Goal: Task Accomplishment & Management: Manage account settings

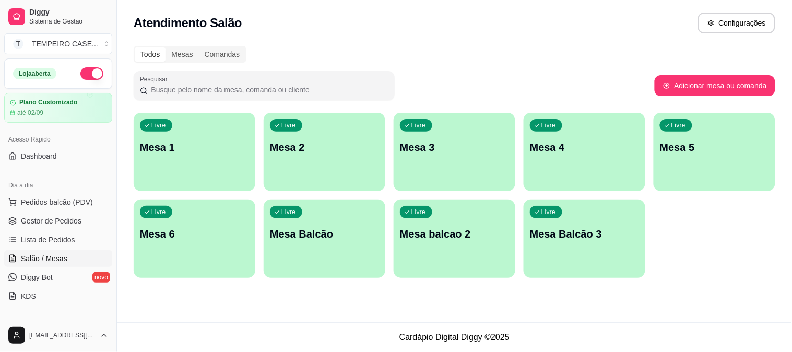
scroll to position [58, 0]
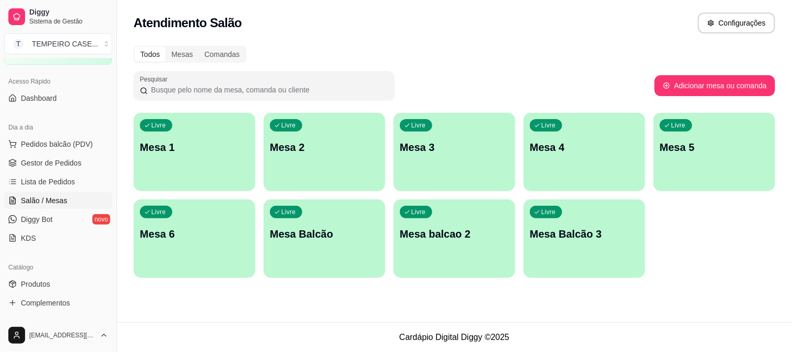
click at [441, 159] on div "Livre Mesa 3" at bounding box center [455, 146] width 122 height 66
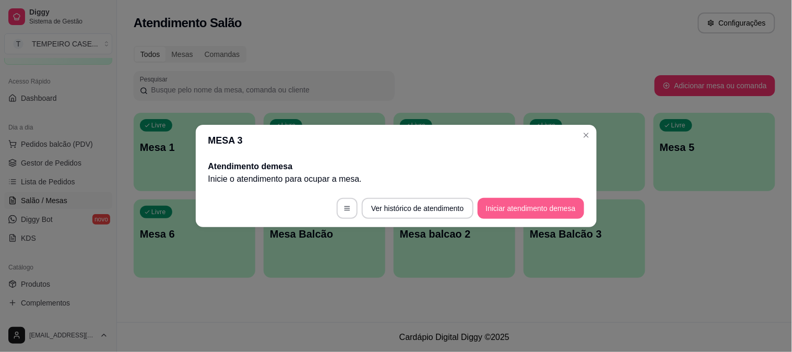
click at [512, 211] on button "Iniciar atendimento de mesa" at bounding box center [531, 208] width 106 height 21
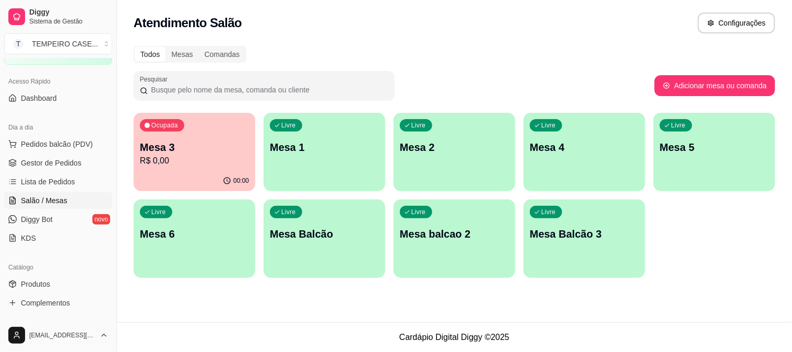
click at [536, 157] on div "Livre Mesa 4" at bounding box center [585, 146] width 122 height 66
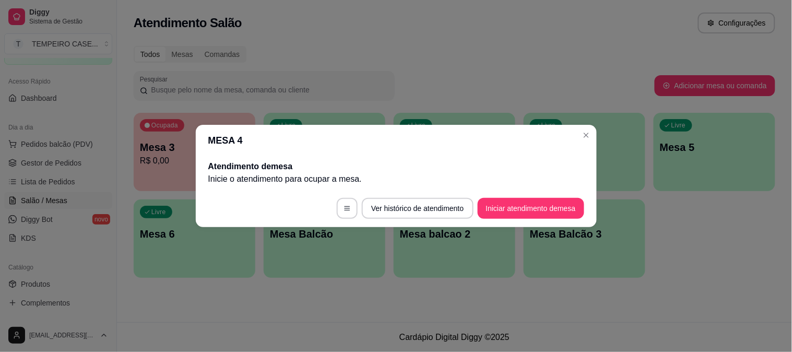
click at [526, 204] on button "Iniciar atendimento de mesa" at bounding box center [531, 208] width 106 height 21
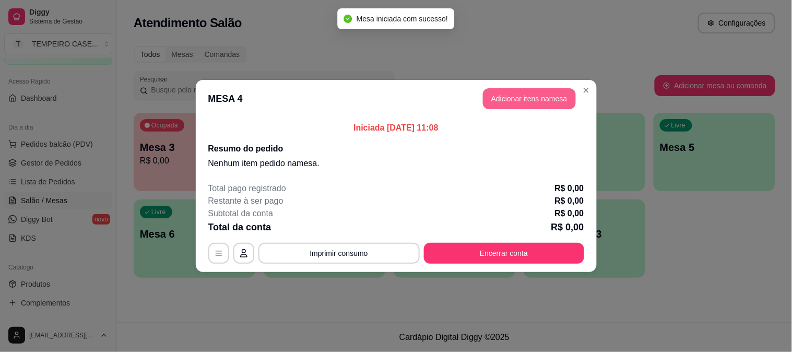
click at [531, 101] on button "Adicionar itens na mesa" at bounding box center [529, 98] width 93 height 21
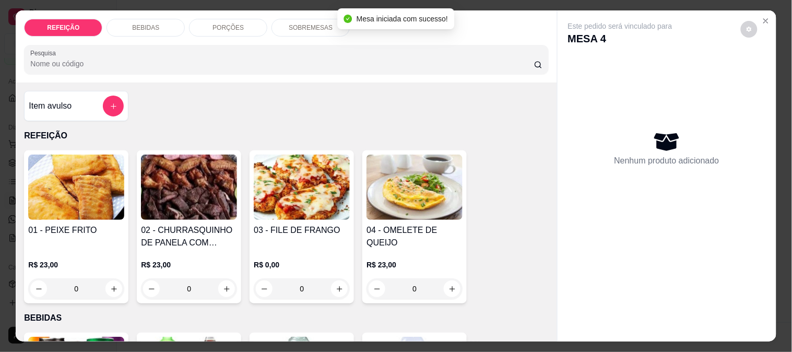
click at [211, 206] on img at bounding box center [189, 187] width 96 height 65
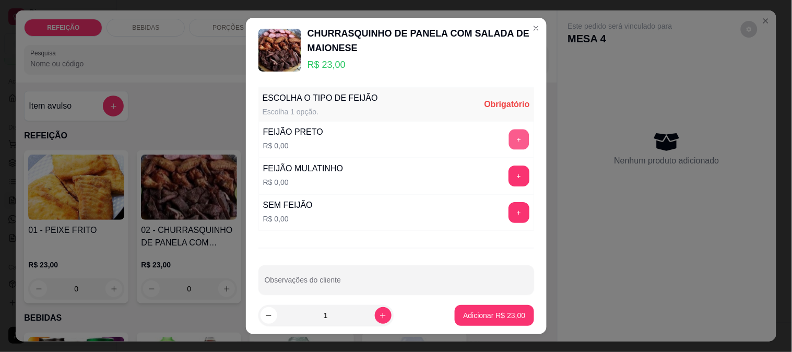
click at [508, 138] on button "+" at bounding box center [518, 139] width 20 height 20
click at [363, 310] on input "1" at bounding box center [326, 315] width 98 height 21
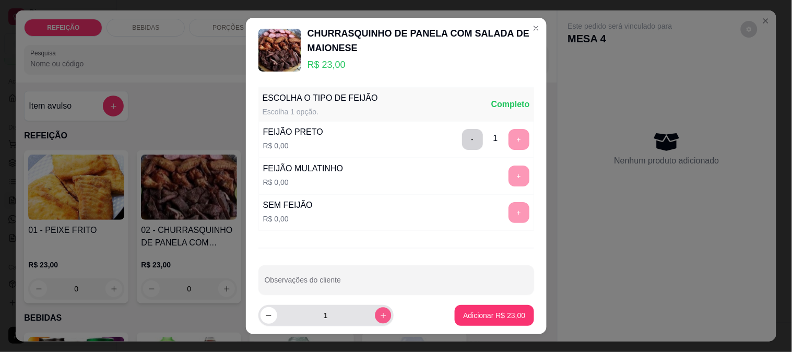
click at [376, 317] on button "increase-product-quantity" at bounding box center [383, 315] width 16 height 16
type input "2"
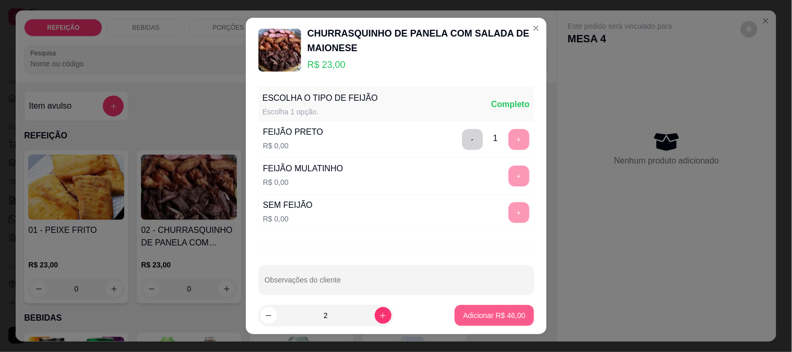
click at [463, 311] on p "Adicionar R$ 46,00" at bounding box center [494, 315] width 62 height 10
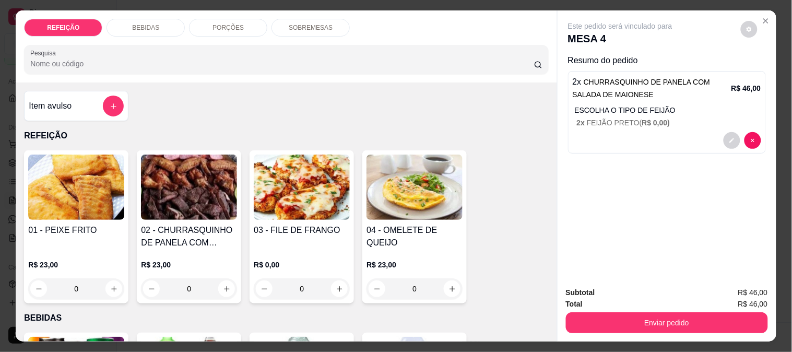
click at [217, 23] on p "PORÇÕES" at bounding box center [227, 27] width 31 height 8
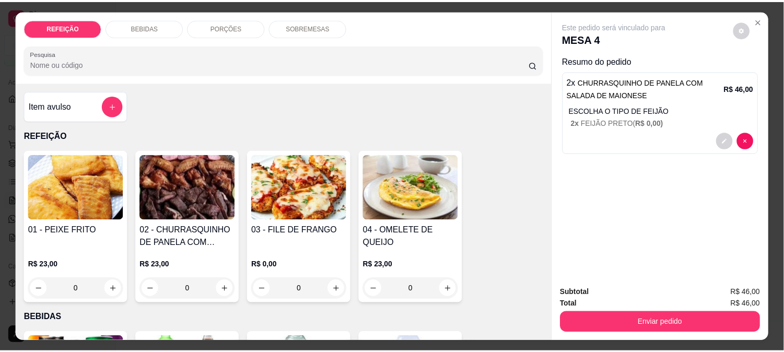
scroll to position [27, 0]
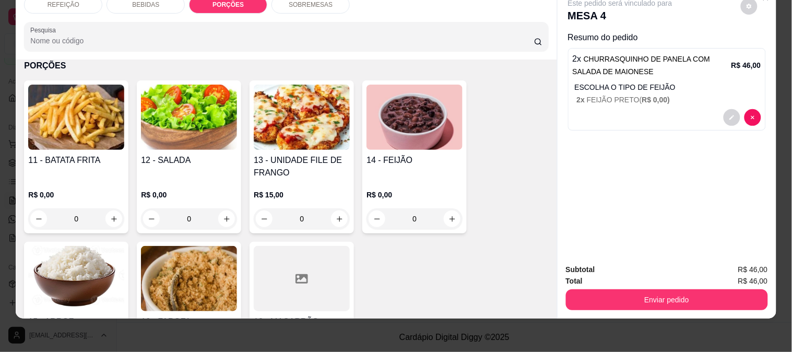
click at [92, 119] on img at bounding box center [76, 117] width 96 height 65
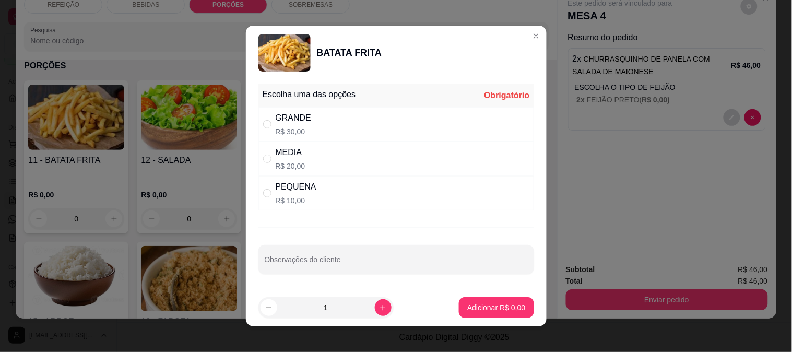
click at [299, 187] on div "PEQUENA" at bounding box center [296, 187] width 41 height 13
radio input "true"
click at [463, 317] on button "Adicionar R$ 10,00" at bounding box center [494, 308] width 77 height 20
type input "1"
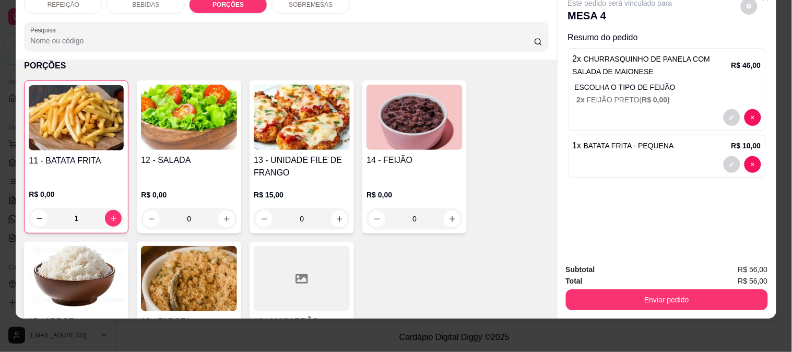
click at [661, 295] on button "Enviar pedido" at bounding box center [667, 299] width 202 height 21
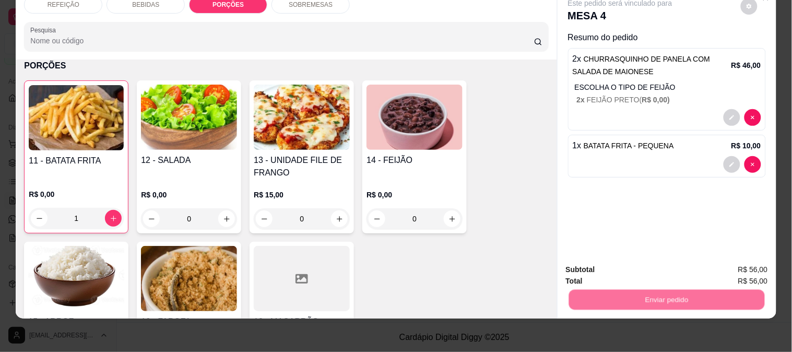
click at [618, 258] on button "Não registrar e enviar pedido" at bounding box center [632, 265] width 109 height 20
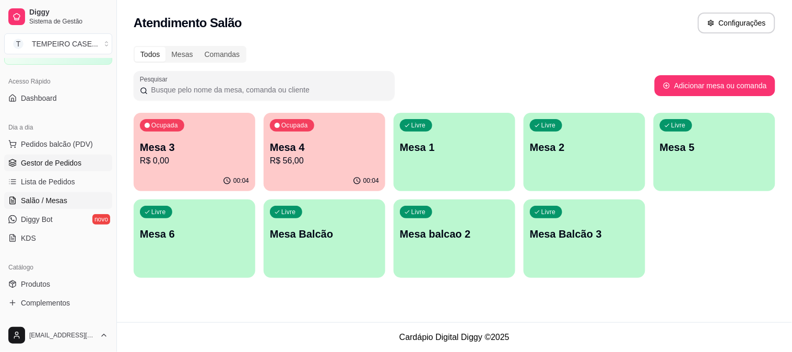
click at [34, 165] on span "Gestor de Pedidos" at bounding box center [51, 163] width 61 height 10
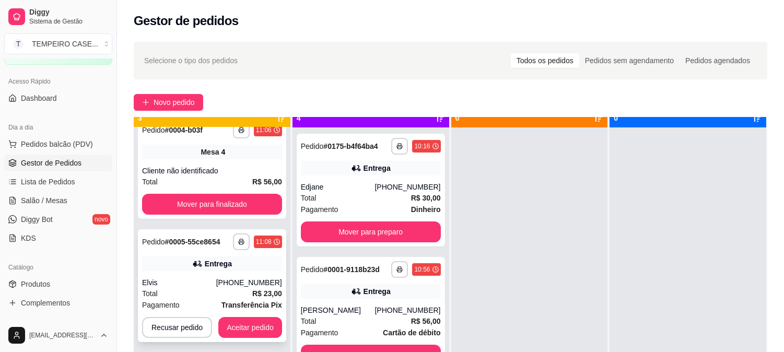
scroll to position [29, 0]
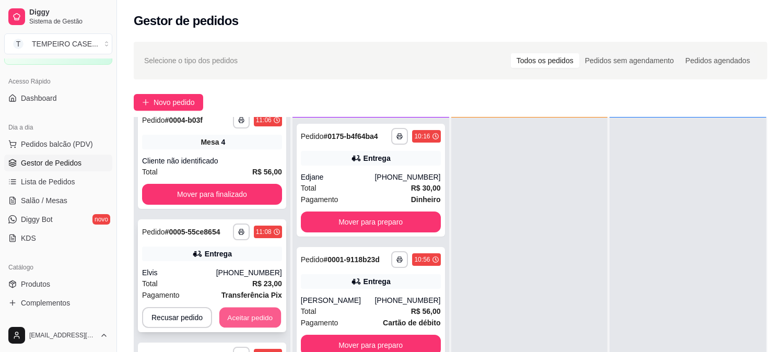
click at [245, 319] on button "Aceitar pedido" at bounding box center [250, 317] width 62 height 20
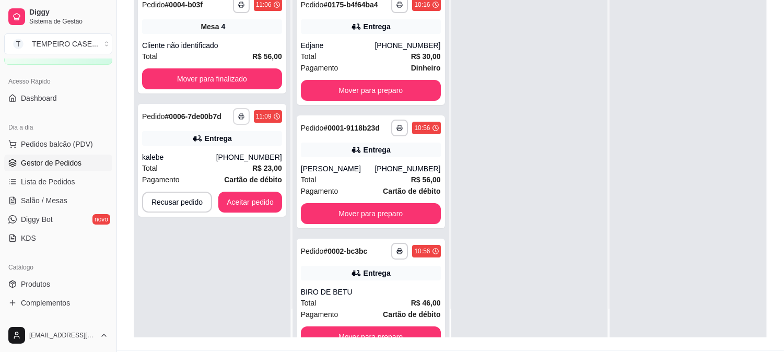
scroll to position [159, 0]
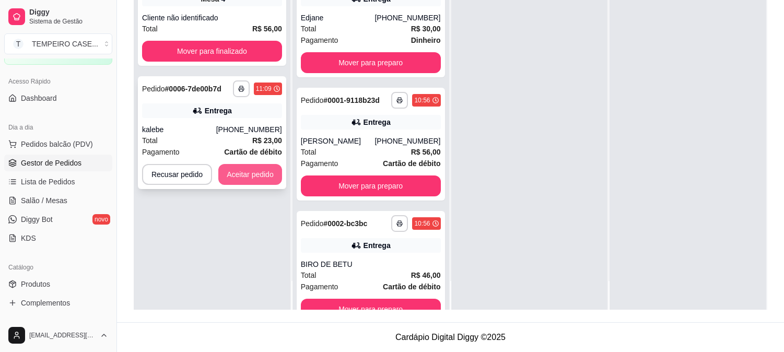
click at [233, 176] on button "Aceitar pedido" at bounding box center [250, 174] width 64 height 21
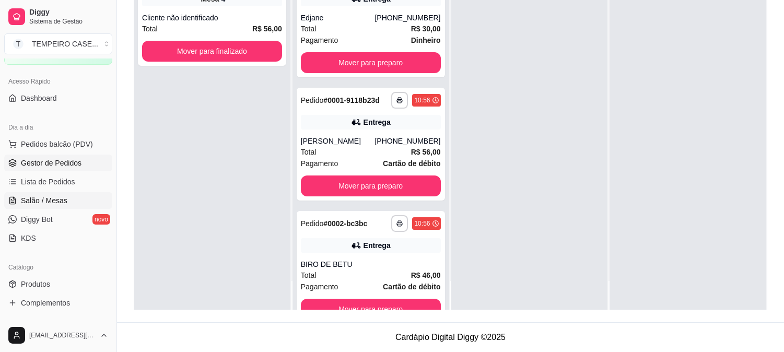
click at [43, 195] on span "Salão / Mesas" at bounding box center [44, 200] width 46 height 10
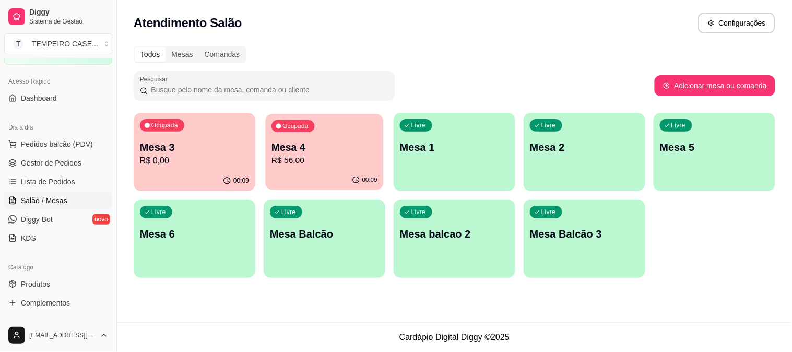
click at [334, 133] on div "Ocupada Mesa 4 R$ 56,00" at bounding box center [324, 142] width 118 height 56
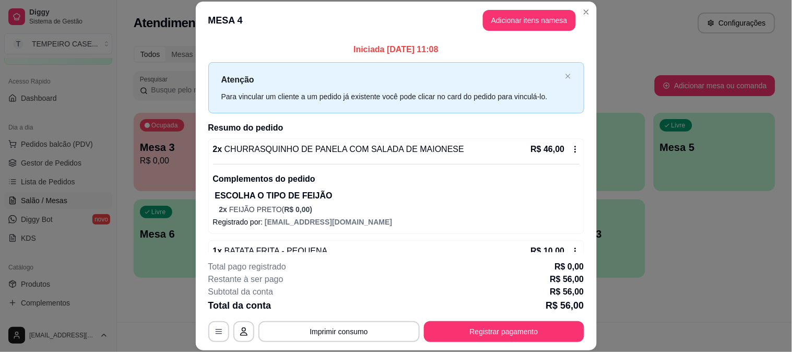
click at [524, 26] on button "Adicionar itens na mesa" at bounding box center [529, 20] width 93 height 21
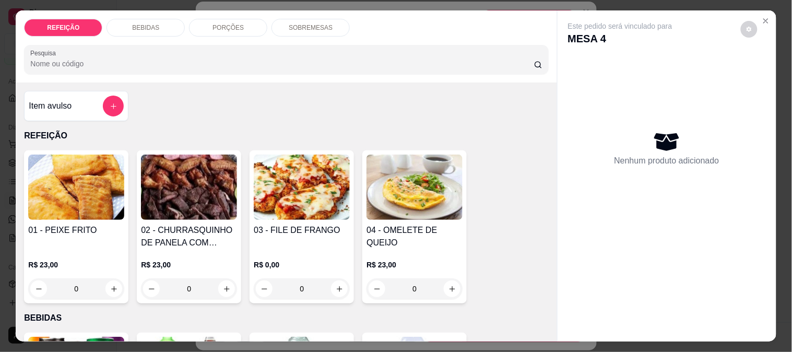
click at [280, 178] on img at bounding box center [302, 187] width 96 height 65
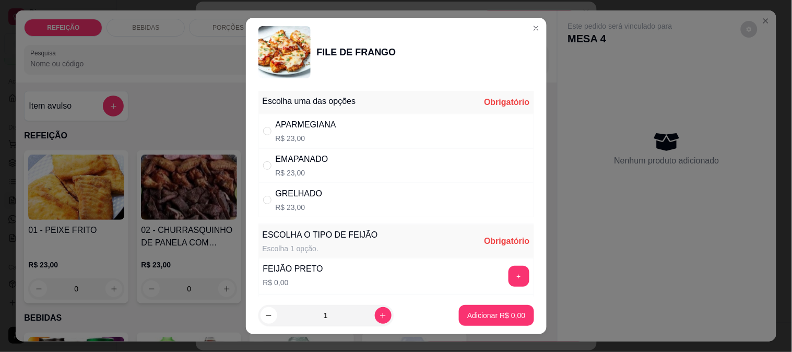
click at [384, 137] on div "APARMEGIANA R$ 23,00" at bounding box center [396, 131] width 276 height 34
radio input "true"
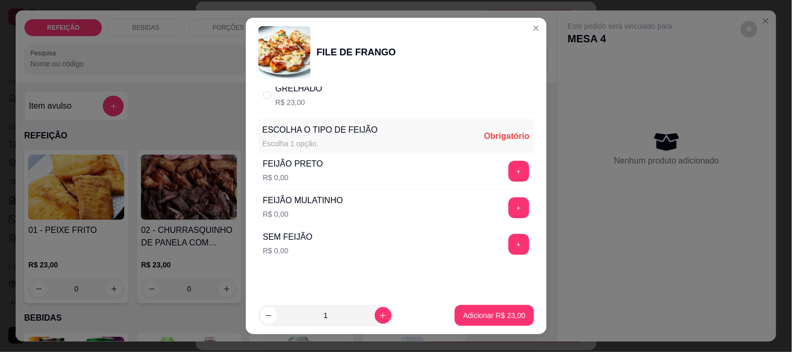
scroll to position [116, 0]
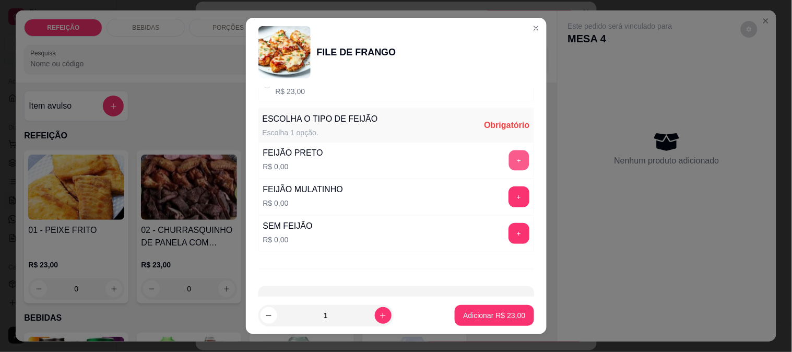
click at [508, 152] on button "+" at bounding box center [518, 160] width 20 height 20
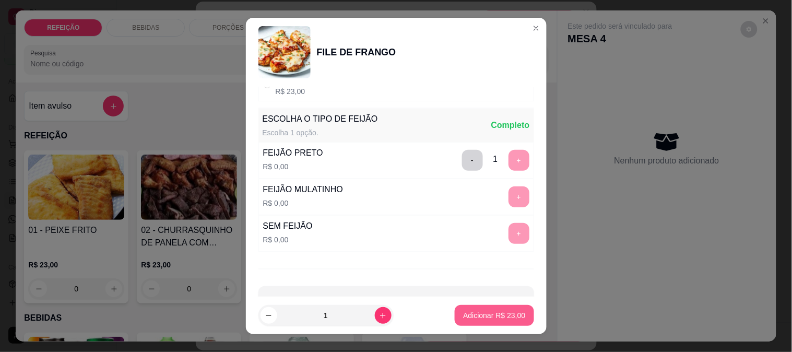
click at [489, 315] on p "Adicionar R$ 23,00" at bounding box center [494, 315] width 62 height 10
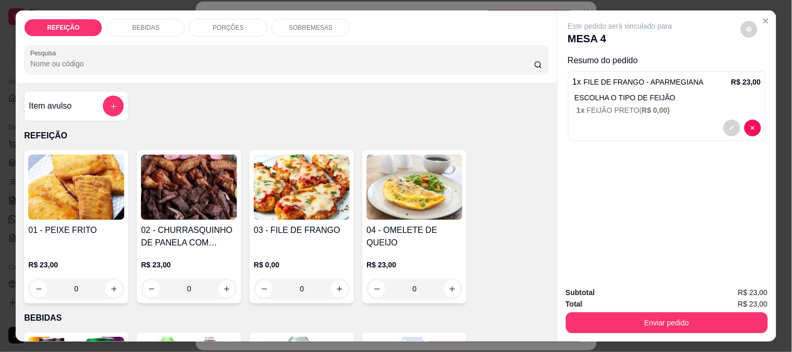
click at [238, 29] on div "PORÇÕES" at bounding box center [228, 28] width 78 height 18
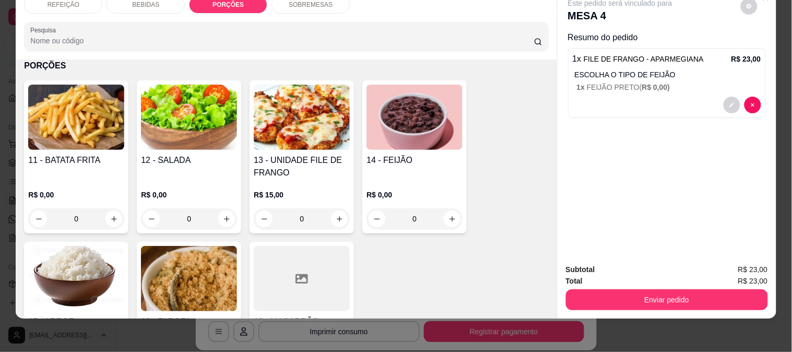
click at [111, 116] on img at bounding box center [76, 117] width 96 height 65
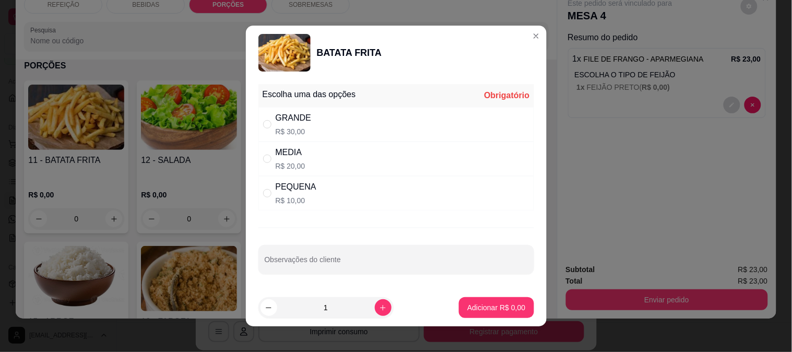
click at [278, 182] on div "PEQUENA" at bounding box center [296, 187] width 41 height 13
radio input "true"
click at [476, 304] on p "Adicionar R$ 10,00" at bounding box center [494, 307] width 62 height 10
type input "1"
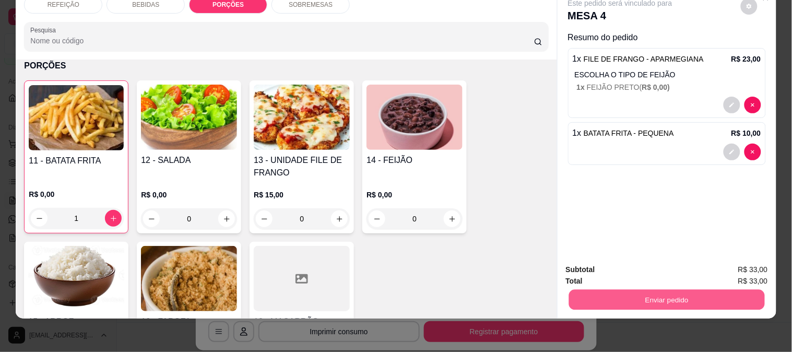
click at [660, 300] on button "Enviar pedido" at bounding box center [666, 299] width 196 height 20
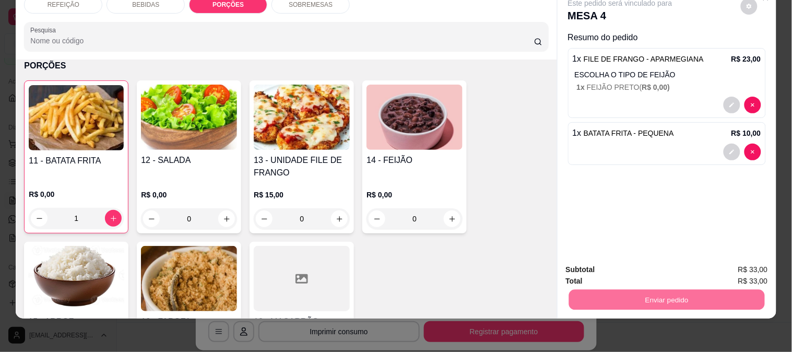
click at [616, 268] on button "Não registrar e enviar pedido" at bounding box center [631, 265] width 105 height 19
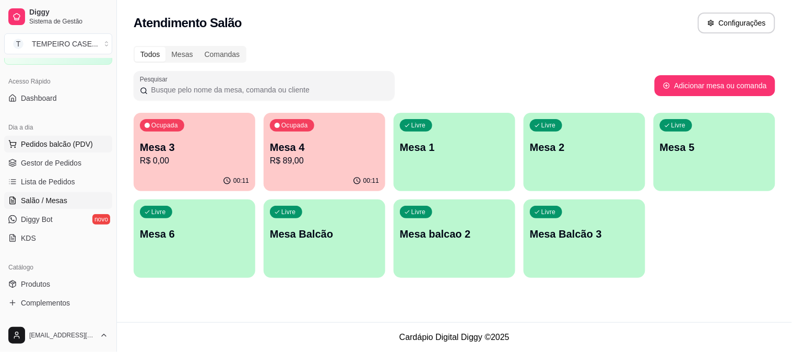
click at [42, 150] on button "Pedidos balcão (PDV)" at bounding box center [58, 144] width 108 height 17
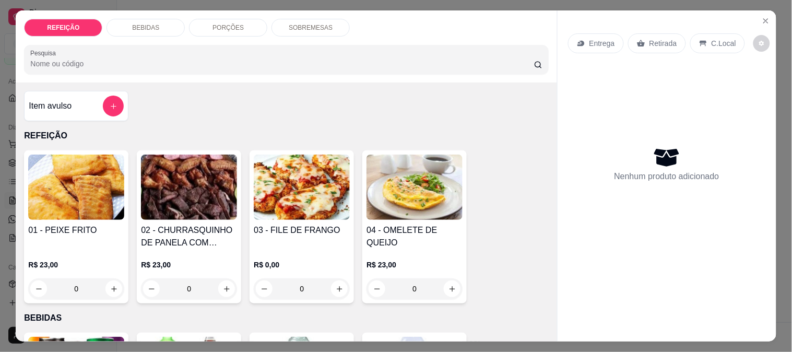
click at [184, 199] on img at bounding box center [189, 187] width 96 height 65
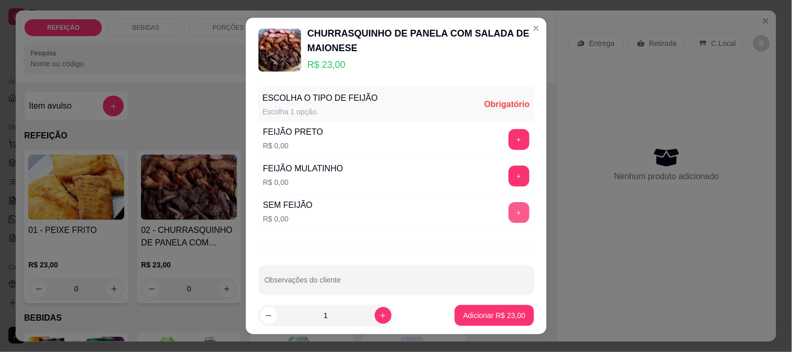
click at [508, 211] on button "+" at bounding box center [518, 212] width 21 height 21
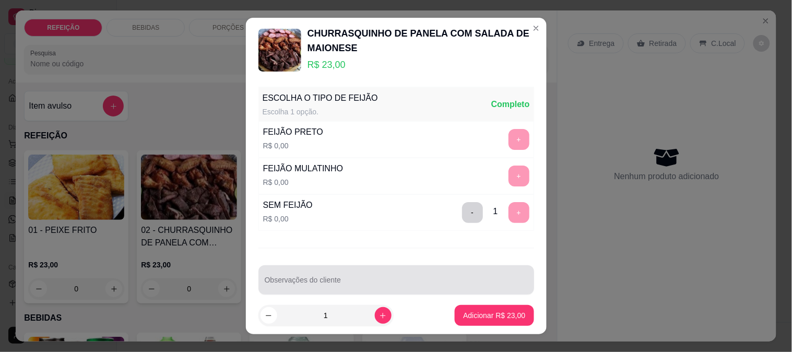
click at [442, 282] on input "Observações do cliente" at bounding box center [396, 284] width 263 height 10
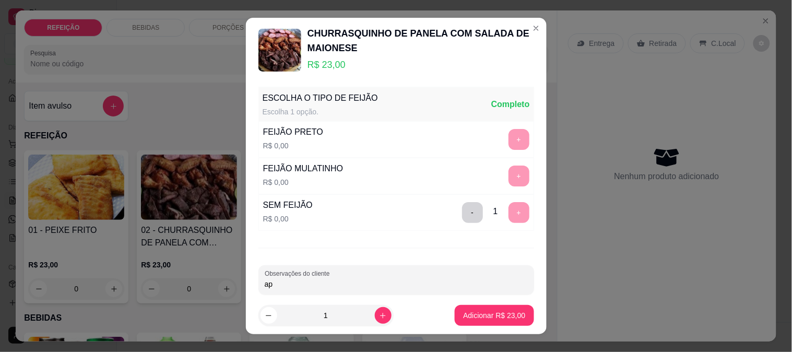
type input "a"
type input "APENAS ARROZ, FAROFA E MAIONESE"
click at [488, 318] on p "Adicionar R$ 23,00" at bounding box center [494, 315] width 62 height 10
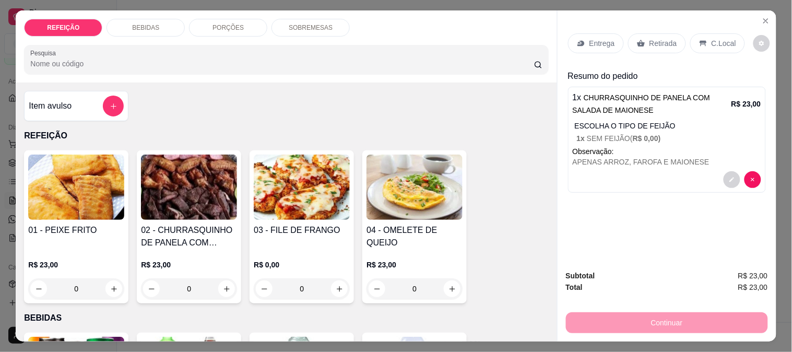
click at [148, 28] on div "BEBIDAS" at bounding box center [145, 28] width 78 height 18
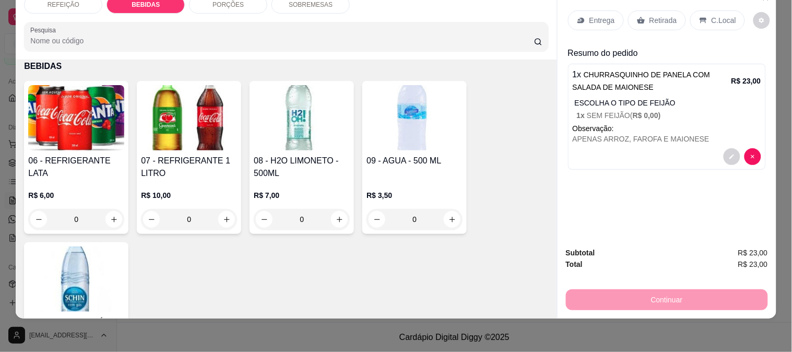
click at [117, 110] on img at bounding box center [76, 117] width 96 height 65
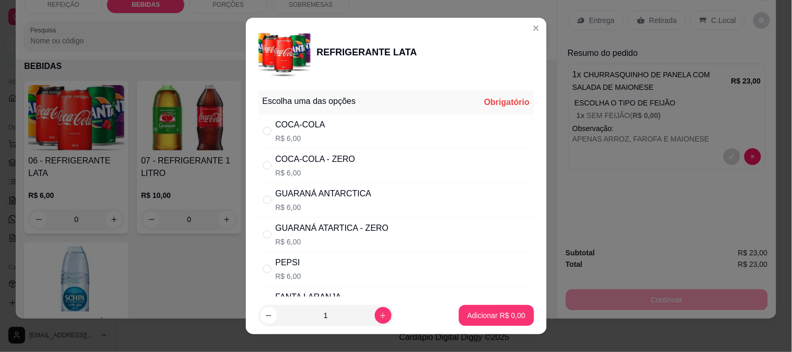
click at [270, 129] on div "" at bounding box center [269, 130] width 13 height 11
radio input "true"
click at [505, 314] on p "Adicionar R$ 6,00" at bounding box center [496, 315] width 58 height 10
type input "1"
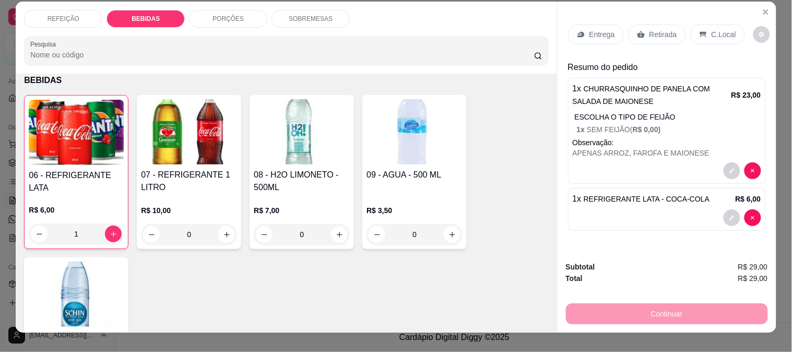
scroll to position [0, 0]
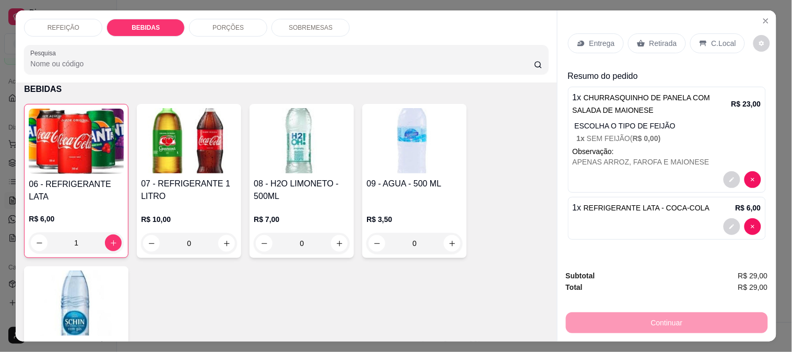
click at [589, 42] on p "Entrega" at bounding box center [602, 43] width 26 height 10
click at [599, 47] on div "Entrega" at bounding box center [596, 43] width 56 height 20
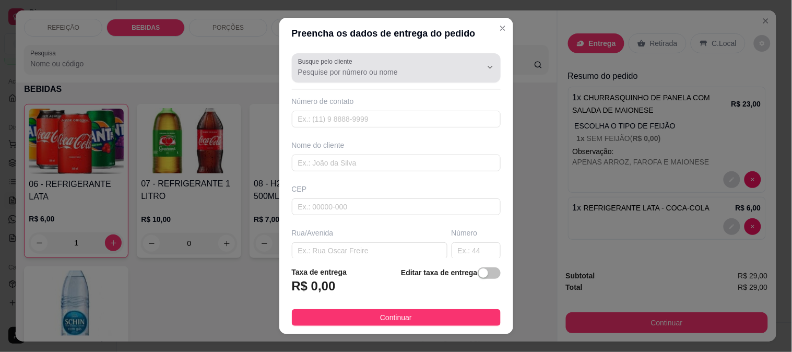
click at [337, 63] on label "Busque pelo cliente" at bounding box center [327, 61] width 58 height 9
click at [337, 67] on input "Busque pelo cliente" at bounding box center [381, 72] width 167 height 10
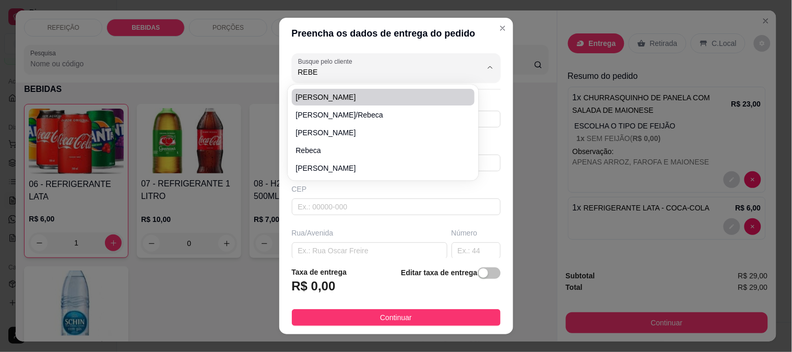
click at [346, 95] on span "[PERSON_NAME]" at bounding box center [378, 97] width 164 height 10
type input "[PERSON_NAME]"
type input "8197596882"
type input "[PERSON_NAME]"
type input "beco do bar do jorge"
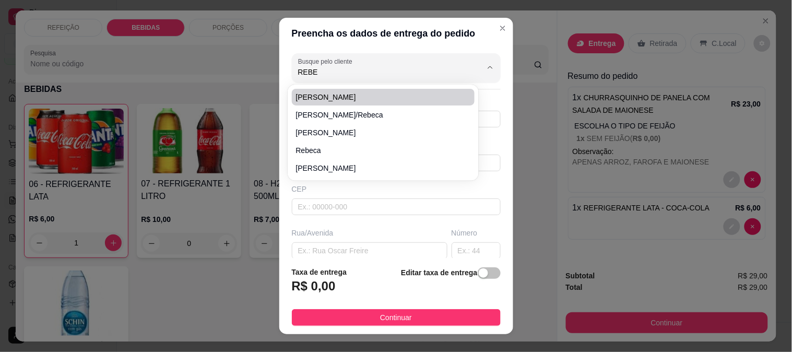
type input "IPOJUCA"
type input "no prédio com portão azul e branco ao lado da casa do galo"
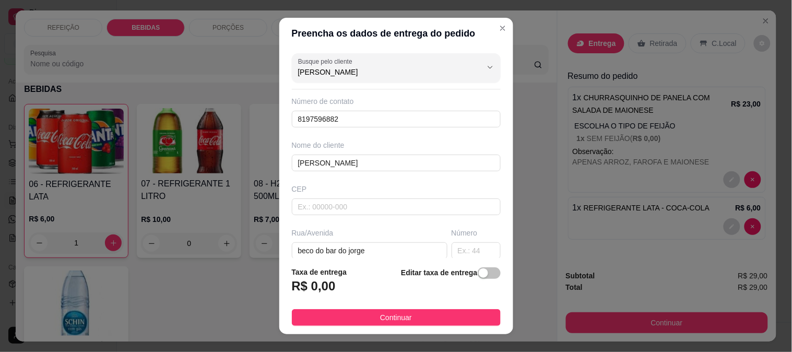
type input "[PERSON_NAME]"
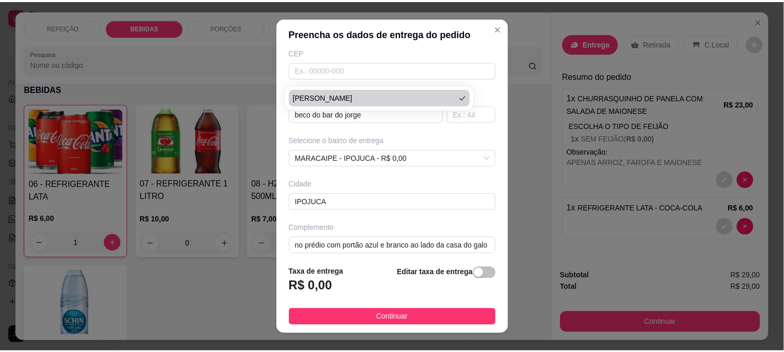
scroll to position [143, 0]
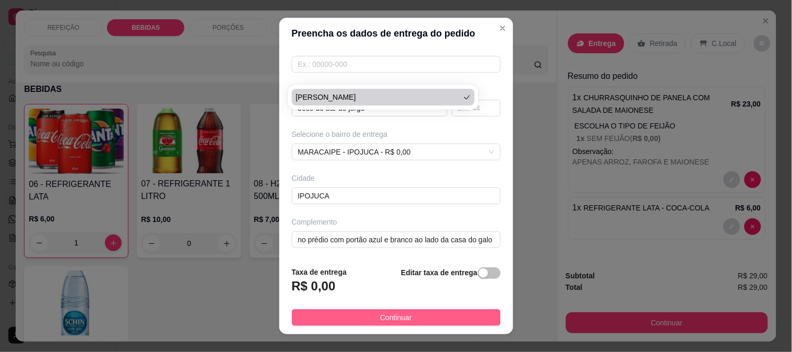
click at [382, 316] on span "Continuar" at bounding box center [396, 317] width 32 height 11
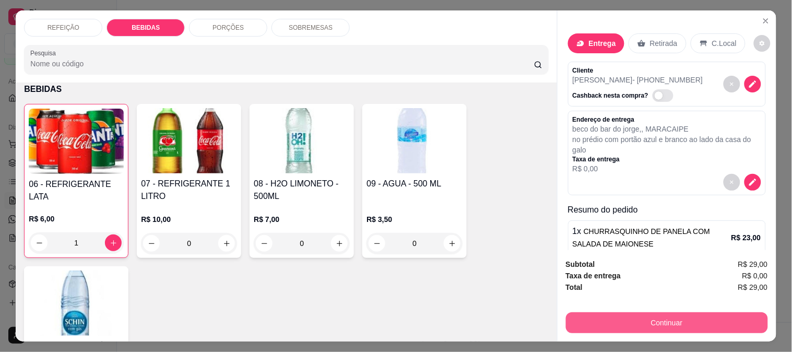
click at [640, 317] on button "Continuar" at bounding box center [667, 322] width 202 height 21
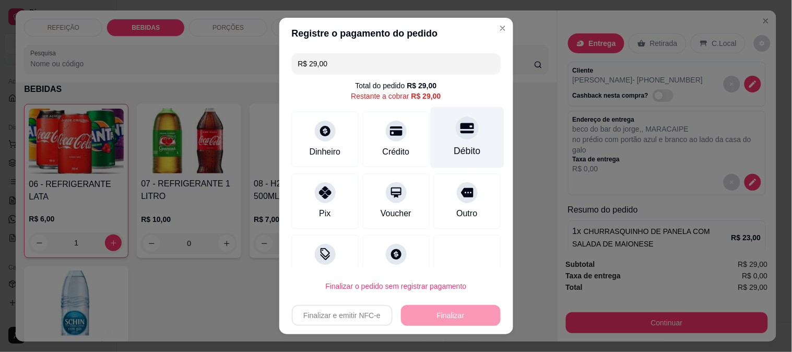
click at [431, 145] on div "Débito" at bounding box center [467, 136] width 74 height 61
type input "R$ 0,00"
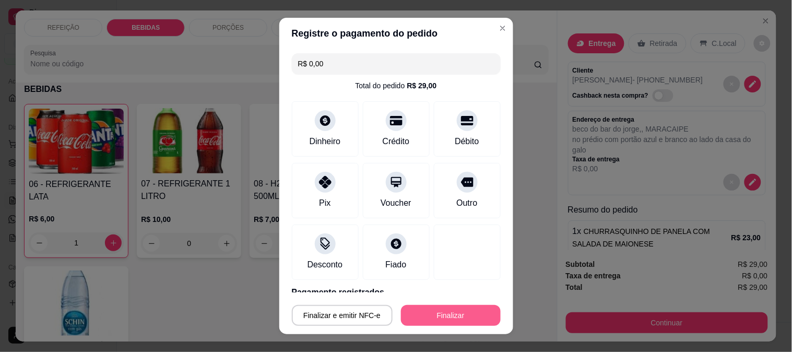
click at [448, 305] on button "Finalizar" at bounding box center [451, 315] width 100 height 21
type input "0"
type input "-R$ 29,00"
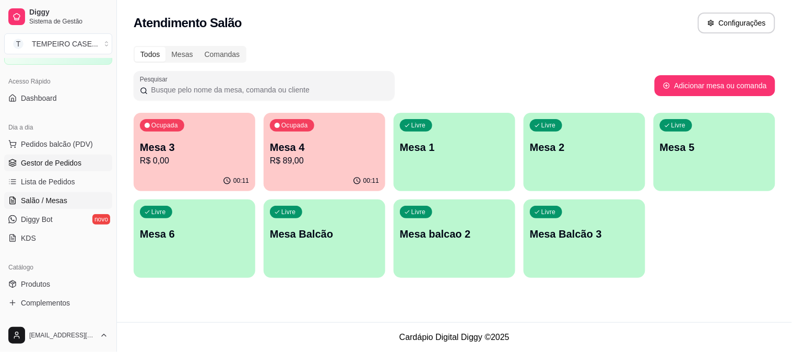
click at [54, 161] on span "Gestor de Pedidos" at bounding box center [51, 163] width 61 height 10
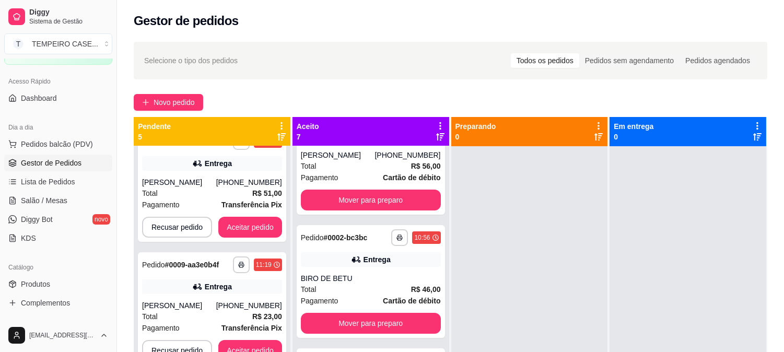
scroll to position [251, 0]
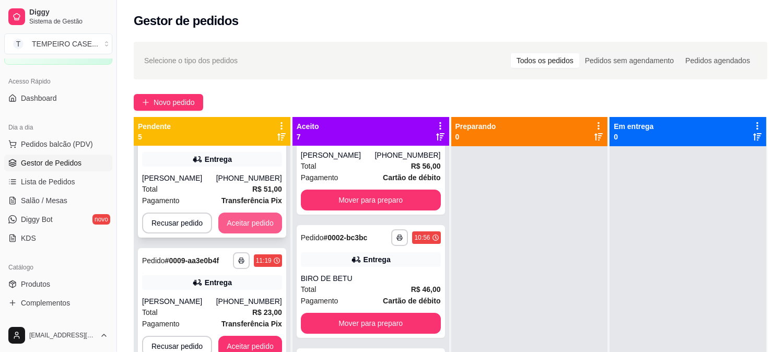
click at [255, 227] on button "Aceitar pedido" at bounding box center [250, 222] width 64 height 21
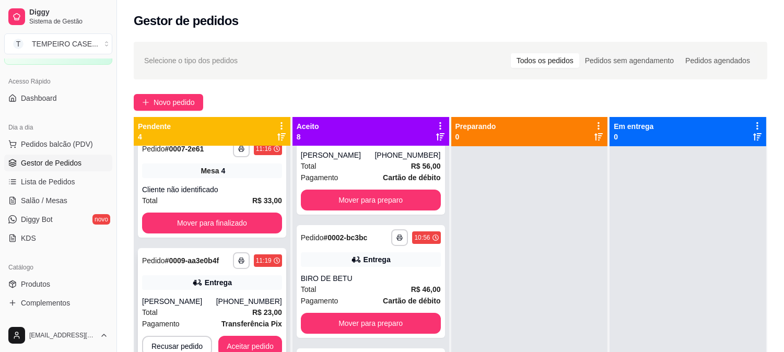
scroll to position [29, 0]
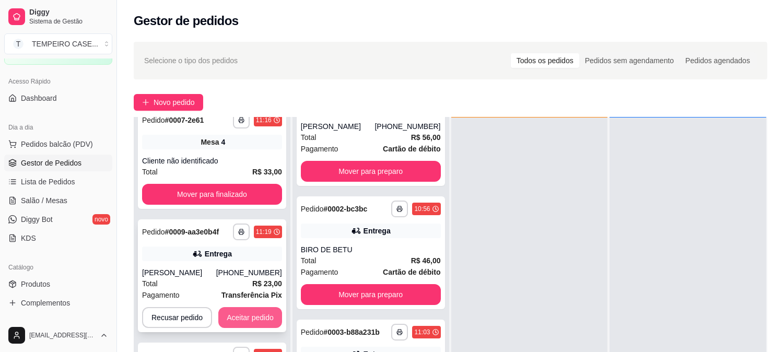
click at [255, 310] on button "Aceitar pedido" at bounding box center [250, 317] width 64 height 21
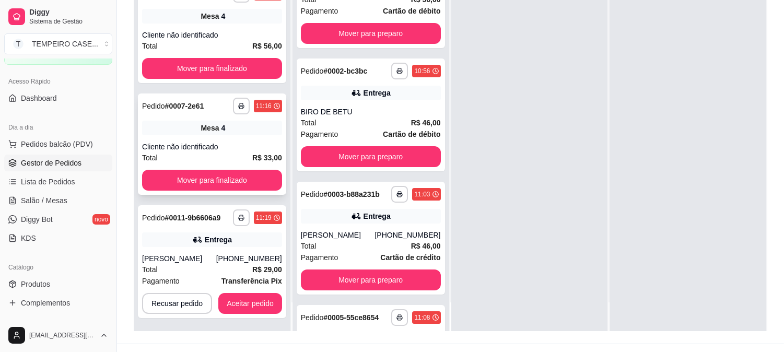
scroll to position [159, 0]
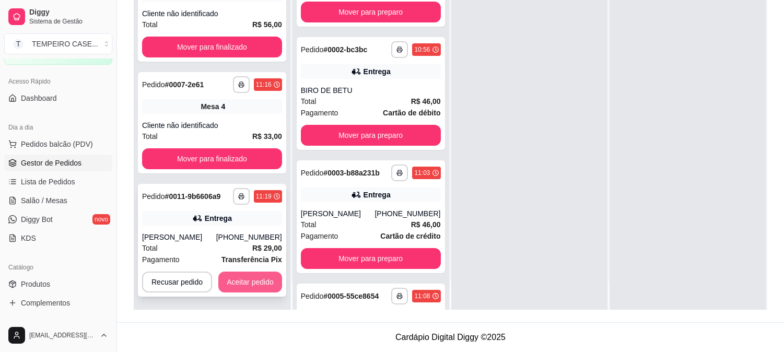
click at [252, 285] on button "Aceitar pedido" at bounding box center [250, 281] width 64 height 21
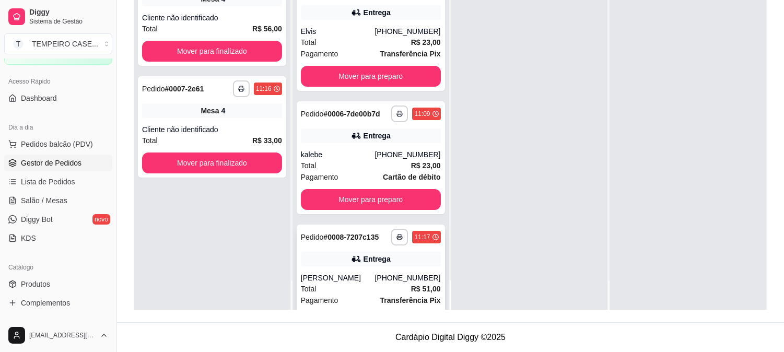
scroll to position [638, 0]
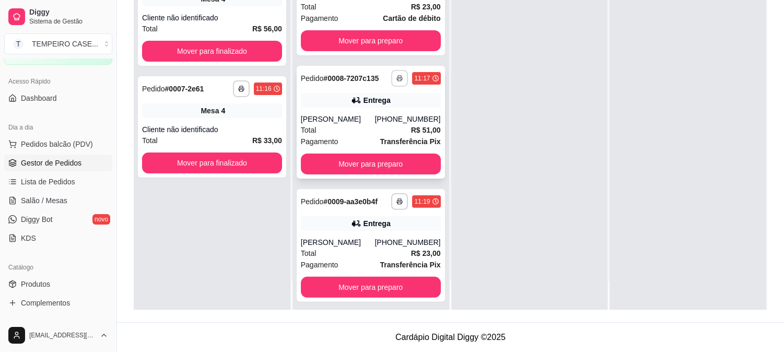
click at [398, 76] on polyline "button" at bounding box center [399, 77] width 3 height 2
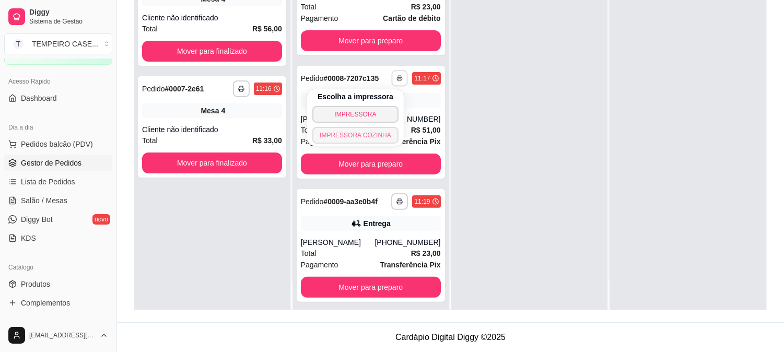
click at [373, 134] on button "IMPRESSORA COZINHA" at bounding box center [355, 135] width 86 height 17
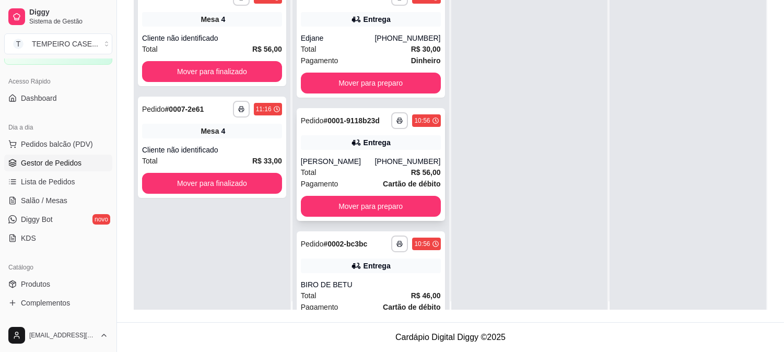
scroll to position [0, 0]
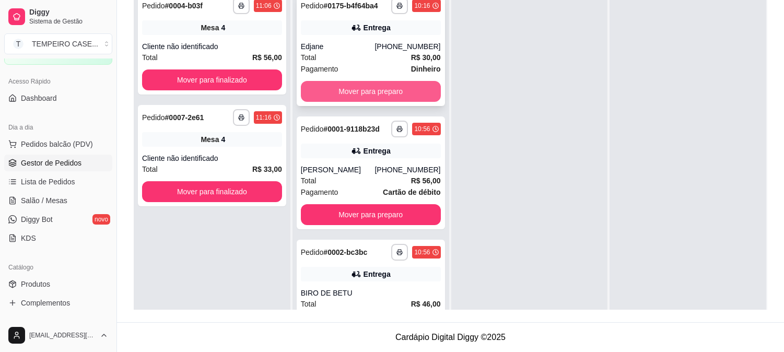
click at [377, 89] on button "Mover para preparo" at bounding box center [371, 91] width 140 height 21
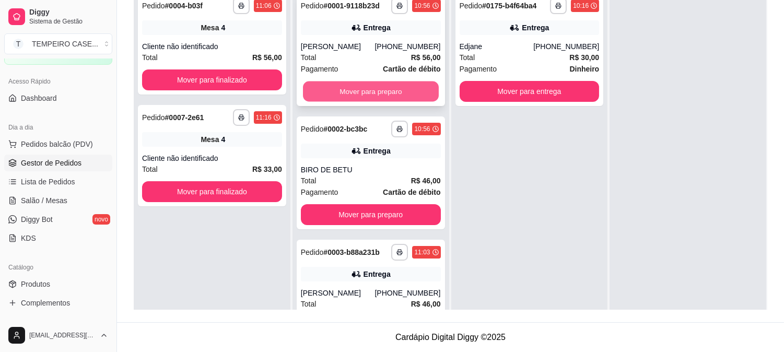
click at [377, 94] on button "Mover para preparo" at bounding box center [371, 91] width 136 height 20
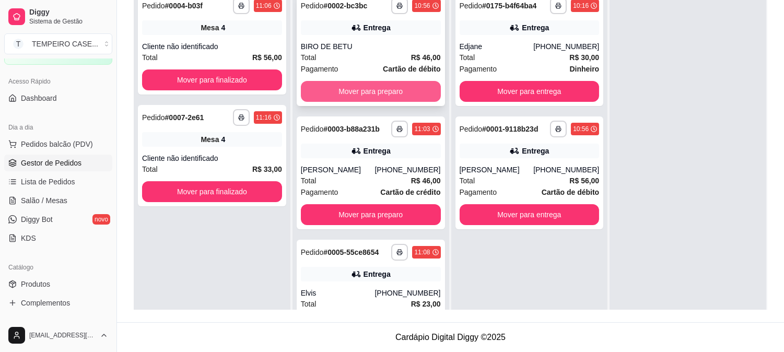
click at [381, 96] on button "Mover para preparo" at bounding box center [371, 91] width 140 height 21
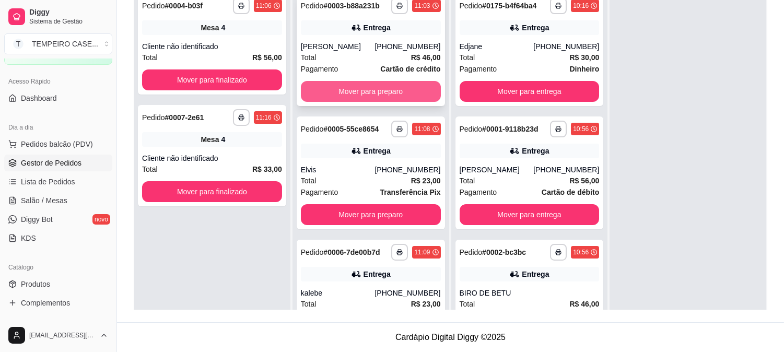
click at [385, 96] on button "Mover para preparo" at bounding box center [371, 91] width 140 height 21
click at [387, 92] on button "Mover para preparo" at bounding box center [371, 91] width 136 height 20
click at [378, 97] on button "Mover para preparo" at bounding box center [371, 91] width 140 height 21
click at [366, 94] on button "Mover para preparo" at bounding box center [371, 91] width 136 height 20
click at [361, 97] on button "Mover para preparo" at bounding box center [371, 91] width 140 height 21
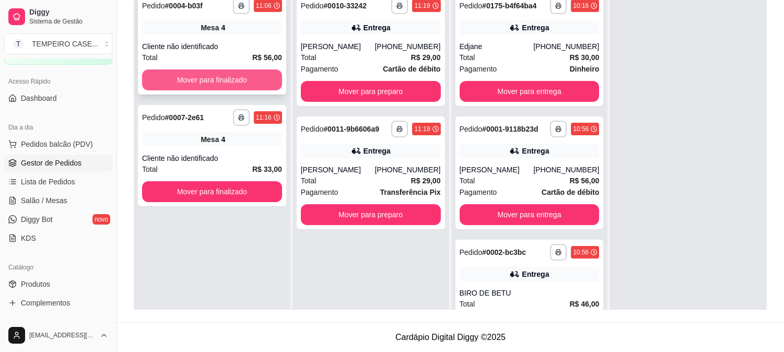
click at [241, 70] on button "Mover para finalizado" at bounding box center [212, 79] width 140 height 21
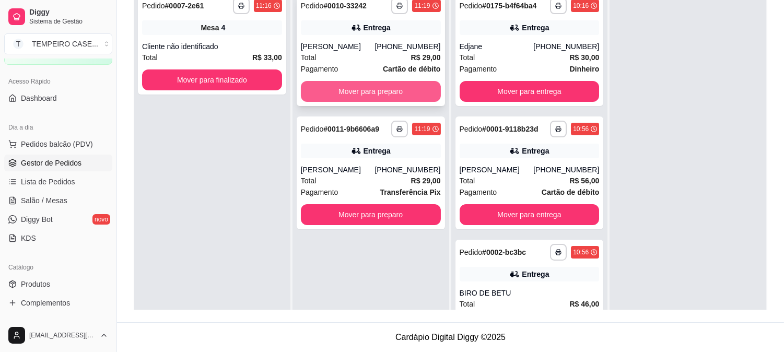
click at [367, 88] on button "Mover para preparo" at bounding box center [371, 91] width 140 height 21
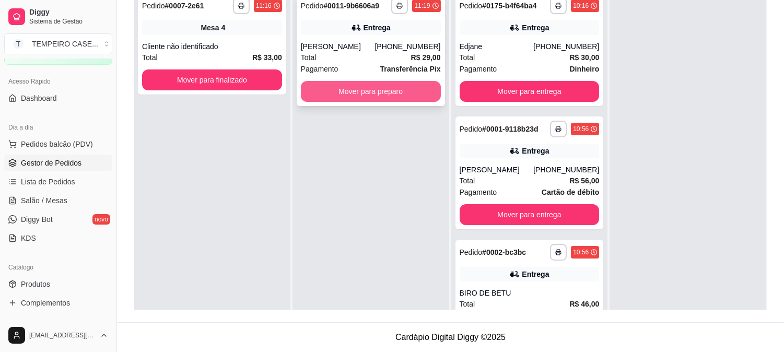
click at [366, 93] on button "Mover para preparo" at bounding box center [371, 91] width 140 height 21
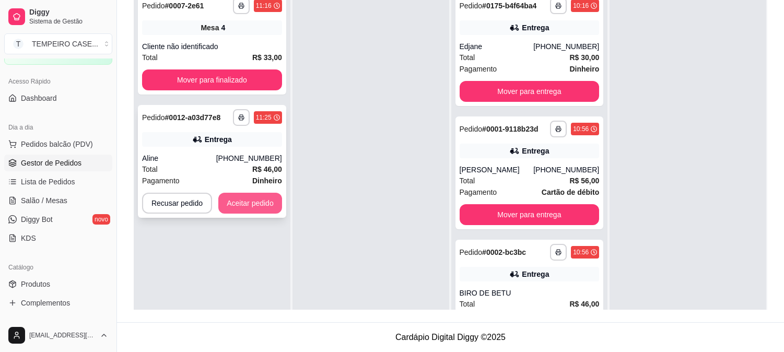
click at [248, 200] on button "Aceitar pedido" at bounding box center [250, 203] width 64 height 21
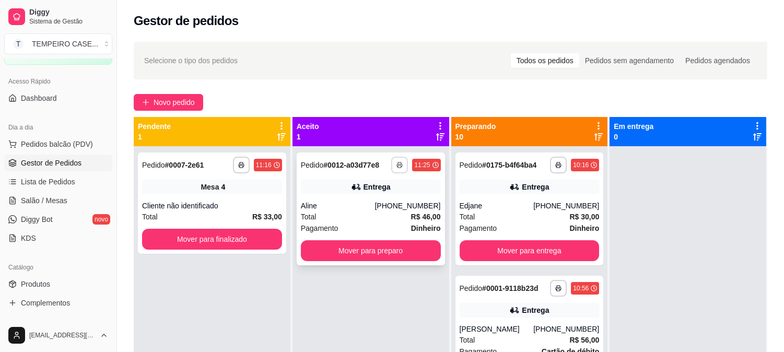
click at [397, 168] on button "button" at bounding box center [399, 165] width 17 height 17
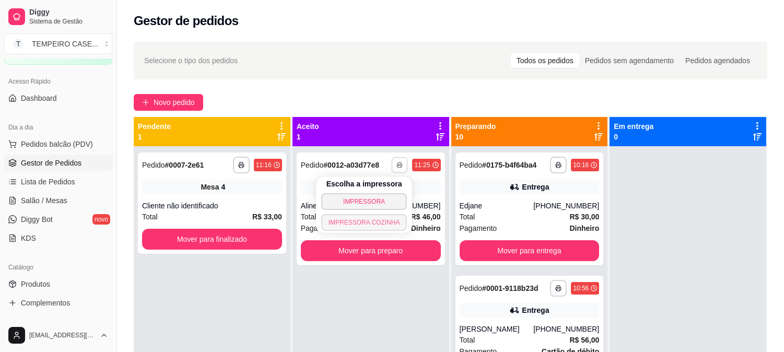
click at [371, 225] on button "IMPRESSORA COZINHA" at bounding box center [364, 222] width 86 height 17
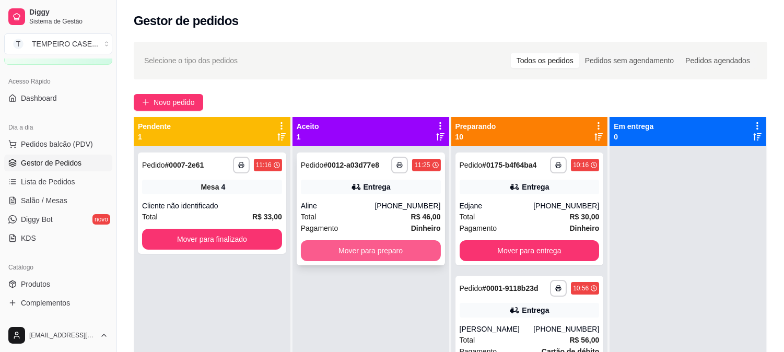
click at [389, 246] on button "Mover para preparo" at bounding box center [371, 250] width 140 height 21
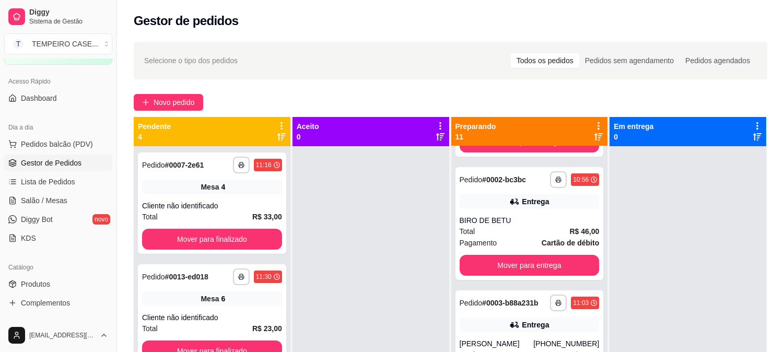
scroll to position [174, 0]
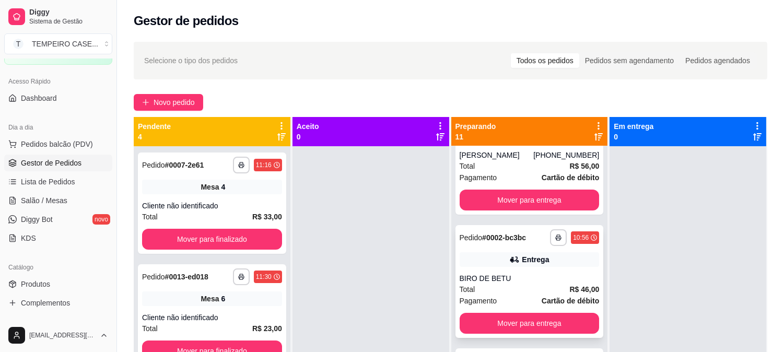
click at [523, 267] on div "**********" at bounding box center [529, 281] width 148 height 113
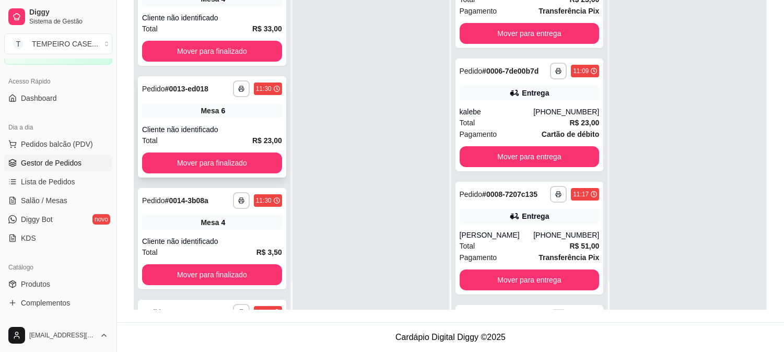
scroll to position [0, 0]
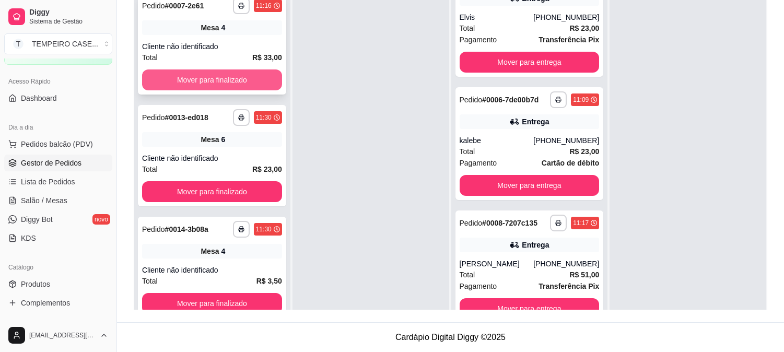
click at [212, 87] on button "Mover para finalizado" at bounding box center [212, 79] width 140 height 21
click at [216, 80] on button "Mover para finalizado" at bounding box center [212, 79] width 140 height 21
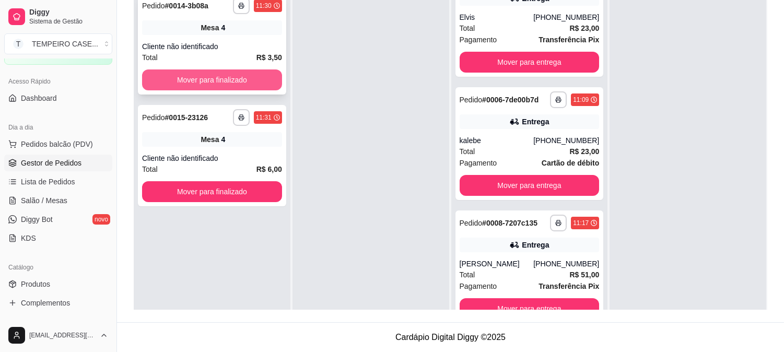
click at [217, 80] on button "Mover para finalizado" at bounding box center [212, 79] width 140 height 21
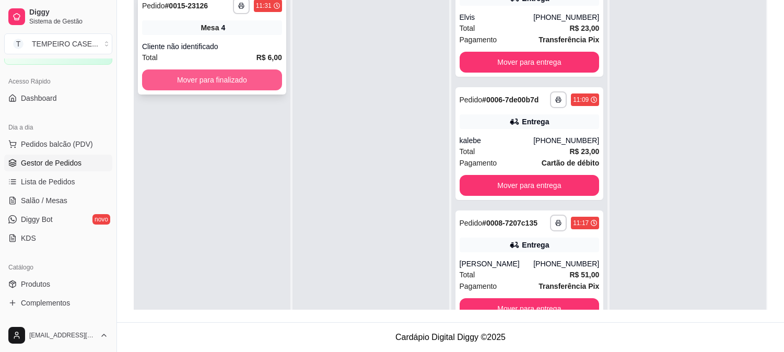
click at [218, 79] on button "Mover para finalizado" at bounding box center [212, 79] width 140 height 21
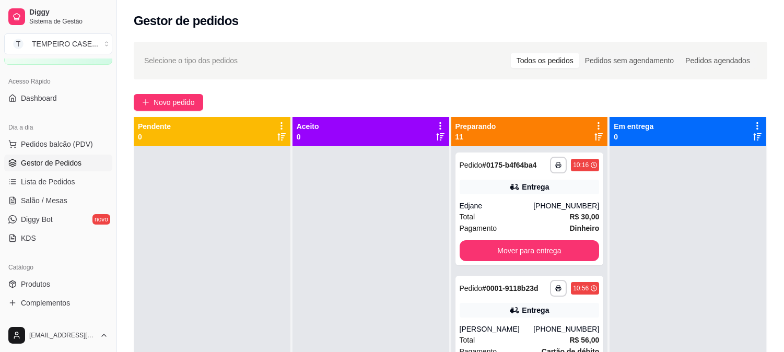
click at [594, 123] on icon at bounding box center [598, 125] width 9 height 9
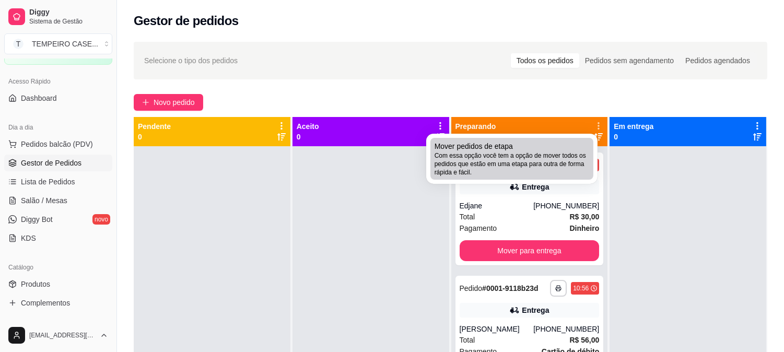
click at [514, 159] on span "Com essa opção você tem a opção de mover todos os pedidos que estão em uma etap…" at bounding box center [511, 163] width 155 height 25
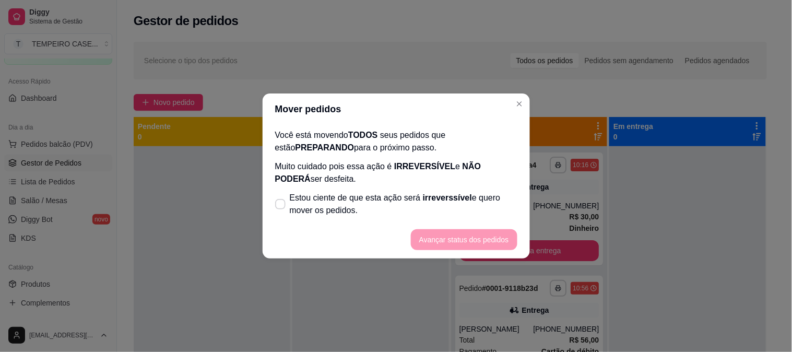
click at [358, 217] on label "Estou ciente de que esta ação será irreverssível e quero mover os pedidos." at bounding box center [396, 203] width 251 height 33
click at [281, 213] on input "Estou ciente de que esta ação será irreverssível e quero mover os pedidos." at bounding box center [278, 209] width 7 height 7
checkbox input "true"
click at [476, 238] on button "Avançar status dos pedidos" at bounding box center [464, 239] width 106 height 21
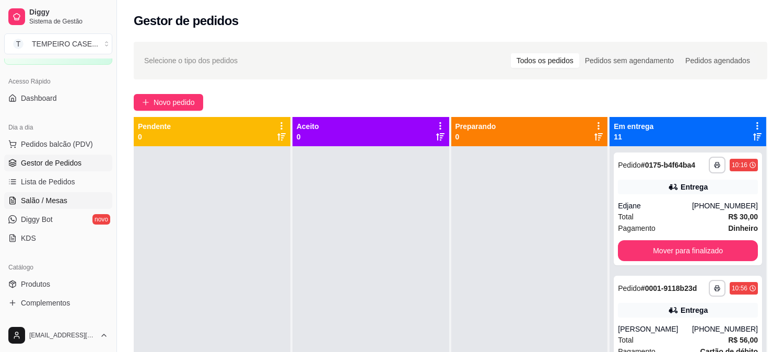
click at [38, 201] on span "Salão / Mesas" at bounding box center [44, 200] width 46 height 10
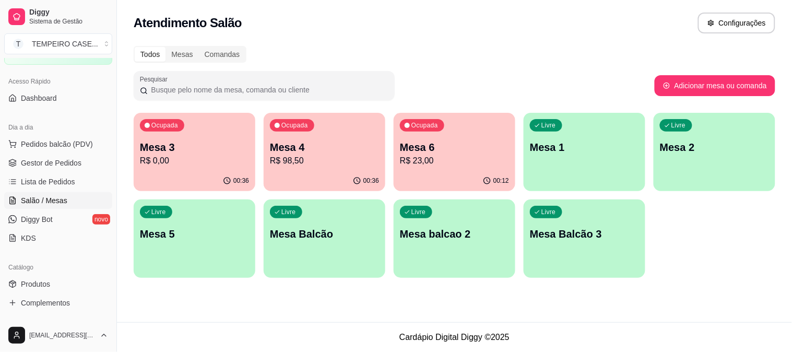
click at [197, 159] on p "R$ 0,00" at bounding box center [194, 161] width 109 height 13
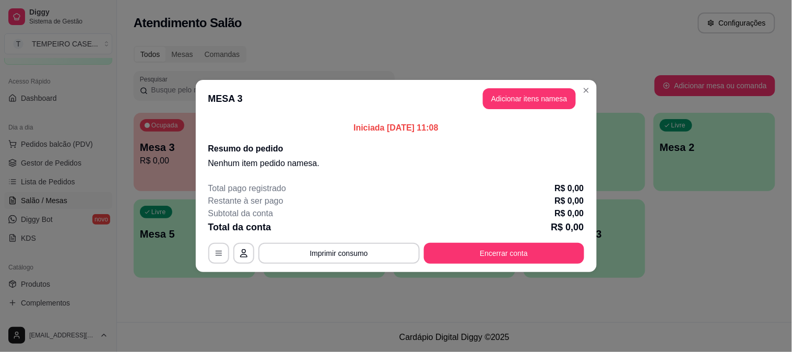
click at [525, 82] on header "MESA 3 Adicionar itens na mesa" at bounding box center [396, 99] width 401 height 38
click at [525, 97] on button "Adicionar itens na mesa" at bounding box center [529, 98] width 93 height 21
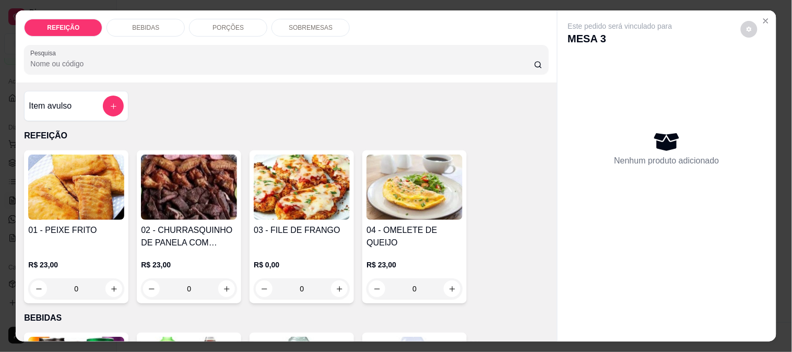
click at [84, 228] on h4 "01 - PEIXE FRITO" at bounding box center [76, 230] width 96 height 13
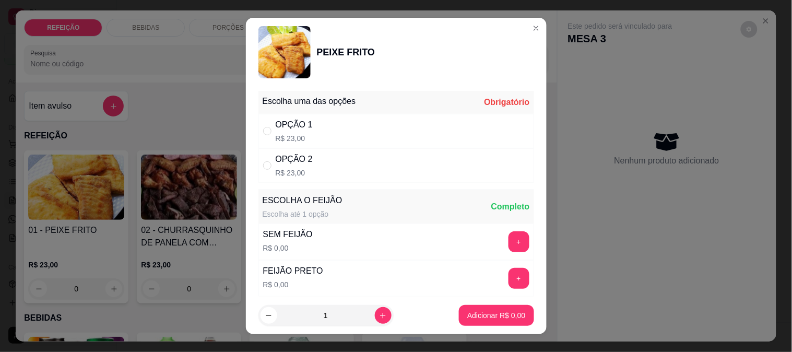
click at [330, 126] on div "OPÇÃO 1 R$ 23,00" at bounding box center [396, 131] width 276 height 34
radio input "true"
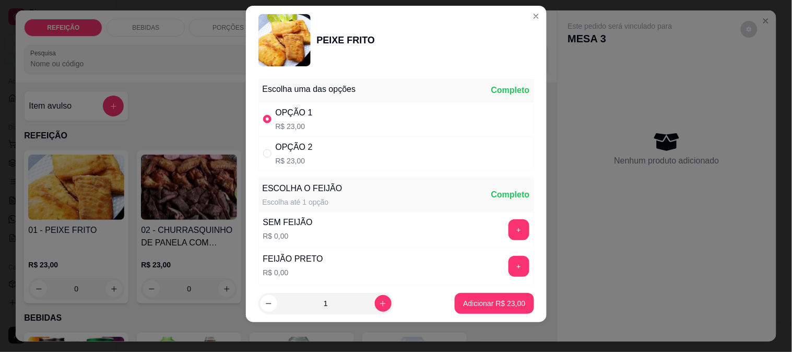
scroll to position [16, 0]
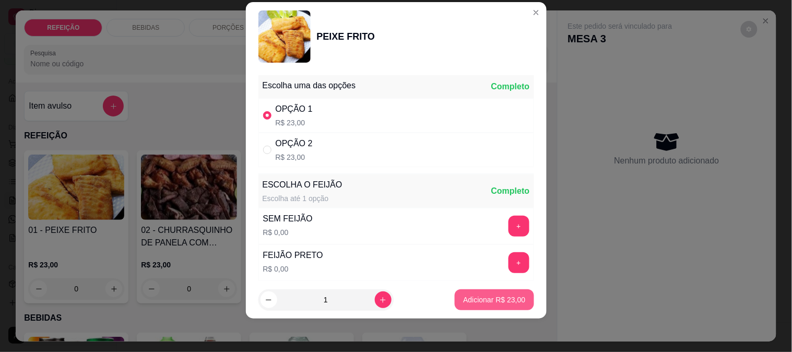
click at [498, 301] on p "Adicionar R$ 23,00" at bounding box center [494, 299] width 62 height 10
type input "1"
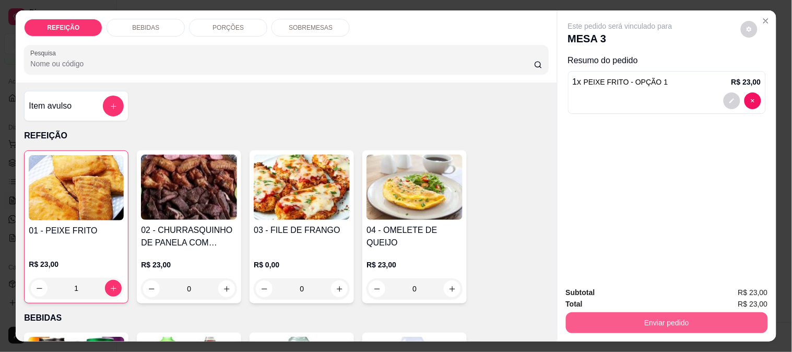
click at [635, 317] on button "Enviar pedido" at bounding box center [667, 322] width 202 height 21
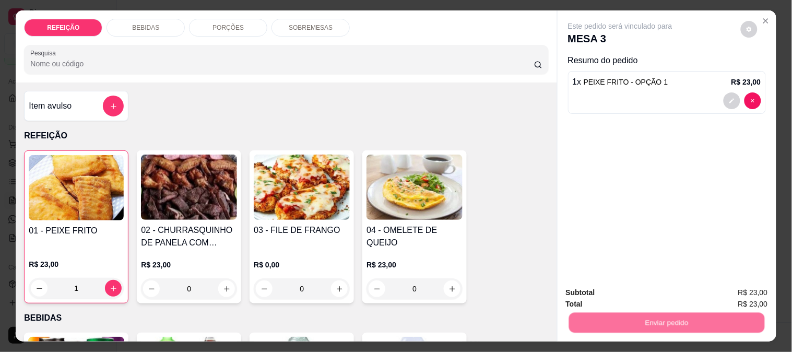
click at [601, 293] on button "Não registrar e enviar pedido" at bounding box center [632, 293] width 109 height 20
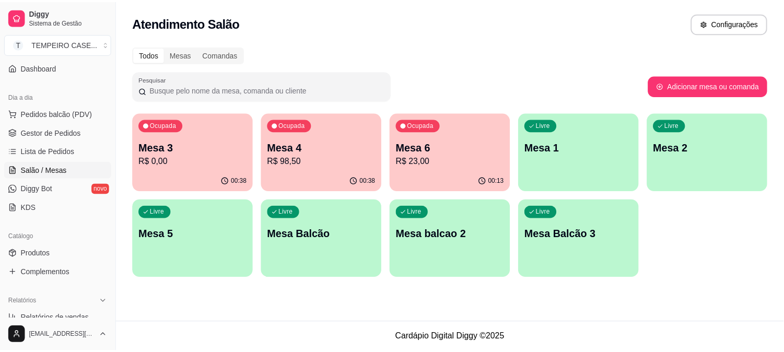
scroll to position [116, 0]
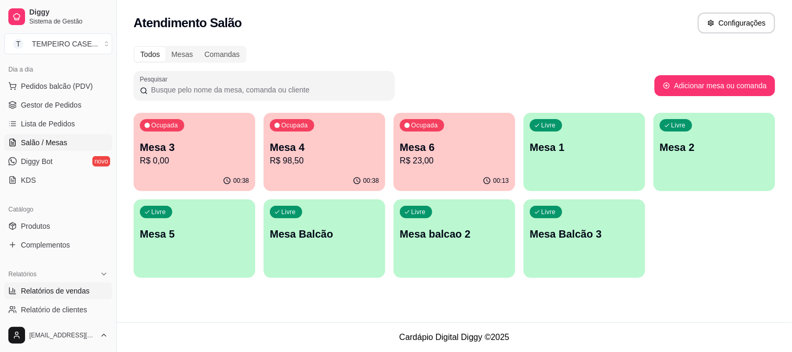
click at [74, 293] on span "Relatórios de vendas" at bounding box center [55, 291] width 69 height 10
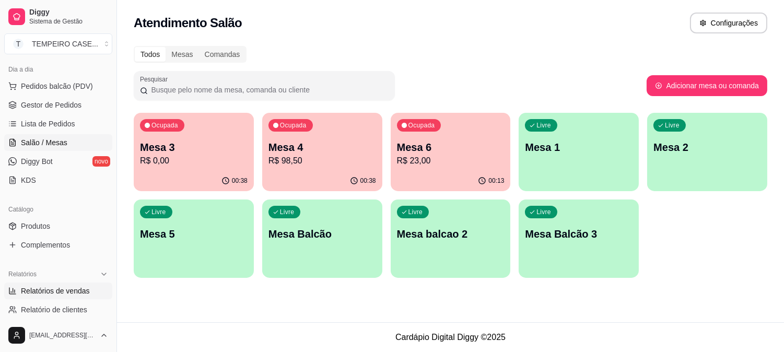
select select "ALL"
select select "0"
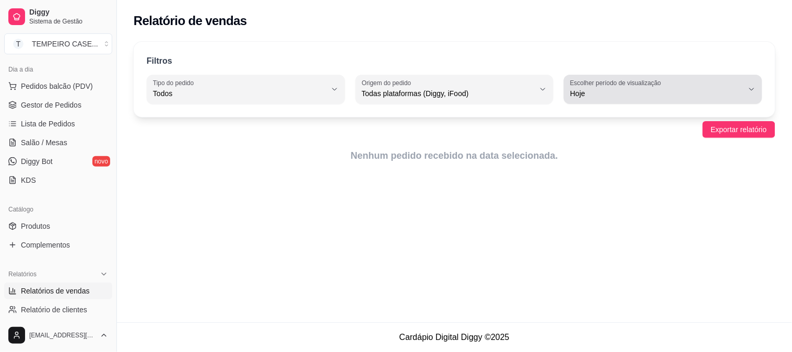
click at [669, 96] on span "Hoje" at bounding box center [656, 93] width 173 height 10
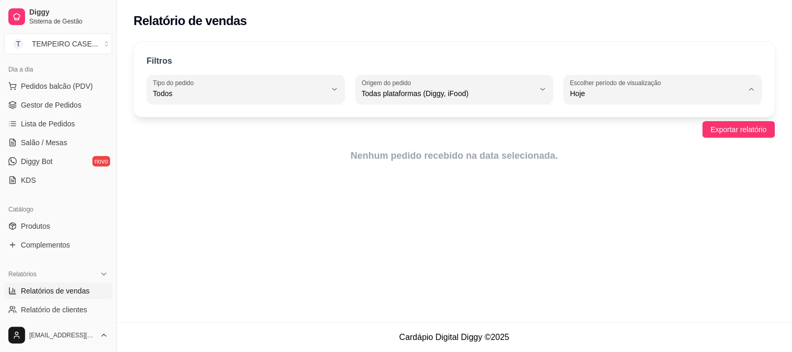
click at [638, 132] on span "Ontem" at bounding box center [658, 135] width 164 height 10
type input "1"
select select "1"
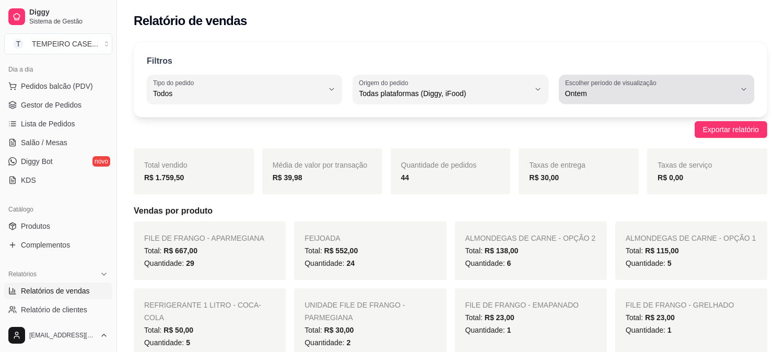
click at [640, 97] on span "Ontem" at bounding box center [650, 93] width 170 height 10
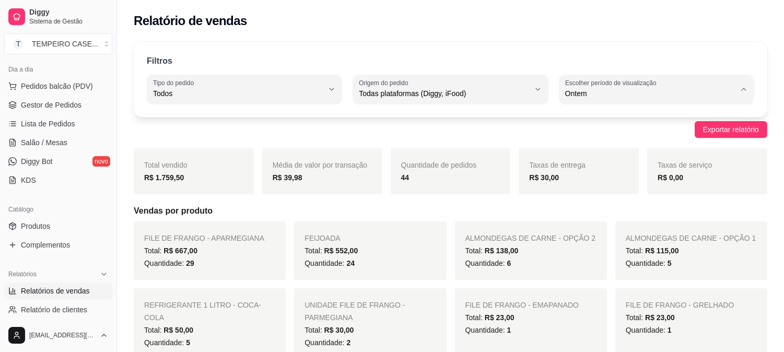
click at [622, 116] on span "Hoje" at bounding box center [651, 118] width 161 height 10
type input "0"
select select "0"
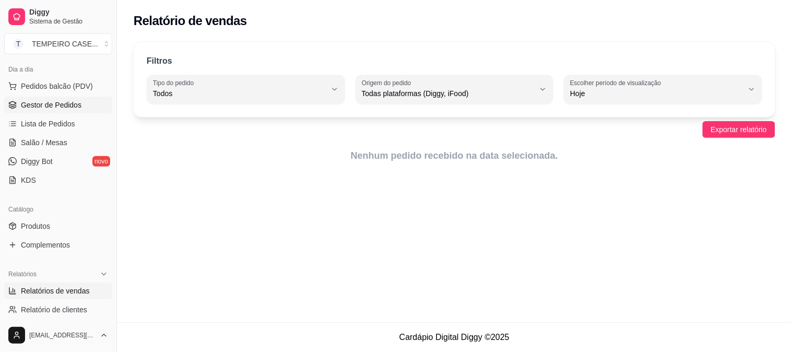
click at [48, 100] on span "Gestor de Pedidos" at bounding box center [51, 105] width 61 height 10
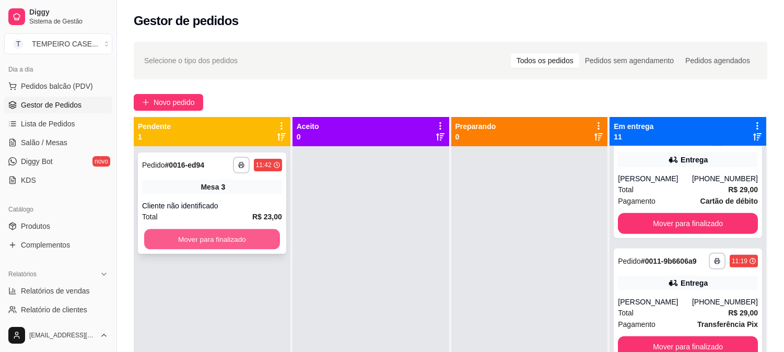
click at [249, 247] on button "Mover para finalizado" at bounding box center [212, 239] width 136 height 20
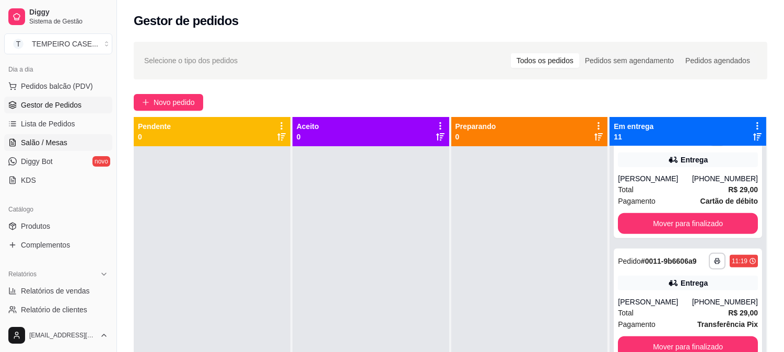
click at [65, 138] on span "Salão / Mesas" at bounding box center [44, 142] width 46 height 10
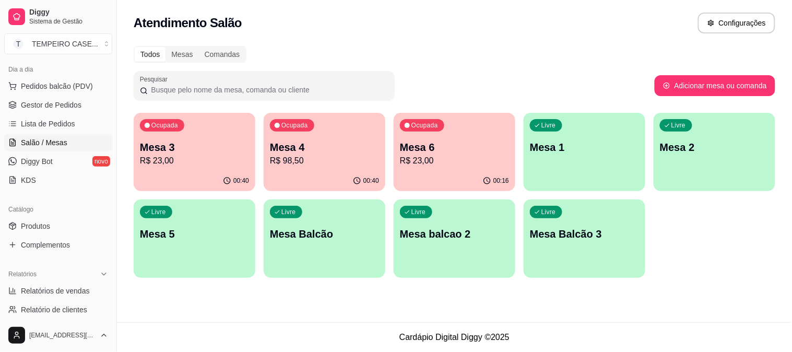
click at [326, 155] on p "R$ 98,50" at bounding box center [324, 161] width 109 height 13
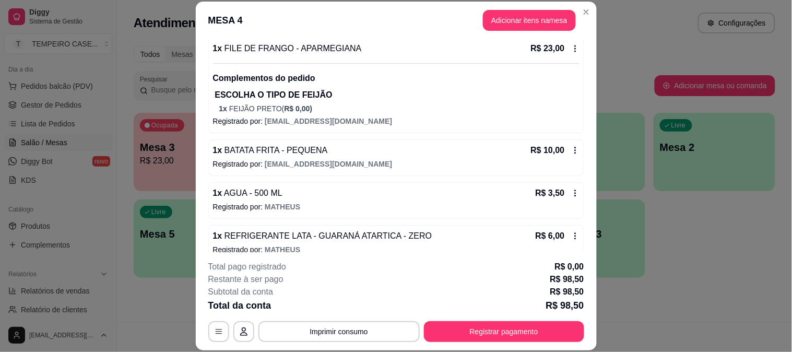
scroll to position [259, 0]
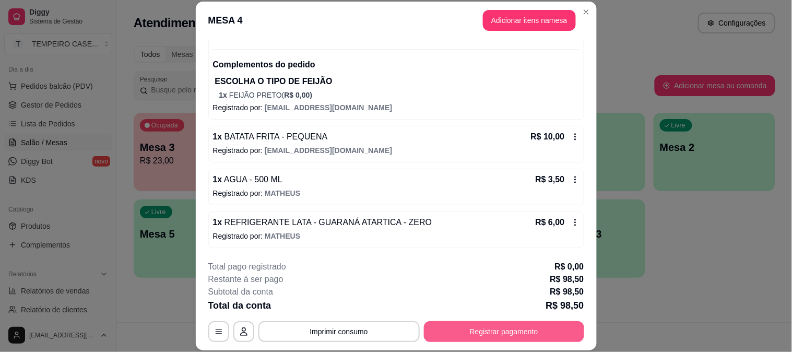
click at [475, 331] on button "Registrar pagamento" at bounding box center [504, 331] width 160 height 21
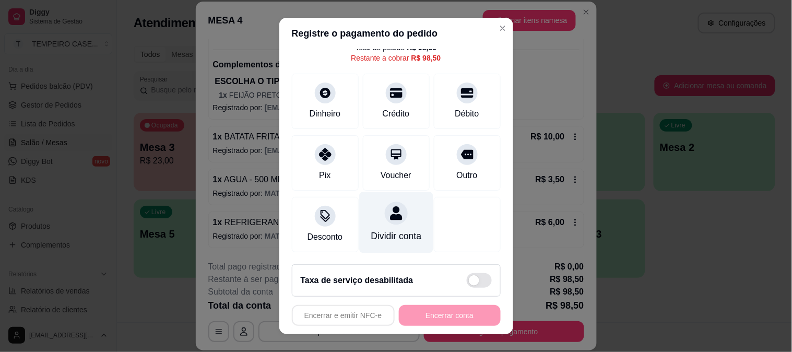
scroll to position [61, 0]
click at [390, 207] on icon at bounding box center [396, 213] width 12 height 14
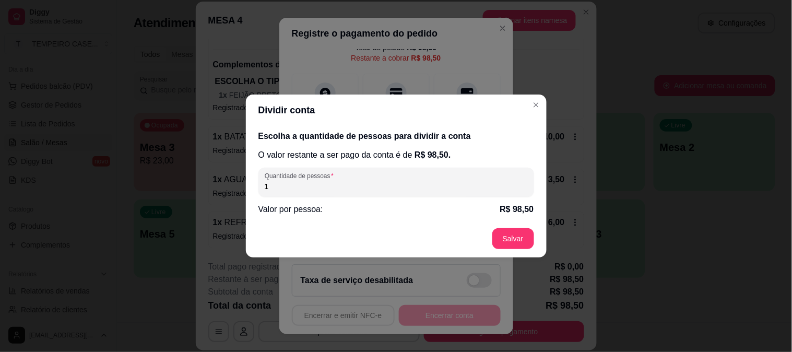
drag, startPoint x: 382, startPoint y: 184, endPoint x: 188, endPoint y: 188, distance: 193.7
click at [188, 188] on div "Dividir conta Escolha a quantidade de pessoas para dividir a conta O valor rest…" at bounding box center [396, 176] width 792 height 352
type input "3"
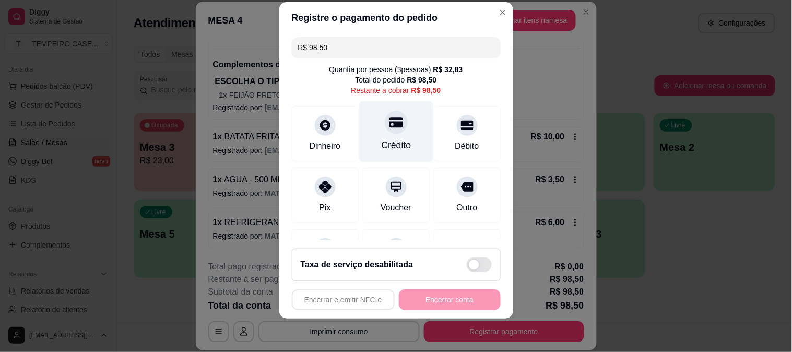
scroll to position [0, 0]
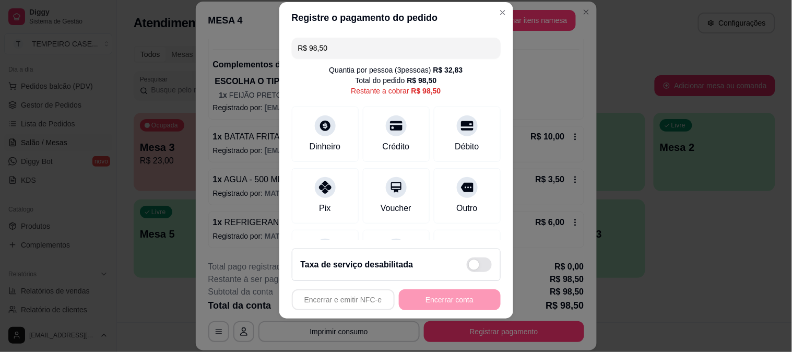
drag, startPoint x: 380, startPoint y: 50, endPoint x: 304, endPoint y: 50, distance: 76.2
click at [304, 50] on input "R$ 98,50" at bounding box center [396, 48] width 196 height 21
click at [373, 111] on div "Crédito" at bounding box center [396, 131] width 74 height 61
drag, startPoint x: 372, startPoint y: 55, endPoint x: 251, endPoint y: 55, distance: 121.1
click at [251, 55] on div "Registre o pagamento do pedido R$ 65,67 Quantia por pessoa ( 3 pessoas) R$ 32,8…" at bounding box center [396, 176] width 792 height 352
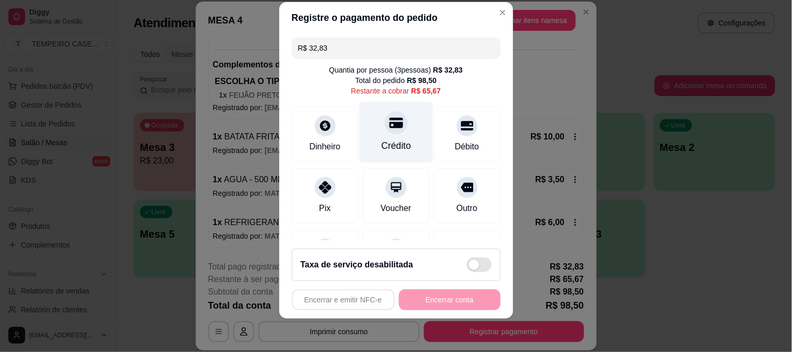
click at [381, 141] on div "Crédito" at bounding box center [396, 146] width 30 height 14
click at [394, 131] on div "Crédito" at bounding box center [396, 131] width 74 height 61
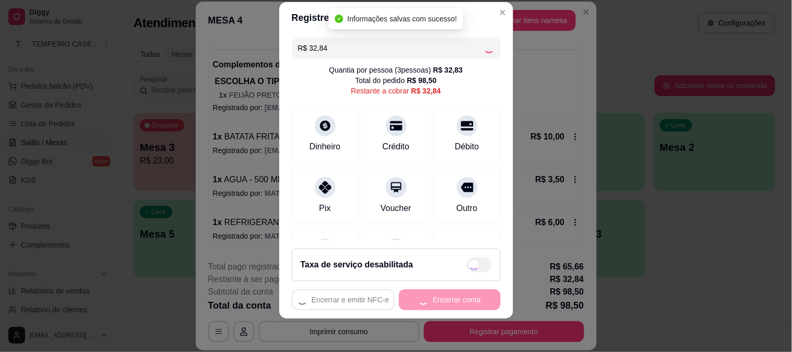
type input "R$ 0,00"
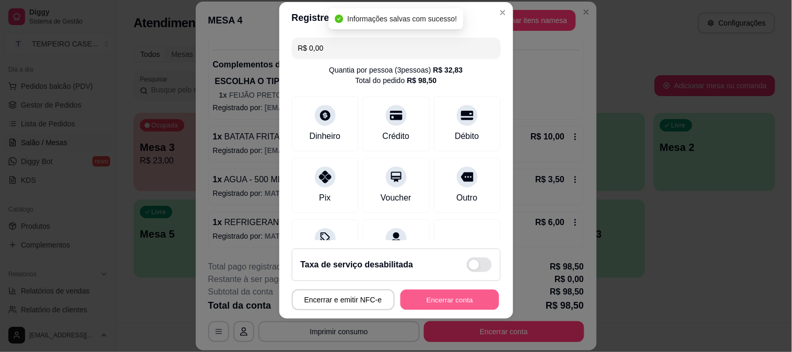
click at [452, 300] on button "Encerrar conta" at bounding box center [449, 300] width 99 height 20
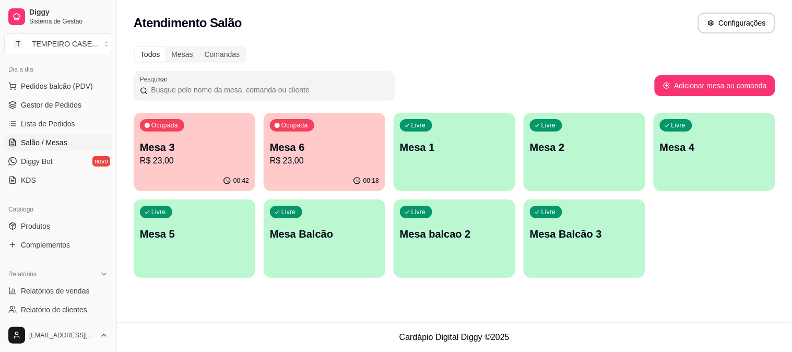
click at [738, 159] on div "Livre Mesa 4" at bounding box center [715, 146] width 122 height 66
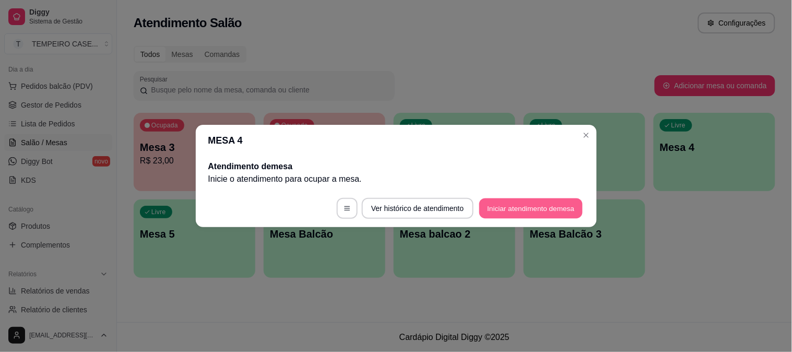
click at [540, 206] on button "Iniciar atendimento de mesa" at bounding box center [530, 208] width 103 height 20
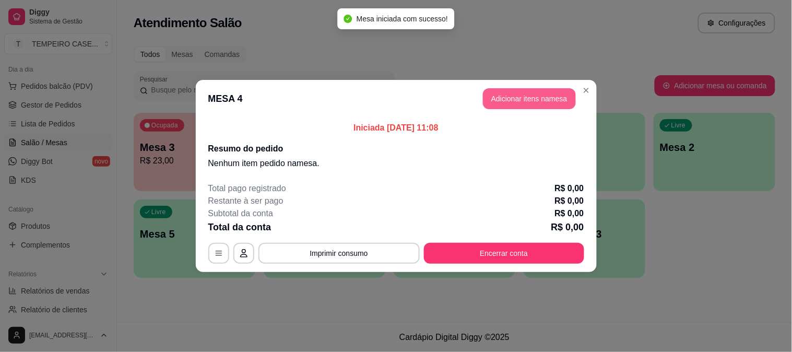
click at [509, 100] on button "Adicionar itens na mesa" at bounding box center [529, 98] width 93 height 21
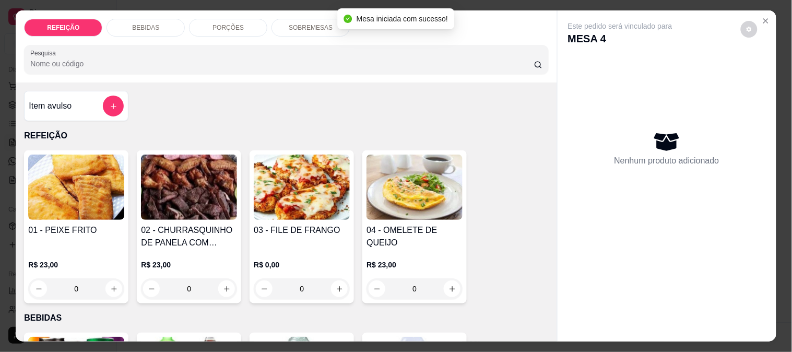
click at [79, 199] on img at bounding box center [76, 187] width 96 height 65
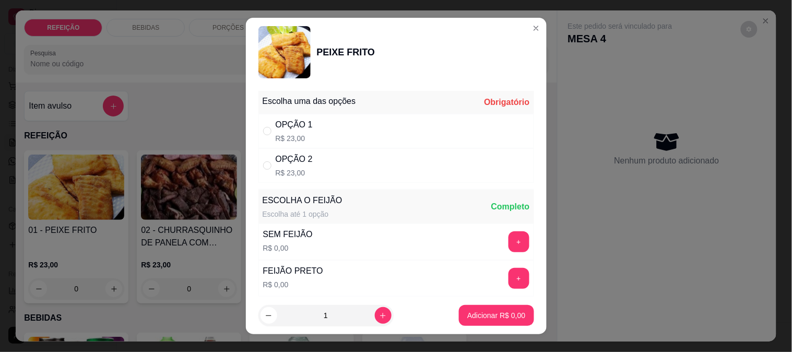
click at [345, 127] on div "OPÇÃO 1 R$ 23,00" at bounding box center [396, 131] width 276 height 34
radio input "true"
click at [492, 317] on p "Adicionar R$ 23,00" at bounding box center [494, 315] width 62 height 10
type input "1"
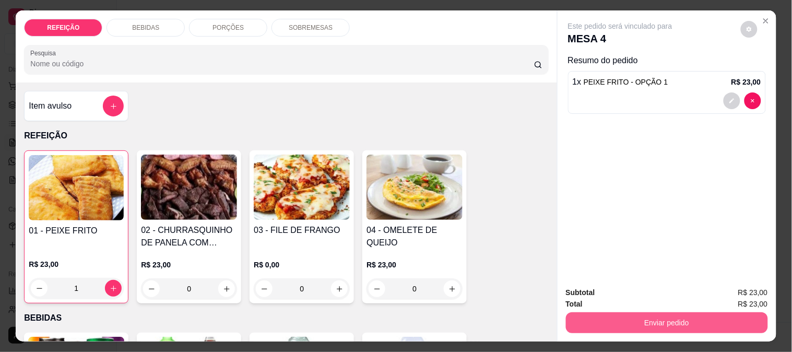
click at [622, 321] on button "Enviar pedido" at bounding box center [667, 322] width 202 height 21
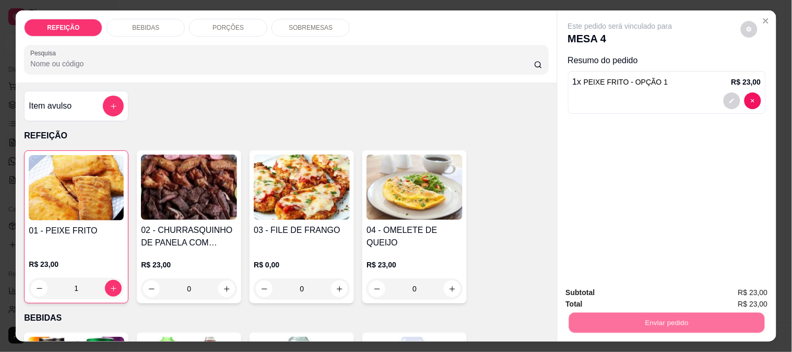
click at [587, 292] on button "Não registrar e enviar pedido" at bounding box center [632, 293] width 109 height 20
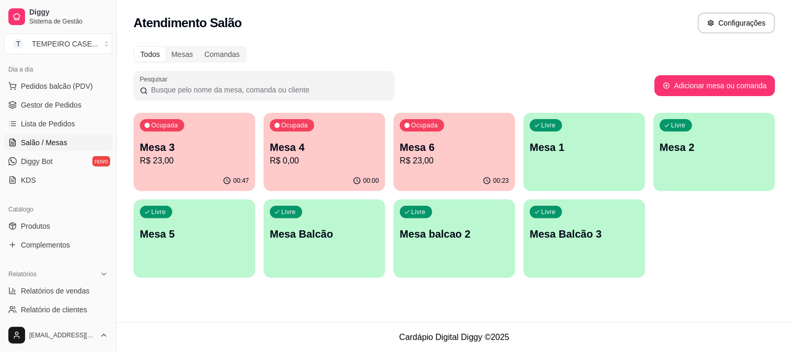
click at [571, 172] on div "Livre Mesa 1" at bounding box center [585, 146] width 122 height 66
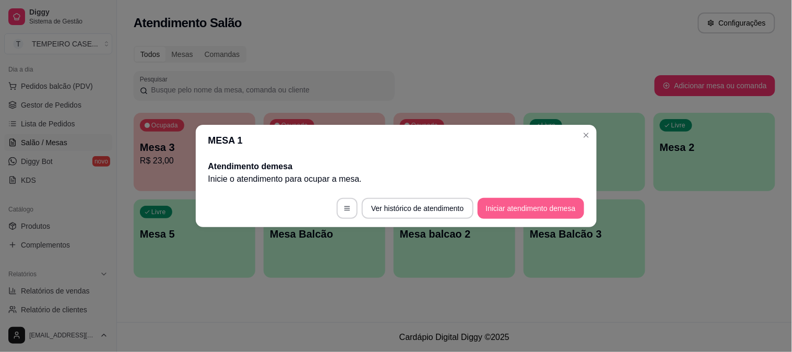
click at [525, 213] on button "Iniciar atendimento de mesa" at bounding box center [531, 208] width 106 height 21
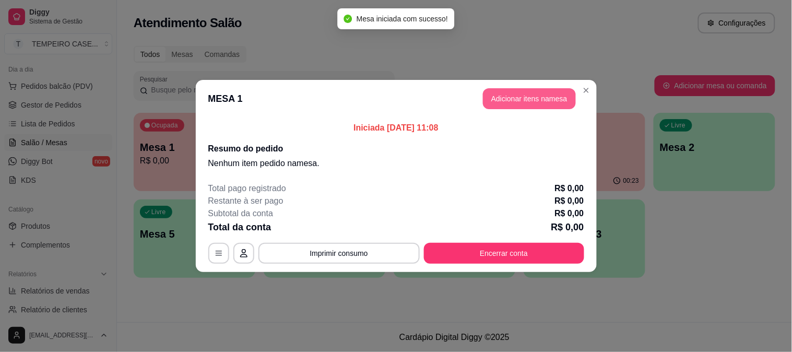
click at [503, 98] on button "Adicionar itens na mesa" at bounding box center [529, 98] width 93 height 21
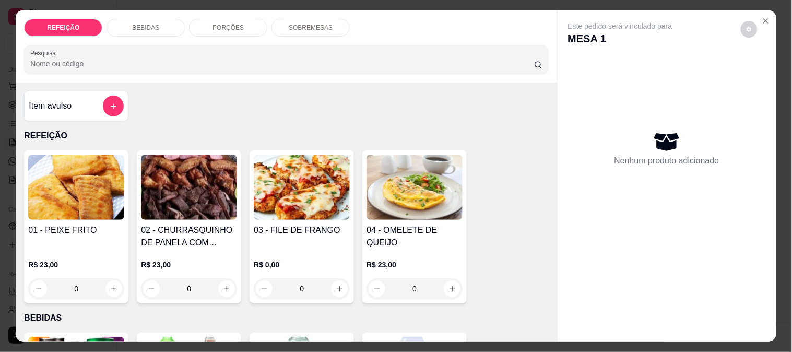
click at [345, 204] on img at bounding box center [302, 187] width 96 height 65
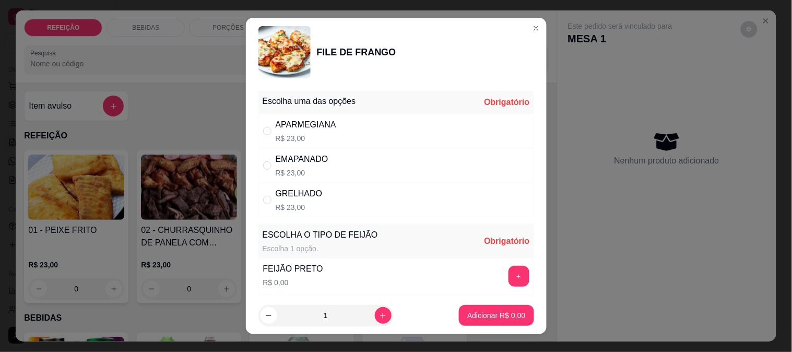
click at [340, 143] on div "APARMEGIANA R$ 23,00" at bounding box center [396, 131] width 276 height 34
radio input "true"
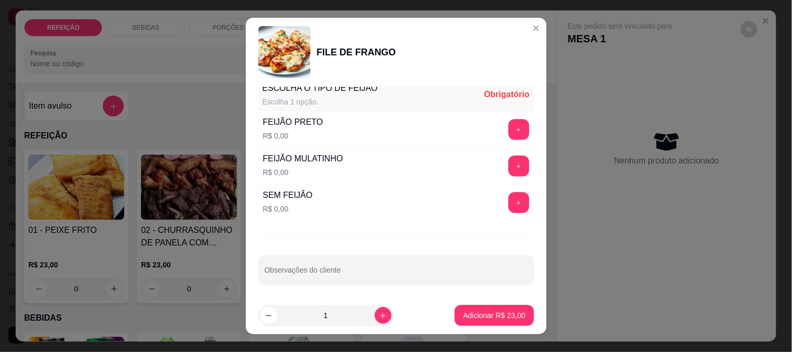
scroll to position [149, 0]
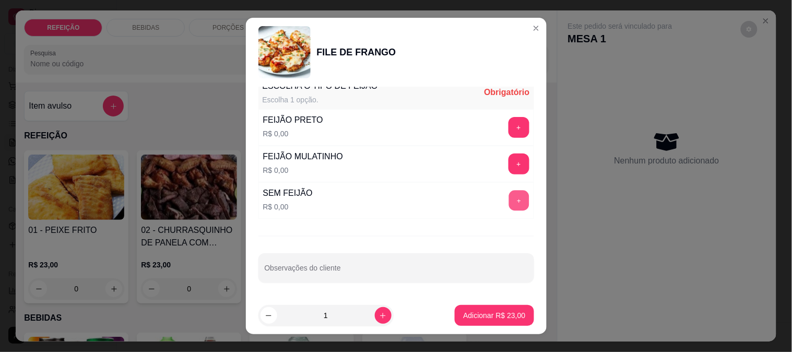
click at [508, 210] on button "+" at bounding box center [518, 200] width 20 height 20
click at [443, 256] on div "Observações do cliente" at bounding box center [396, 267] width 276 height 29
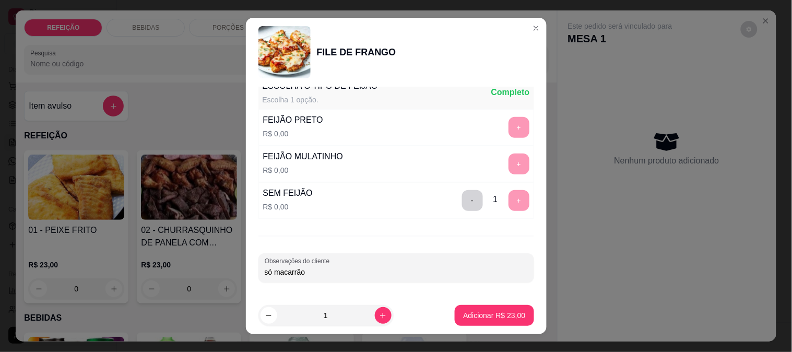
type input "só macarrão"
click at [479, 310] on button "Adicionar R$ 23,00" at bounding box center [494, 315] width 79 height 21
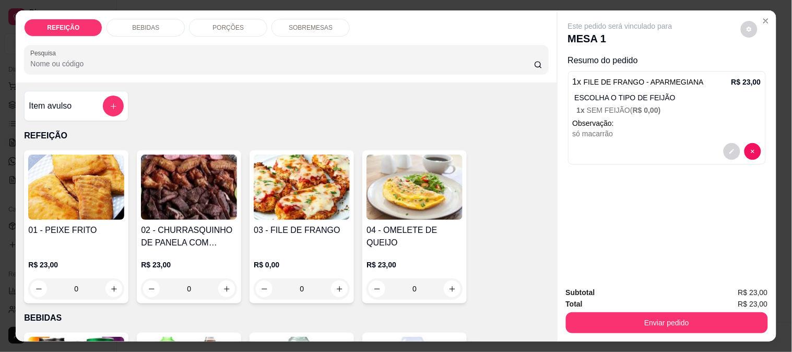
click at [161, 21] on div "BEBIDAS" at bounding box center [145, 28] width 78 height 18
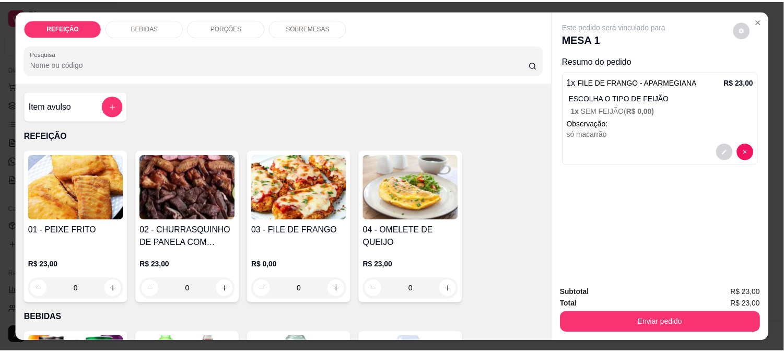
scroll to position [27, 0]
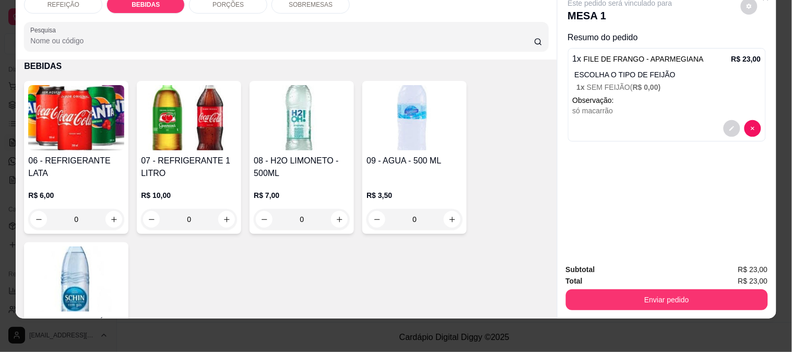
click at [70, 155] on h4 "06 - REFRIGERANTE LATA" at bounding box center [76, 167] width 96 height 25
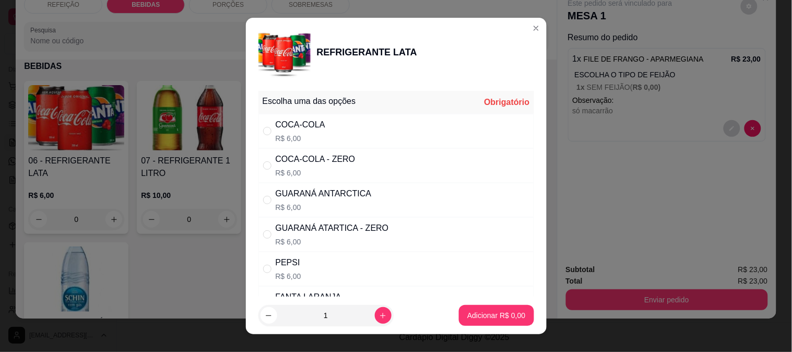
click at [341, 227] on div "GUARANÁ ATARTICA - ZERO" at bounding box center [332, 228] width 113 height 13
radio input "true"
click at [477, 316] on p "Adicionar R$ 6,00" at bounding box center [496, 315] width 58 height 10
type input "1"
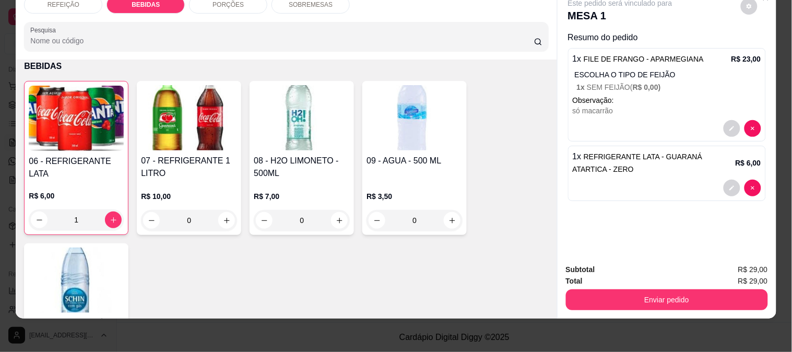
click at [602, 303] on div "Subtotal R$ 29,00 Total R$ 29,00 Enviar pedido" at bounding box center [666, 286] width 219 height 63
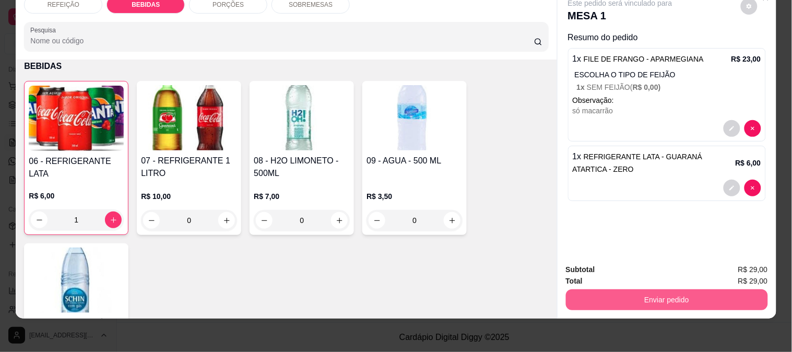
click at [596, 290] on button "Enviar pedido" at bounding box center [667, 299] width 202 height 21
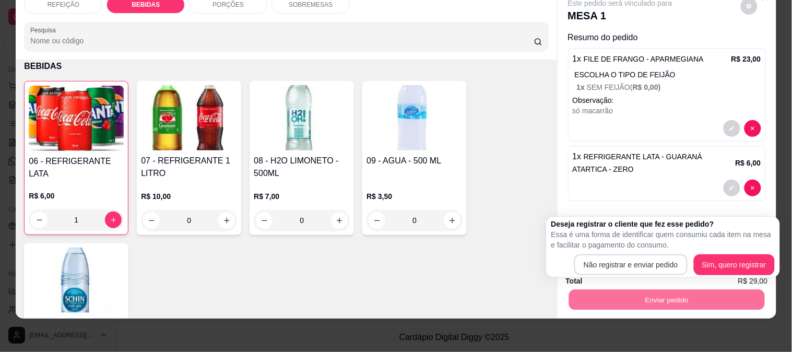
click at [587, 262] on button "Não registrar e enviar pedido" at bounding box center [630, 264] width 113 height 21
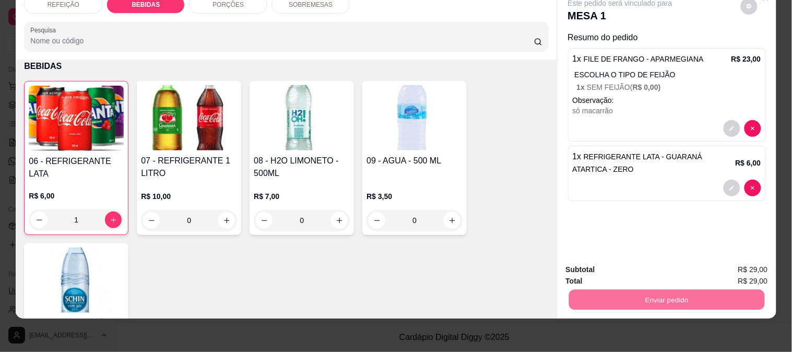
click at [609, 265] on button "Não registrar e enviar pedido" at bounding box center [631, 264] width 105 height 19
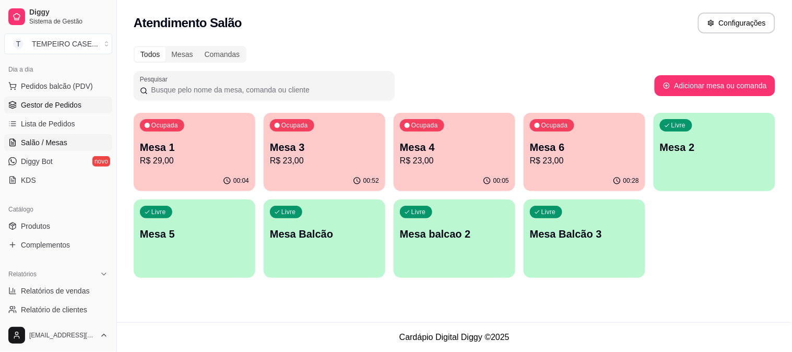
click at [35, 103] on span "Gestor de Pedidos" at bounding box center [51, 105] width 61 height 10
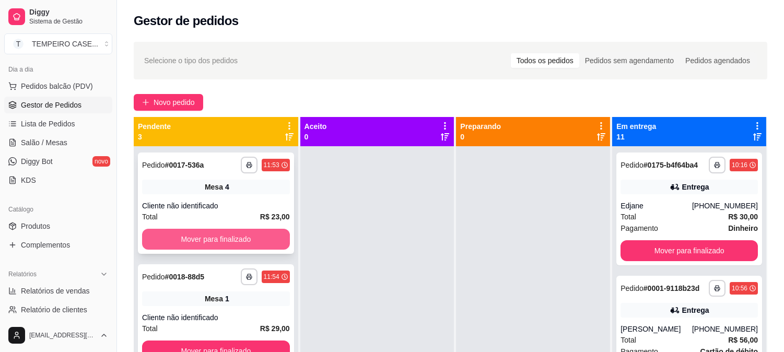
scroll to position [4, 0]
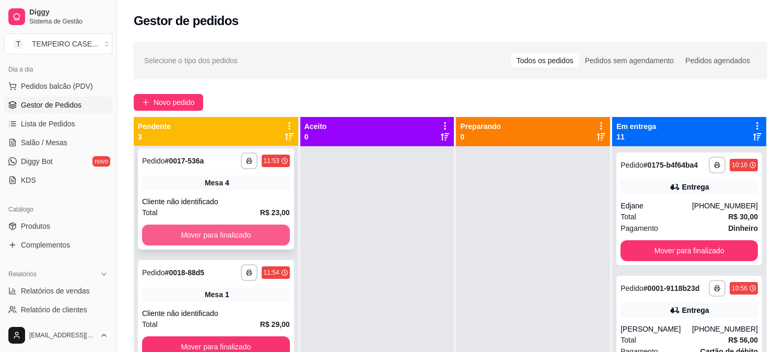
click at [248, 240] on button "Mover para finalizado" at bounding box center [216, 234] width 148 height 21
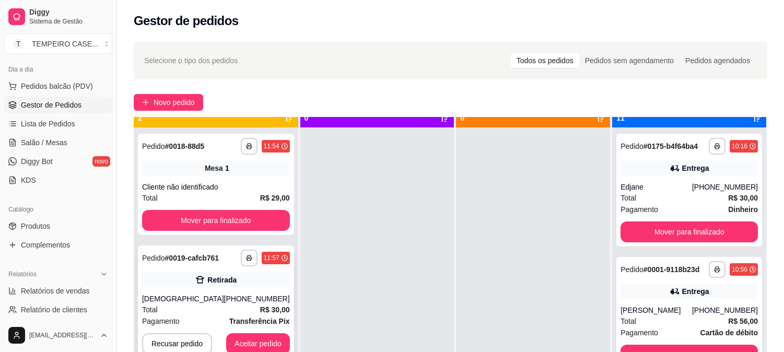
scroll to position [29, 0]
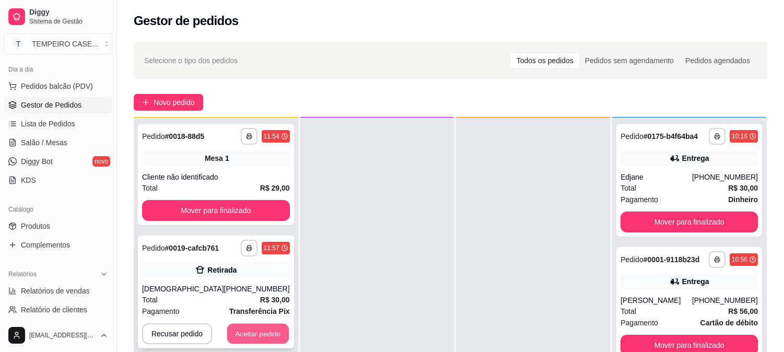
click at [249, 329] on button "Aceitar pedido" at bounding box center [258, 334] width 62 height 20
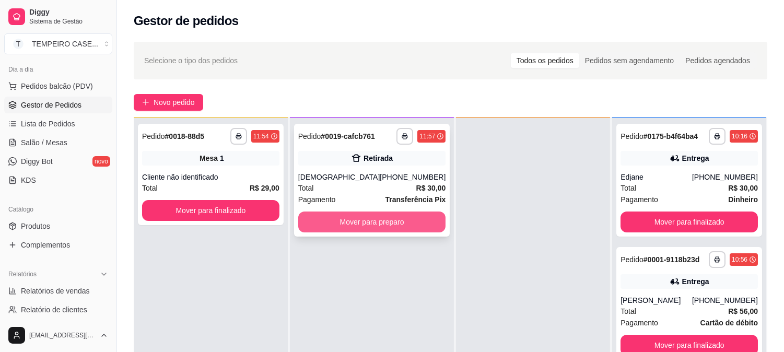
click at [364, 226] on button "Mover para preparo" at bounding box center [372, 221] width 148 height 21
click at [358, 220] on button "Mover para preparo" at bounding box center [372, 221] width 148 height 21
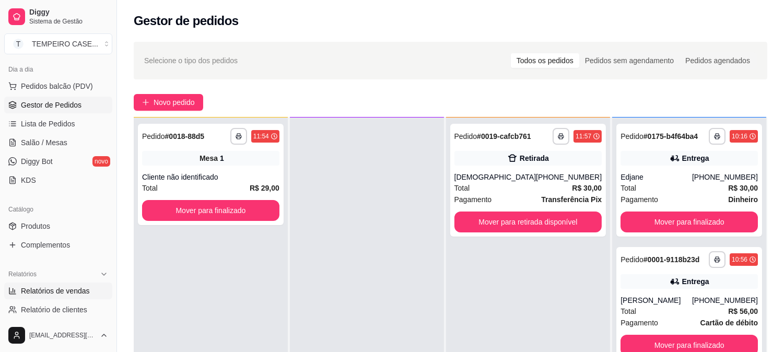
click at [70, 295] on span "Relatórios de vendas" at bounding box center [55, 291] width 69 height 10
select select "ALL"
select select "0"
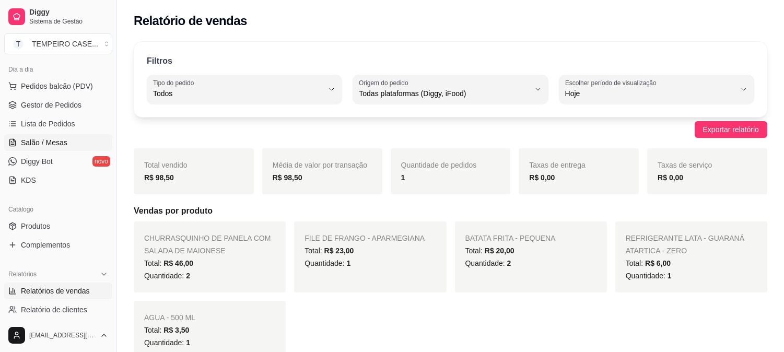
click at [62, 141] on span "Salão / Mesas" at bounding box center [44, 142] width 46 height 10
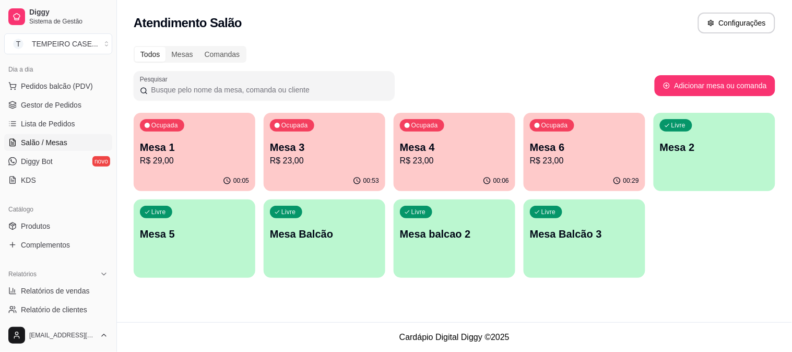
click at [565, 170] on div "Ocupada Mesa 6 R$ 23,00" at bounding box center [585, 142] width 122 height 58
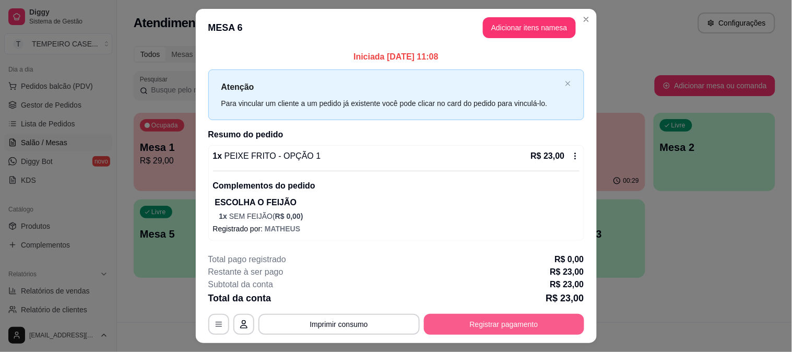
click at [480, 328] on button "Registrar pagamento" at bounding box center [504, 324] width 160 height 21
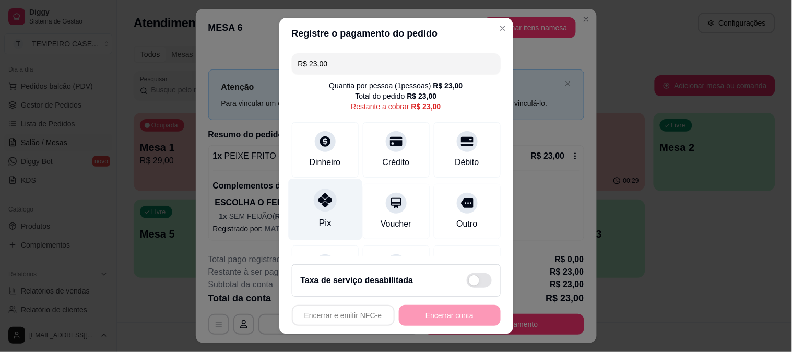
click at [319, 217] on div "Pix" at bounding box center [324, 223] width 13 height 14
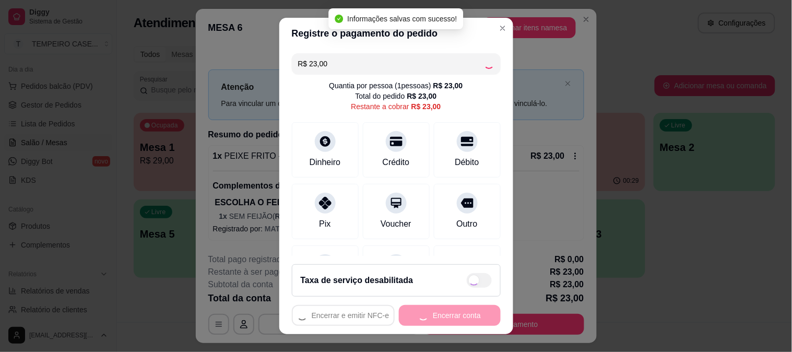
type input "R$ 0,00"
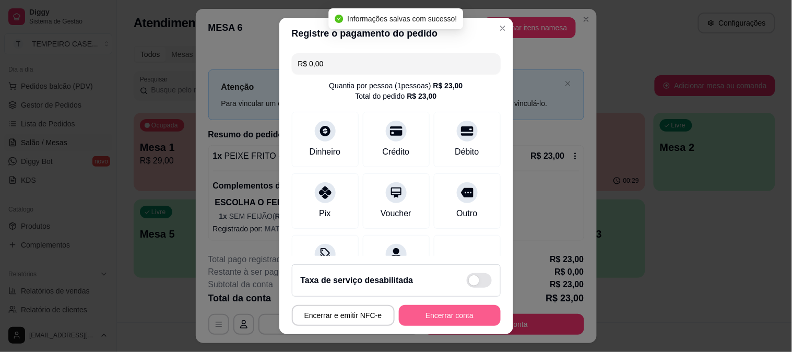
click at [444, 315] on button "Encerrar conta" at bounding box center [450, 315] width 102 height 21
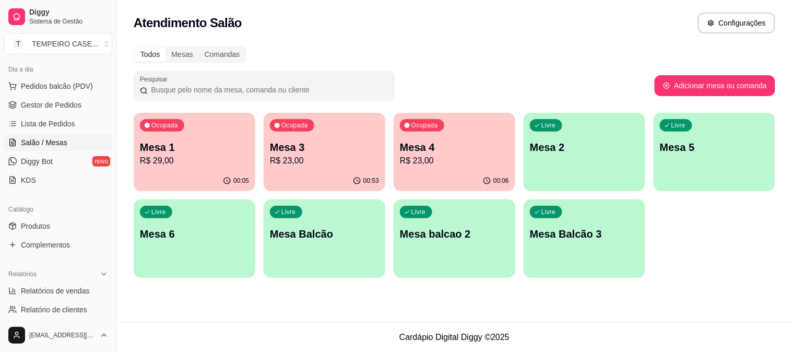
click at [314, 148] on p "Mesa 3" at bounding box center [324, 147] width 109 height 15
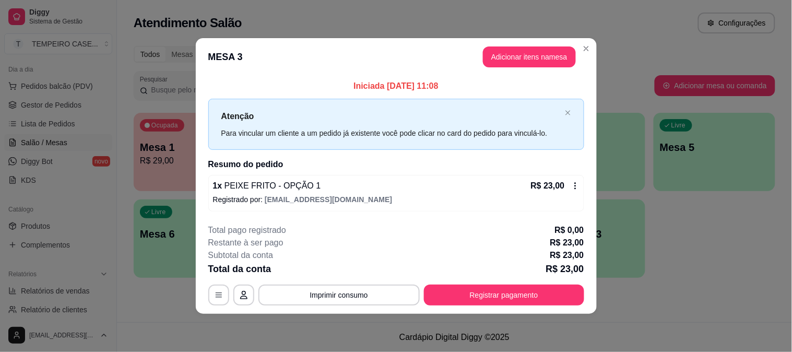
click at [476, 302] on button "Registrar pagamento" at bounding box center [504, 294] width 160 height 21
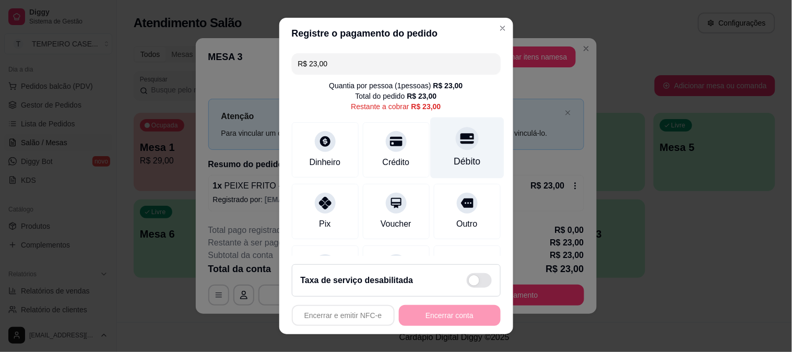
click at [454, 160] on div "Débito" at bounding box center [467, 162] width 27 height 14
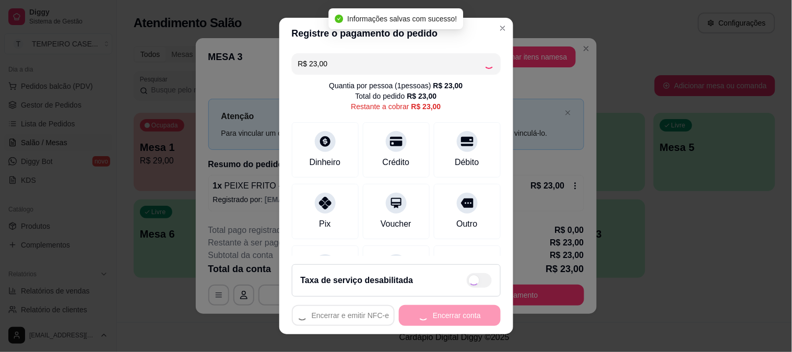
type input "R$ 0,00"
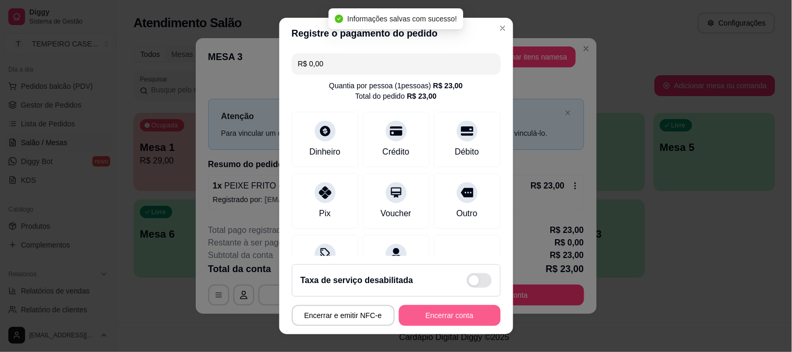
click at [430, 315] on button "Encerrar conta" at bounding box center [450, 315] width 102 height 21
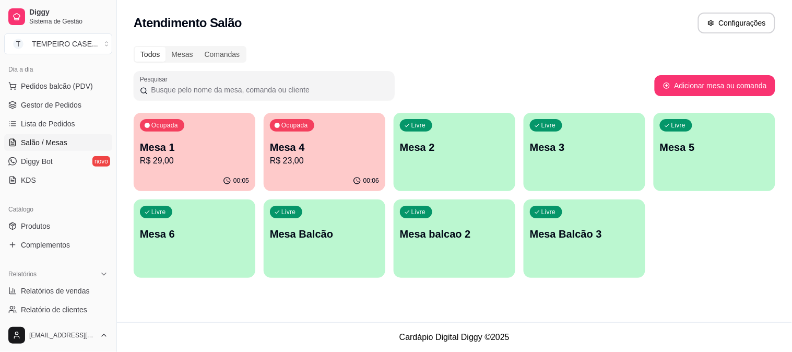
click at [633, 75] on div "Pesquisar" at bounding box center [394, 85] width 521 height 29
click at [637, 81] on div "Pesquisar" at bounding box center [394, 85] width 521 height 29
click at [639, 136] on div "Livre Mesa 3" at bounding box center [584, 146] width 118 height 64
click at [639, 136] on div "Livre Mesa 3" at bounding box center [585, 146] width 122 height 66
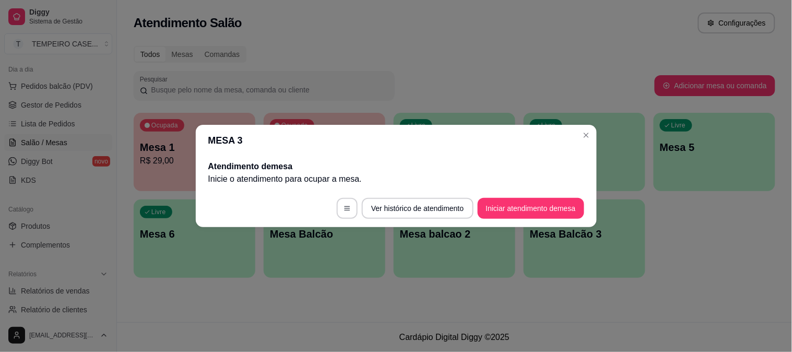
click at [639, 137] on div "Livre Mesa 3" at bounding box center [585, 146] width 122 height 66
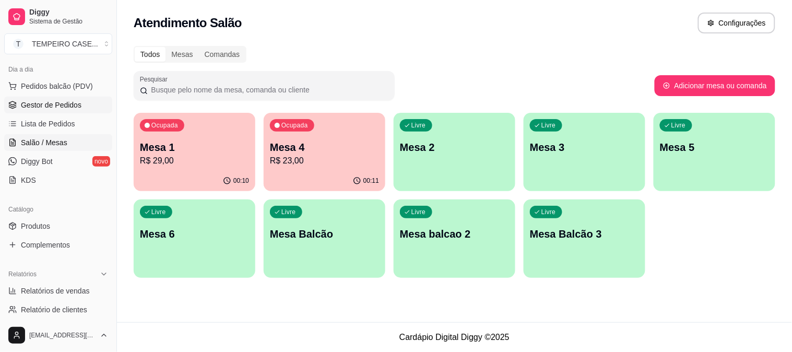
click at [41, 105] on span "Gestor de Pedidos" at bounding box center [51, 105] width 61 height 10
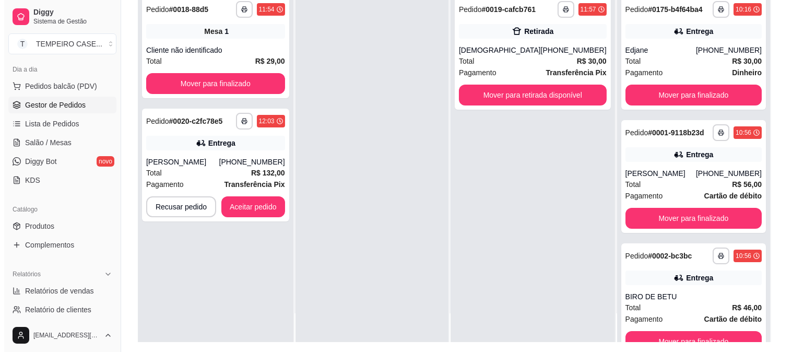
scroll to position [159, 0]
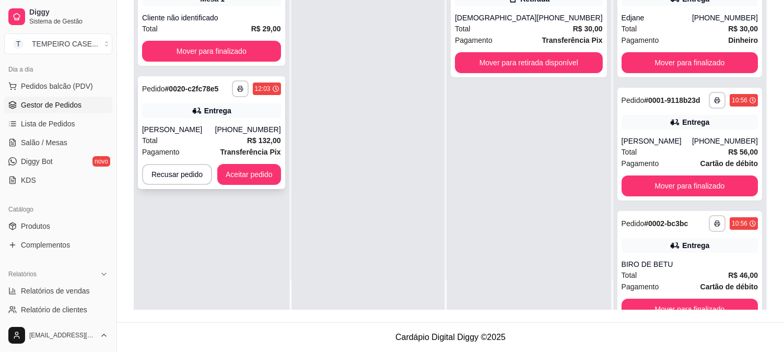
click at [205, 127] on div "[PERSON_NAME]" at bounding box center [178, 129] width 73 height 10
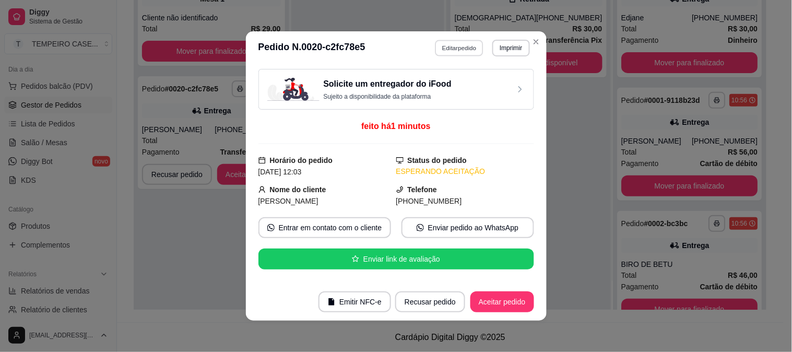
click at [460, 45] on button "Editar pedido" at bounding box center [459, 48] width 49 height 16
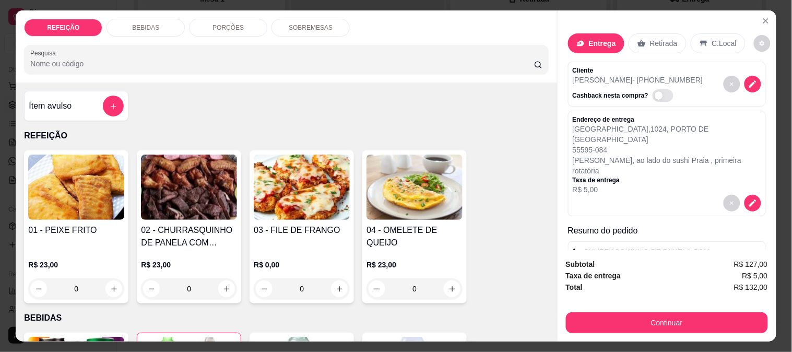
click at [111, 103] on icon "add-separate-item" at bounding box center [114, 106] width 6 height 6
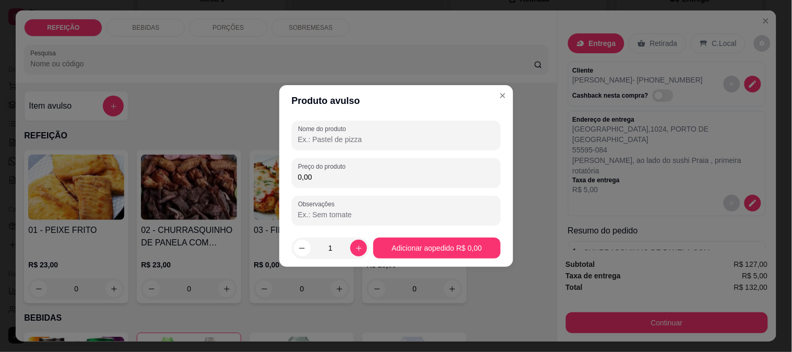
click at [309, 137] on input "Nome do produto" at bounding box center [396, 139] width 196 height 10
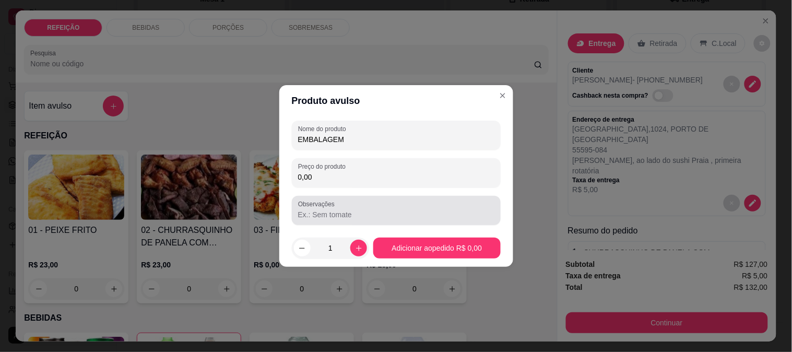
type input "EMBALAGEM"
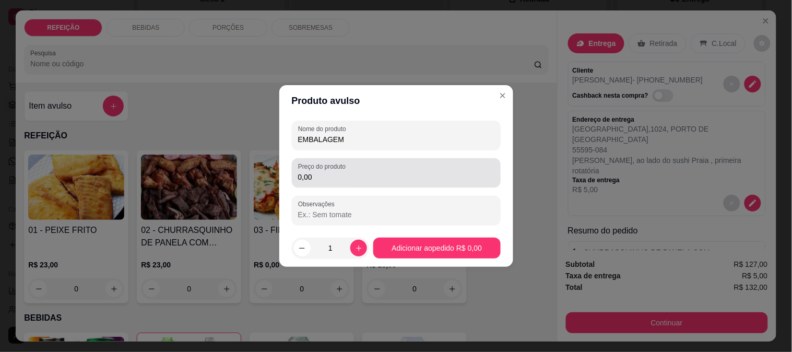
click at [351, 164] on div "0,00" at bounding box center [396, 172] width 196 height 21
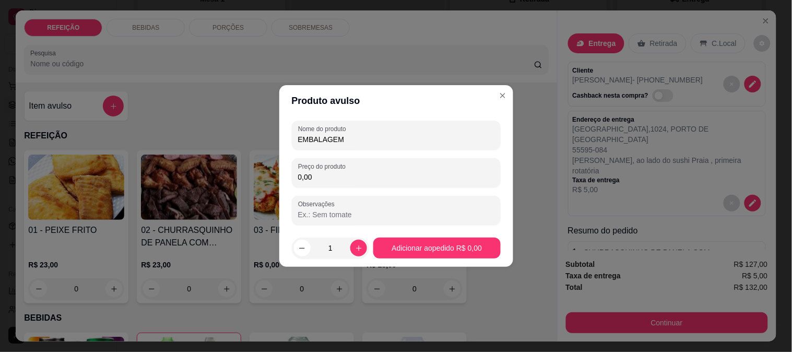
click at [347, 189] on div "Nome do produto EMBALAGEM Preço do produto 0,00 Observações" at bounding box center [396, 173] width 209 height 104
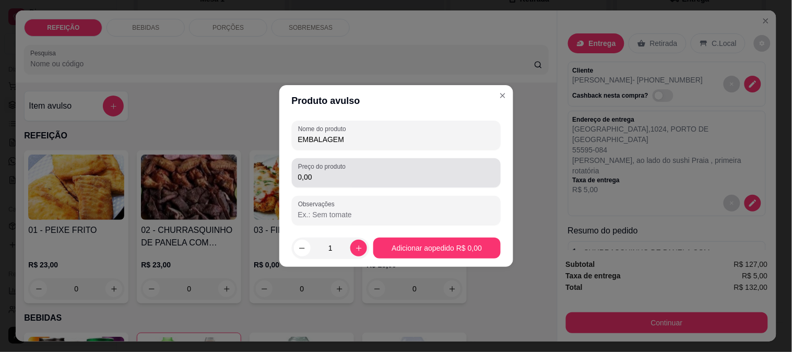
click at [348, 175] on input "0,00" at bounding box center [396, 177] width 196 height 10
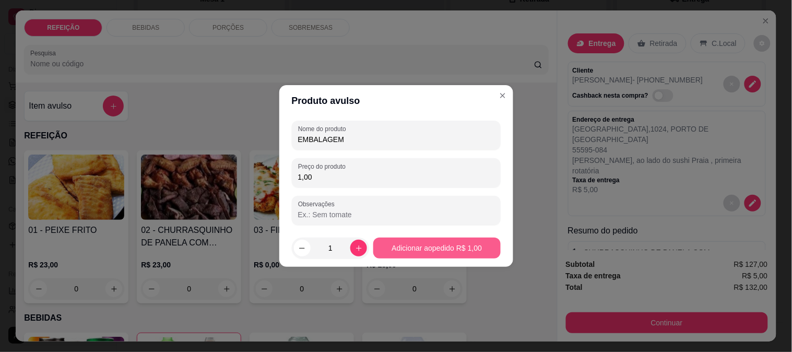
type input "1,00"
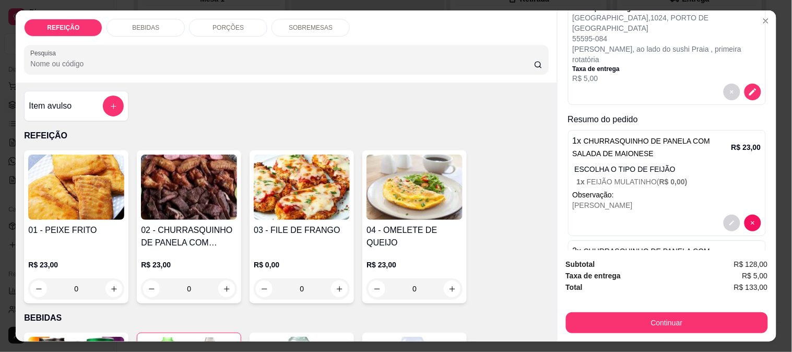
scroll to position [116, 0]
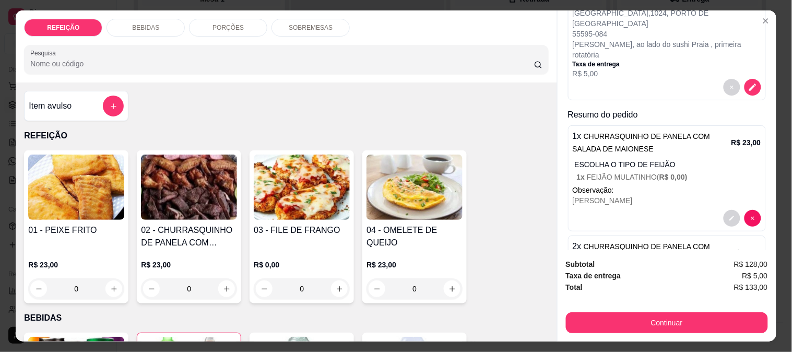
click at [686, 185] on p "Observação:" at bounding box center [667, 190] width 188 height 10
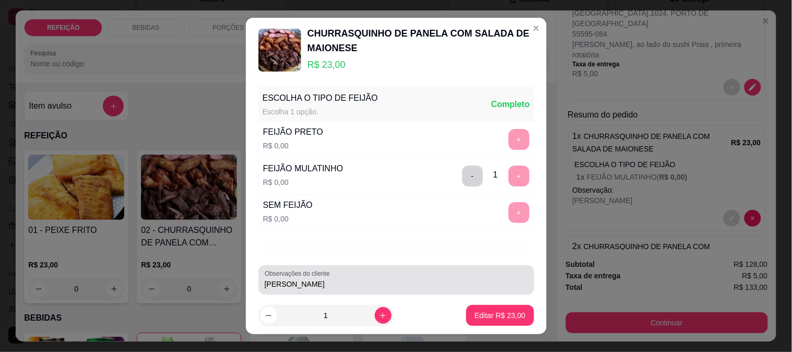
click at [376, 289] on input "[PERSON_NAME]" at bounding box center [396, 284] width 263 height 10
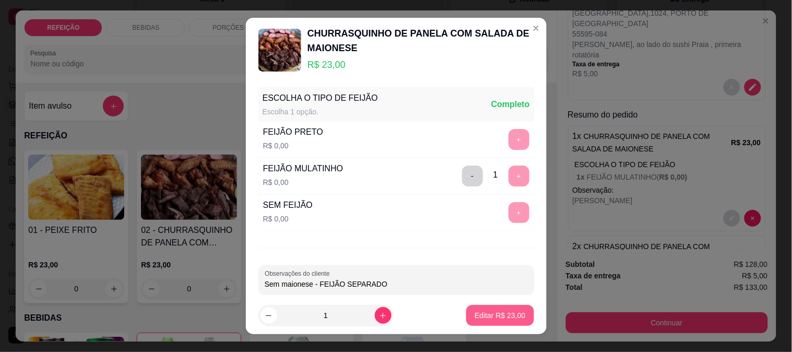
type input "Sem maionese - FEIJÃO SEPARADO"
click at [491, 315] on p "Editar R$ 23,00" at bounding box center [500, 316] width 49 height 10
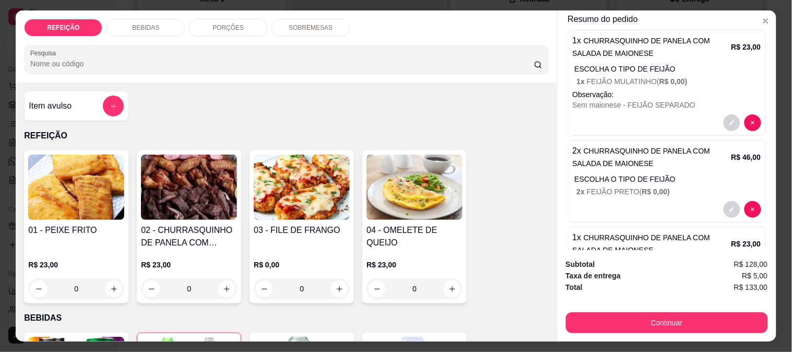
scroll to position [232, 0]
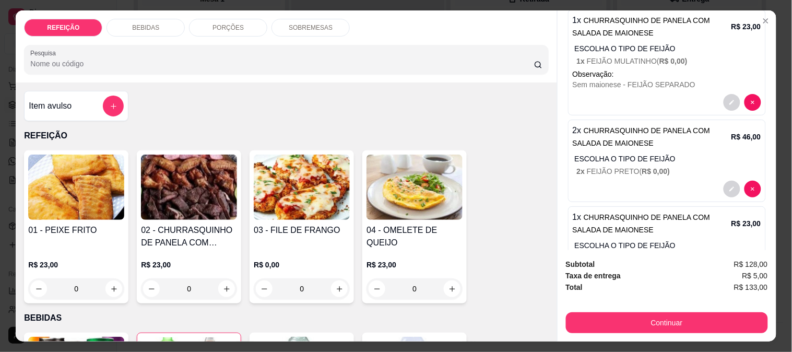
click at [668, 166] on p "2 x FEIJÃO PRETO ( R$ 0,00 )" at bounding box center [669, 171] width 184 height 10
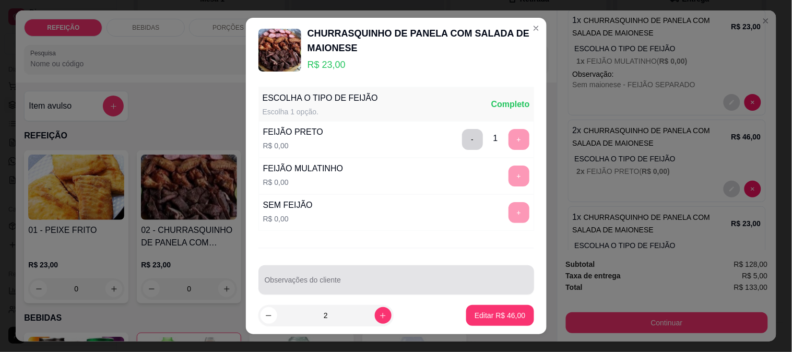
click at [386, 282] on input "Observações do cliente" at bounding box center [396, 284] width 263 height 10
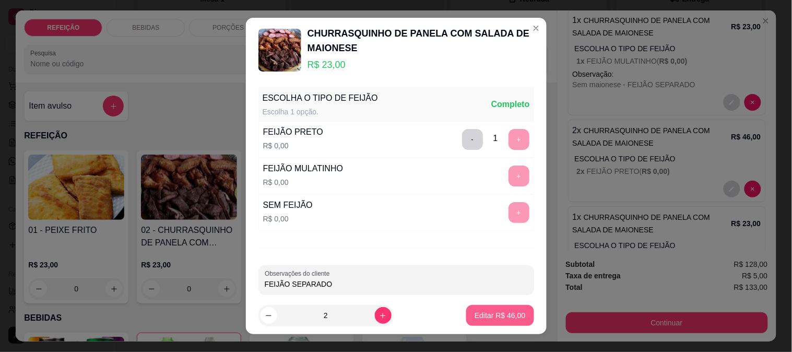
type input "FEIJÃO SEPARADO"
click at [475, 311] on p "Editar R$ 46,00" at bounding box center [499, 315] width 51 height 10
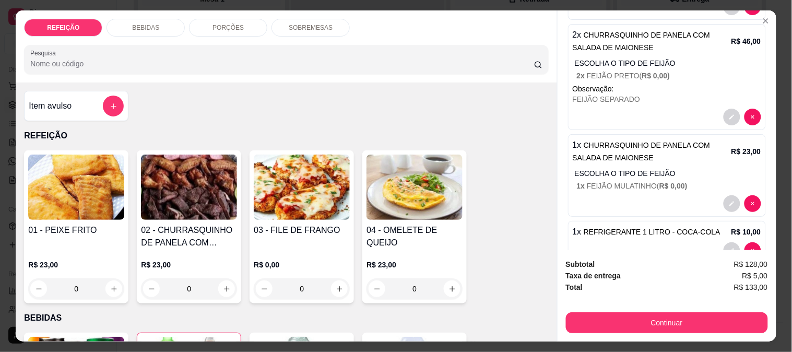
scroll to position [348, 0]
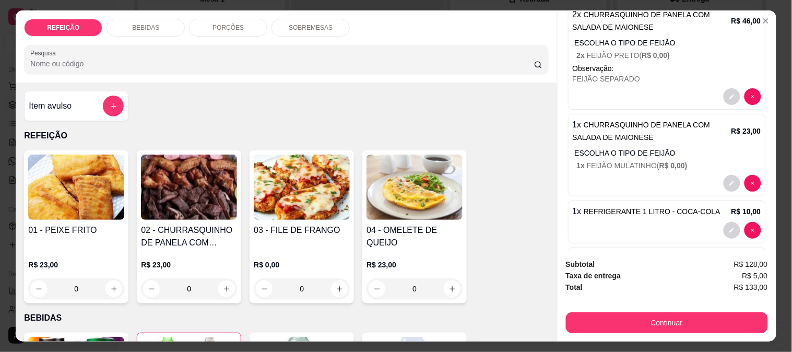
click at [709, 175] on div at bounding box center [667, 183] width 188 height 17
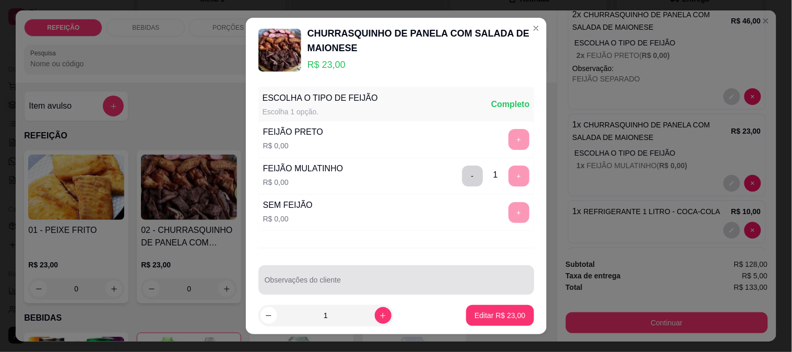
click at [288, 279] on div "Observações do cliente" at bounding box center [396, 279] width 276 height 29
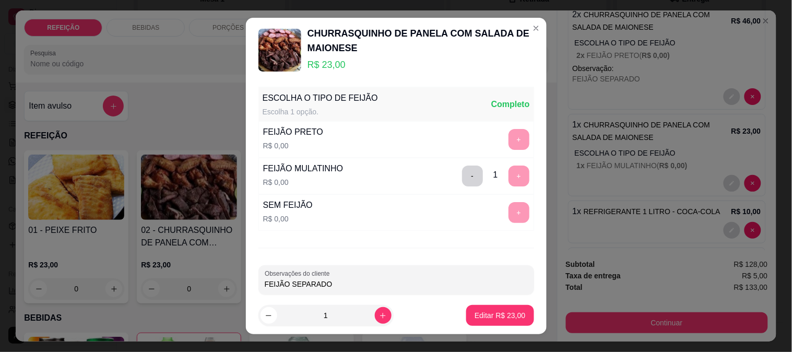
type input "FEIJÃO SEPARADO"
click at [479, 325] on button "Editar R$ 23,00" at bounding box center [499, 315] width 65 height 20
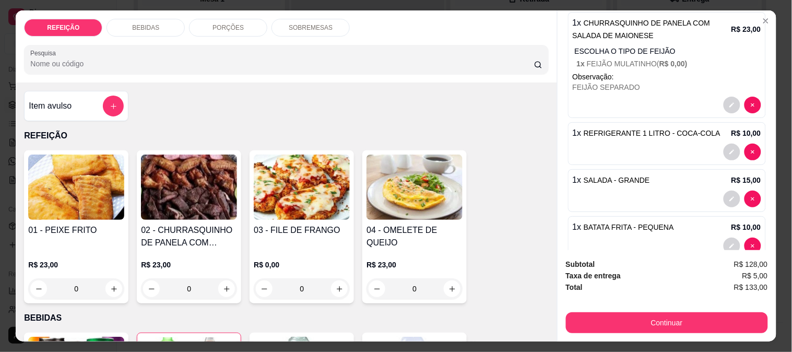
scroll to position [510, 0]
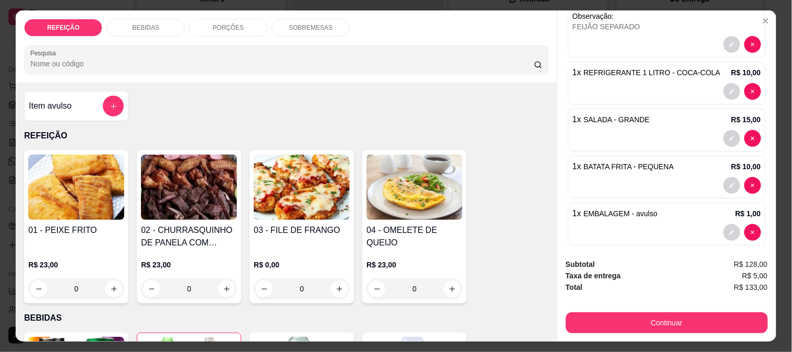
click at [664, 224] on div at bounding box center [667, 232] width 188 height 17
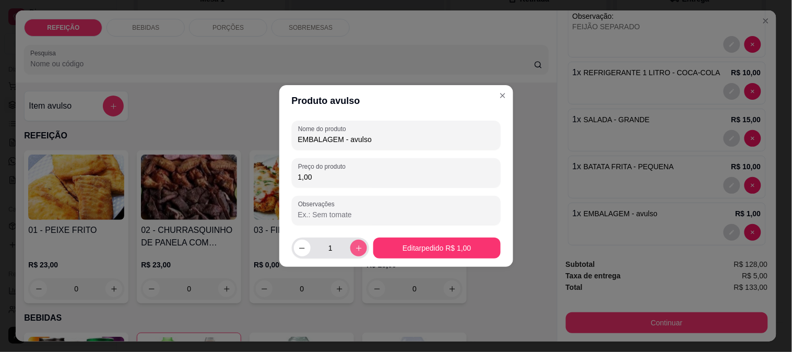
click at [351, 251] on button "increase-product-quantity" at bounding box center [358, 248] width 17 height 17
type input "2"
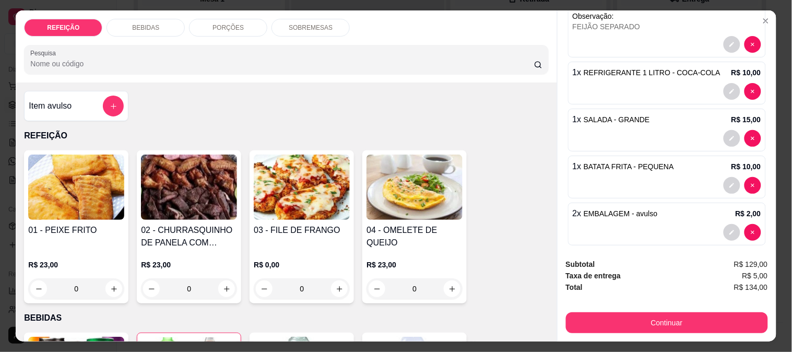
scroll to position [452, 0]
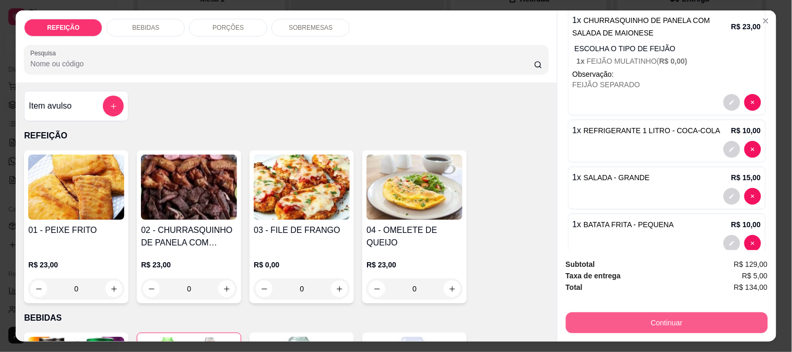
click at [651, 317] on button "Continuar" at bounding box center [667, 322] width 202 height 21
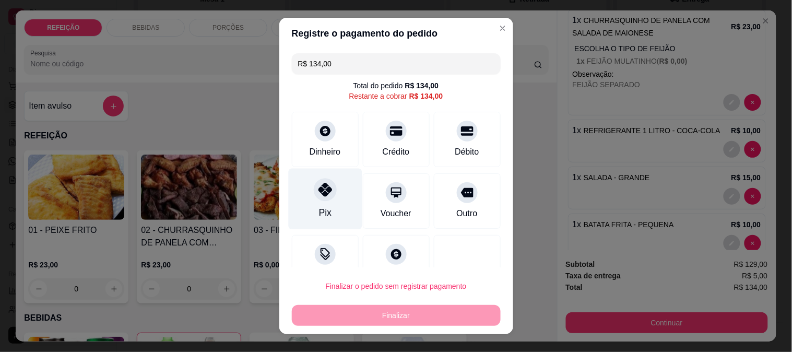
click at [303, 200] on div "Pix" at bounding box center [325, 198] width 74 height 61
type input "R$ 0,00"
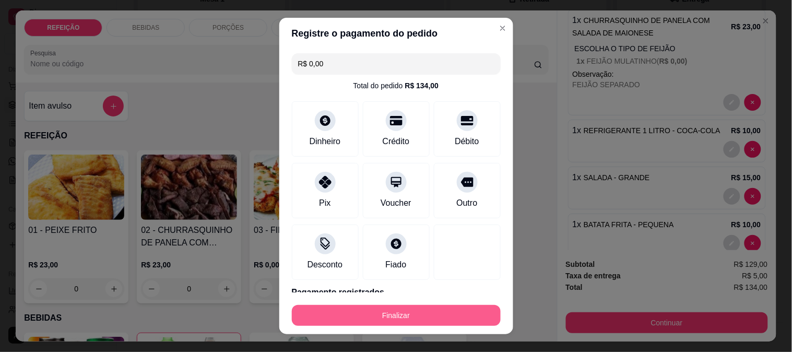
click at [417, 321] on button "Finalizar" at bounding box center [396, 315] width 209 height 21
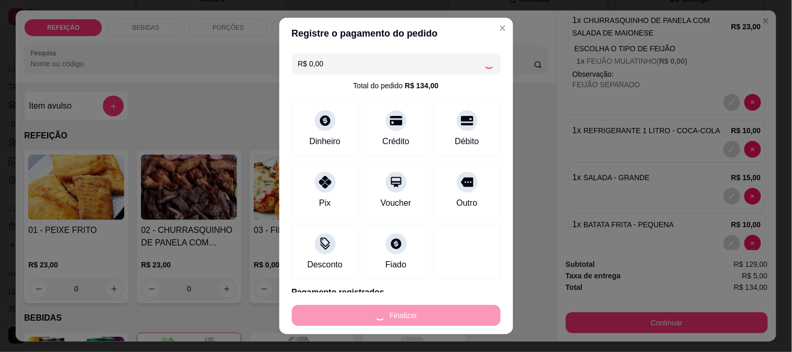
type input "0"
type input "-R$ 134,00"
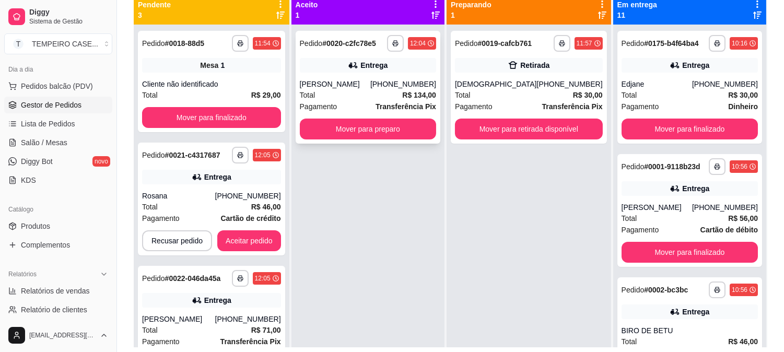
scroll to position [101, 0]
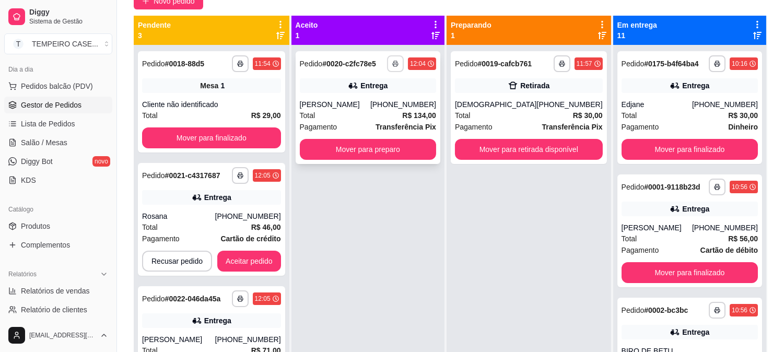
click at [398, 65] on icon "button" at bounding box center [395, 64] width 6 height 6
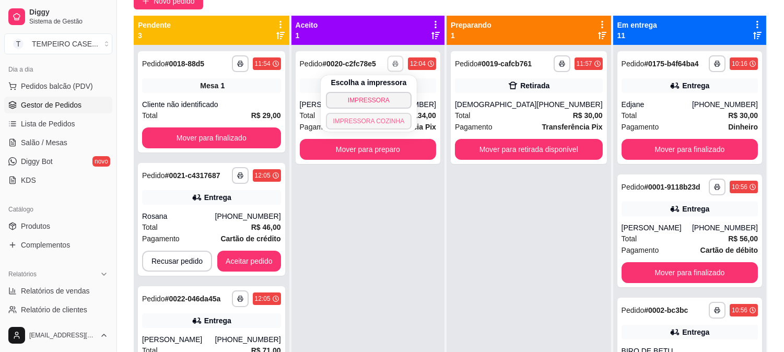
click at [374, 119] on button "IMPRESSORA COZINHA" at bounding box center [369, 121] width 86 height 17
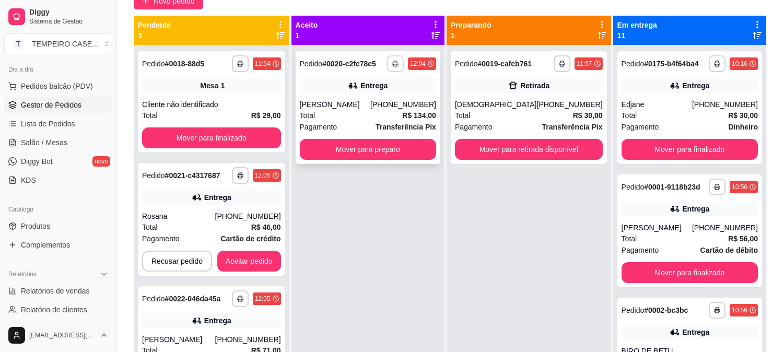
click at [398, 61] on icon "button" at bounding box center [395, 64] width 6 height 6
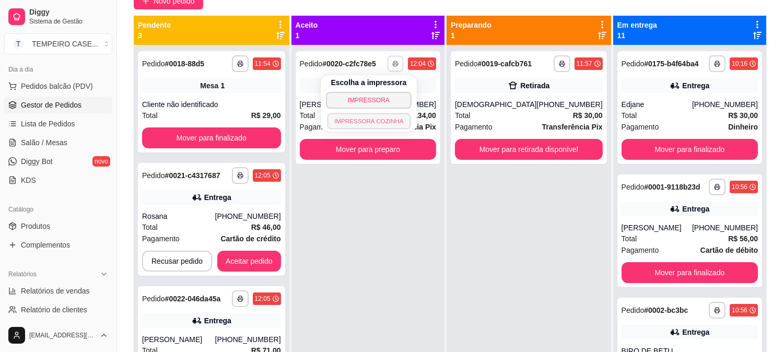
click at [393, 116] on button "IMPRESSORA COZINHA" at bounding box center [369, 121] width 84 height 16
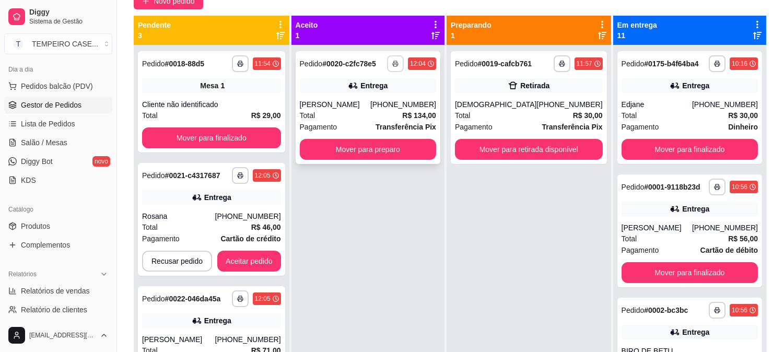
click at [398, 64] on icon "button" at bounding box center [395, 64] width 6 height 6
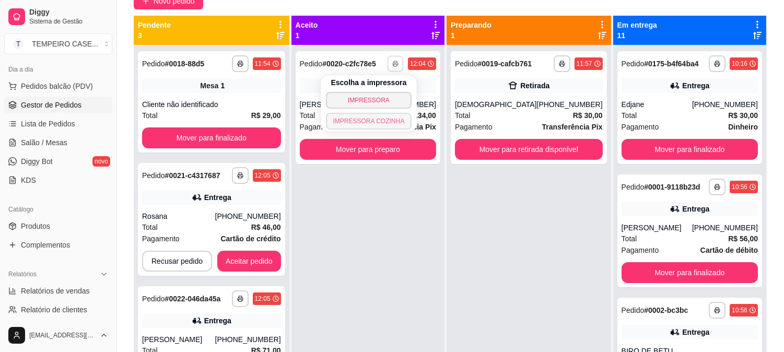
click at [379, 121] on button "IMPRESSORA COZINHA" at bounding box center [369, 121] width 86 height 17
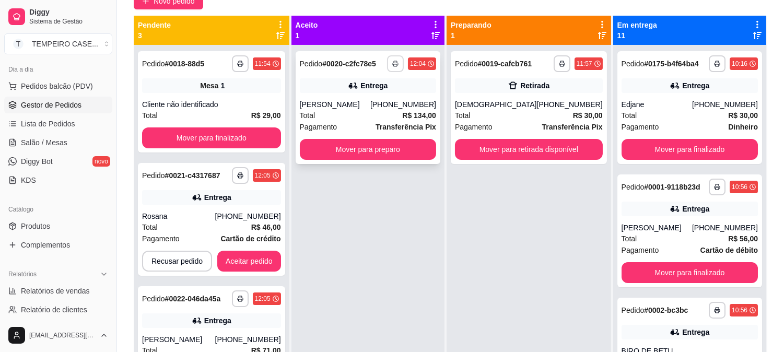
click at [403, 58] on button "button" at bounding box center [395, 63] width 17 height 17
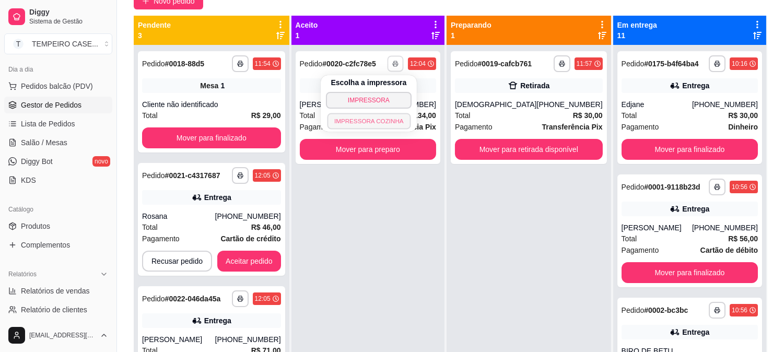
click at [381, 120] on button "IMPRESSORA COZINHA" at bounding box center [369, 121] width 84 height 16
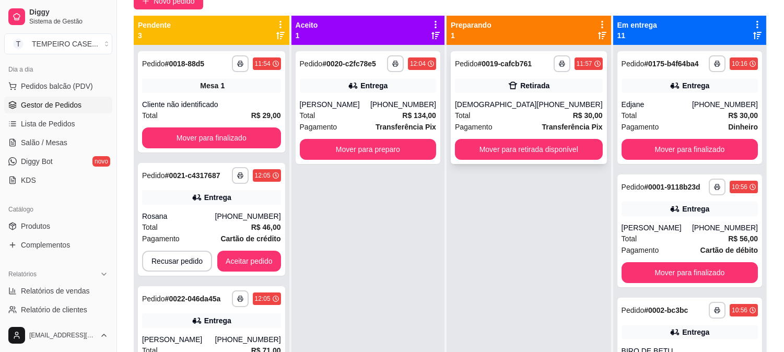
click at [515, 136] on div "**********" at bounding box center [528, 107] width 156 height 113
click at [571, 144] on button "Mover para retirada disponível" at bounding box center [529, 149] width 148 height 21
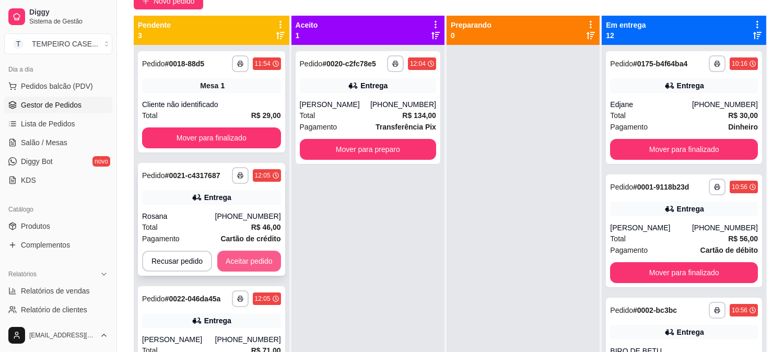
click at [257, 260] on button "Aceitar pedido" at bounding box center [249, 261] width 64 height 21
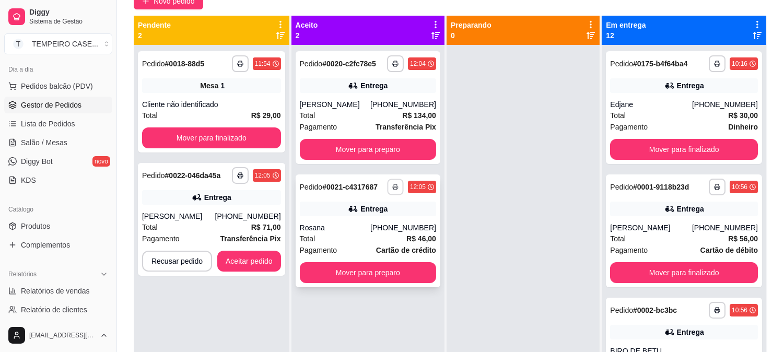
click at [393, 184] on button "button" at bounding box center [395, 187] width 16 height 16
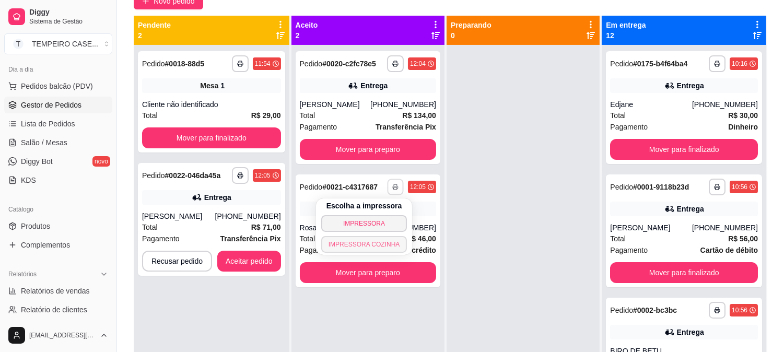
click at [365, 244] on button "IMPRESSORA COZINHA" at bounding box center [364, 244] width 86 height 17
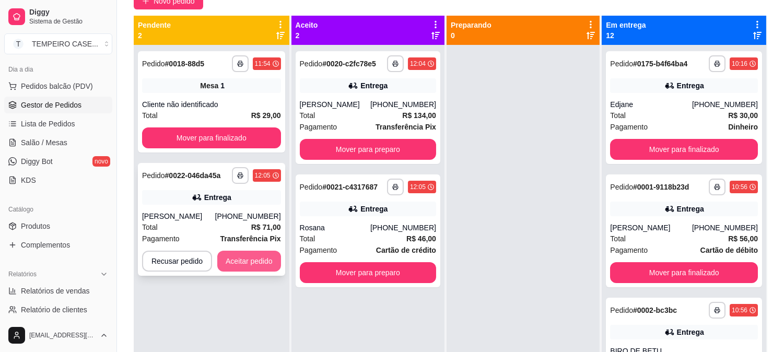
click at [244, 262] on button "Aceitar pedido" at bounding box center [249, 261] width 64 height 21
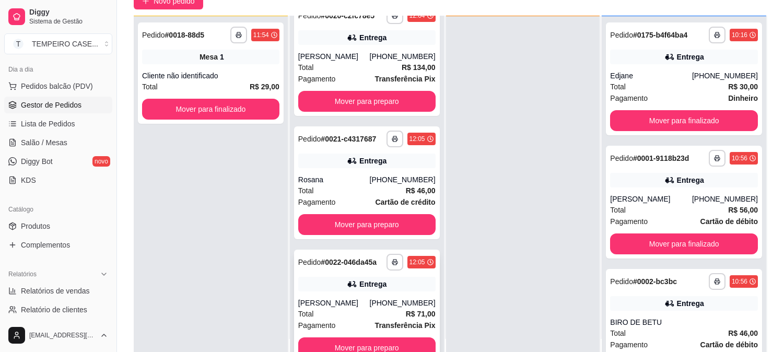
scroll to position [28, 0]
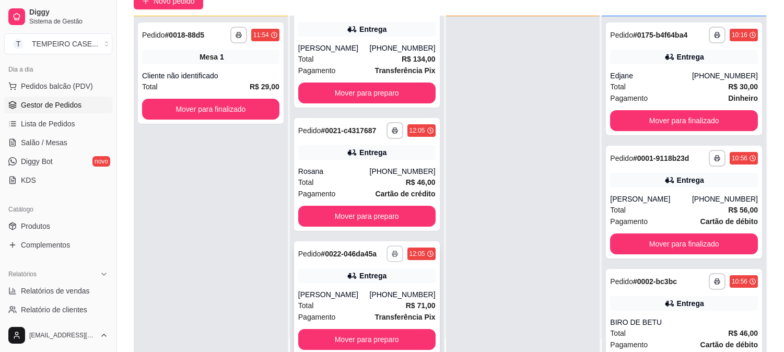
click at [391, 251] on icon "button" at bounding box center [394, 254] width 6 height 6
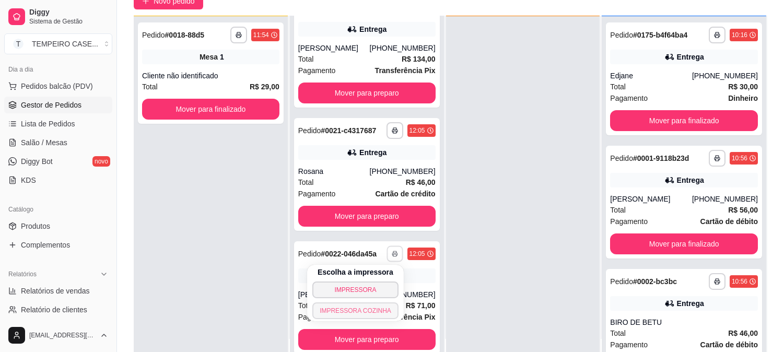
click at [345, 314] on button "IMPRESSORA COZINHA" at bounding box center [355, 310] width 86 height 17
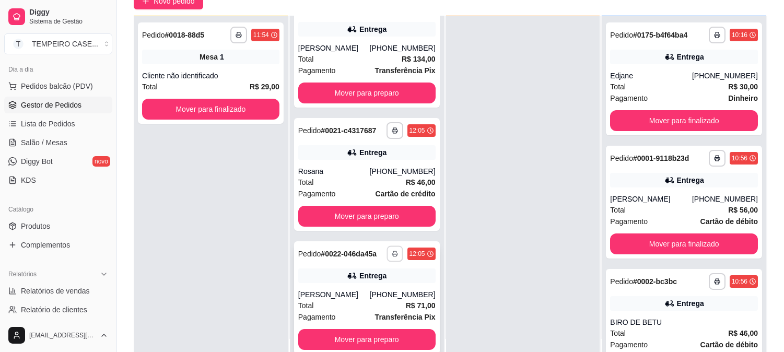
click at [391, 257] on button "button" at bounding box center [394, 253] width 16 height 16
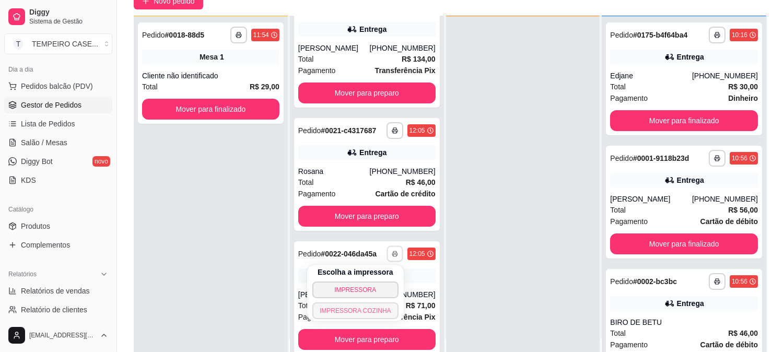
click at [365, 311] on button "IMPRESSORA COZINHA" at bounding box center [355, 310] width 86 height 17
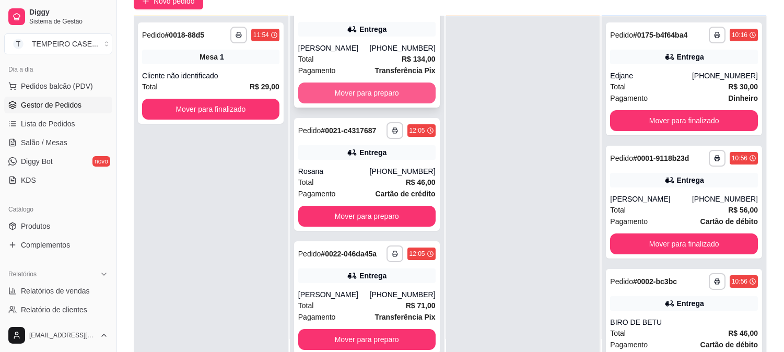
click at [385, 84] on button "Mover para preparo" at bounding box center [366, 92] width 137 height 21
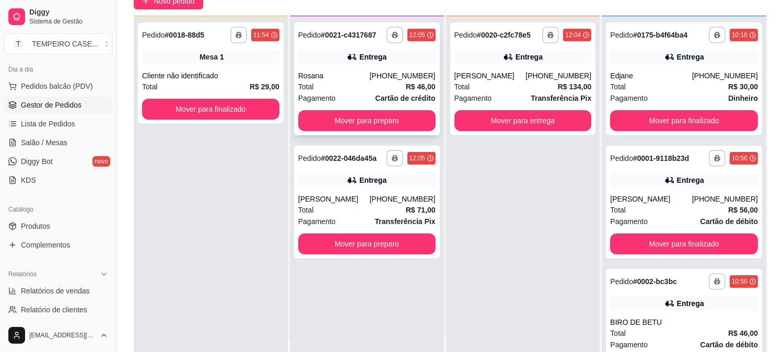
click at [384, 86] on div "Total R$ 46,00" at bounding box center [366, 86] width 137 height 11
click at [311, 110] on button "Mover para preparo" at bounding box center [366, 120] width 137 height 21
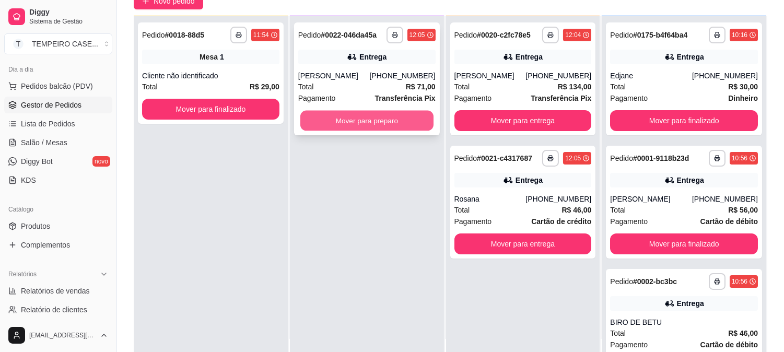
click at [376, 121] on button "Mover para preparo" at bounding box center [366, 121] width 133 height 20
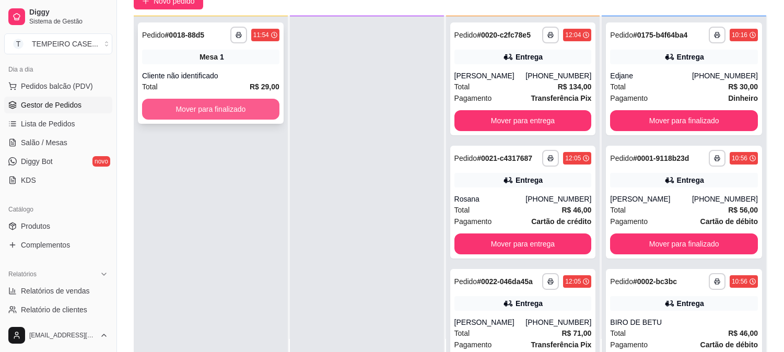
click at [233, 108] on button "Mover para finalizado" at bounding box center [210, 109] width 137 height 21
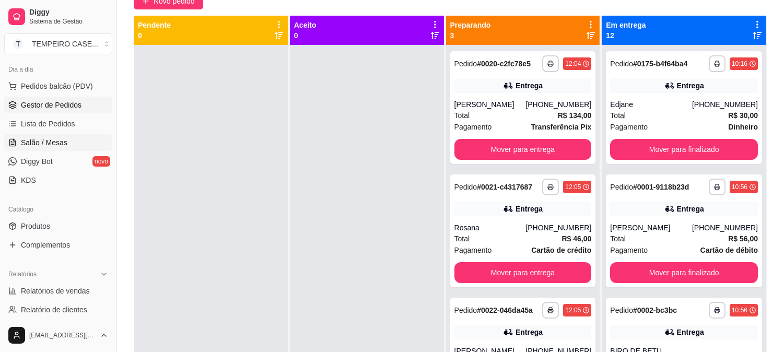
click at [55, 149] on link "Salão / Mesas" at bounding box center [58, 142] width 108 height 17
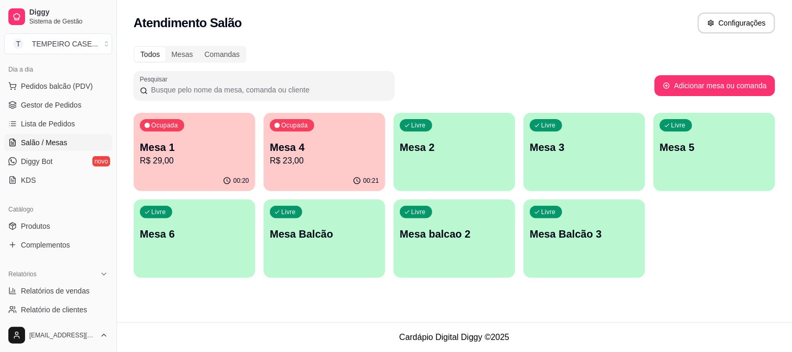
click at [206, 180] on div "00:20" at bounding box center [195, 181] width 122 height 20
click at [285, 130] on div "Ocupada" at bounding box center [292, 125] width 44 height 13
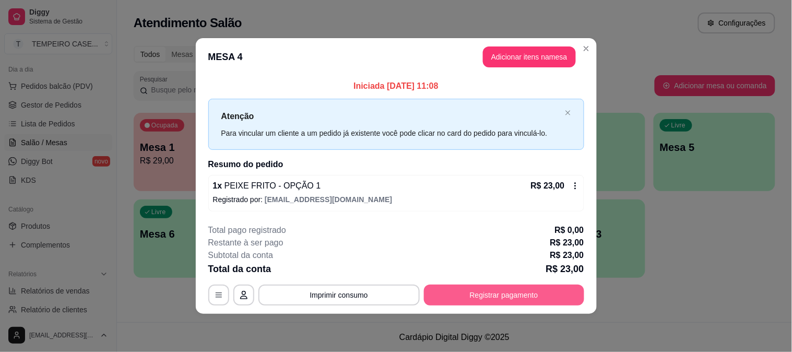
click at [482, 291] on button "Registrar pagamento" at bounding box center [504, 294] width 160 height 21
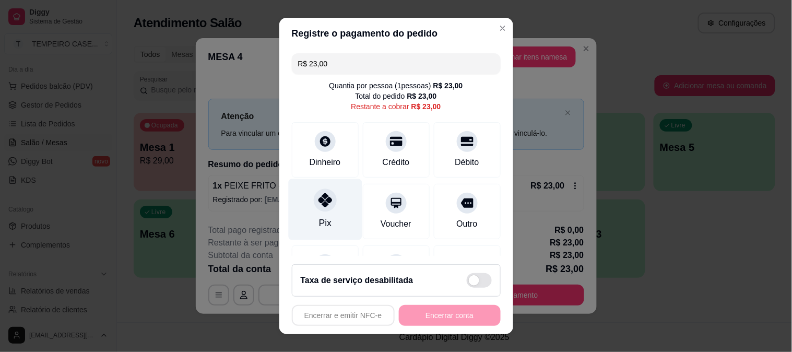
click at [318, 199] on icon at bounding box center [325, 200] width 14 height 14
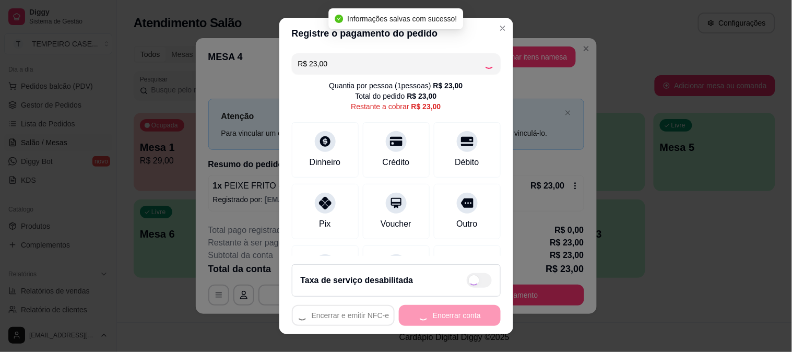
type input "R$ 0,00"
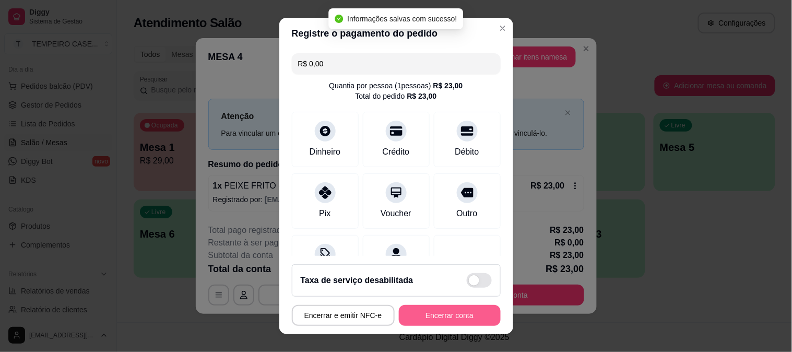
click at [458, 315] on button "Encerrar conta" at bounding box center [450, 315] width 102 height 21
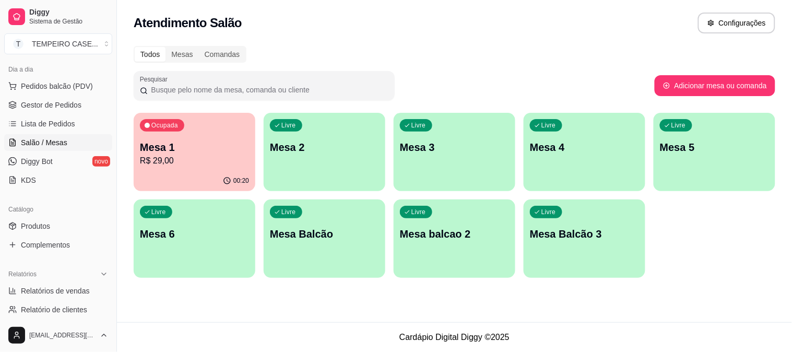
click at [418, 149] on p "Mesa 3" at bounding box center [454, 147] width 109 height 15
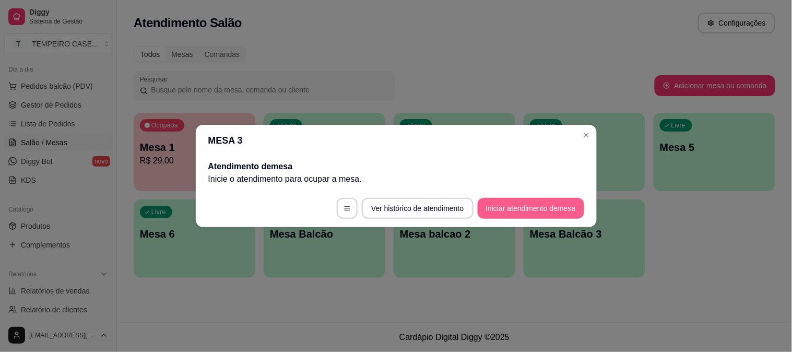
click at [493, 210] on button "Iniciar atendimento de mesa" at bounding box center [531, 208] width 106 height 21
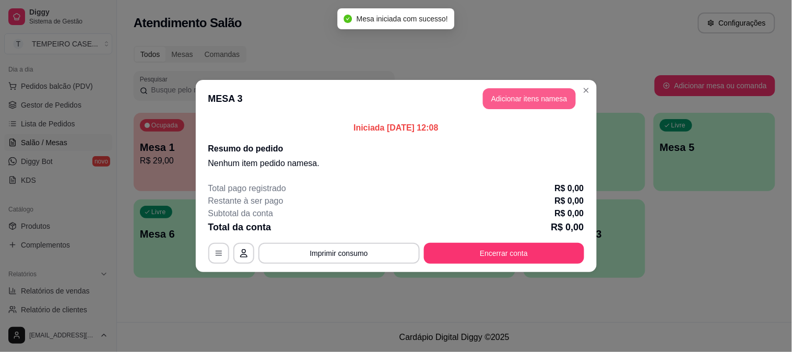
click at [527, 97] on button "Adicionar itens na mesa" at bounding box center [529, 98] width 93 height 21
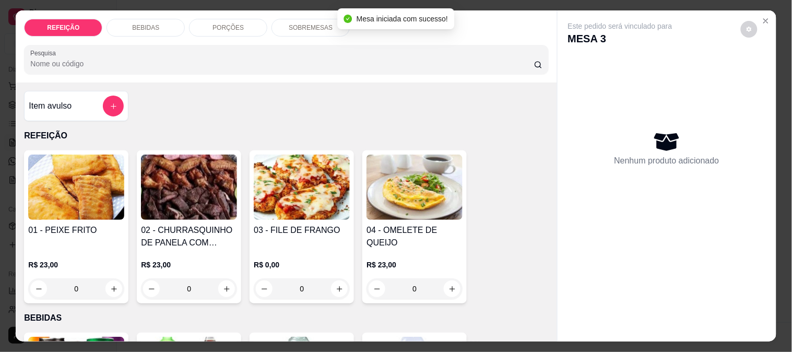
click at [60, 192] on img at bounding box center [76, 187] width 96 height 65
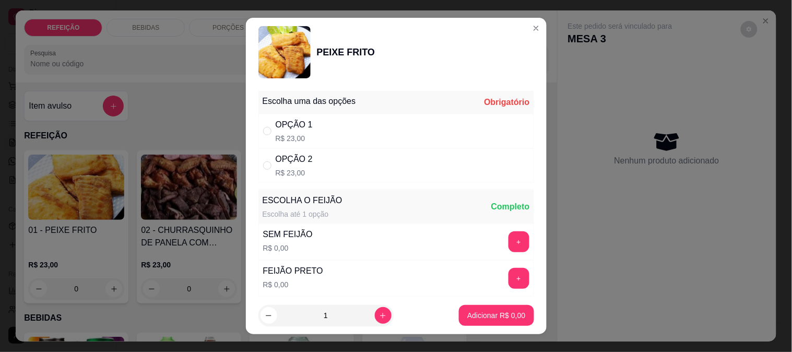
click at [303, 165] on div "OPÇÃO 2 R$ 23,00" at bounding box center [294, 165] width 37 height 25
radio input "true"
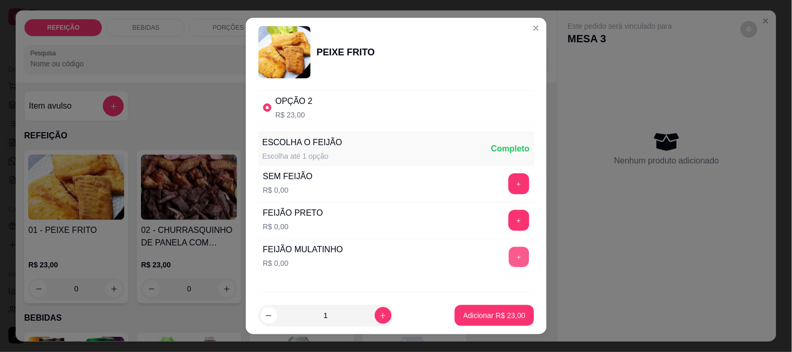
click at [508, 258] on button "+" at bounding box center [518, 256] width 20 height 20
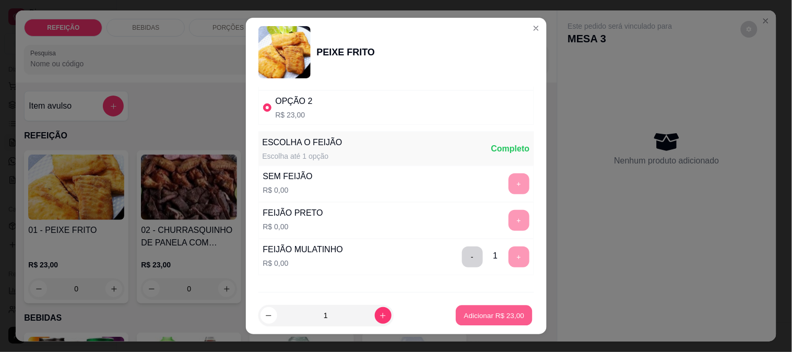
click at [494, 314] on p "Adicionar R$ 23,00" at bounding box center [494, 316] width 61 height 10
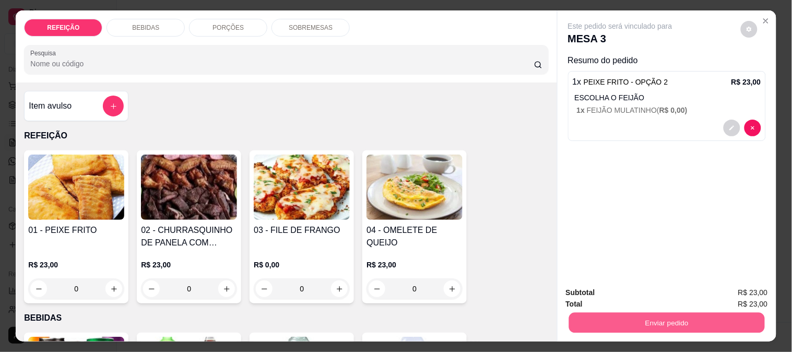
click at [596, 312] on button "Enviar pedido" at bounding box center [666, 322] width 196 height 20
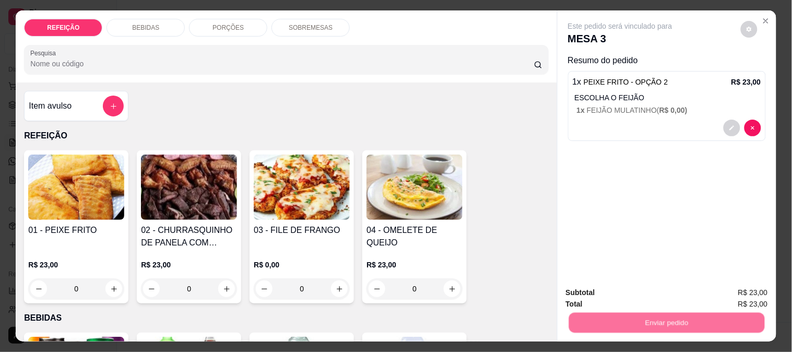
click at [594, 300] on button "Não registrar e enviar pedido" at bounding box center [632, 293] width 109 height 20
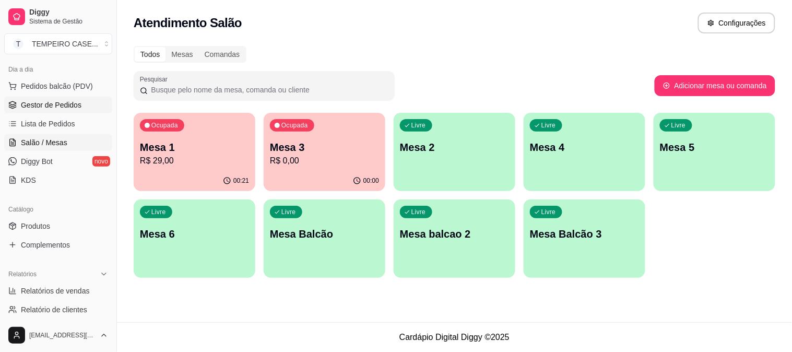
click at [59, 100] on span "Gestor de Pedidos" at bounding box center [51, 105] width 61 height 10
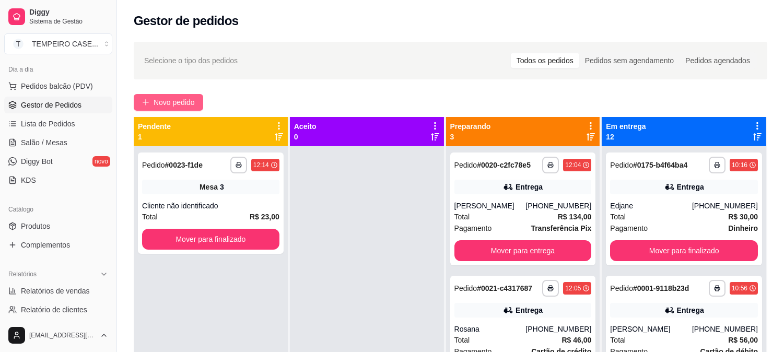
click at [160, 107] on span "Novo pedido" at bounding box center [173, 102] width 41 height 11
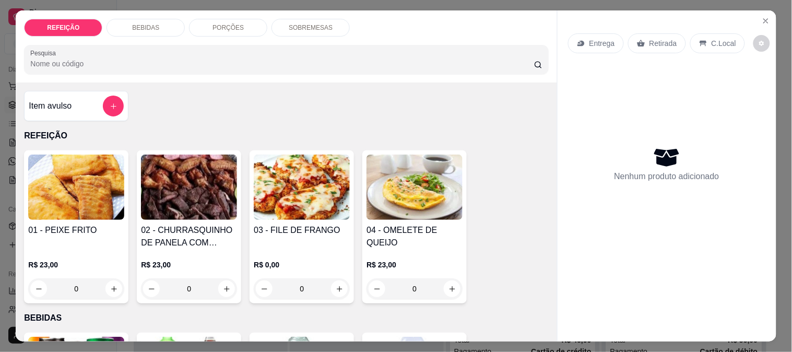
click at [271, 182] on img at bounding box center [302, 187] width 96 height 65
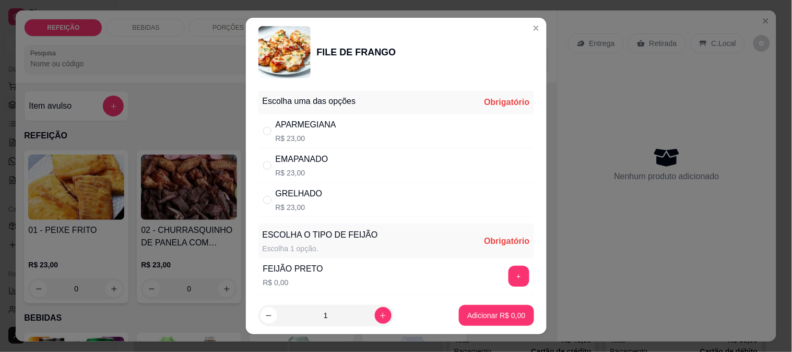
click at [319, 146] on div "APARMEGIANA R$ 23,00" at bounding box center [396, 131] width 276 height 34
radio input "true"
click at [508, 278] on button "+" at bounding box center [518, 276] width 21 height 21
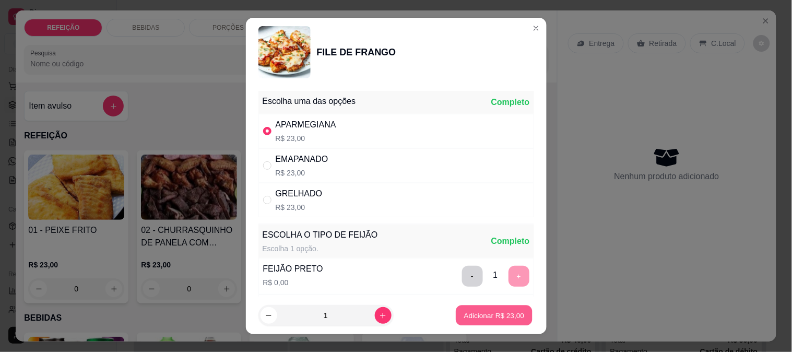
click at [496, 314] on p "Adicionar R$ 23,00" at bounding box center [494, 316] width 61 height 10
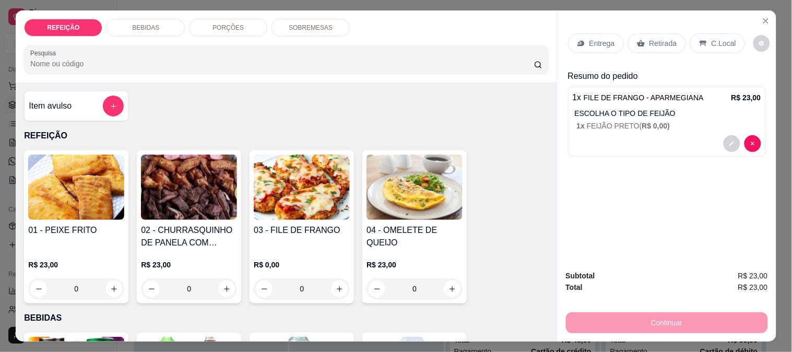
click at [151, 30] on div "BEBIDAS" at bounding box center [145, 28] width 78 height 18
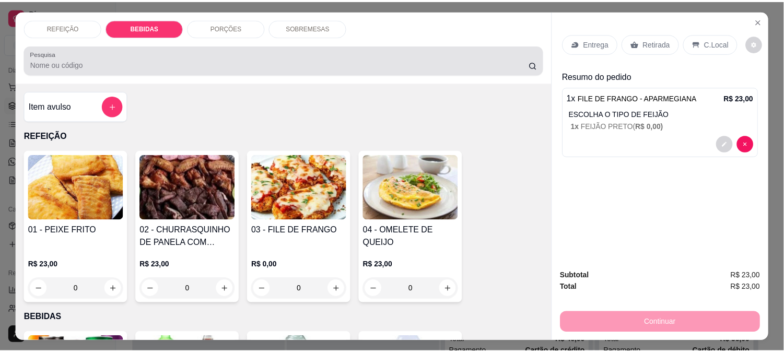
scroll to position [27, 0]
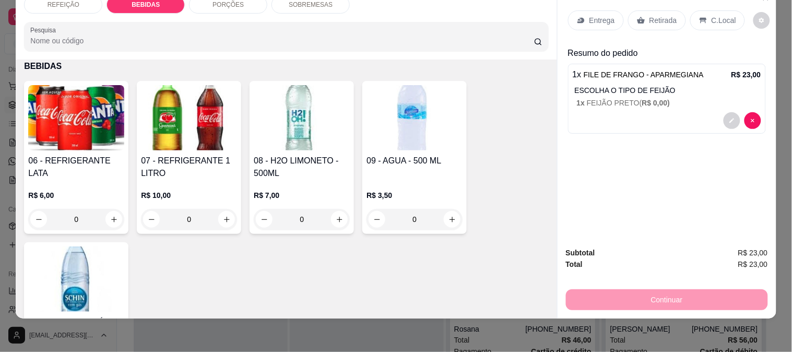
click at [295, 165] on h4 "08 - H2O LIMONETO - 500ML" at bounding box center [302, 167] width 96 height 25
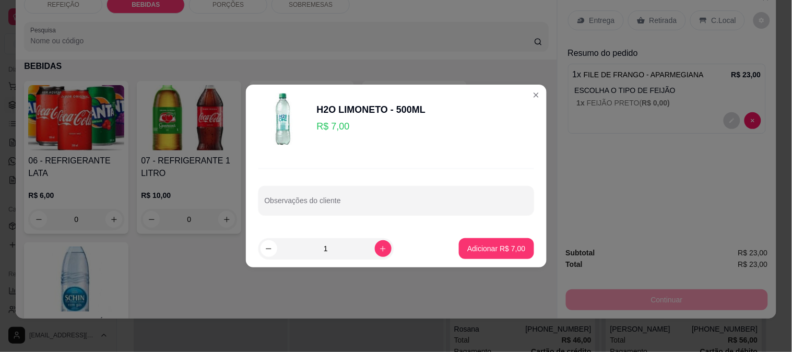
click at [481, 251] on p "Adicionar R$ 7,00" at bounding box center [496, 248] width 58 height 10
type input "1"
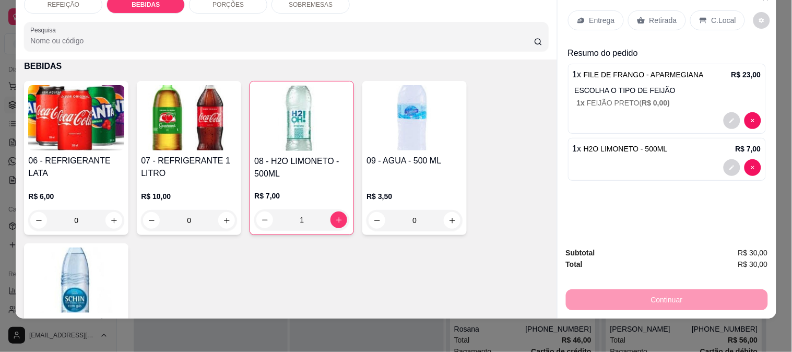
click at [649, 15] on p "Retirada" at bounding box center [663, 20] width 28 height 10
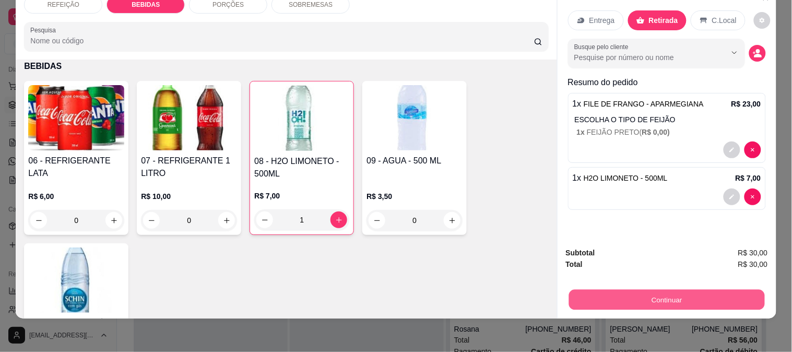
click at [664, 289] on button "Continuar" at bounding box center [666, 299] width 196 height 20
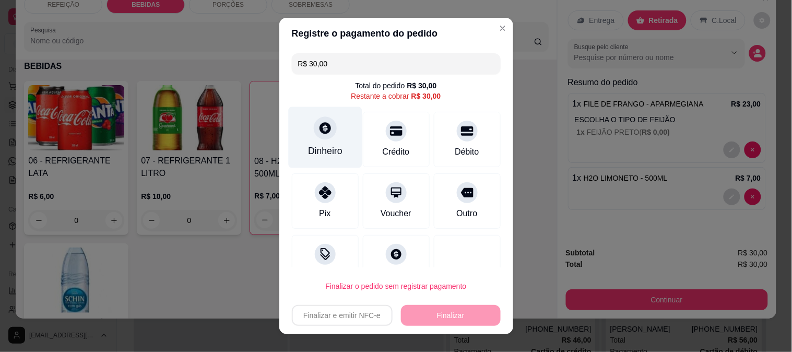
click at [299, 148] on div "Dinheiro" at bounding box center [325, 136] width 74 height 61
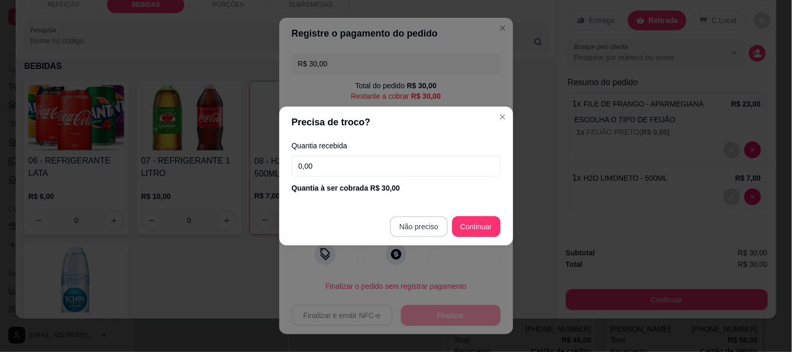
type input "R$ 0,00"
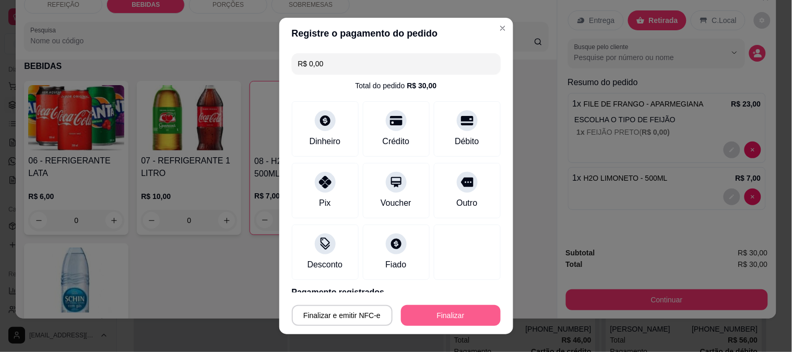
click at [449, 314] on button "Finalizar" at bounding box center [451, 315] width 100 height 21
type input "0"
type input "-R$ 30,00"
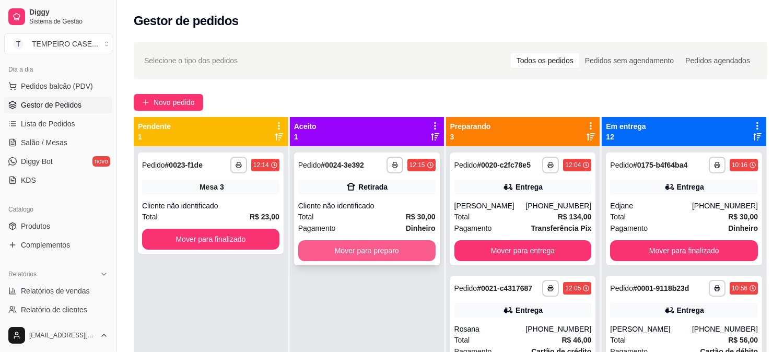
click at [345, 243] on button "Mover para preparo" at bounding box center [366, 250] width 137 height 21
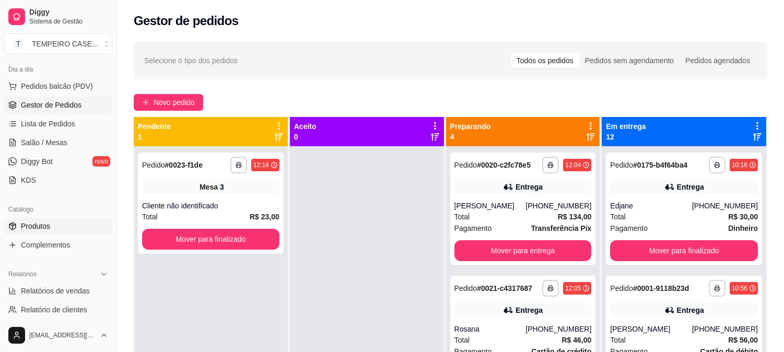
click at [53, 230] on link "Produtos" at bounding box center [58, 226] width 108 height 17
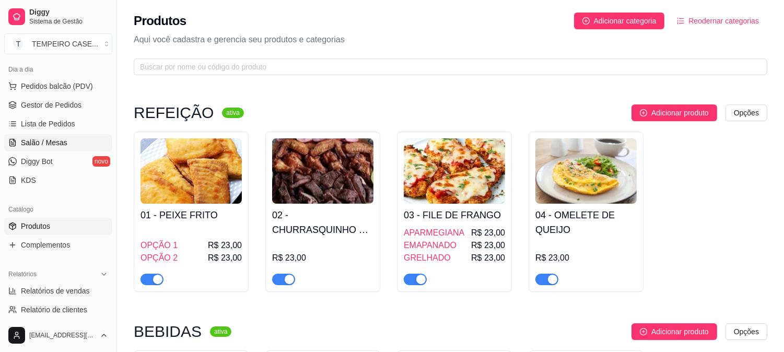
click at [51, 145] on span "Salão / Mesas" at bounding box center [44, 142] width 46 height 10
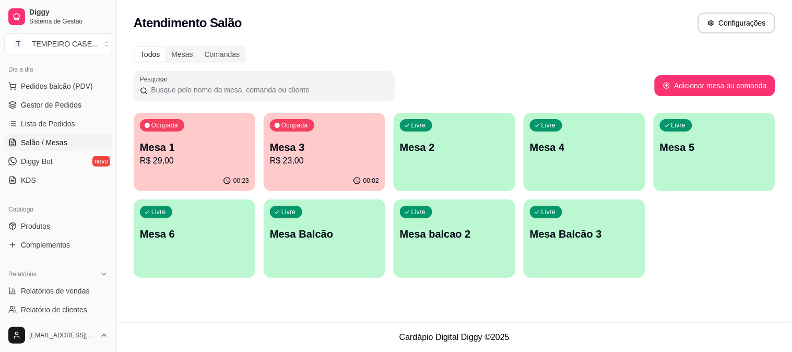
click at [216, 173] on div "00:23" at bounding box center [195, 181] width 122 height 20
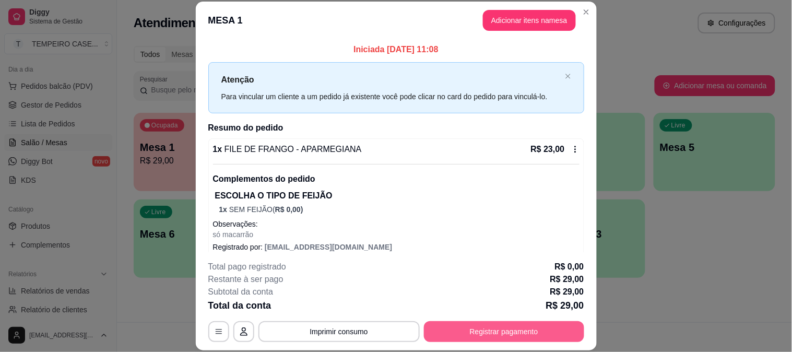
click at [470, 325] on button "Registrar pagamento" at bounding box center [504, 331] width 160 height 21
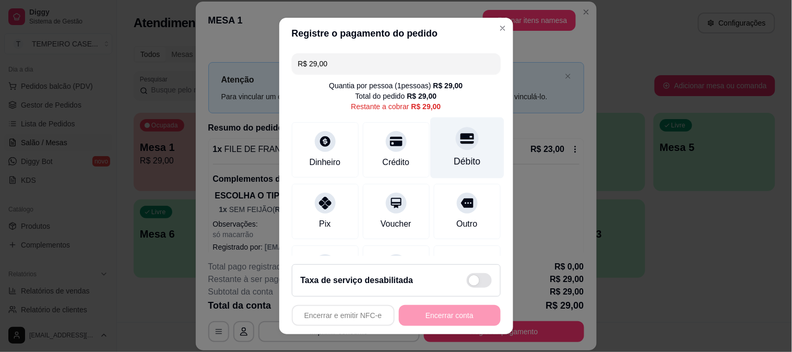
click at [460, 144] on icon at bounding box center [467, 139] width 14 height 14
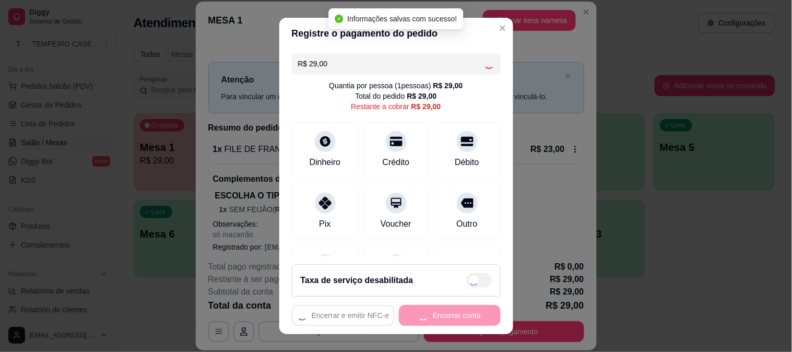
type input "R$ 0,00"
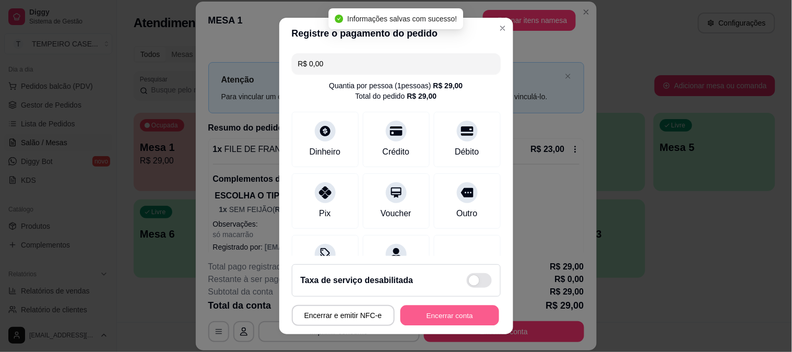
click at [449, 320] on button "Encerrar conta" at bounding box center [449, 315] width 99 height 20
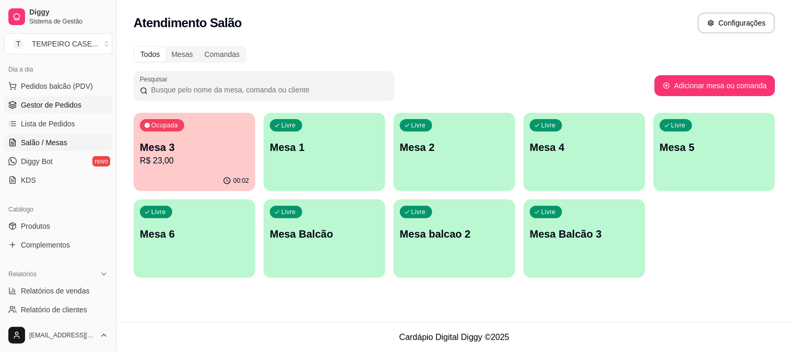
click at [32, 104] on span "Gestor de Pedidos" at bounding box center [51, 105] width 61 height 10
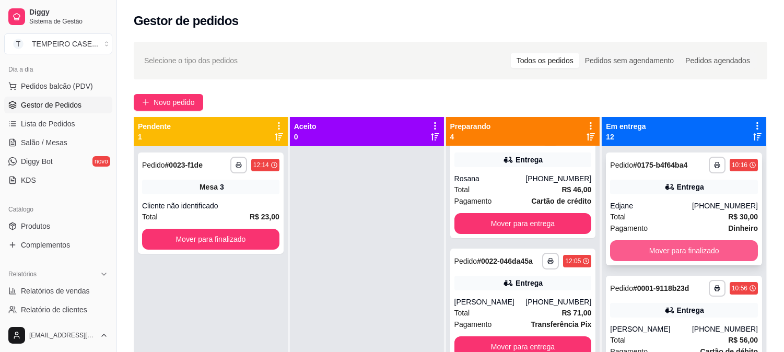
click at [654, 254] on button "Mover para finalizado" at bounding box center [684, 250] width 148 height 21
click at [671, 250] on button "Mover para finalizado" at bounding box center [684, 250] width 148 height 21
click at [686, 252] on button "Mover para finalizado" at bounding box center [684, 250] width 148 height 21
click at [697, 251] on button "Mover para finalizado" at bounding box center [684, 250] width 148 height 21
click at [707, 252] on button "Mover para finalizado" at bounding box center [683, 251] width 143 height 20
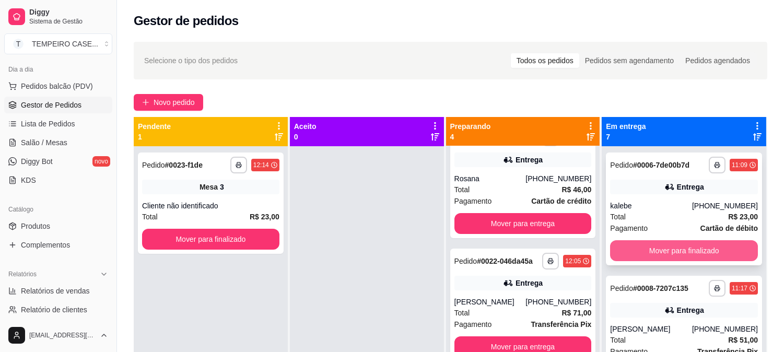
click at [712, 253] on button "Mover para finalizado" at bounding box center [684, 250] width 148 height 21
click at [716, 253] on button "Mover para finalizado" at bounding box center [683, 251] width 143 height 20
click at [719, 253] on button "Mover para finalizado" at bounding box center [684, 250] width 148 height 21
click at [723, 253] on button "Mover para finalizado" at bounding box center [684, 250] width 148 height 21
click at [722, 253] on button "Mover para finalizado" at bounding box center [684, 250] width 148 height 21
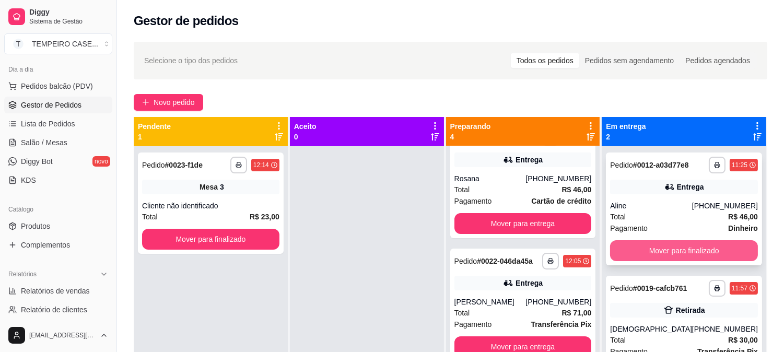
click at [703, 251] on button "Mover para finalizado" at bounding box center [684, 250] width 148 height 21
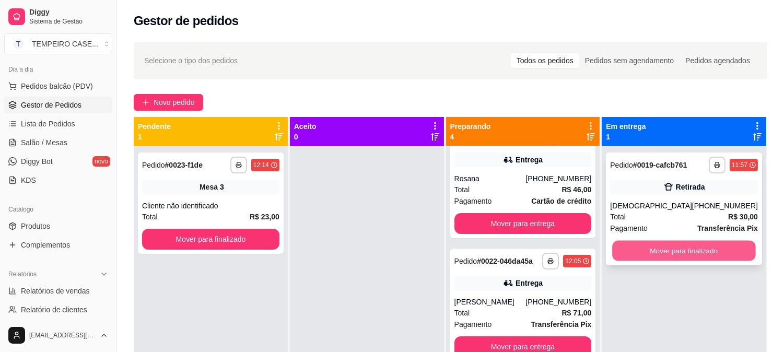
click at [685, 251] on button "Mover para finalizado" at bounding box center [683, 251] width 143 height 20
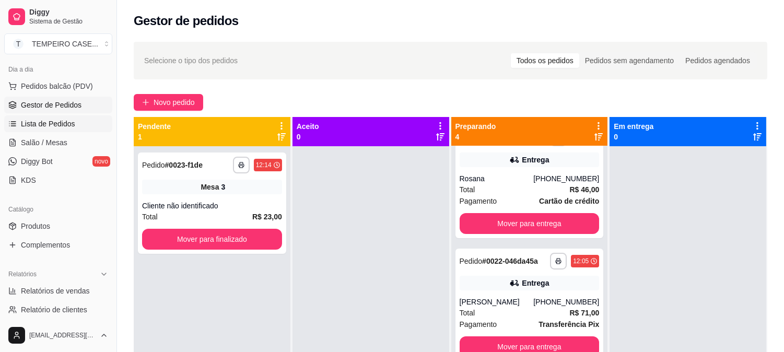
click at [33, 124] on span "Lista de Pedidos" at bounding box center [48, 123] width 54 height 10
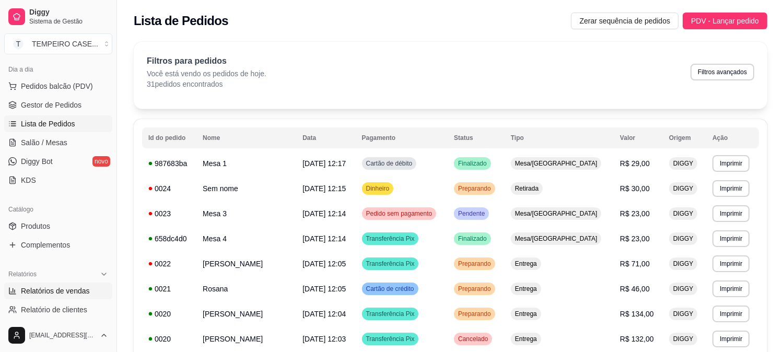
click at [66, 295] on span "Relatórios de vendas" at bounding box center [55, 291] width 69 height 10
select select "ALL"
select select "0"
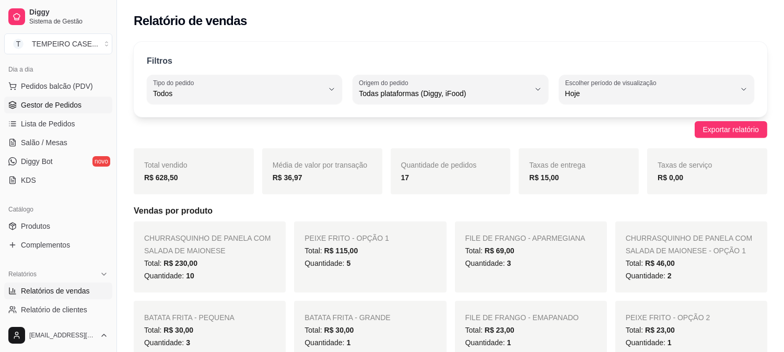
click at [29, 108] on span "Gestor de Pedidos" at bounding box center [51, 105] width 61 height 10
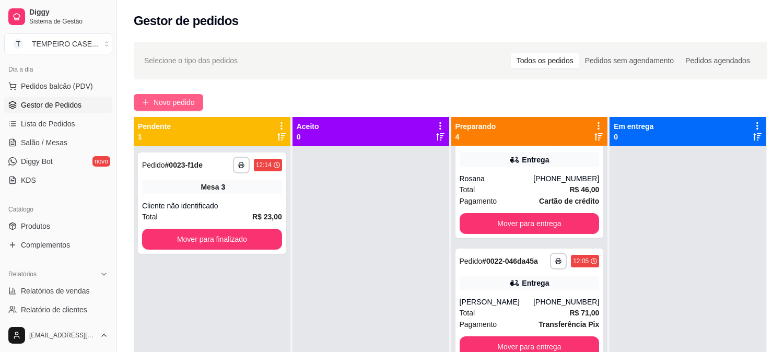
click at [176, 106] on span "Novo pedido" at bounding box center [173, 102] width 41 height 11
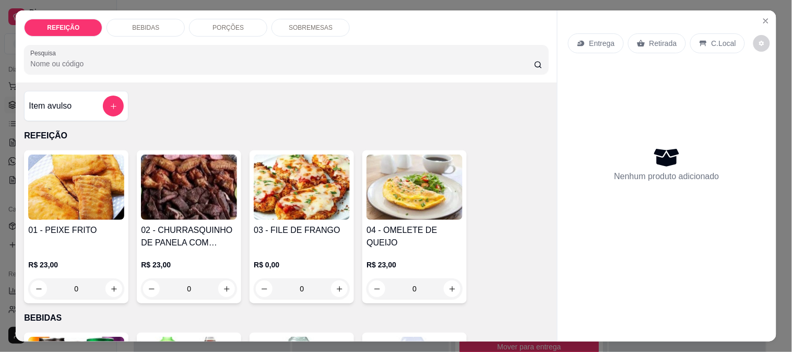
click at [215, 220] on div "02 - CHURRASQUINHO DE PANELA COM SALADA DE MAIONESE R$ 23,00 0" at bounding box center [189, 226] width 104 height 153
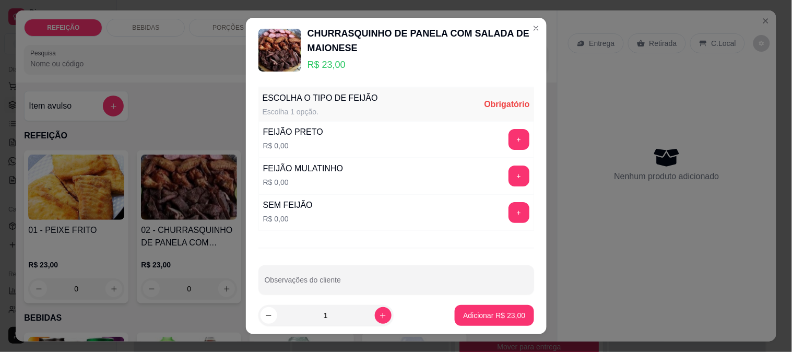
click at [508, 172] on button "+" at bounding box center [518, 175] width 21 height 21
click at [381, 312] on div "1" at bounding box center [348, 315] width 180 height 21
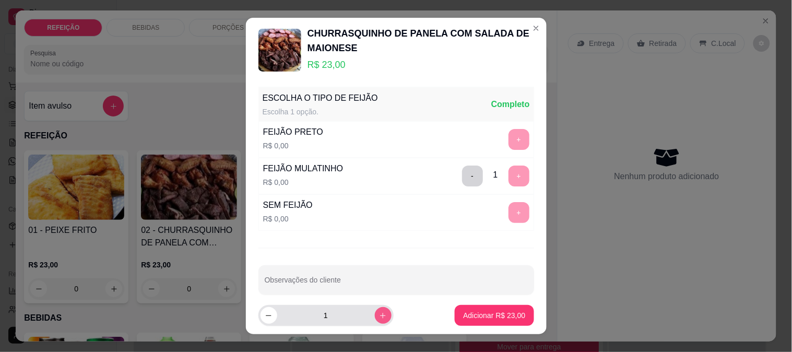
click at [378, 313] on button "increase-product-quantity" at bounding box center [383, 315] width 17 height 17
type input "3"
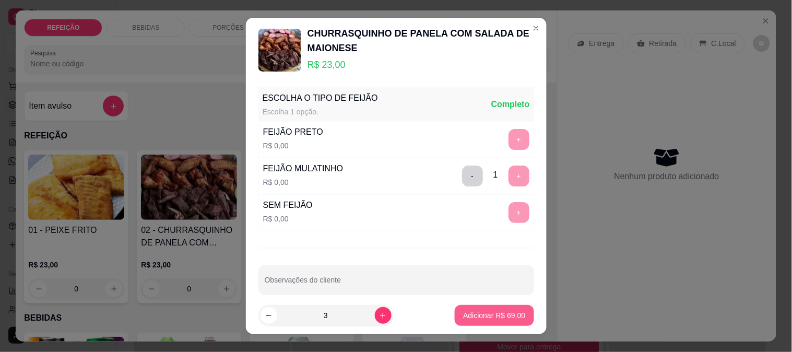
click at [471, 319] on p "Adicionar R$ 69,00" at bounding box center [494, 315] width 62 height 10
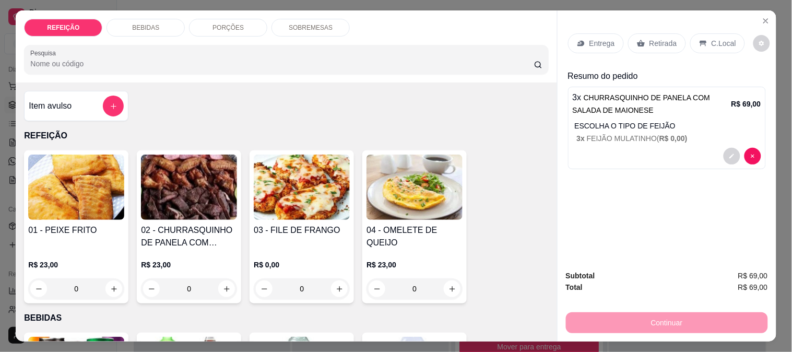
click at [600, 41] on p "Entrega" at bounding box center [602, 43] width 26 height 10
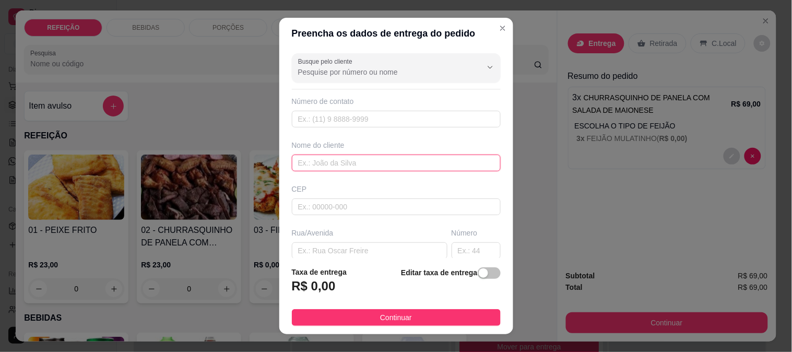
click at [337, 163] on input "text" at bounding box center [396, 163] width 209 height 17
paste input "Riverson [PERSON_NAME]"
type input "Riverson [PERSON_NAME]"
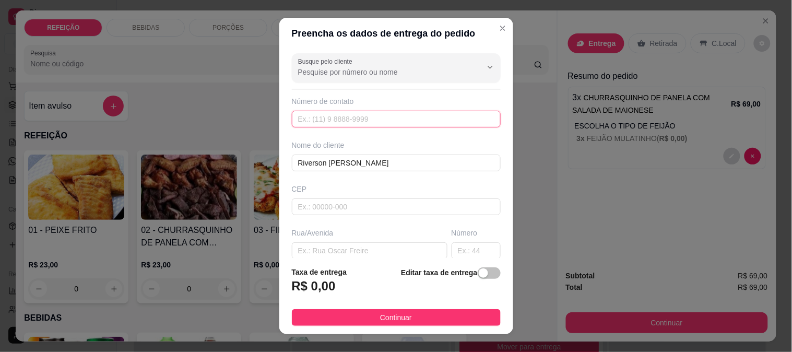
click at [360, 116] on input "text" at bounding box center [396, 119] width 209 height 17
paste input "[PHONE_NUMBER]"
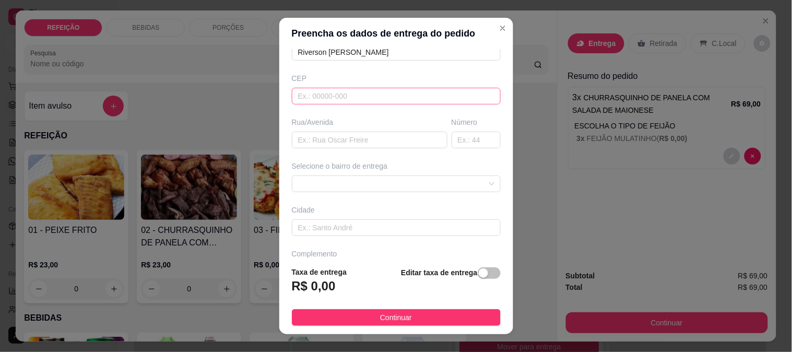
scroll to position [116, 0]
type input "[PHONE_NUMBER]"
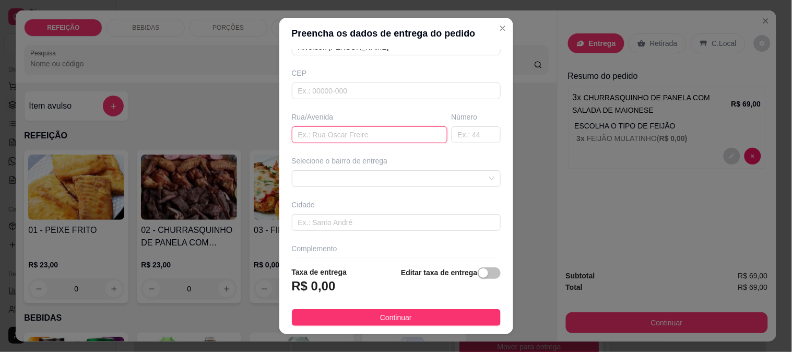
click at [348, 137] on input "text" at bounding box center [370, 134] width 156 height 17
click at [318, 136] on input "bob" at bounding box center [370, 134] width 156 height 17
paste input "Entregar na bobbeer"
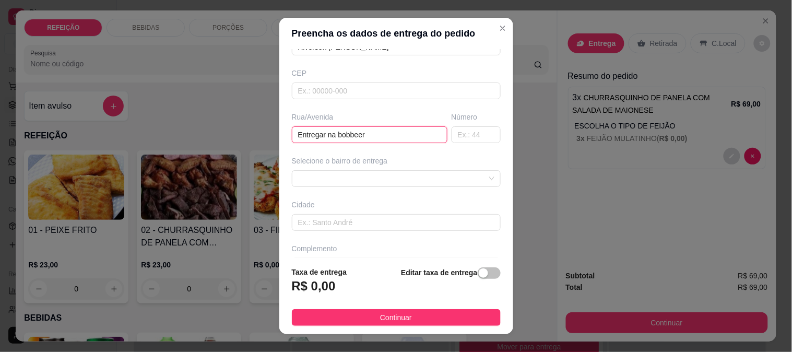
type input "Entregar na bobbeer"
click at [361, 173] on span at bounding box center [396, 179] width 196 height 16
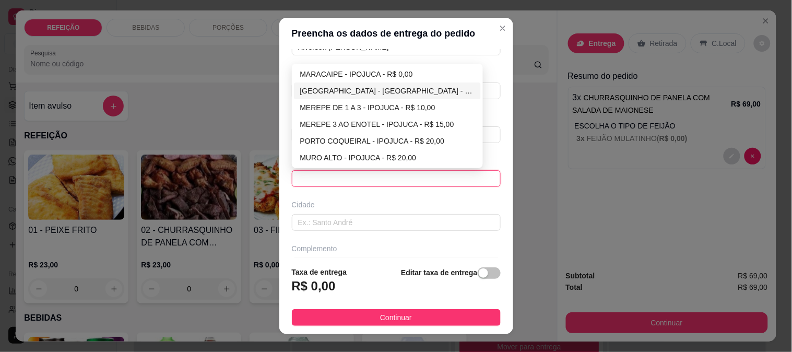
click at [316, 89] on div "[GEOGRAPHIC_DATA] - [GEOGRAPHIC_DATA] - R$ 5,00" at bounding box center [387, 90] width 175 height 11
type input "IPOJUCA"
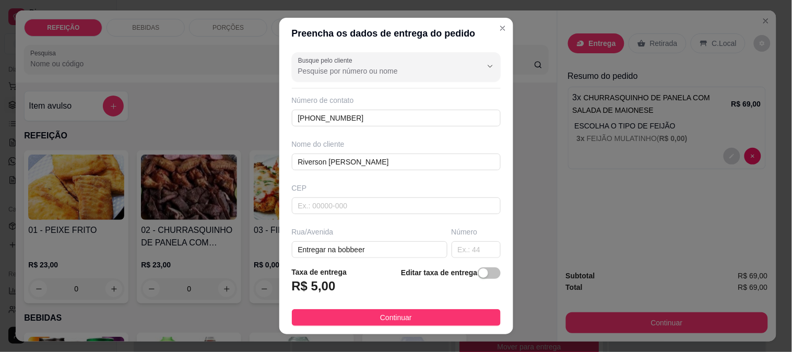
scroll to position [0, 0]
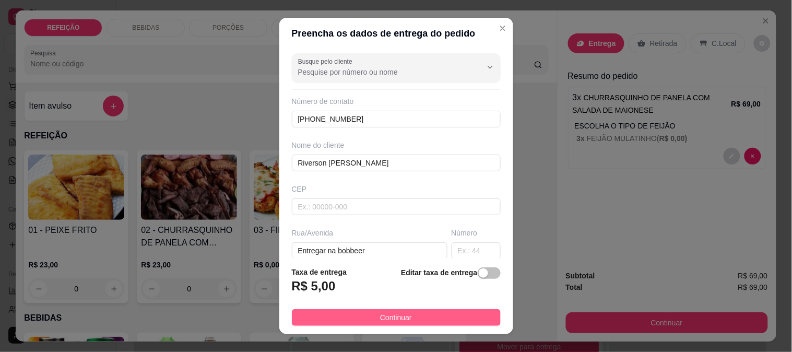
click at [405, 318] on button "Continuar" at bounding box center [396, 317] width 209 height 17
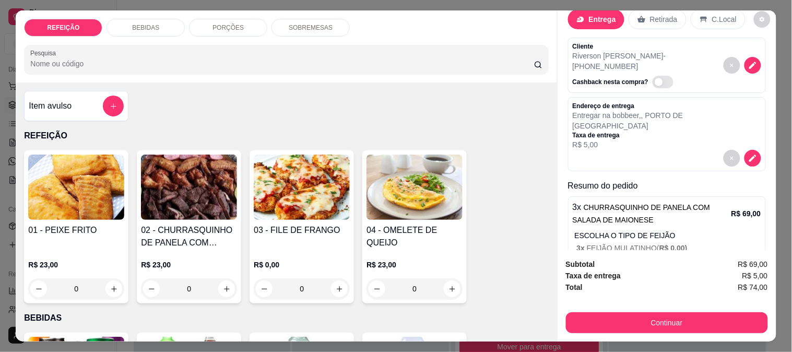
scroll to position [47, 0]
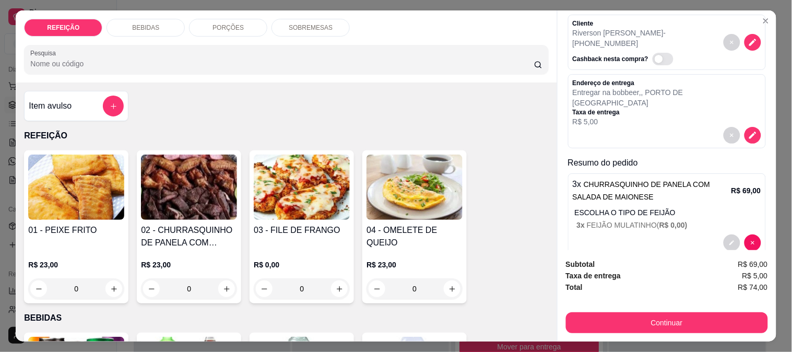
click at [723, 234] on button "decrease-product-quantity" at bounding box center [731, 242] width 17 height 17
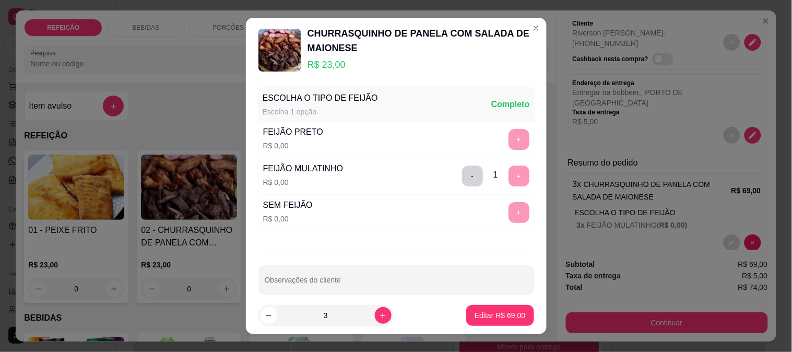
drag, startPoint x: 252, startPoint y: 321, endPoint x: 269, endPoint y: 321, distance: 17.7
click at [253, 321] on footer "3 Editar R$ 69,00" at bounding box center [396, 315] width 301 height 38
click at [268, 319] on button "decrease-product-quantity" at bounding box center [268, 315] width 16 height 16
type input "2"
click at [474, 316] on p "Editar R$ 46,00" at bounding box center [499, 315] width 51 height 10
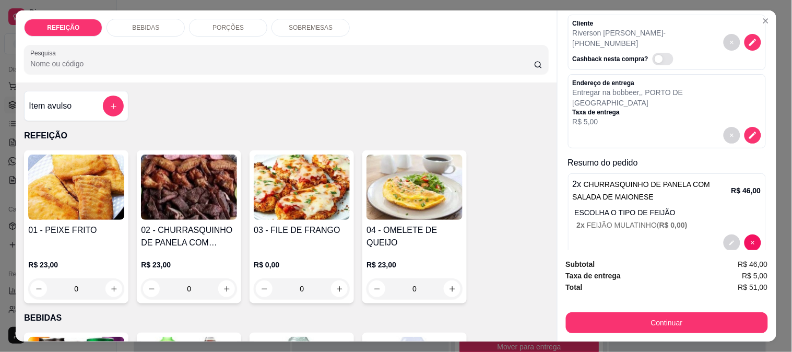
click at [289, 197] on img at bounding box center [302, 187] width 96 height 65
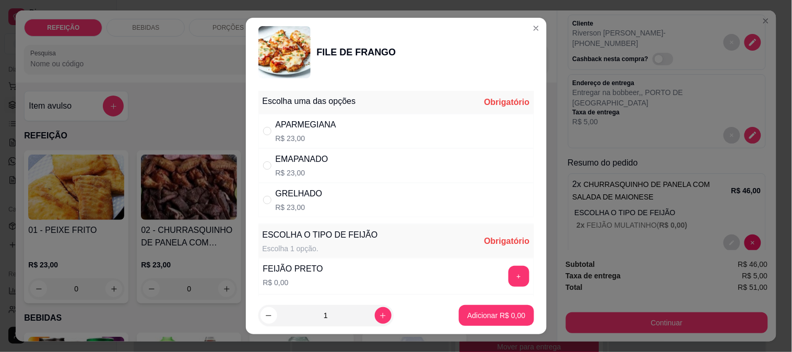
click at [312, 128] on div "APARMEGIANA" at bounding box center [306, 124] width 61 height 13
radio input "true"
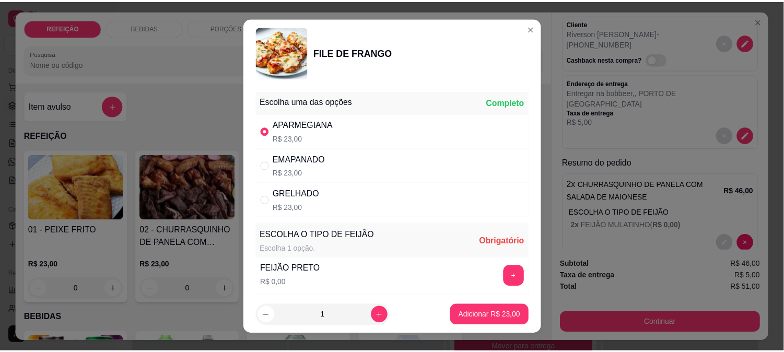
scroll to position [58, 0]
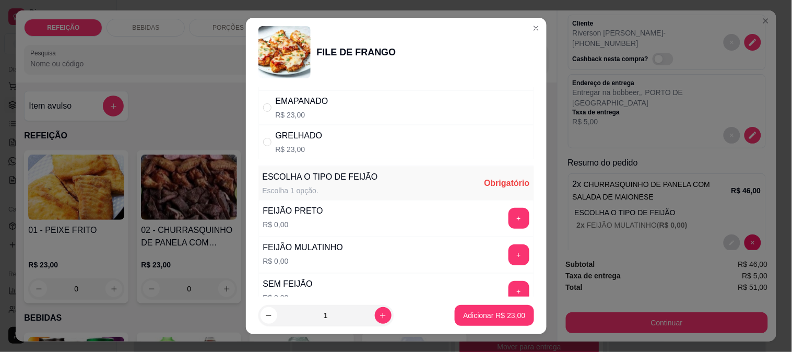
click at [508, 264] on button "+" at bounding box center [518, 254] width 21 height 21
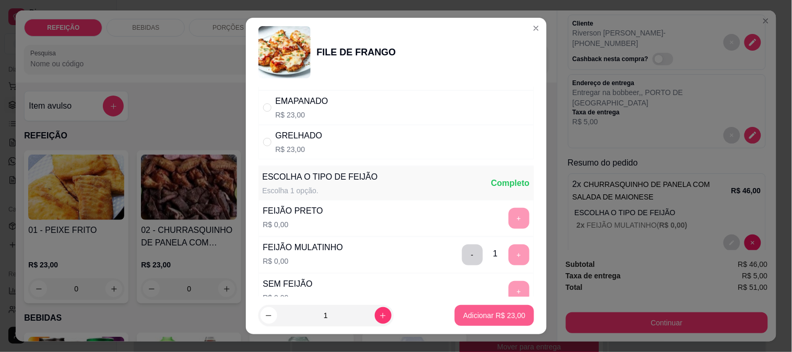
click at [487, 322] on button "Adicionar R$ 23,00" at bounding box center [494, 315] width 79 height 21
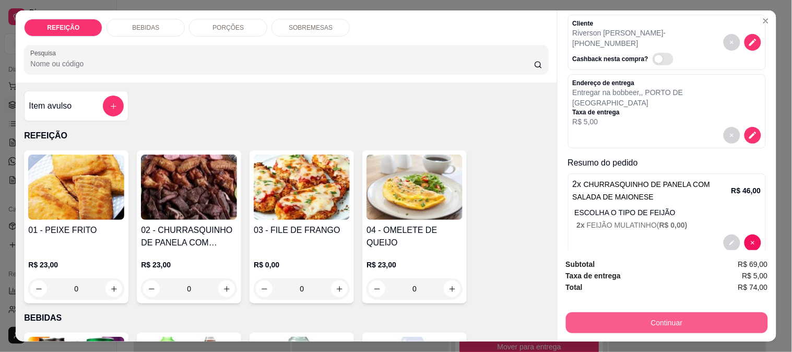
click at [625, 320] on button "Continuar" at bounding box center [667, 322] width 202 height 21
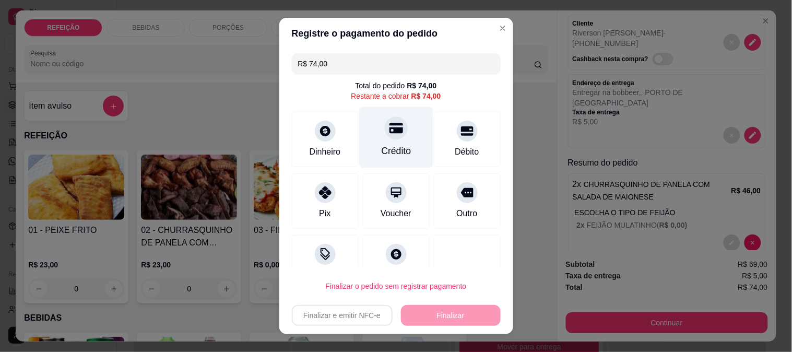
click at [386, 142] on div "Crédito" at bounding box center [396, 136] width 74 height 61
type input "R$ 0,00"
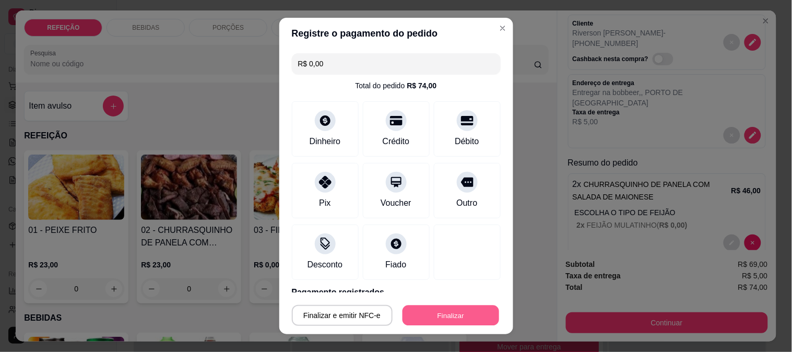
click at [435, 311] on button "Finalizar" at bounding box center [450, 315] width 97 height 20
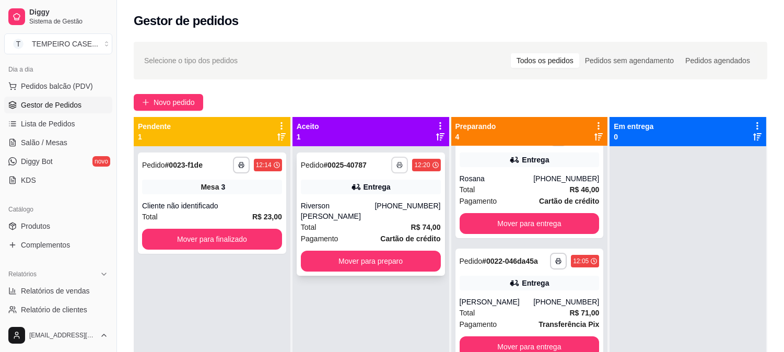
click at [398, 168] on button "button" at bounding box center [399, 165] width 17 height 17
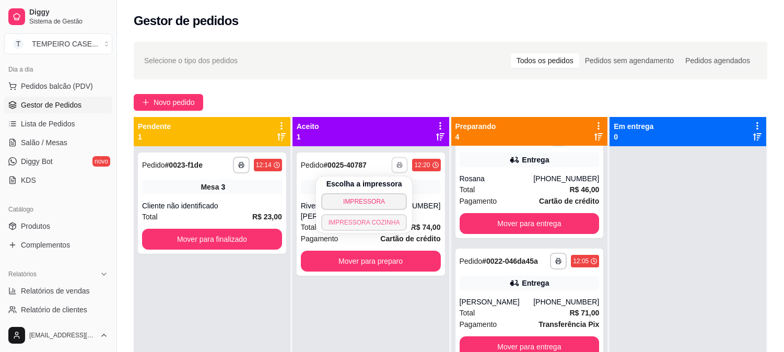
click at [375, 218] on button "IMPRESSORA COZINHA" at bounding box center [364, 222] width 86 height 17
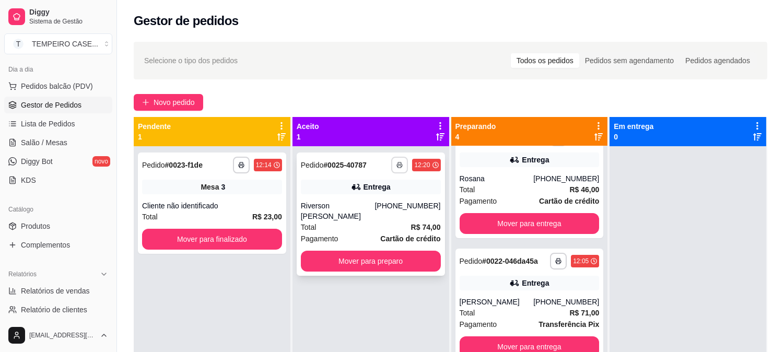
click at [393, 165] on button "button" at bounding box center [399, 165] width 17 height 17
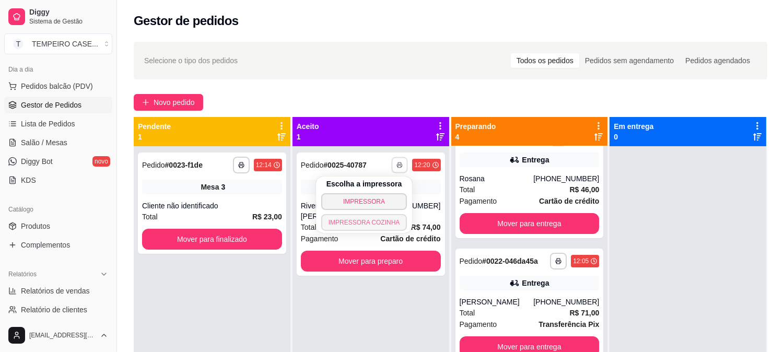
click at [378, 229] on button "IMPRESSORA COZINHA" at bounding box center [364, 222] width 86 height 17
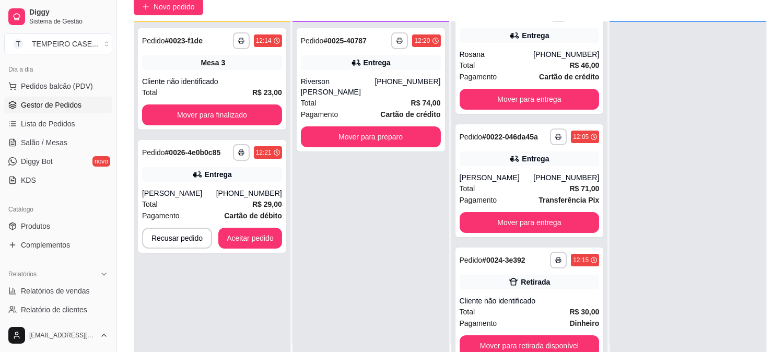
scroll to position [159, 0]
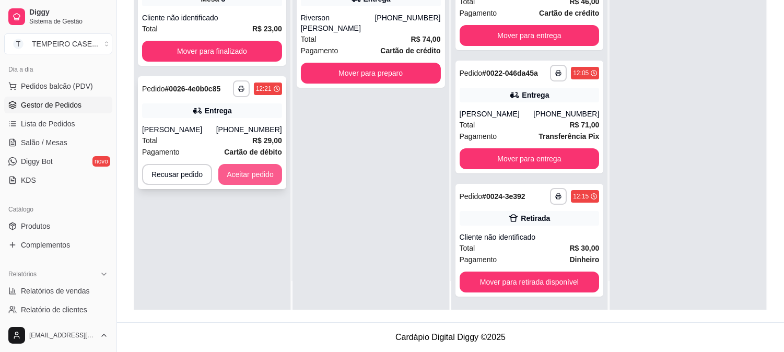
click at [243, 176] on button "Aceitar pedido" at bounding box center [250, 174] width 64 height 21
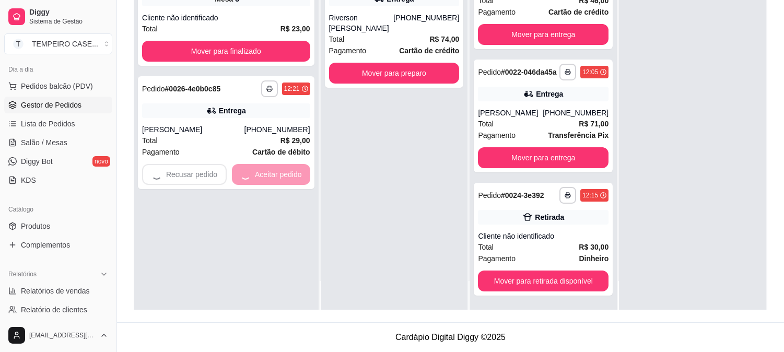
scroll to position [150, 0]
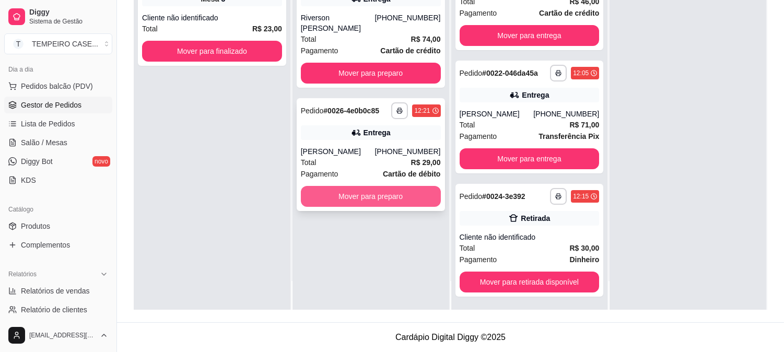
click at [372, 186] on button "Mover para preparo" at bounding box center [371, 196] width 140 height 21
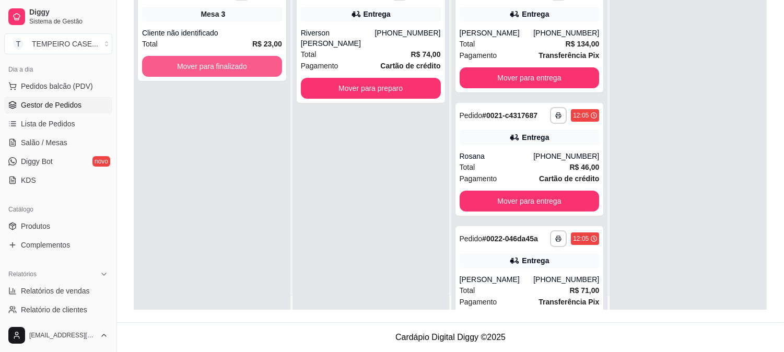
scroll to position [0, 0]
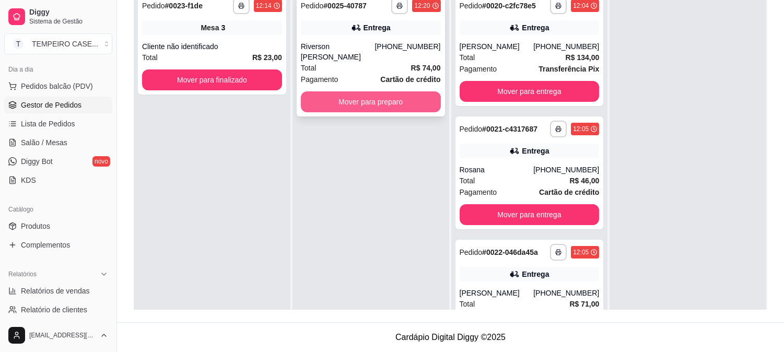
click at [394, 91] on button "Mover para preparo" at bounding box center [371, 101] width 140 height 21
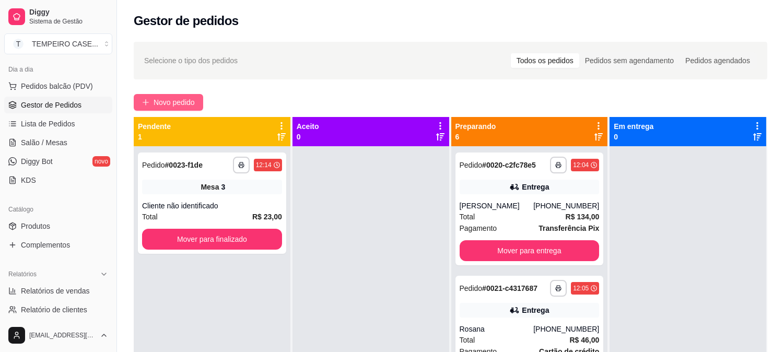
click at [138, 102] on button "Novo pedido" at bounding box center [168, 102] width 69 height 17
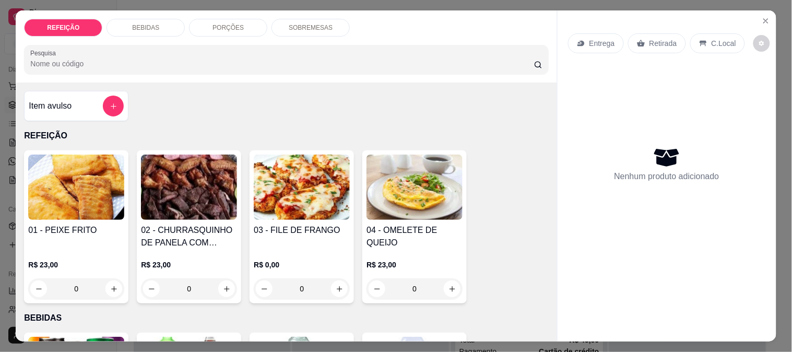
click at [276, 201] on img at bounding box center [302, 187] width 96 height 65
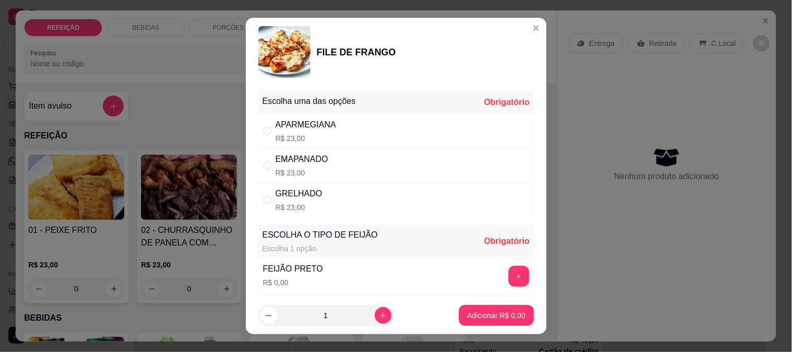
click at [306, 135] on p "R$ 23,00" at bounding box center [306, 138] width 61 height 10
radio input "true"
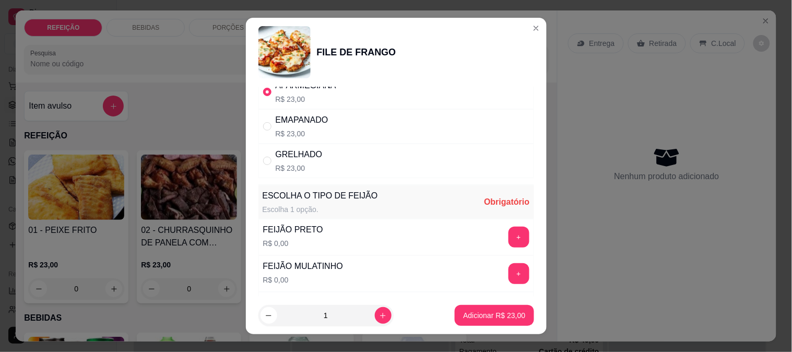
scroll to position [58, 0]
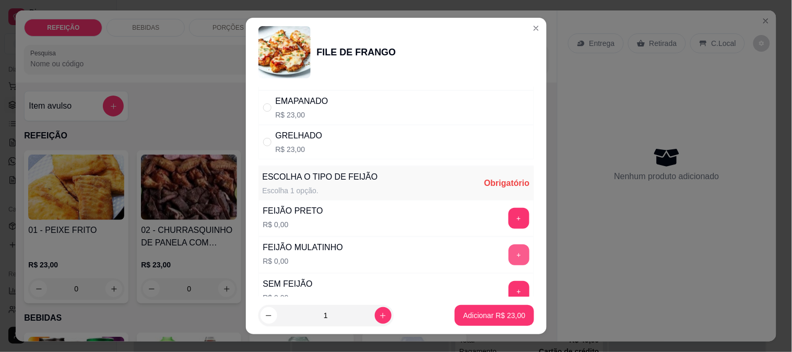
click at [508, 254] on button "+" at bounding box center [518, 254] width 21 height 21
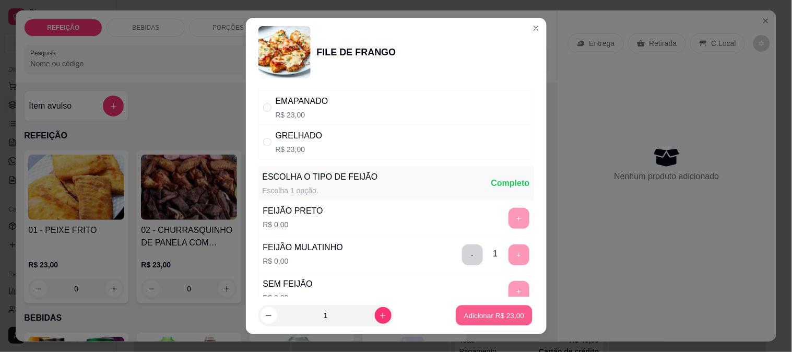
click at [481, 317] on p "Adicionar R$ 23,00" at bounding box center [494, 316] width 61 height 10
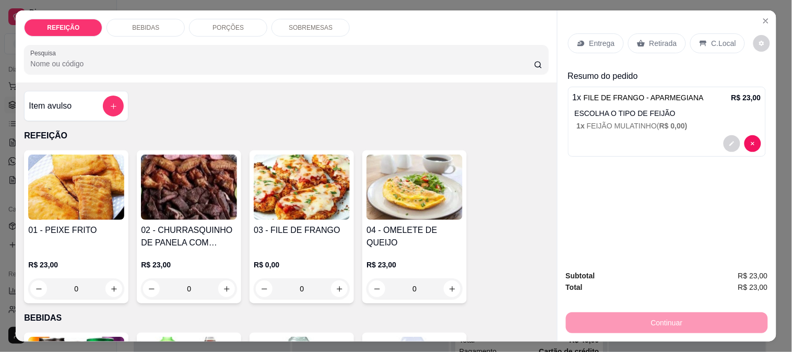
click at [577, 39] on icon at bounding box center [581, 43] width 8 height 8
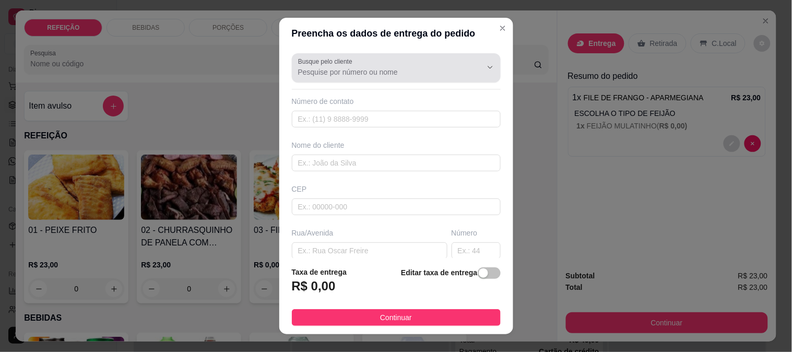
click at [386, 77] on div at bounding box center [396, 67] width 196 height 21
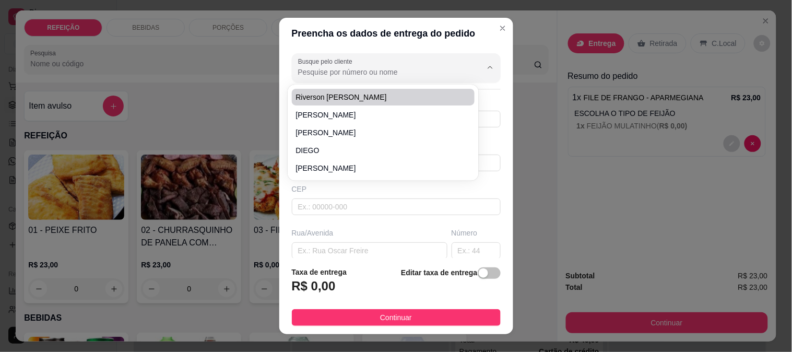
click at [336, 103] on li "Riverson [PERSON_NAME]" at bounding box center [383, 97] width 183 height 17
type input "Riverson [PERSON_NAME]"
type input "6296543884"
type input "Riverson [PERSON_NAME]"
type input "Entregar na bobbeer"
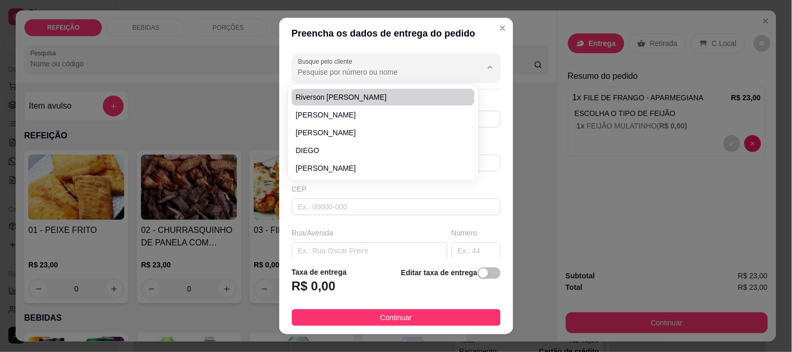
type input "IPOJUCA"
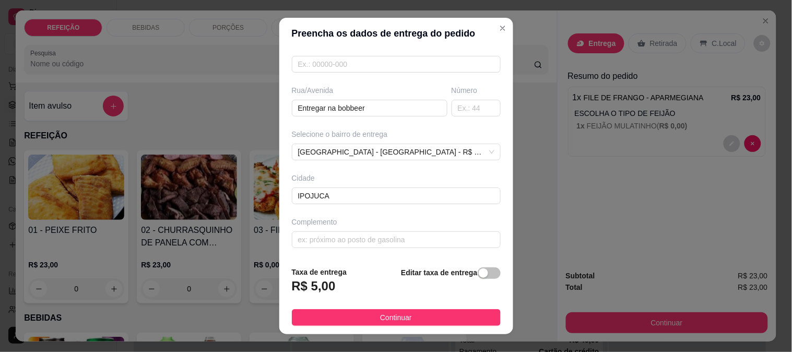
scroll to position [143, 0]
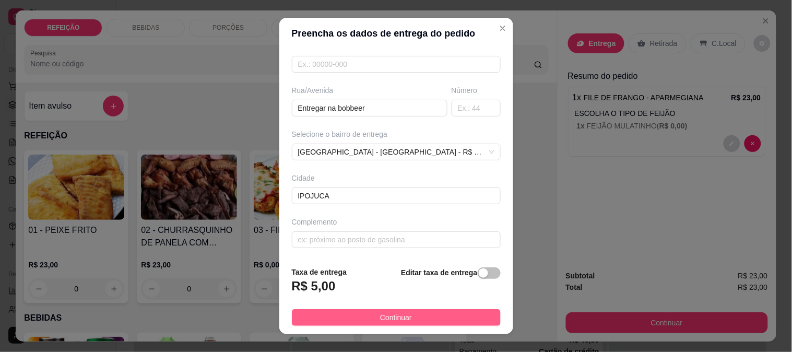
click at [385, 323] on span "Continuar" at bounding box center [396, 317] width 32 height 11
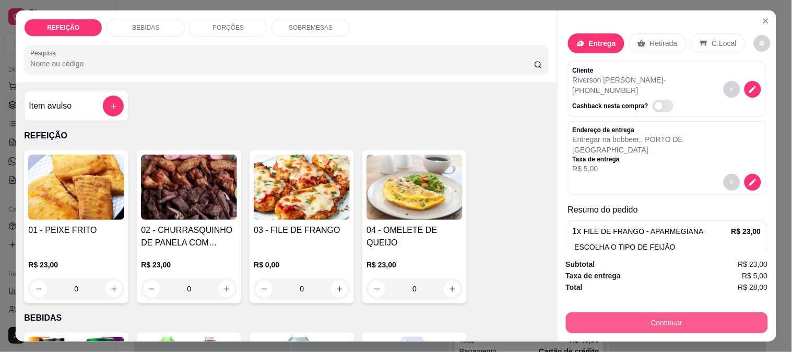
click at [586, 314] on button "Continuar" at bounding box center [667, 322] width 202 height 21
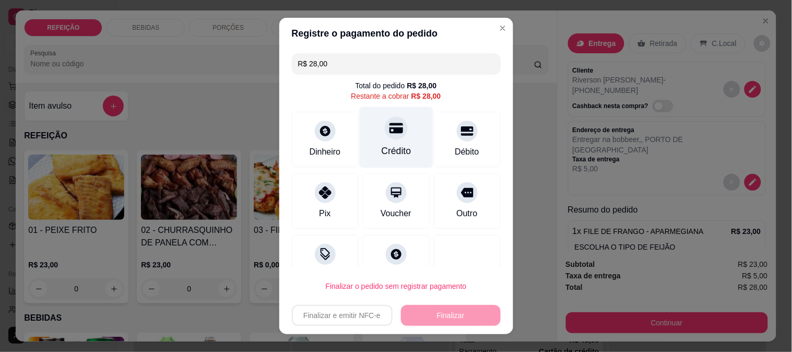
click at [382, 148] on div "Crédito" at bounding box center [396, 151] width 30 height 14
type input "R$ 0,00"
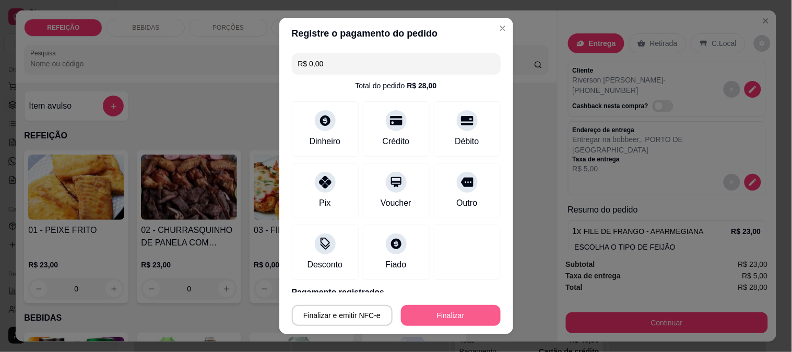
click at [434, 314] on button "Finalizar" at bounding box center [451, 315] width 100 height 21
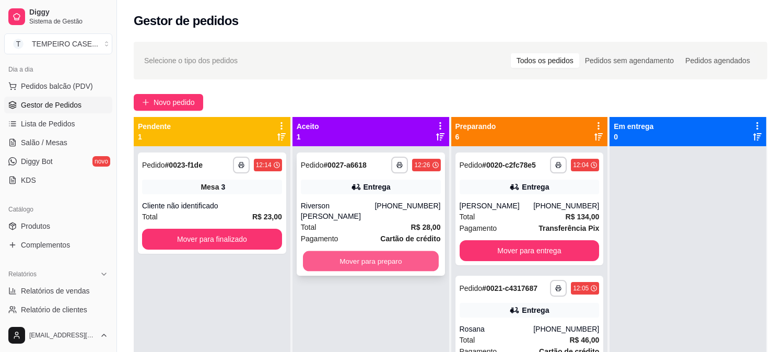
click at [380, 251] on button "Mover para preparo" at bounding box center [371, 261] width 136 height 20
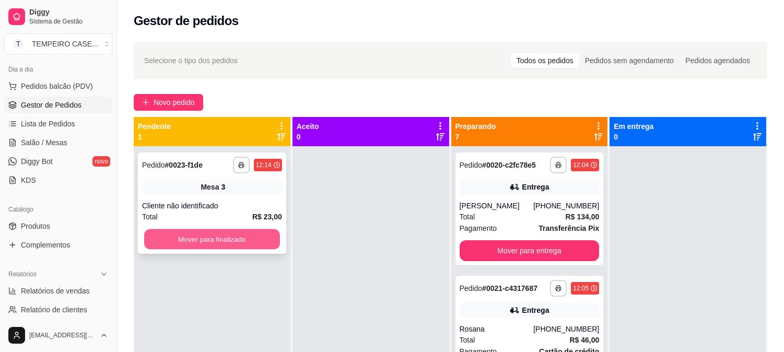
click at [262, 244] on button "Mover para finalizado" at bounding box center [212, 239] width 136 height 20
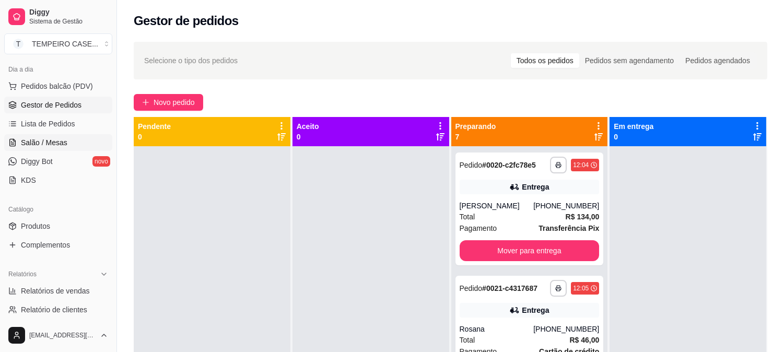
click at [48, 144] on span "Salão / Mesas" at bounding box center [44, 142] width 46 height 10
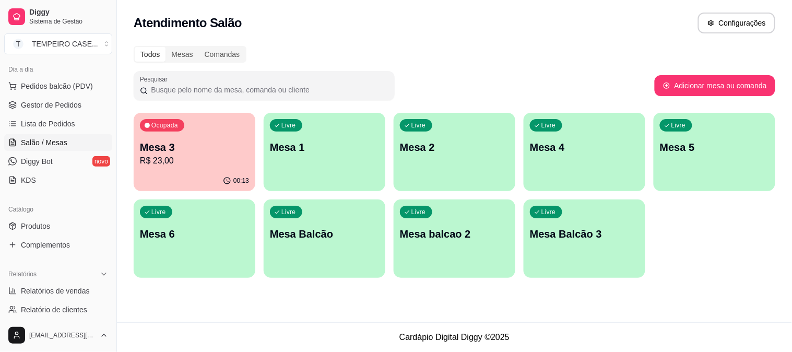
click at [557, 143] on p "Mesa 4" at bounding box center [584, 147] width 109 height 15
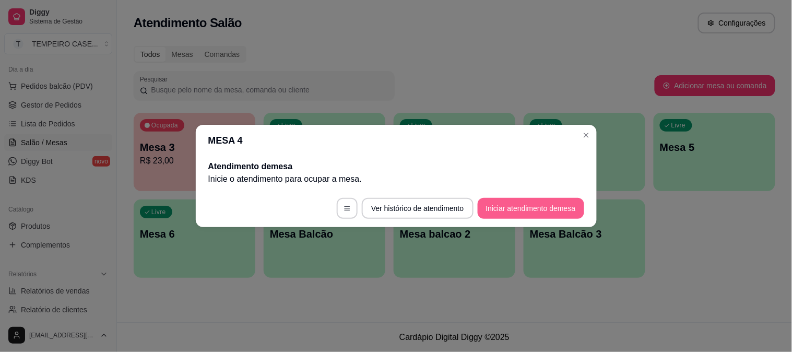
click at [527, 199] on button "Iniciar atendimento de mesa" at bounding box center [531, 208] width 106 height 21
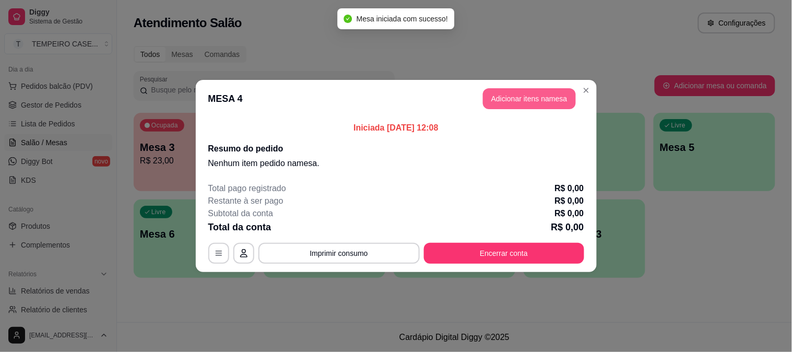
click at [520, 96] on button "Adicionar itens na mesa" at bounding box center [529, 98] width 93 height 21
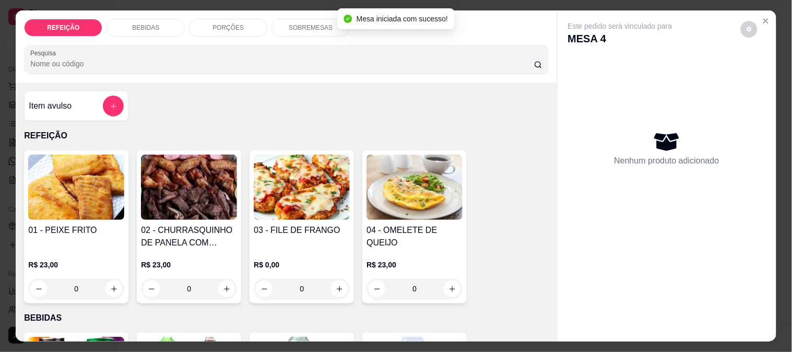
click at [295, 197] on img at bounding box center [302, 187] width 96 height 65
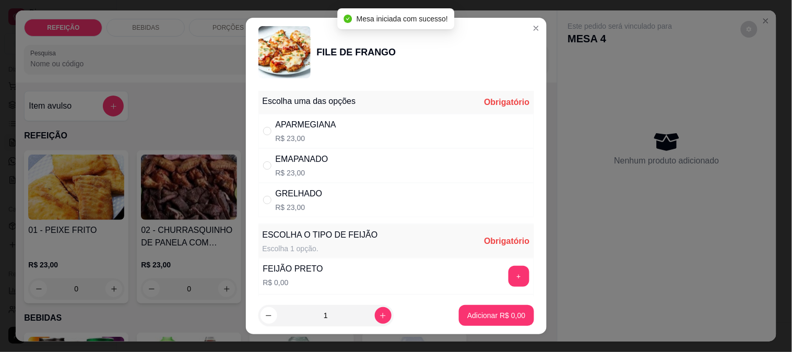
drag, startPoint x: 366, startPoint y: 103, endPoint x: 362, endPoint y: 117, distance: 14.6
click at [366, 104] on div "Escolha uma das opções Obrigatório" at bounding box center [396, 102] width 276 height 23
click at [362, 117] on div "APARMEGIANA R$ 23,00" at bounding box center [396, 131] width 276 height 34
radio input "true"
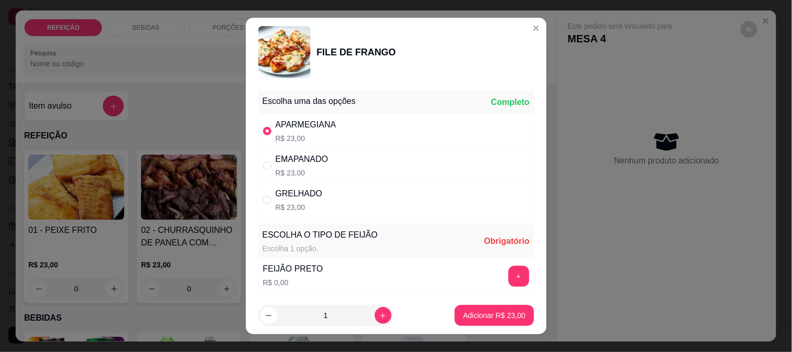
drag, startPoint x: 447, startPoint y: 283, endPoint x: 461, endPoint y: 283, distance: 14.1
click at [452, 283] on div "FEIJÃO PRETO R$ 0,00 +" at bounding box center [396, 276] width 276 height 37
click at [508, 277] on button "+" at bounding box center [518, 276] width 21 height 21
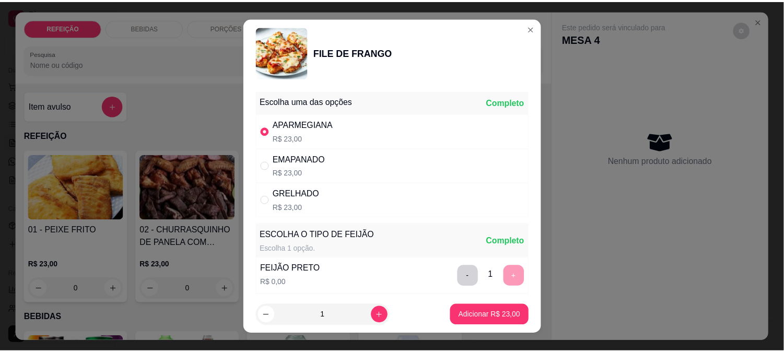
scroll to position [149, 0]
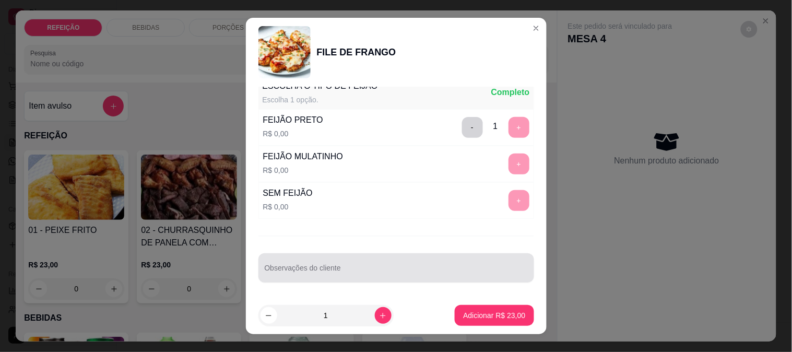
click at [357, 258] on div at bounding box center [396, 267] width 263 height 21
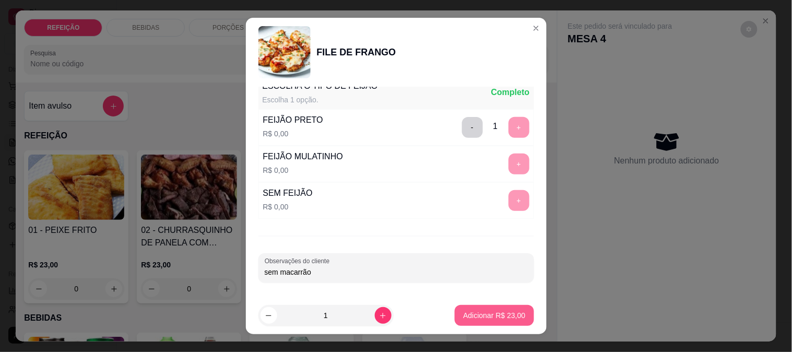
type input "sem macarrão"
click at [463, 312] on p "Adicionar R$ 23,00" at bounding box center [494, 315] width 62 height 10
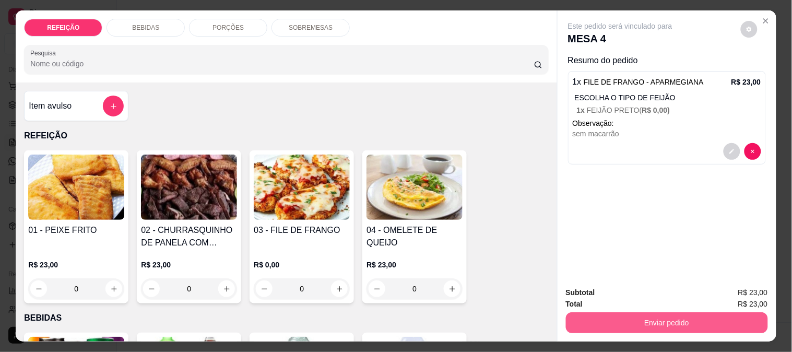
click at [649, 318] on button "Enviar pedido" at bounding box center [667, 322] width 202 height 21
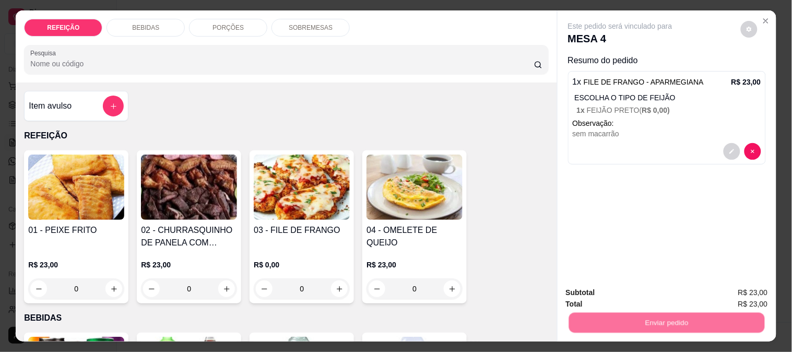
click at [611, 298] on button "Não registrar e enviar pedido" at bounding box center [632, 293] width 109 height 20
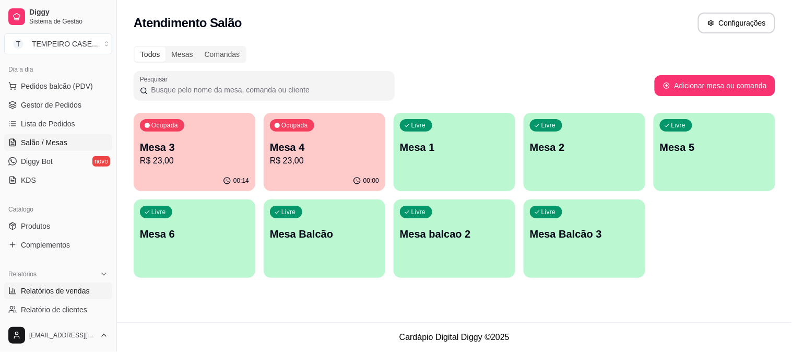
click at [56, 290] on span "Relatórios de vendas" at bounding box center [55, 291] width 69 height 10
select select "ALL"
select select "0"
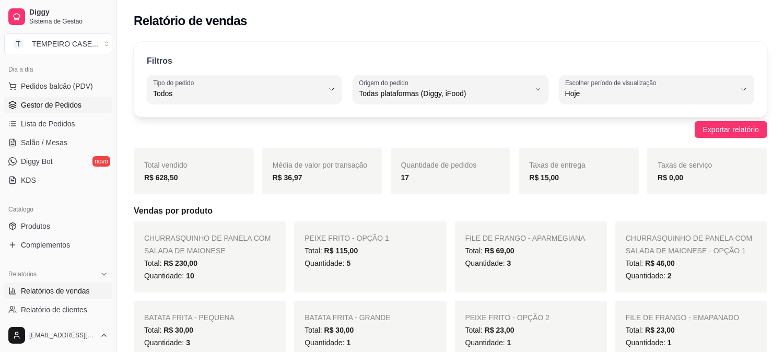
click at [48, 100] on span "Gestor de Pedidos" at bounding box center [51, 105] width 61 height 10
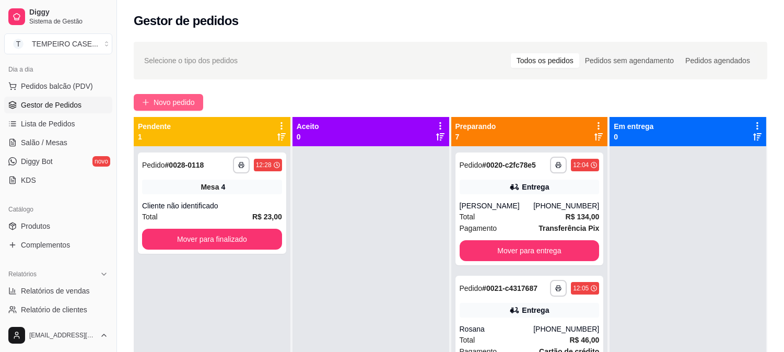
click at [168, 107] on span "Novo pedido" at bounding box center [173, 102] width 41 height 11
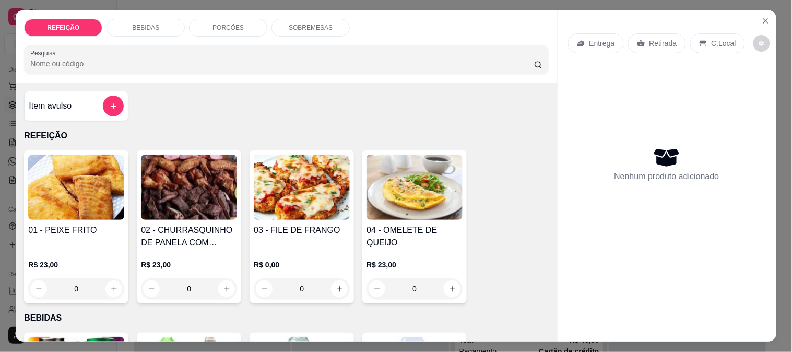
click at [195, 197] on img at bounding box center [189, 187] width 96 height 65
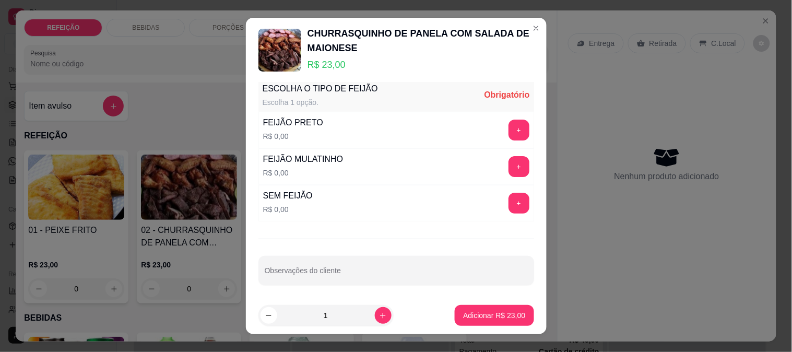
scroll to position [12, 0]
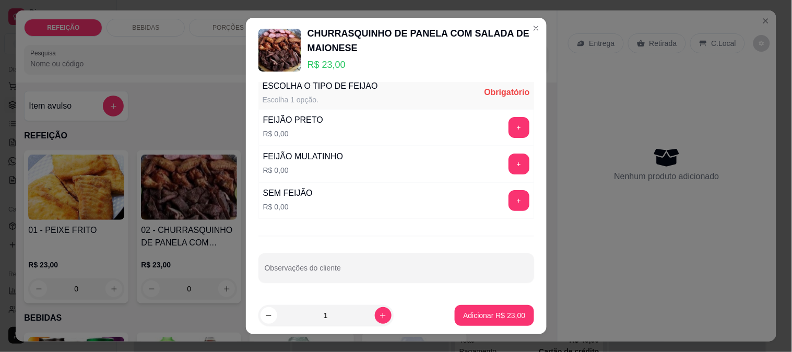
click at [508, 133] on button "+" at bounding box center [518, 127] width 21 height 21
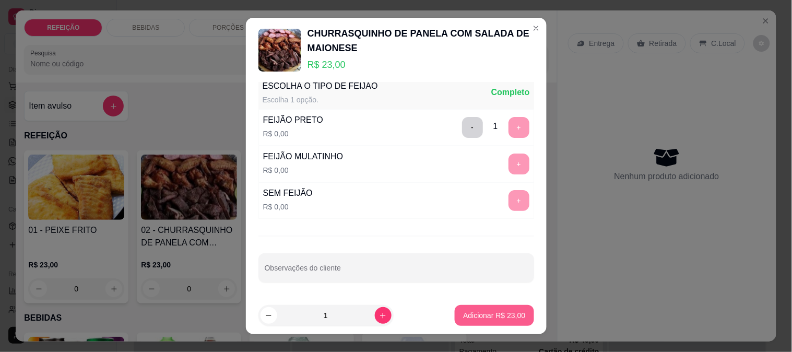
click at [491, 306] on button "Adicionar R$ 23,00" at bounding box center [494, 315] width 79 height 21
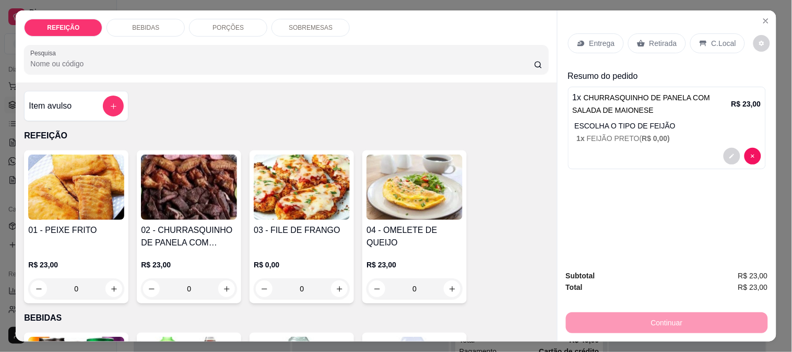
click at [667, 49] on div "Retirada" at bounding box center [657, 43] width 58 height 20
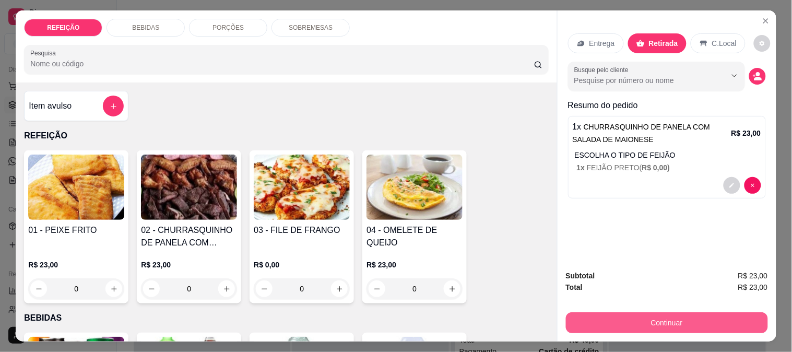
click at [639, 314] on button "Continuar" at bounding box center [667, 322] width 202 height 21
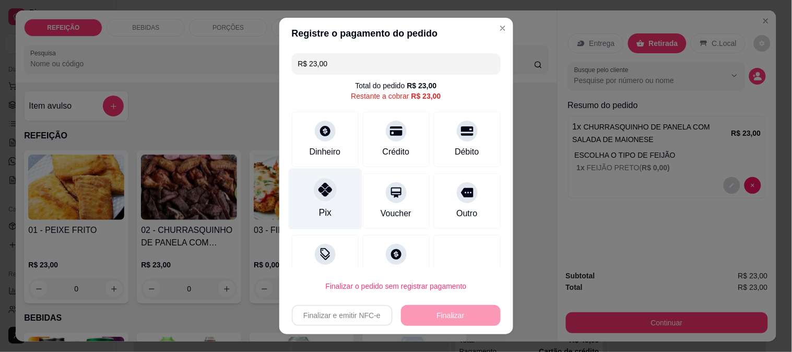
click at [314, 191] on div at bounding box center [325, 189] width 23 height 23
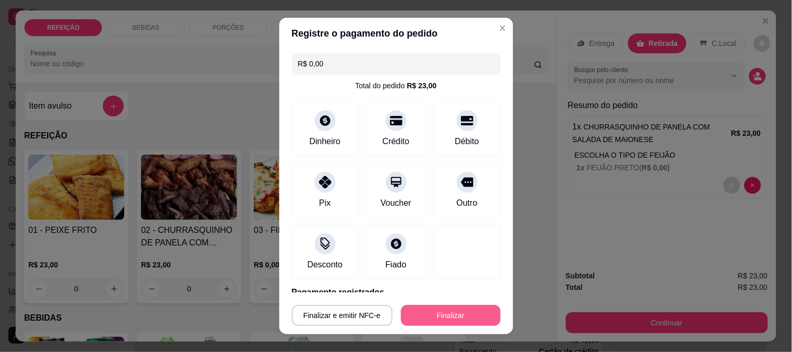
click at [430, 311] on button "Finalizar" at bounding box center [451, 315] width 100 height 21
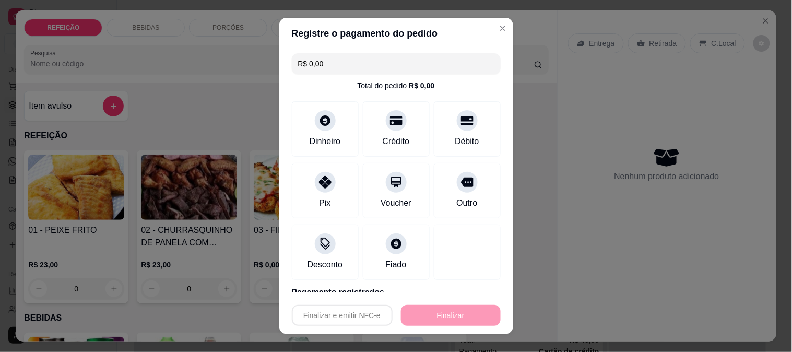
type input "-R$ 23,00"
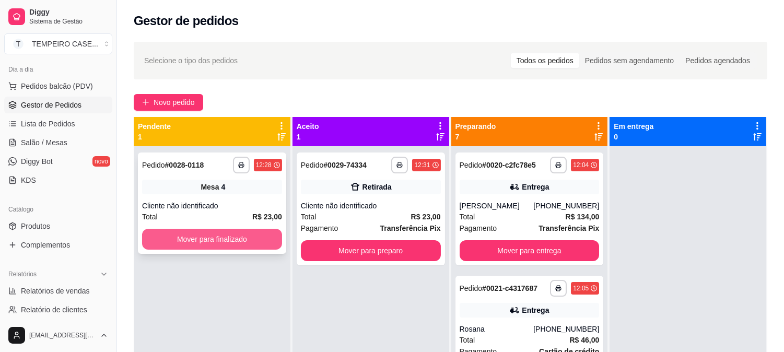
click at [215, 238] on button "Mover para finalizado" at bounding box center [212, 239] width 140 height 21
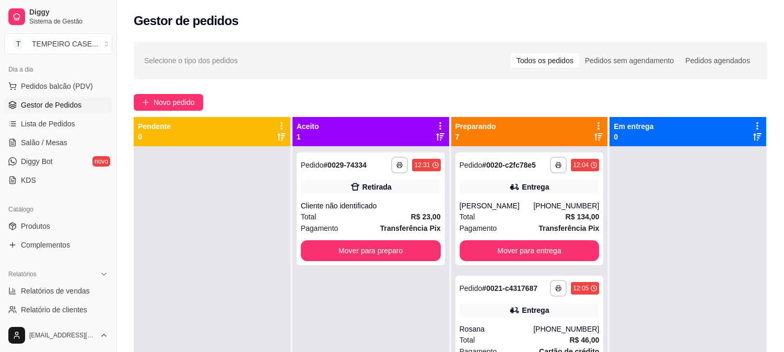
drag, startPoint x: 245, startPoint y: 211, endPoint x: 238, endPoint y: 209, distance: 7.6
click at [238, 209] on div at bounding box center [212, 322] width 157 height 352
click at [39, 138] on span "Salão / Mesas" at bounding box center [44, 142] width 46 height 10
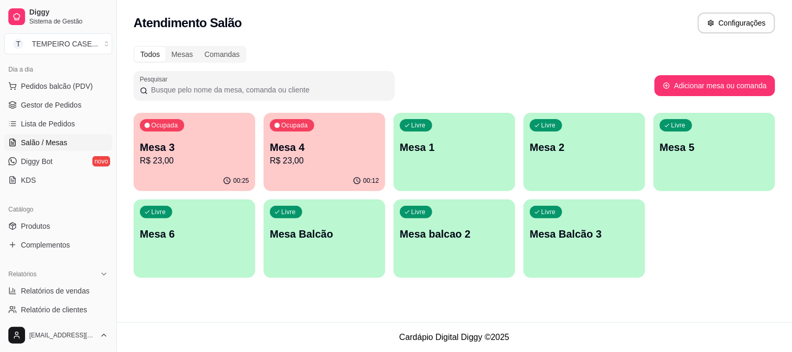
click at [180, 169] on div "Ocupada Mesa 3 R$ 23,00" at bounding box center [195, 142] width 122 height 58
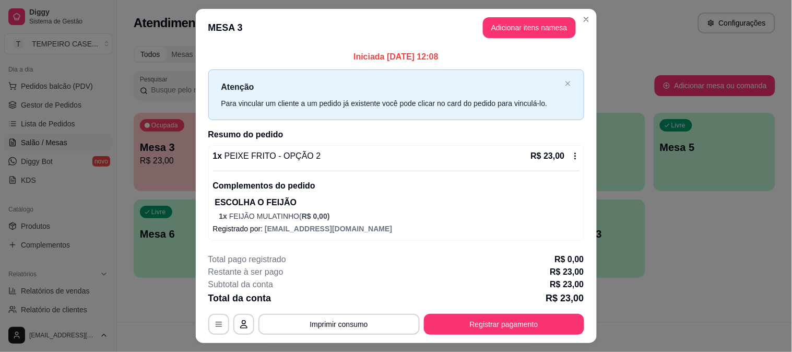
scroll to position [24, 0]
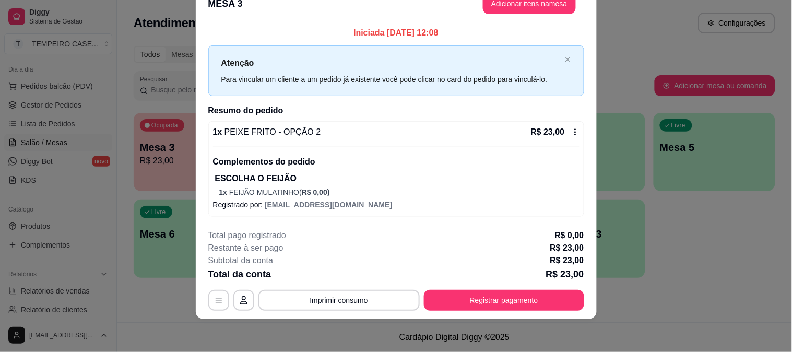
click at [514, 11] on button "Adicionar itens na mesa" at bounding box center [529, 3] width 93 height 21
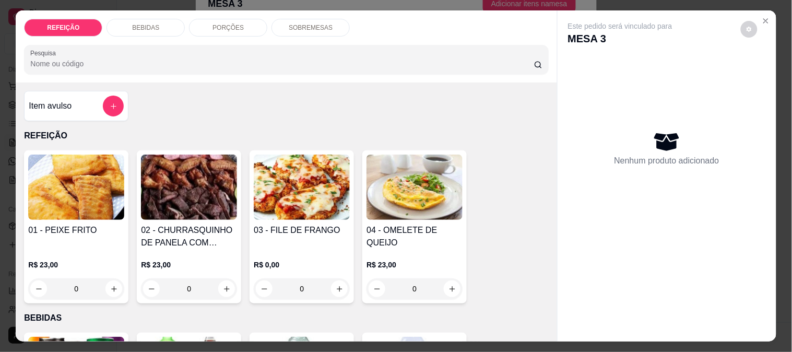
click at [162, 19] on div "BEBIDAS" at bounding box center [145, 28] width 78 height 18
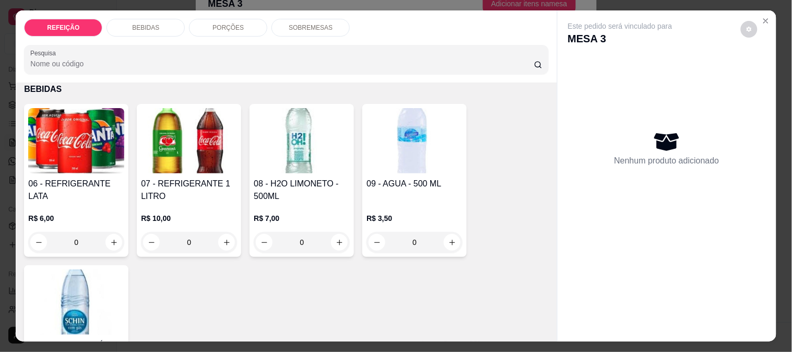
scroll to position [27, 0]
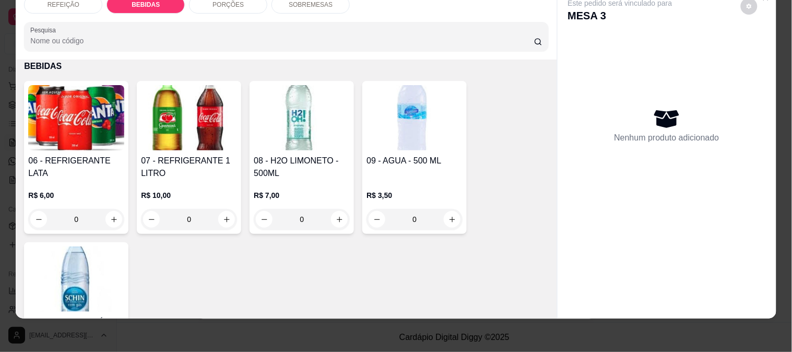
click at [385, 136] on img at bounding box center [414, 117] width 96 height 65
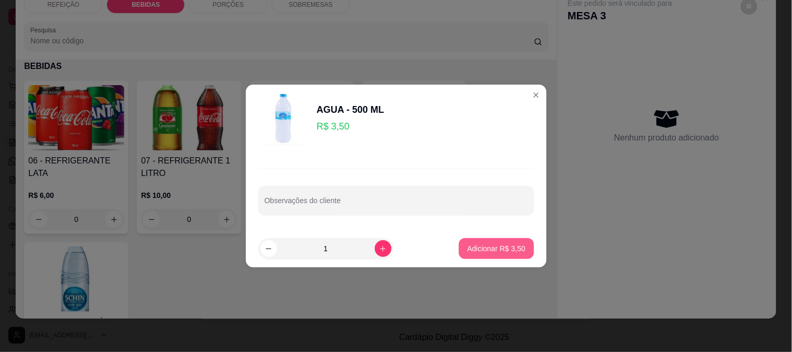
click at [503, 241] on button "Adicionar R$ 3,50" at bounding box center [496, 248] width 75 height 21
type input "1"
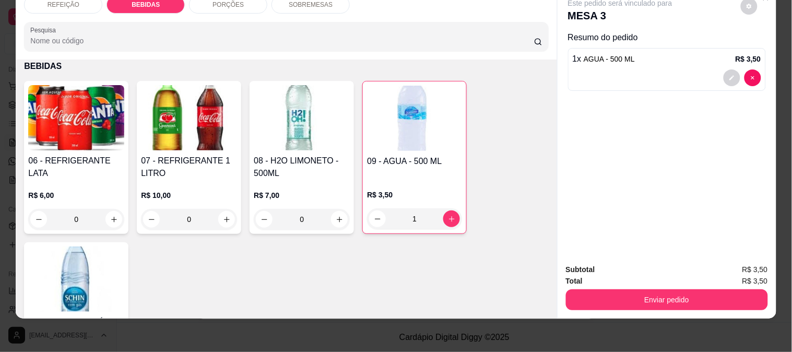
click at [639, 275] on div "Total R$ 3,50" at bounding box center [667, 280] width 202 height 11
click at [644, 289] on button "Enviar pedido" at bounding box center [667, 299] width 202 height 21
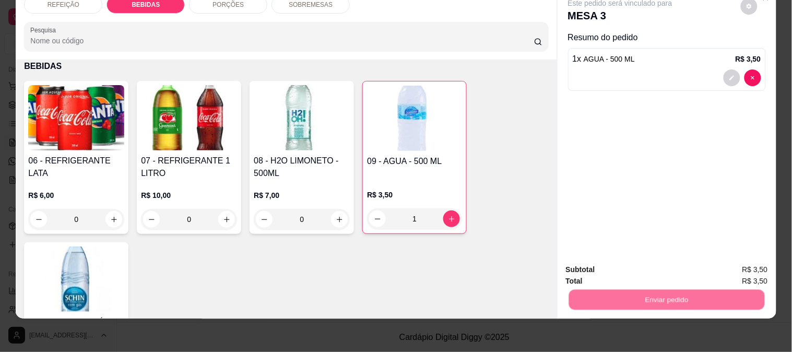
click at [607, 259] on button "Não registrar e enviar pedido" at bounding box center [631, 265] width 105 height 19
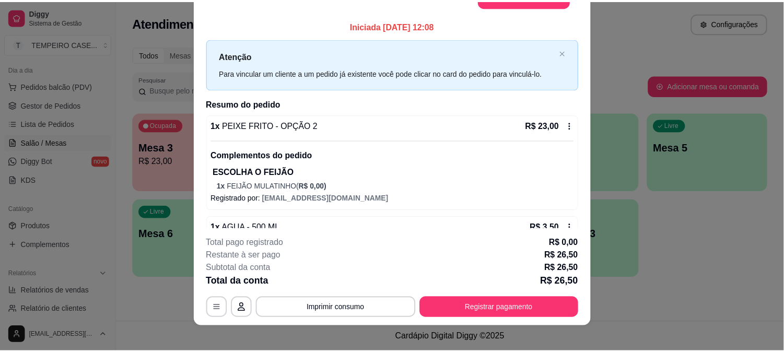
scroll to position [17, 0]
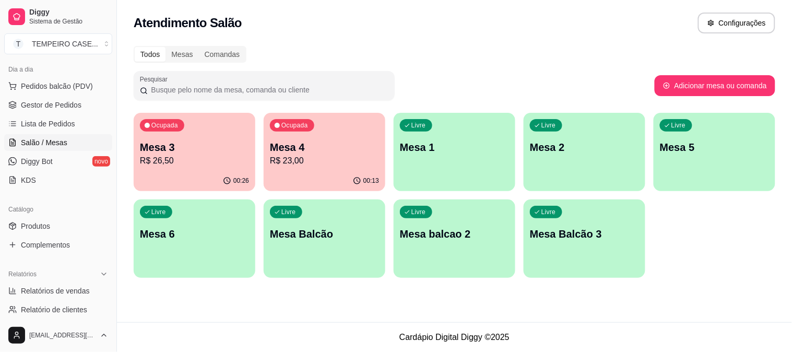
click at [195, 174] on div "00:26" at bounding box center [195, 181] width 122 height 20
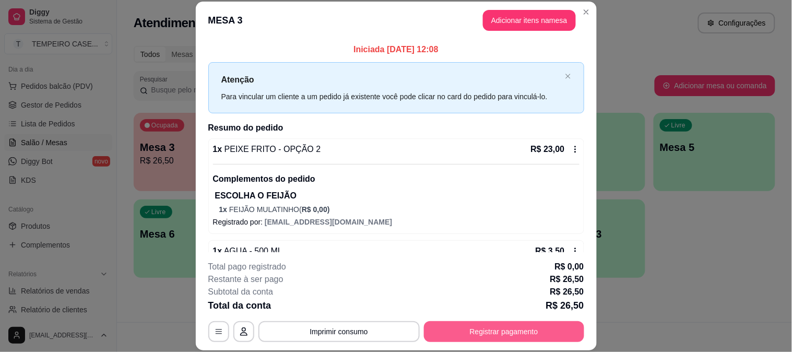
click at [461, 325] on button "Registrar pagamento" at bounding box center [504, 331] width 160 height 21
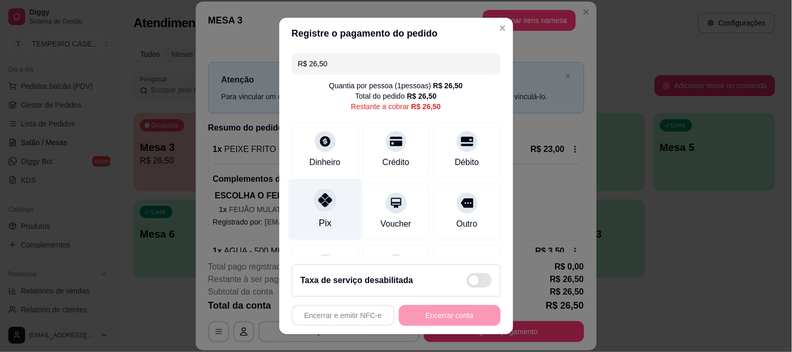
click at [349, 197] on div "Pix" at bounding box center [325, 209] width 74 height 61
type input "R$ 0,00"
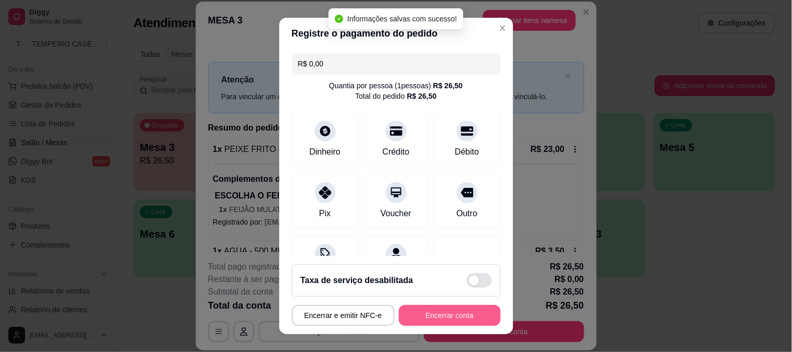
click at [433, 312] on button "Encerrar conta" at bounding box center [450, 315] width 102 height 21
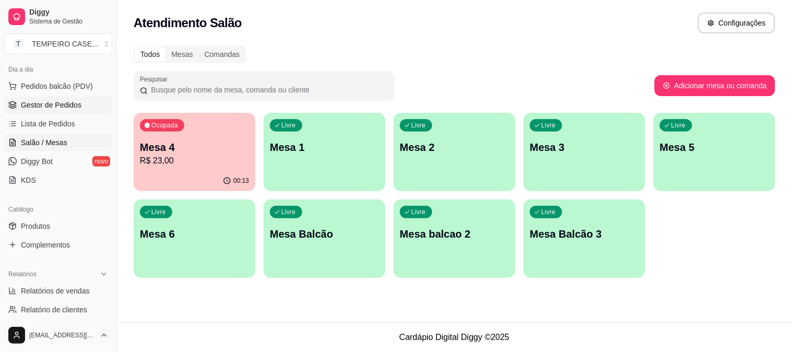
click at [56, 102] on span "Gestor de Pedidos" at bounding box center [51, 105] width 61 height 10
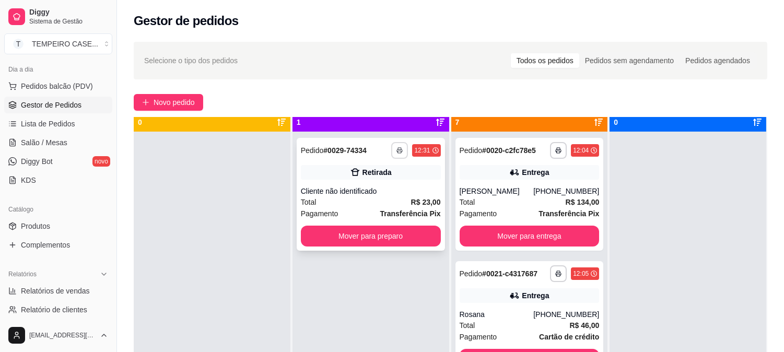
scroll to position [29, 0]
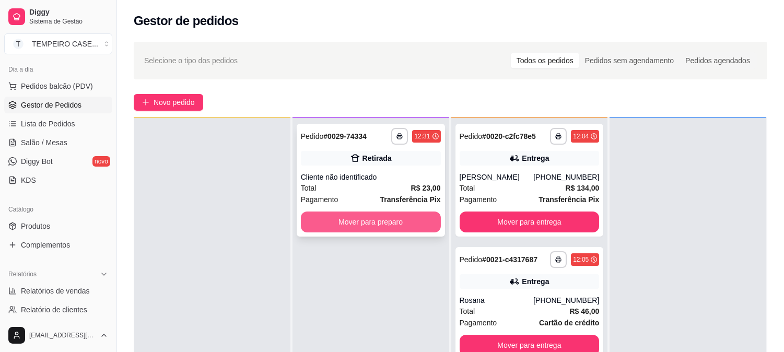
click at [391, 227] on button "Mover para preparo" at bounding box center [371, 221] width 140 height 21
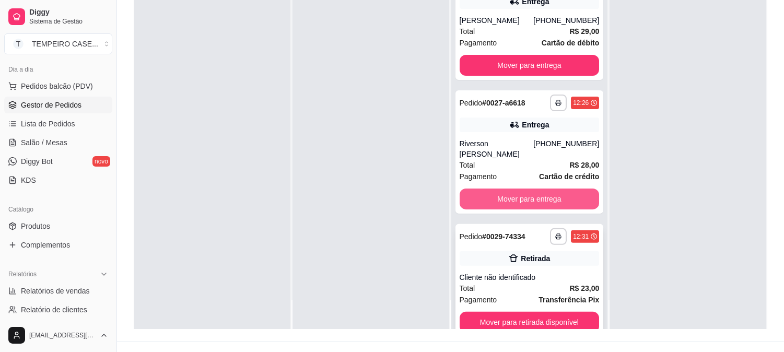
scroll to position [159, 0]
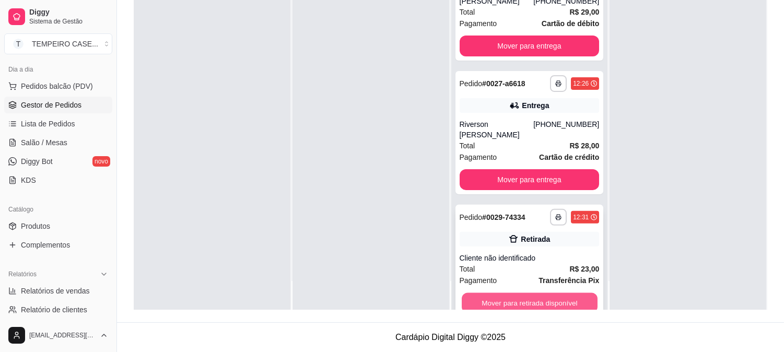
click at [513, 293] on button "Mover para retirada disponível" at bounding box center [529, 303] width 136 height 20
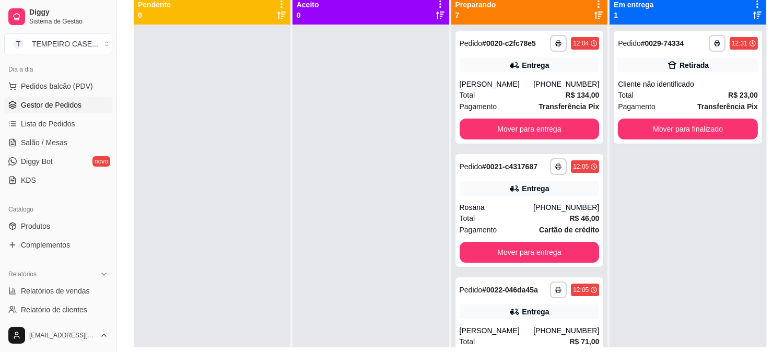
scroll to position [101, 0]
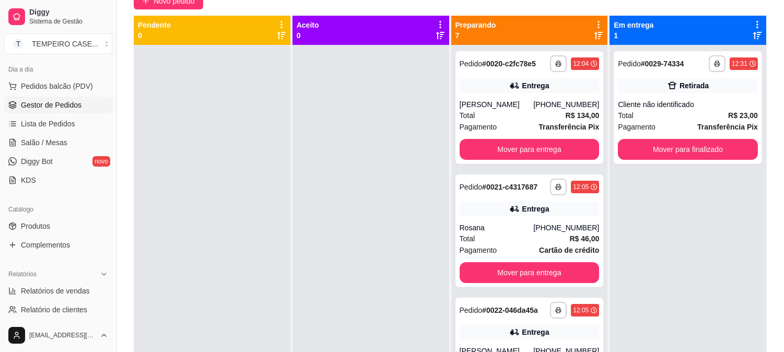
drag, startPoint x: 100, startPoint y: 74, endPoint x: 389, endPoint y: 76, distance: 289.7
click at [389, 76] on div at bounding box center [370, 221] width 157 height 352
drag, startPoint x: 384, startPoint y: 87, endPoint x: 47, endPoint y: 141, distance: 341.1
click at [47, 141] on span "Salão / Mesas" at bounding box center [44, 142] width 46 height 10
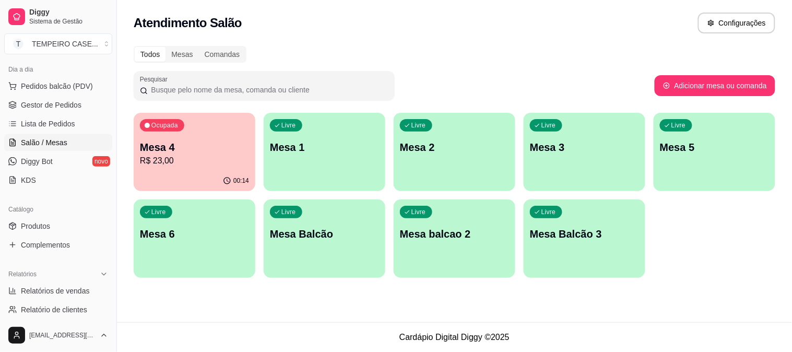
click at [47, 141] on span "Salão / Mesas" at bounding box center [44, 142] width 46 height 10
click at [322, 174] on div "Livre Mesa 1" at bounding box center [324, 146] width 118 height 64
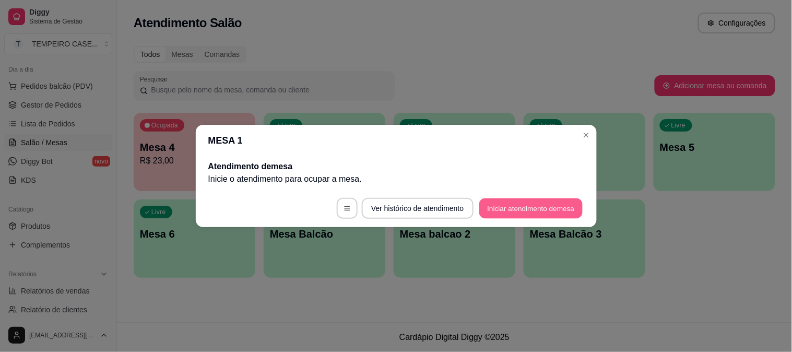
click at [503, 209] on button "Iniciar atendimento de mesa" at bounding box center [530, 208] width 103 height 20
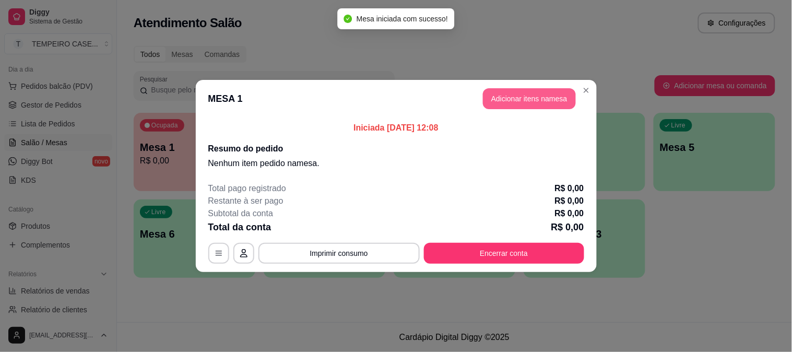
click at [498, 101] on button "Adicionar itens na mesa" at bounding box center [529, 98] width 93 height 21
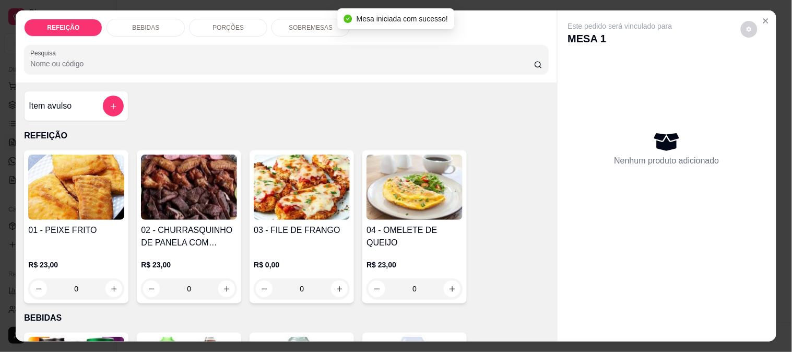
click at [94, 194] on img at bounding box center [76, 187] width 96 height 65
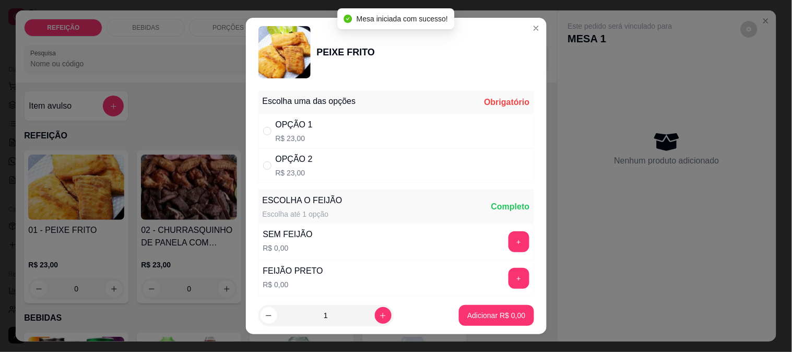
click at [303, 121] on div "OPÇÃO 1" at bounding box center [294, 124] width 37 height 13
radio input "true"
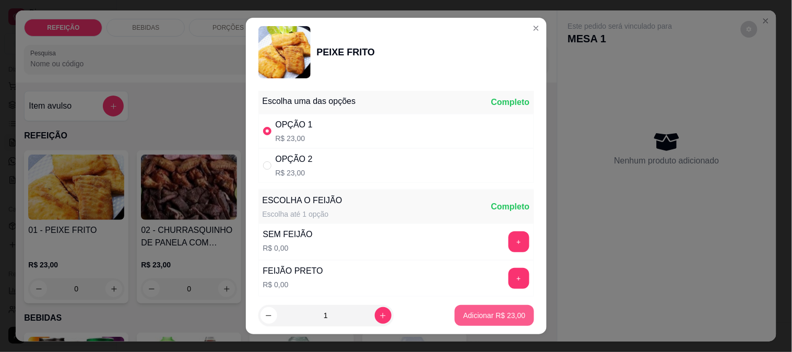
click at [492, 314] on p "Adicionar R$ 23,00" at bounding box center [494, 315] width 62 height 10
type input "1"
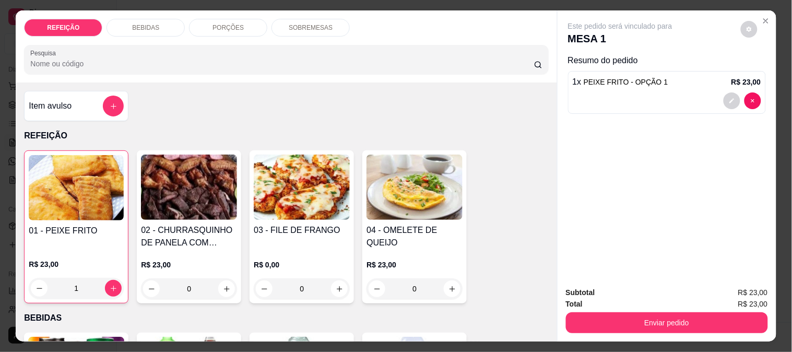
click at [113, 288] on div "1" at bounding box center [76, 288] width 95 height 21
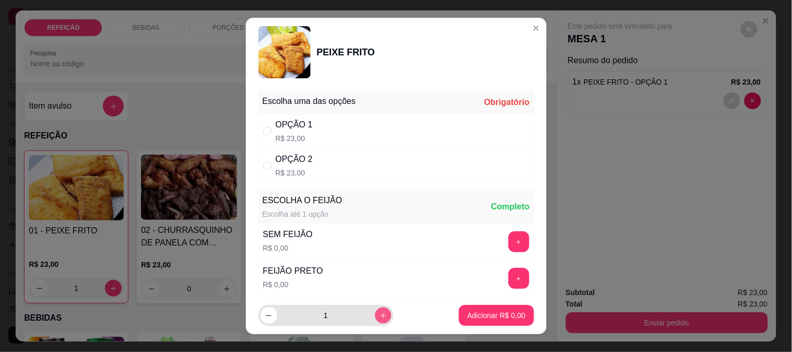
click at [379, 314] on icon "increase-product-quantity" at bounding box center [383, 316] width 8 height 8
type input "2"
click at [341, 137] on div "OPÇÃO 1 R$ 23,00" at bounding box center [396, 131] width 276 height 34
radio input "true"
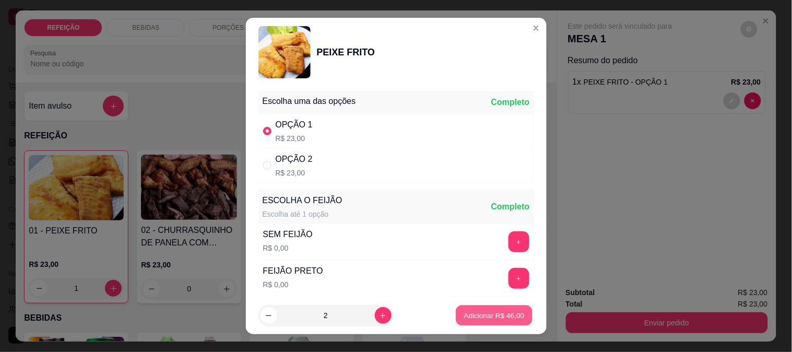
click at [481, 310] on button "Adicionar R$ 46,00" at bounding box center [494, 315] width 77 height 20
type input "3"
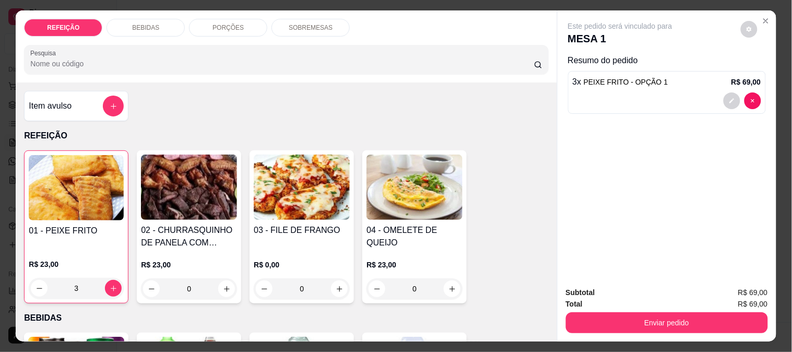
click at [654, 92] on div at bounding box center [667, 100] width 188 height 17
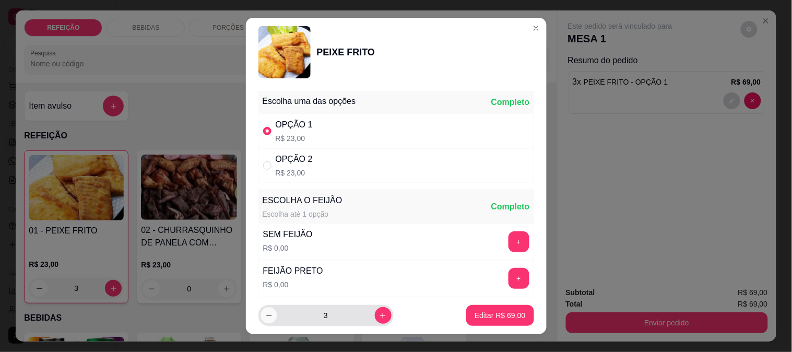
click at [265, 313] on icon "decrease-product-quantity" at bounding box center [269, 316] width 8 height 8
type input "2"
click at [483, 308] on button "Editar R$ 46,00" at bounding box center [499, 315] width 67 height 21
type input "2"
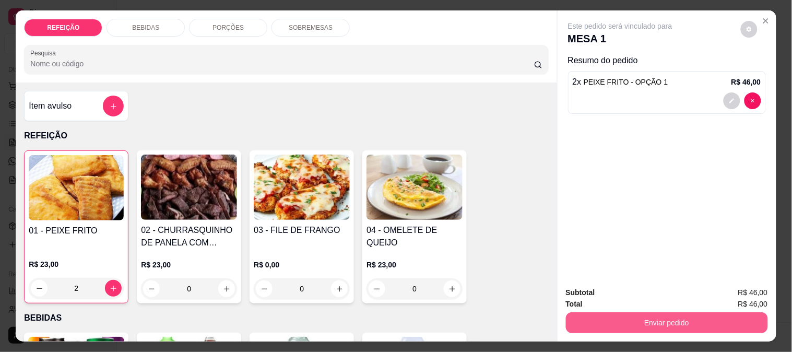
click at [648, 314] on button "Enviar pedido" at bounding box center [667, 322] width 202 height 21
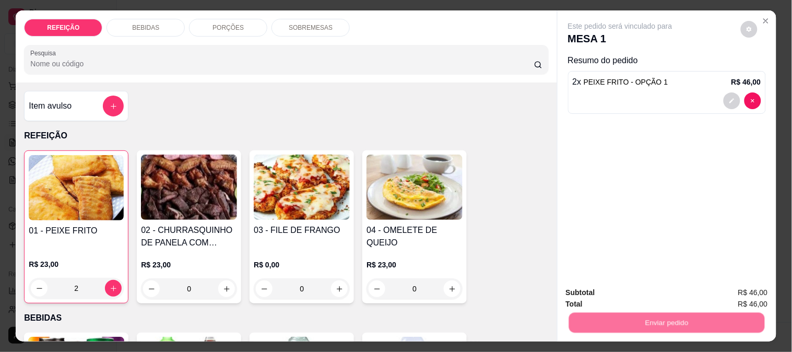
click at [620, 293] on button "Não registrar e enviar pedido" at bounding box center [631, 292] width 105 height 19
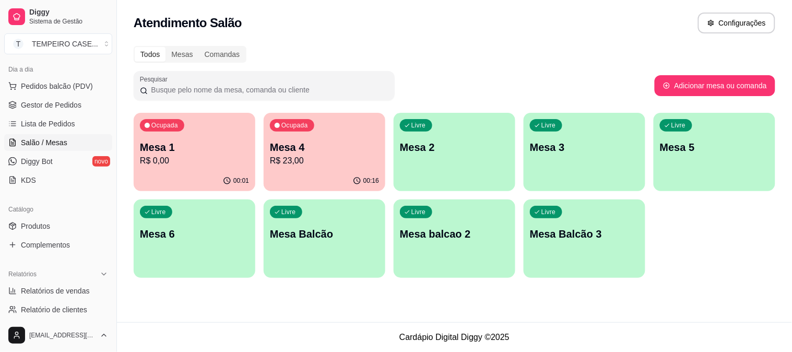
click at [345, 171] on div "00:16" at bounding box center [325, 181] width 122 height 20
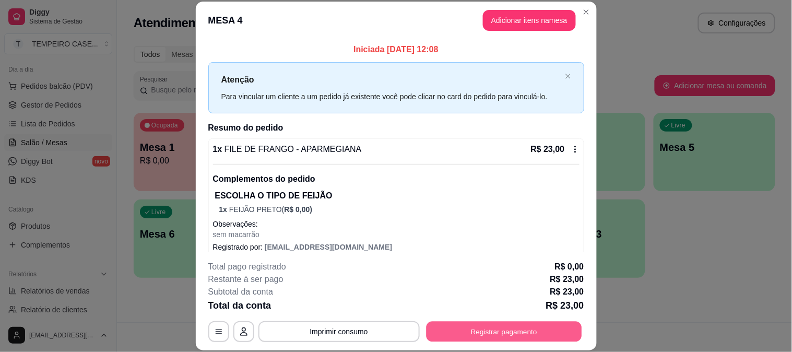
click at [502, 329] on button "Registrar pagamento" at bounding box center [504, 331] width 156 height 20
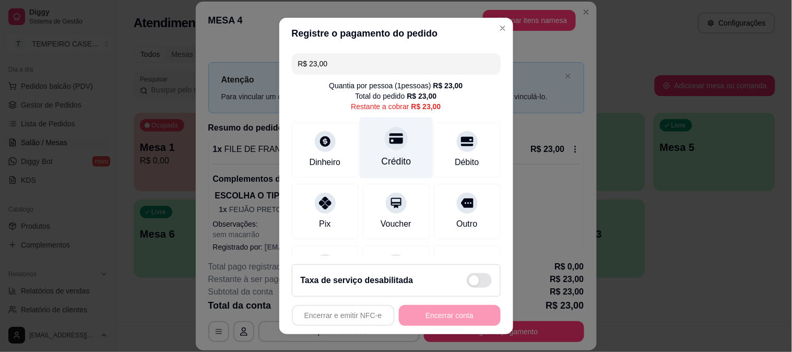
click at [385, 139] on div at bounding box center [396, 138] width 23 height 23
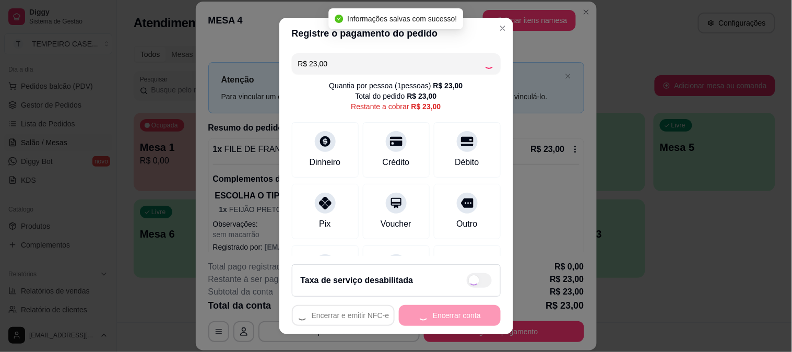
type input "R$ 0,00"
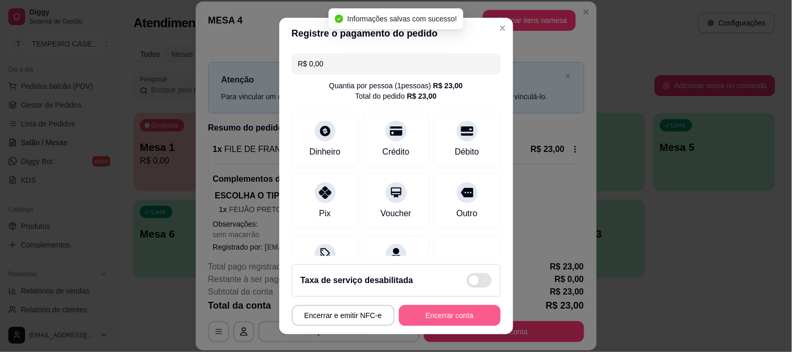
click at [414, 321] on button "Encerrar conta" at bounding box center [450, 315] width 102 height 21
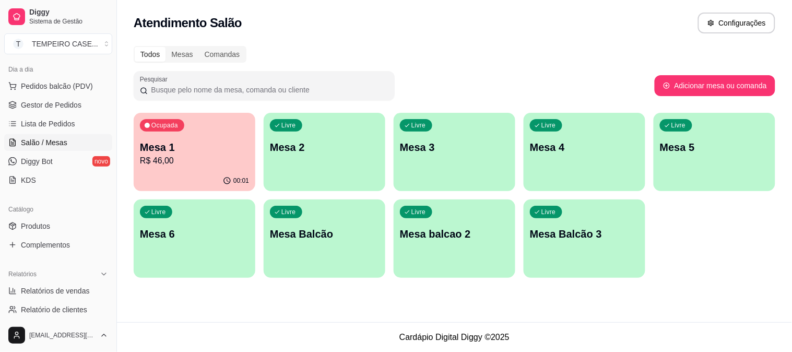
click at [765, 143] on p "Mesa 5" at bounding box center [714, 147] width 109 height 15
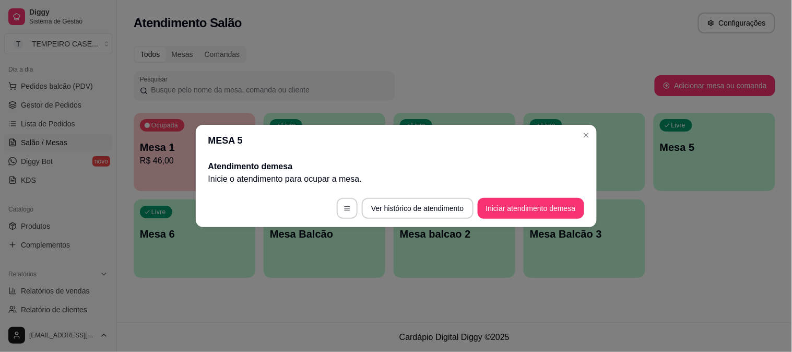
click at [528, 195] on footer "Ver histórico de atendimento Iniciar atendimento de mesa" at bounding box center [396, 208] width 401 height 38
click at [525, 204] on button "Iniciar atendimento de mesa" at bounding box center [531, 208] width 106 height 21
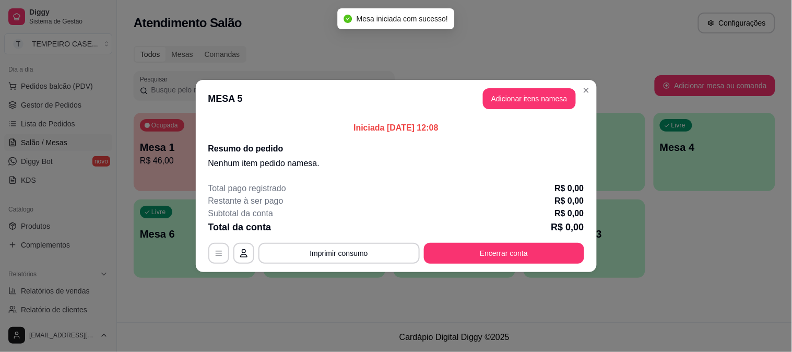
click at [521, 110] on header "MESA 5 Adicionar itens na mesa" at bounding box center [396, 99] width 401 height 38
click at [523, 105] on button "Adicionar itens na mesa" at bounding box center [529, 98] width 93 height 21
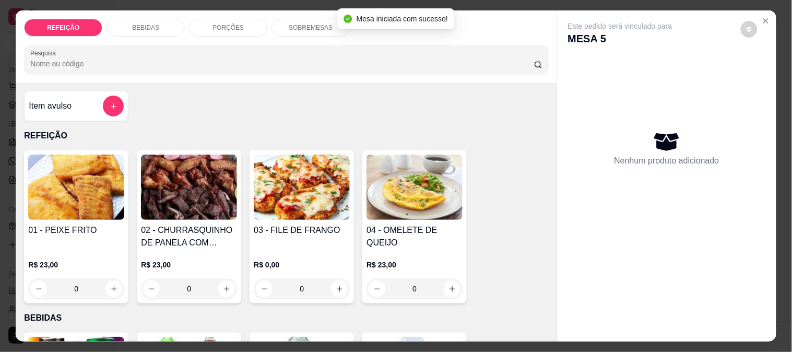
click at [281, 199] on img at bounding box center [302, 187] width 96 height 65
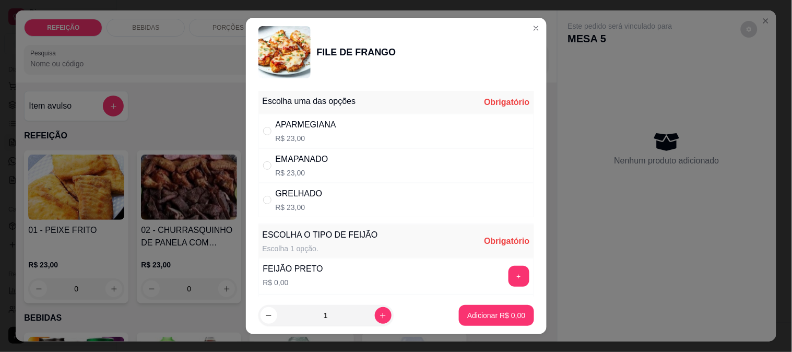
click at [301, 197] on div "GRELHADO" at bounding box center [299, 193] width 47 height 13
radio input "true"
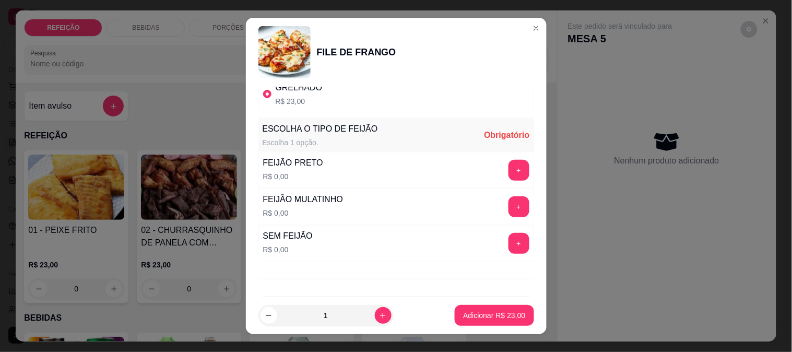
scroll to position [116, 0]
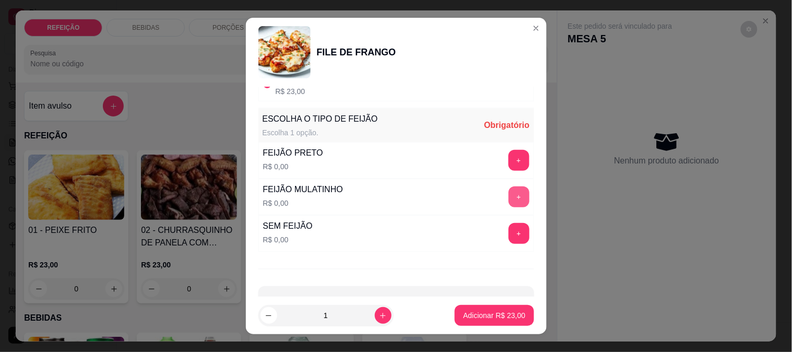
click at [508, 201] on button "+" at bounding box center [518, 196] width 21 height 21
click at [497, 307] on button "Adicionar R$ 23,00" at bounding box center [494, 315] width 79 height 21
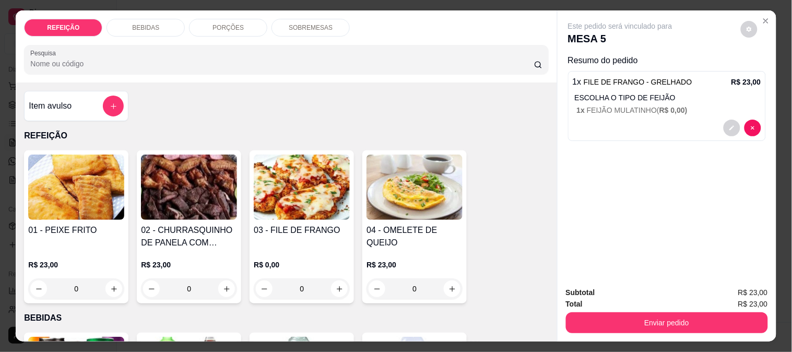
click at [288, 213] on img at bounding box center [302, 187] width 96 height 65
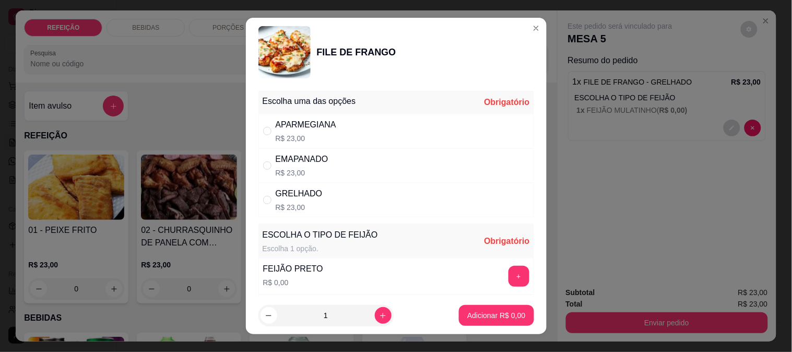
click at [455, 193] on div "GRELHADO R$ 23,00" at bounding box center [396, 200] width 276 height 34
radio input "true"
click at [508, 275] on button "+" at bounding box center [518, 276] width 20 height 20
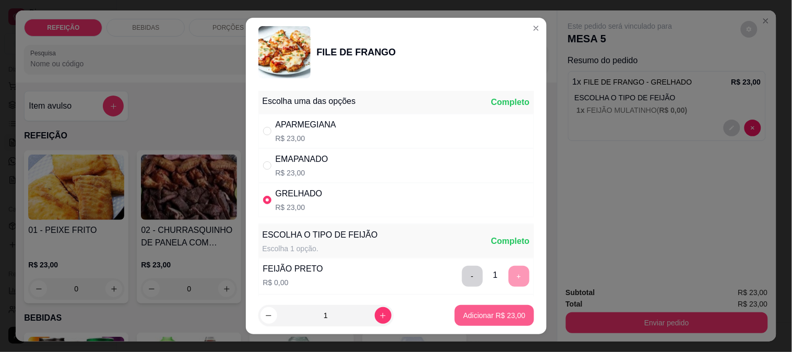
click at [495, 310] on p "Adicionar R$ 23,00" at bounding box center [494, 315] width 62 height 10
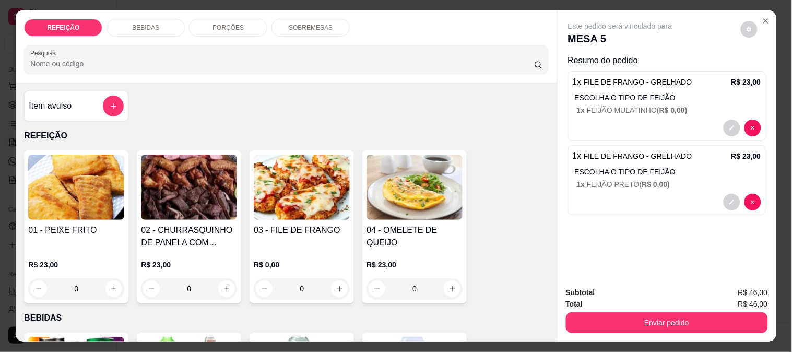
click at [189, 219] on div "02 - CHURRASQUINHO DE PANELA COM SALADA DE MAIONESE R$ 23,00 0" at bounding box center [189, 226] width 104 height 153
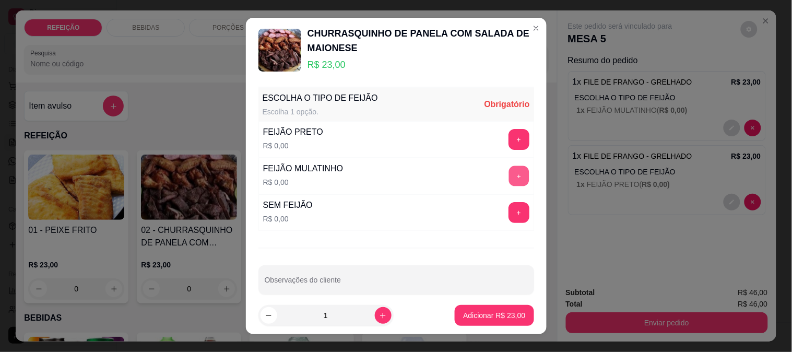
click at [508, 172] on button "+" at bounding box center [518, 175] width 20 height 20
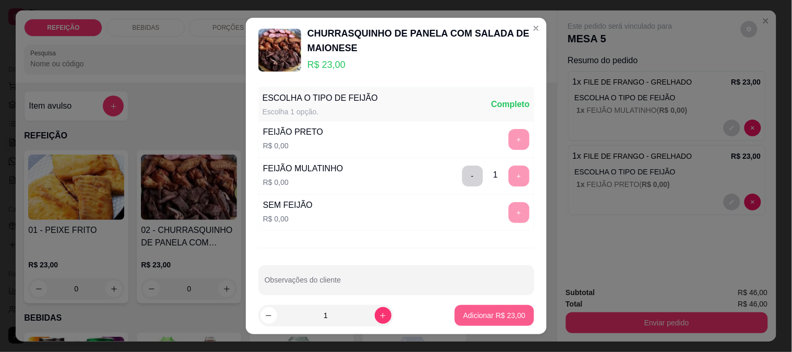
click at [483, 312] on p "Adicionar R$ 23,00" at bounding box center [494, 315] width 62 height 10
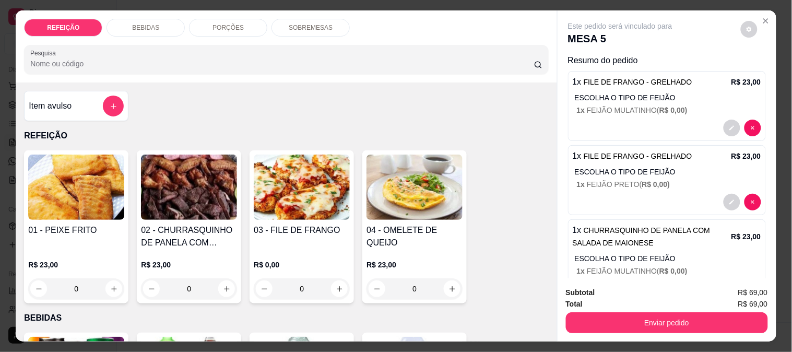
click at [97, 200] on img at bounding box center [76, 187] width 96 height 65
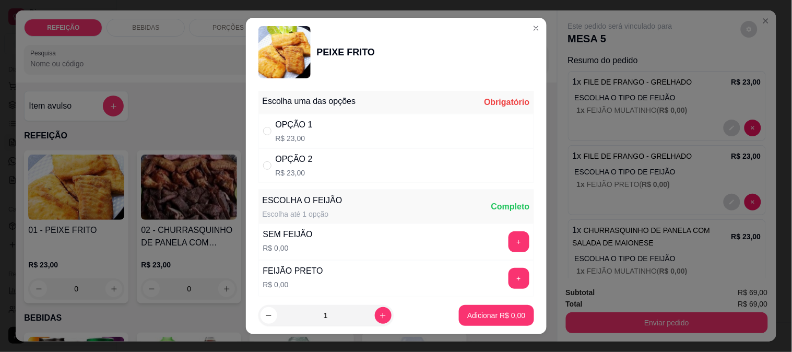
drag, startPoint x: 313, startPoint y: 122, endPoint x: 467, endPoint y: 223, distance: 184.3
click at [314, 122] on div "OPÇÃO 1 R$ 23,00" at bounding box center [396, 131] width 276 height 34
radio input "true"
click at [494, 314] on p "Adicionar R$ 23,00" at bounding box center [494, 316] width 61 height 10
type input "1"
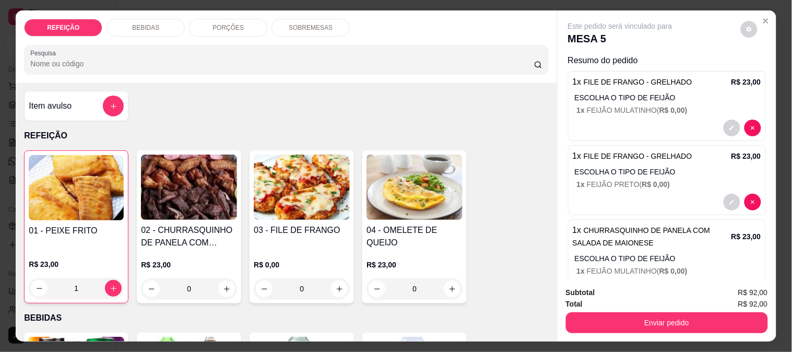
click at [140, 27] on p "BEBIDAS" at bounding box center [145, 27] width 27 height 8
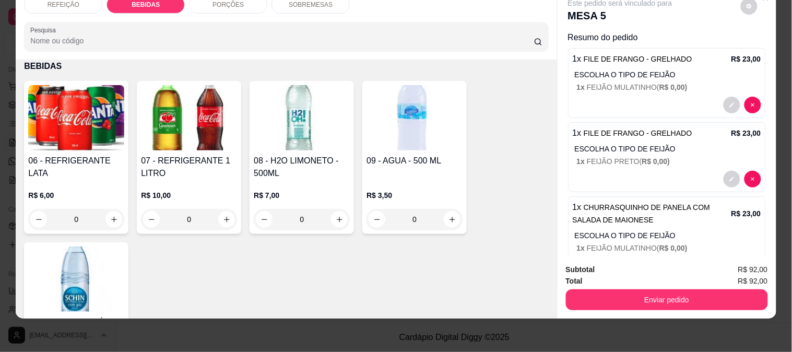
click at [173, 121] on img at bounding box center [189, 117] width 96 height 65
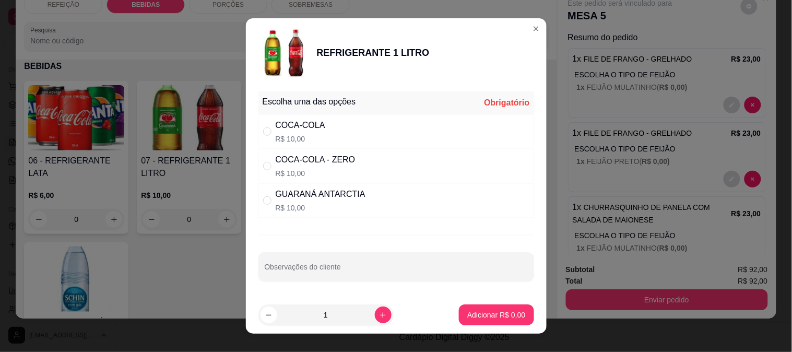
click at [338, 164] on div "COCA-COLA - ZERO" at bounding box center [316, 159] width 80 height 13
radio input "true"
click at [484, 306] on button "Adicionar R$ 10,00" at bounding box center [494, 315] width 77 height 20
type input "1"
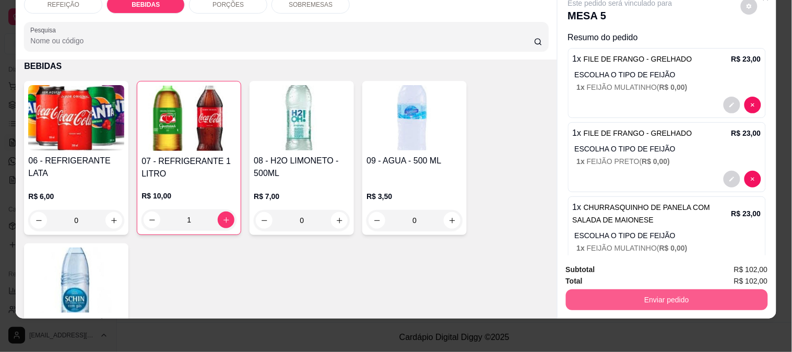
click at [630, 275] on div "Total R$ 102,00" at bounding box center [667, 280] width 202 height 11
click at [643, 289] on button "Enviar pedido" at bounding box center [667, 299] width 202 height 21
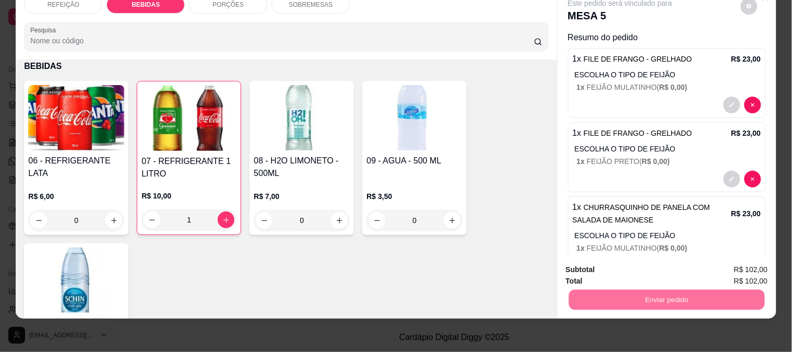
click at [643, 270] on button "Não registrar e enviar pedido" at bounding box center [632, 266] width 109 height 20
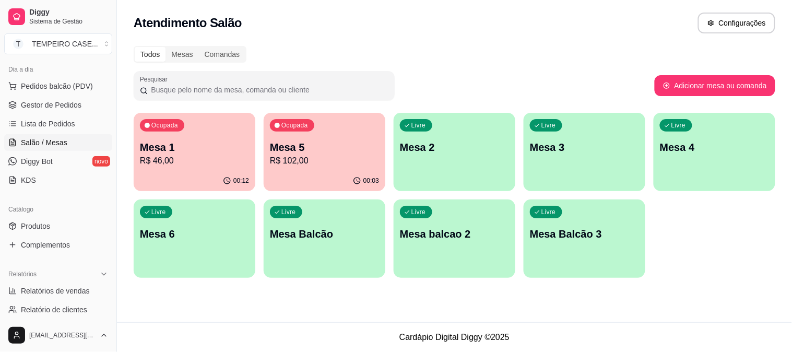
click at [197, 160] on p "R$ 46,00" at bounding box center [194, 161] width 109 height 13
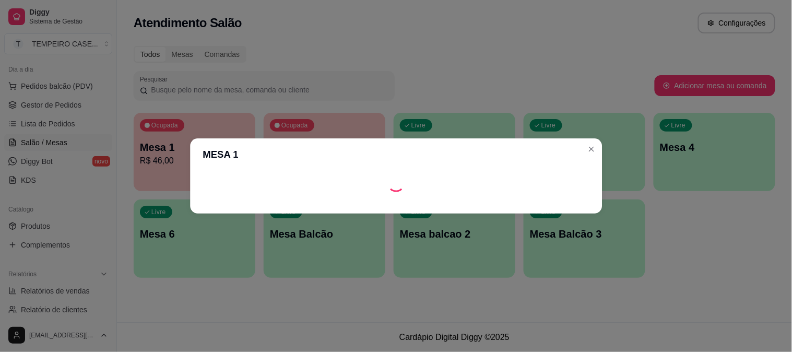
click at [218, 168] on header "MESA 1" at bounding box center [396, 154] width 412 height 32
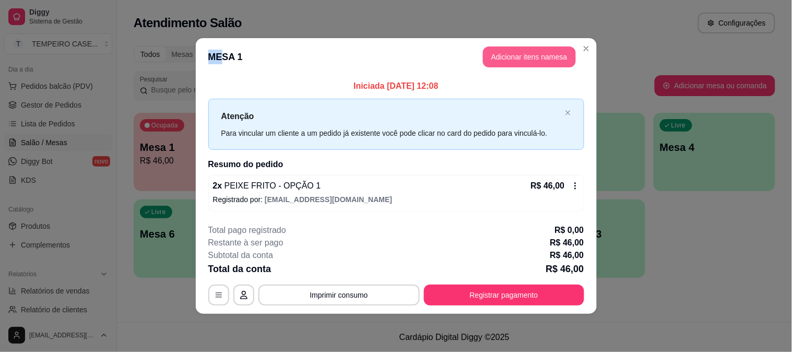
click at [504, 56] on button "Adicionar itens na mesa" at bounding box center [529, 56] width 93 height 21
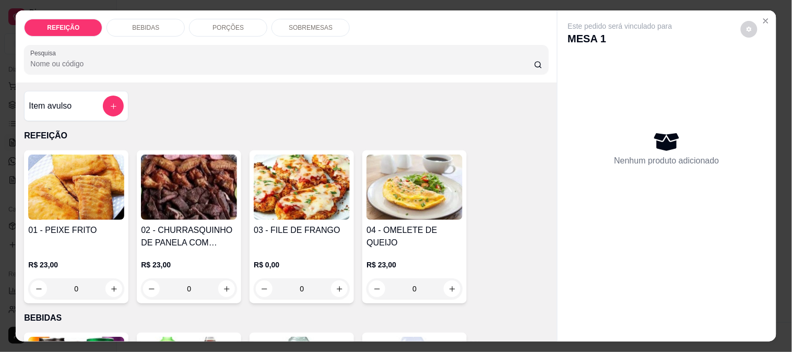
click at [170, 25] on div "BEBIDAS" at bounding box center [145, 28] width 78 height 18
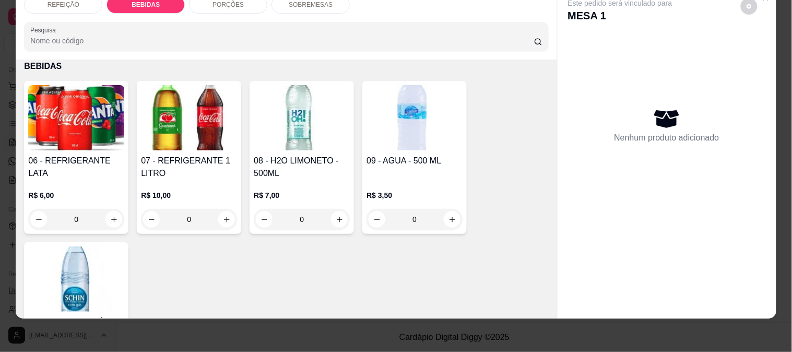
click at [201, 142] on div "07 - REFRIGERANTE 1 LITRO R$ 10,00 0" at bounding box center [189, 157] width 104 height 153
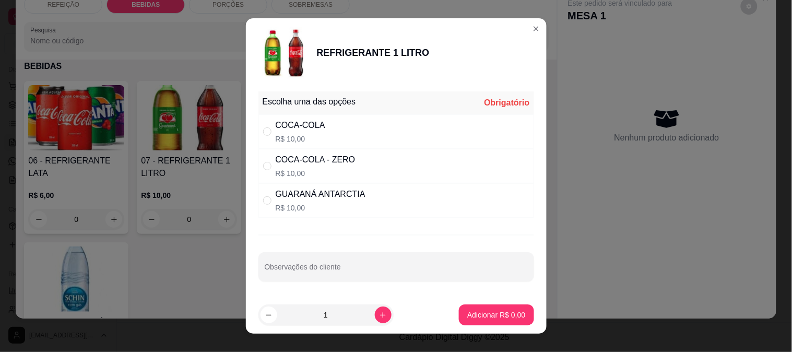
click at [356, 205] on p "R$ 10,00" at bounding box center [321, 208] width 90 height 10
radio input "true"
click at [492, 312] on p "Adicionar R$ 10,00" at bounding box center [494, 315] width 62 height 10
type input "1"
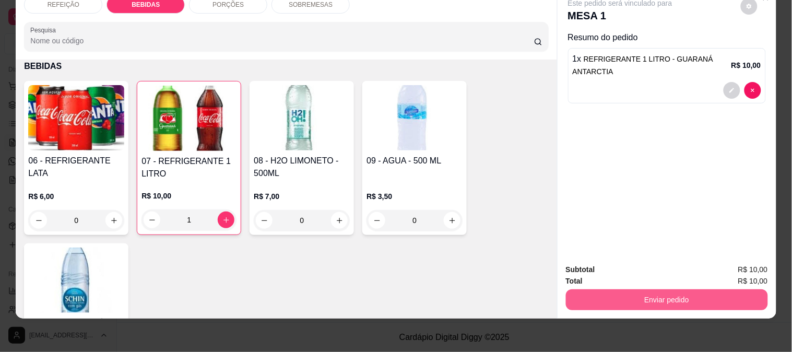
click at [642, 290] on button "Enviar pedido" at bounding box center [667, 299] width 202 height 21
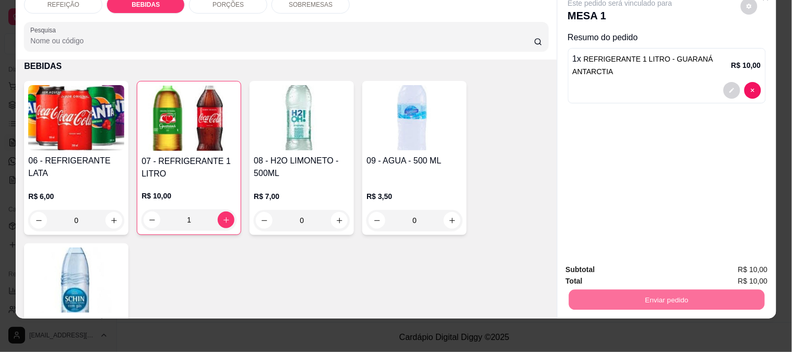
click at [670, 259] on button "Não registrar e enviar pedido" at bounding box center [632, 265] width 109 height 20
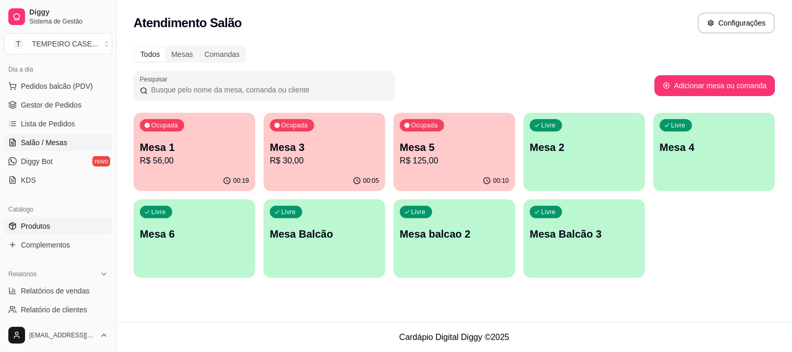
click at [42, 222] on span "Produtos" at bounding box center [35, 226] width 29 height 10
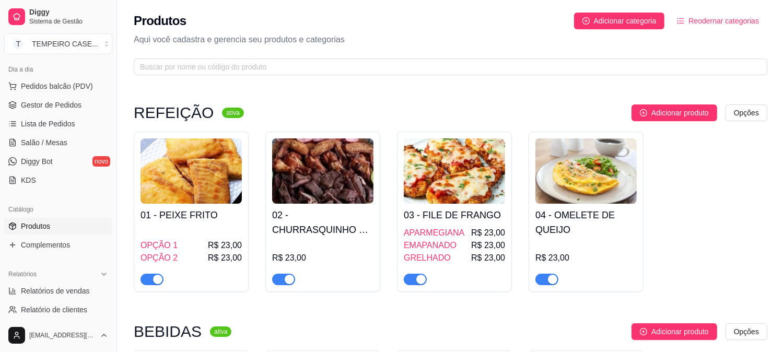
click at [296, 232] on h4 "02 - CHURRASQUINHO DE PANELA COM SALADA DE MAIONESE" at bounding box center [322, 222] width 101 height 29
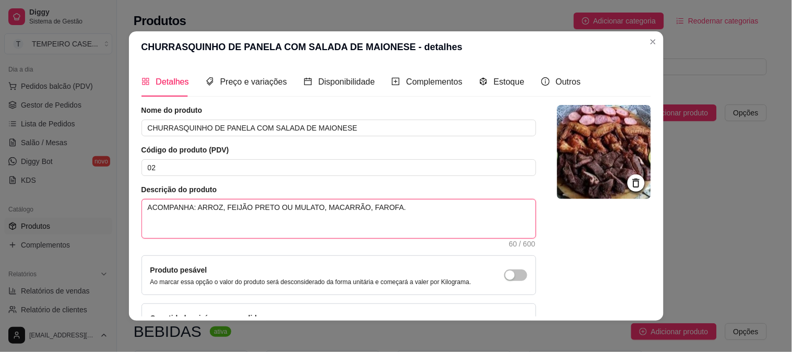
click at [298, 209] on textarea "ACOMPANHA: ARROZ, FEIJÃO PRETO OU MULATO, MACARRÃO, FAROFA." at bounding box center [339, 218] width 394 height 39
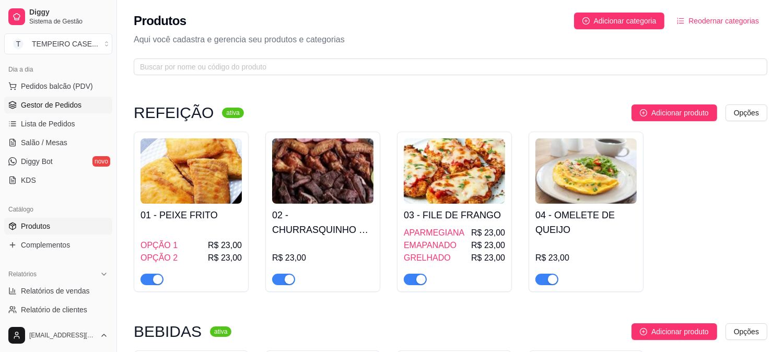
click at [42, 100] on span "Gestor de Pedidos" at bounding box center [51, 105] width 61 height 10
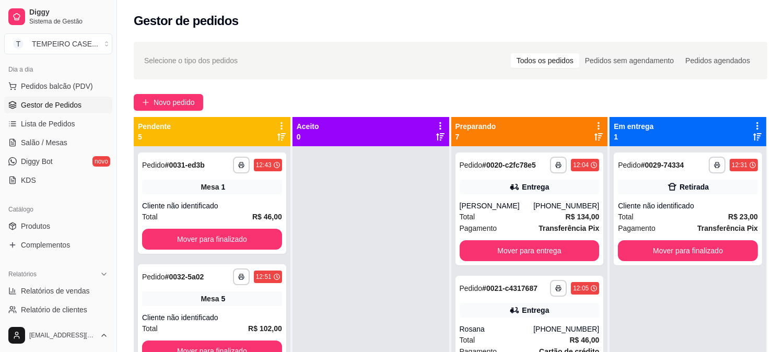
click at [181, 92] on div "**********" at bounding box center [450, 258] width 667 height 446
click at [179, 97] on span "Novo pedido" at bounding box center [173, 102] width 41 height 11
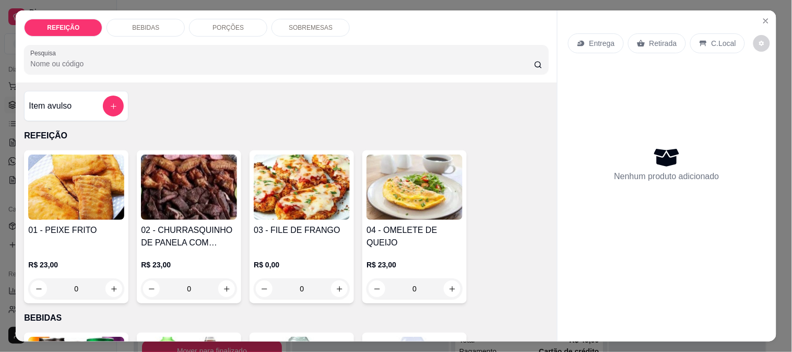
click at [327, 171] on img at bounding box center [302, 187] width 96 height 65
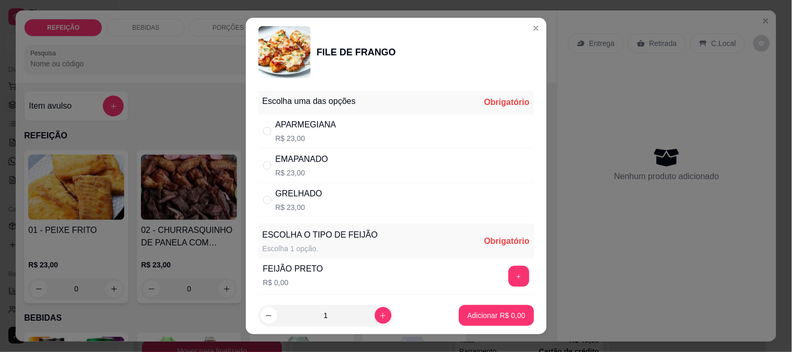
click at [298, 198] on div "GRELHADO" at bounding box center [299, 193] width 47 height 13
radio input "true"
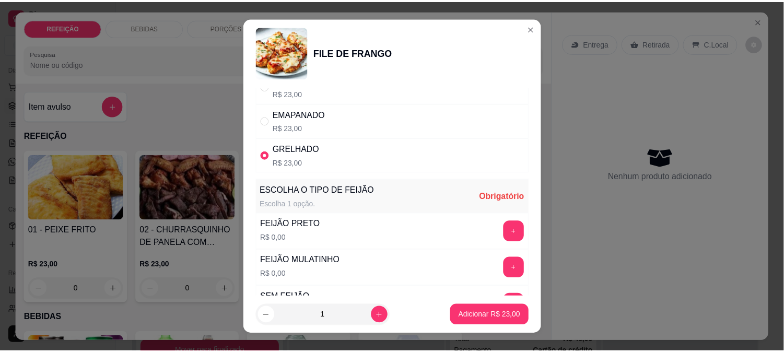
scroll to position [58, 0]
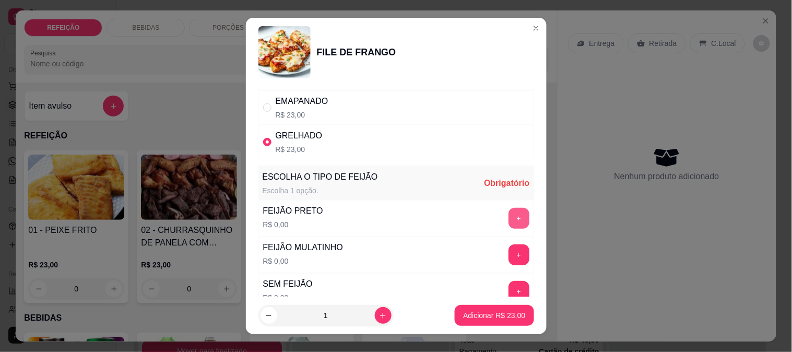
click at [508, 219] on button "+" at bounding box center [518, 218] width 21 height 21
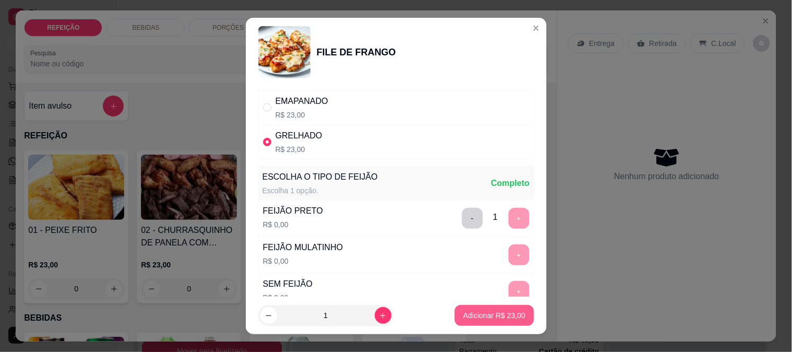
click at [473, 312] on p "Adicionar R$ 23,00" at bounding box center [494, 315] width 62 height 10
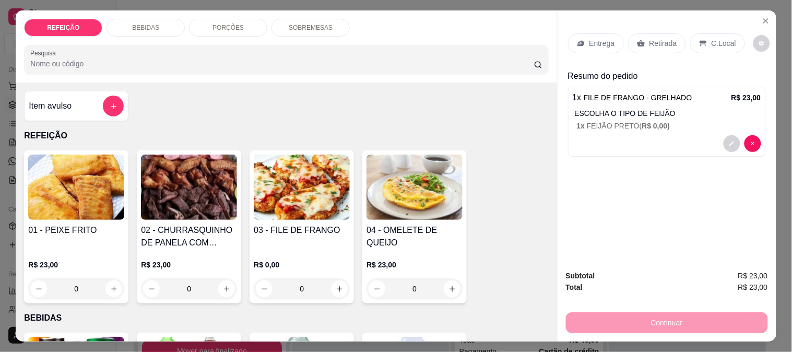
click at [664, 313] on div "Continuar" at bounding box center [667, 321] width 202 height 23
click at [638, 59] on div "Entrega Retirada C.Local Resumo do pedido 1 x FILE DE FRANGO - GRELHADO R$ 23,0…" at bounding box center [667, 93] width 198 height 136
click at [642, 49] on div "Entrega Retirada C.Local" at bounding box center [667, 43] width 198 height 37
click at [644, 48] on div "Retirada" at bounding box center [657, 43] width 58 height 20
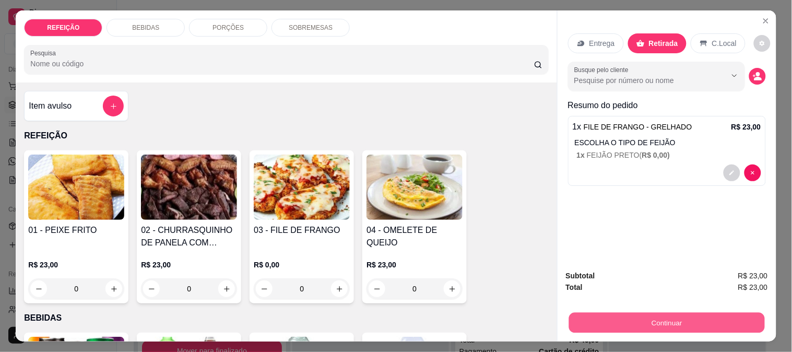
click at [652, 315] on button "Continuar" at bounding box center [666, 322] width 196 height 20
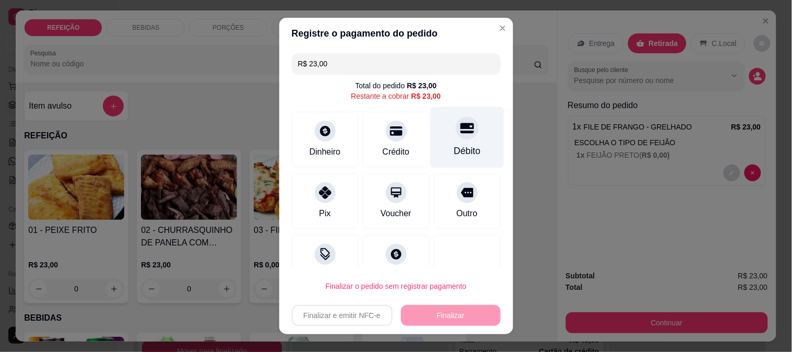
click at [456, 137] on div at bounding box center [467, 127] width 23 height 23
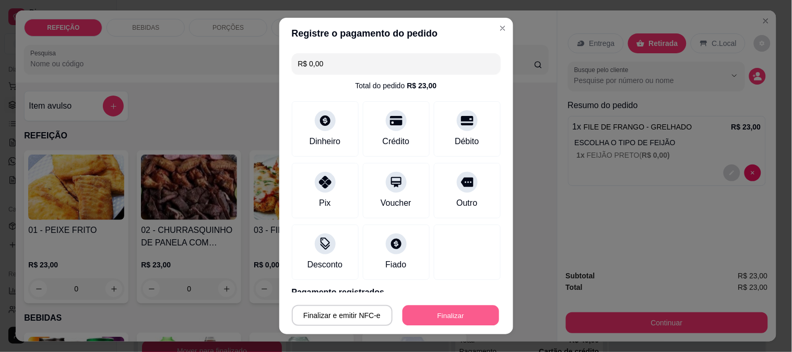
click at [449, 313] on button "Finalizar" at bounding box center [450, 315] width 97 height 20
type input "-R$ 23,00"
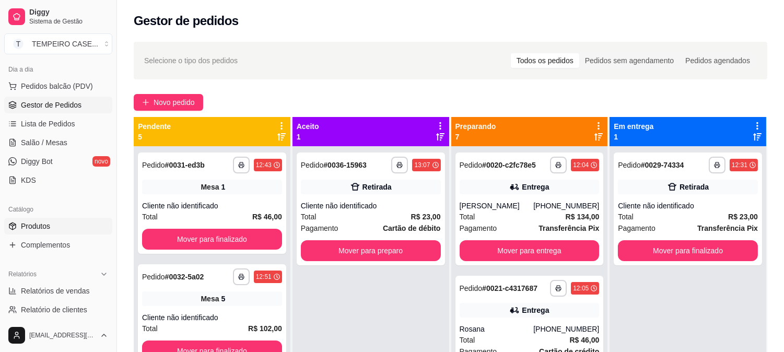
click at [65, 230] on link "Produtos" at bounding box center [58, 226] width 108 height 17
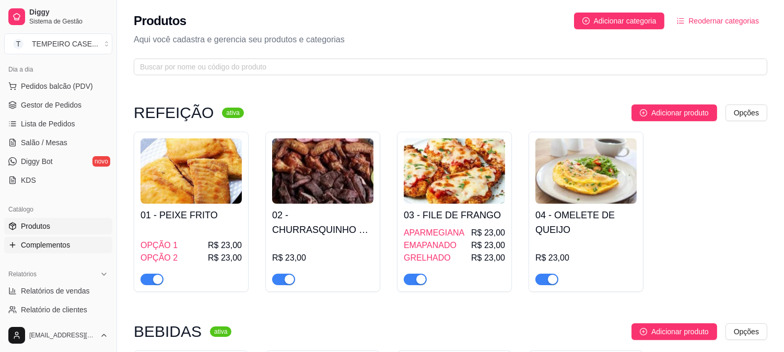
click at [31, 244] on span "Complementos" at bounding box center [45, 245] width 49 height 10
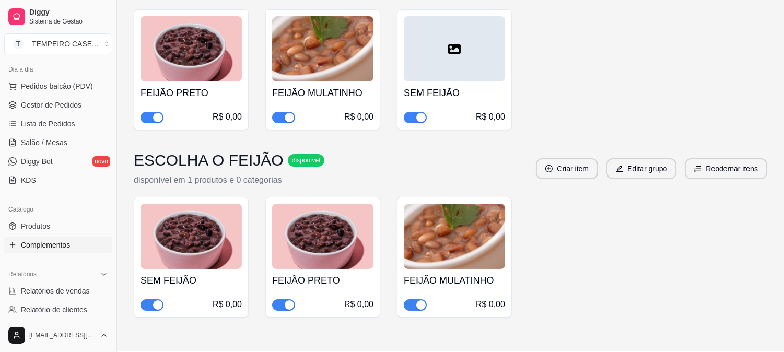
scroll to position [222, 0]
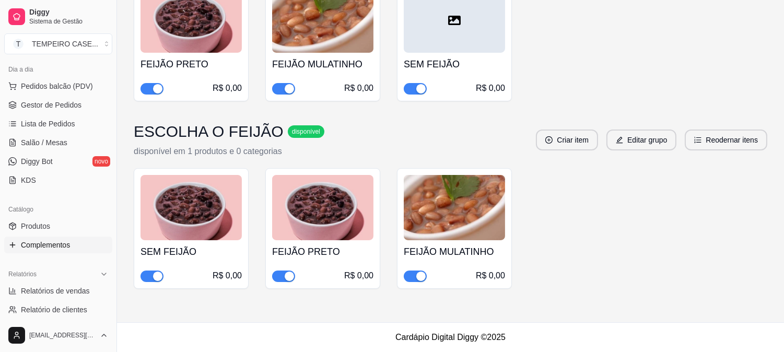
click at [284, 89] on div "button" at bounding box center [288, 88] width 9 height 9
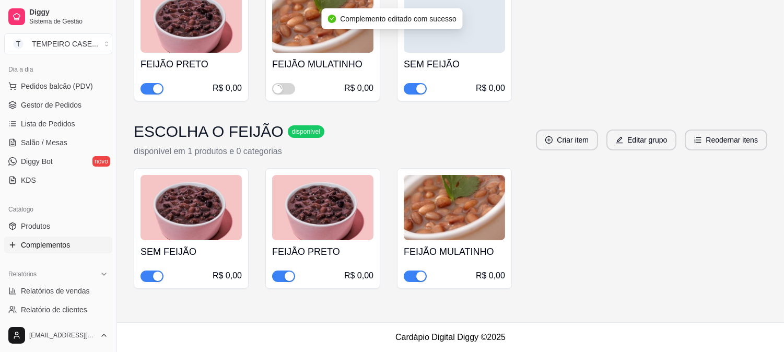
click at [411, 275] on span "button" at bounding box center [414, 275] width 23 height 11
click at [618, 264] on div "SEM FEIJÃO R$ 0,00 FEIJÃO PRETO R$ 0,00 FEIJÃO MULATINHO R$ 0,00" at bounding box center [450, 228] width 633 height 121
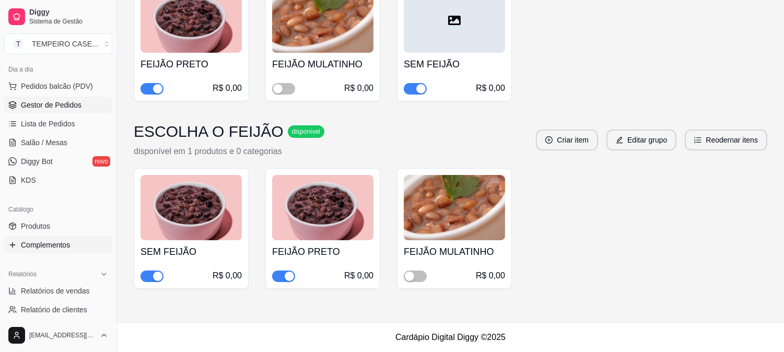
click at [43, 106] on span "Gestor de Pedidos" at bounding box center [51, 105] width 61 height 10
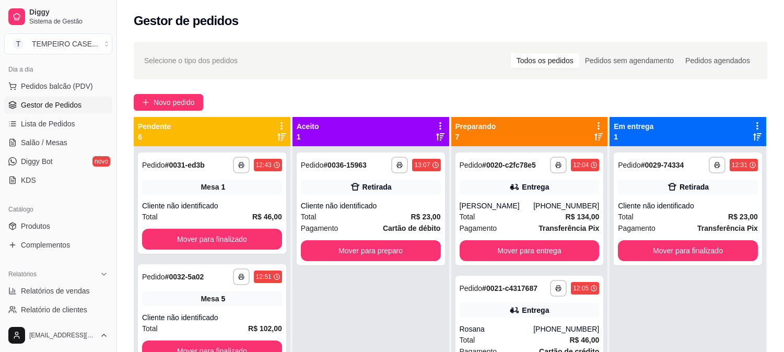
click at [341, 289] on div "**********" at bounding box center [370, 322] width 157 height 352
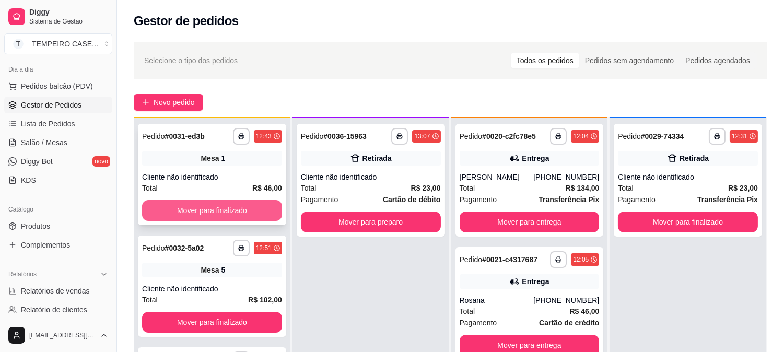
click at [228, 215] on button "Mover para finalizado" at bounding box center [212, 210] width 140 height 21
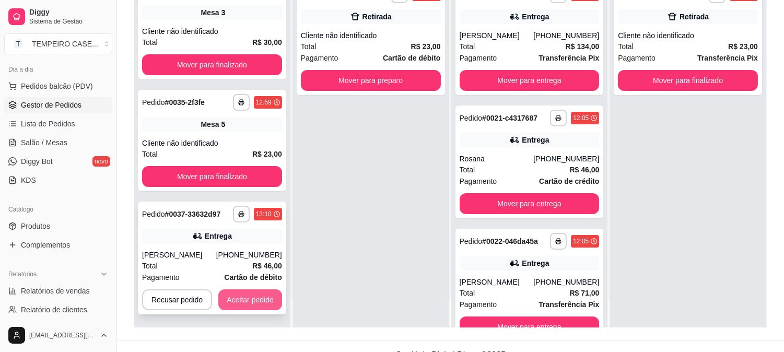
scroll to position [159, 0]
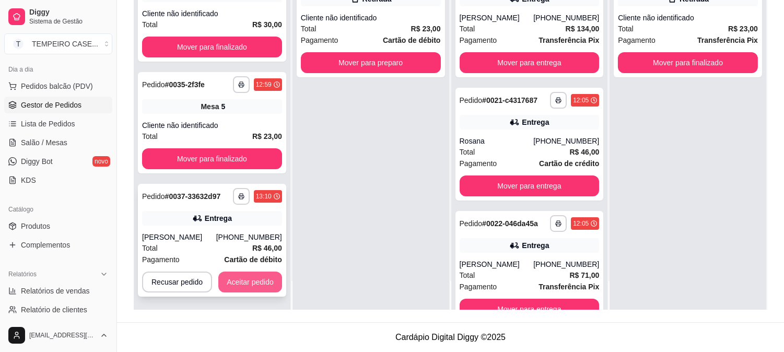
click at [244, 281] on button "Aceitar pedido" at bounding box center [250, 281] width 64 height 21
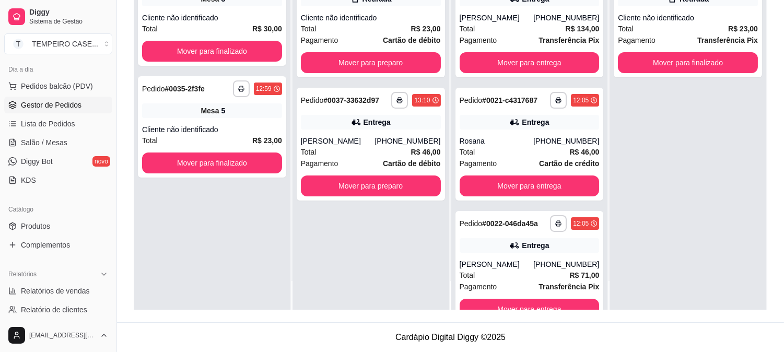
scroll to position [0, 0]
click at [374, 185] on button "Mover para preparo" at bounding box center [371, 185] width 140 height 21
click at [376, 186] on button "Mover para preparo" at bounding box center [371, 185] width 140 height 21
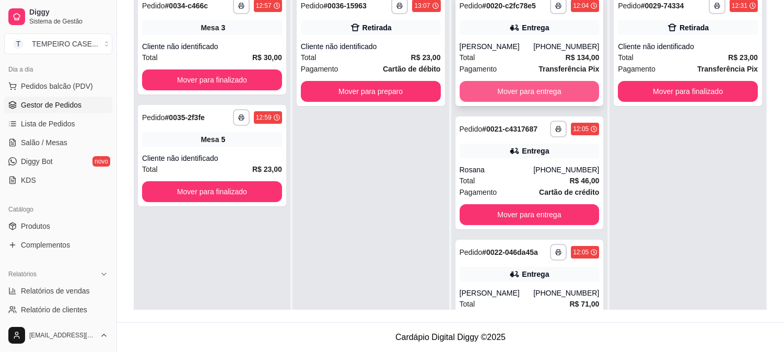
click at [514, 90] on button "Mover para entrega" at bounding box center [529, 91] width 140 height 21
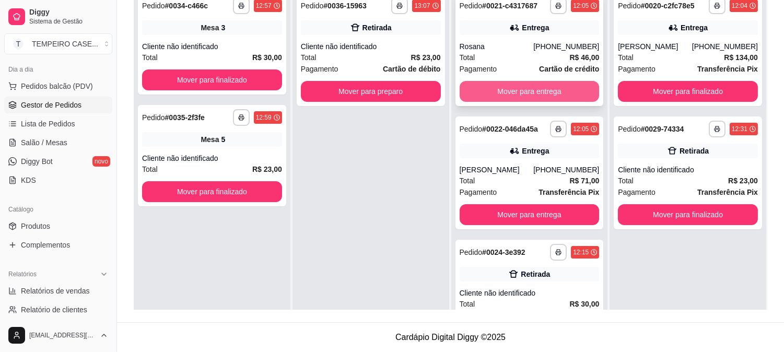
click at [513, 91] on button "Mover para entrega" at bounding box center [529, 91] width 140 height 21
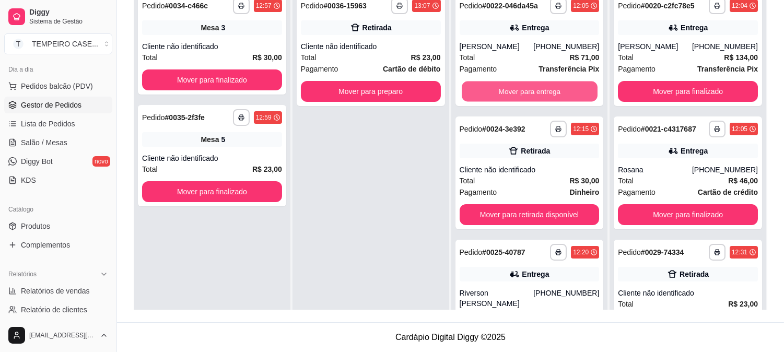
click at [513, 91] on button "Mover para entrega" at bounding box center [529, 91] width 136 height 20
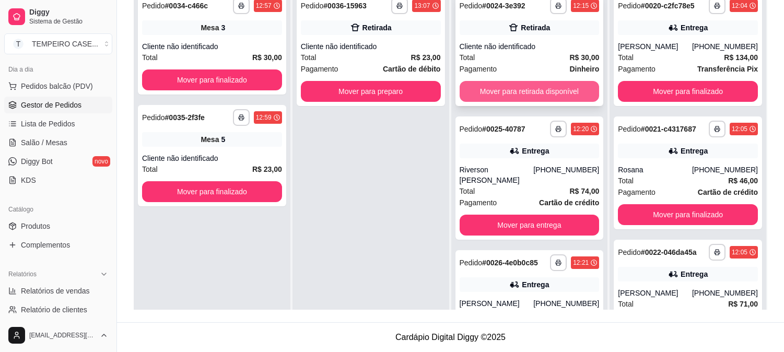
click at [517, 93] on button "Mover para retirada disponível" at bounding box center [529, 91] width 140 height 21
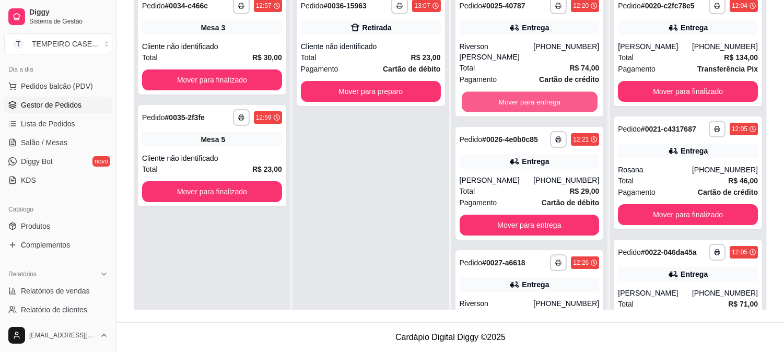
click at [517, 93] on button "Mover para entrega" at bounding box center [529, 102] width 136 height 20
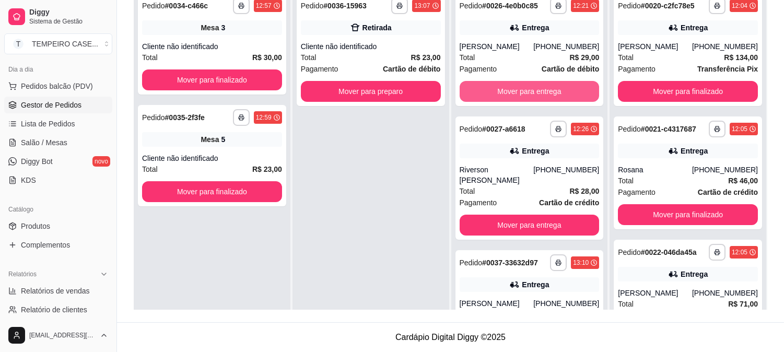
click at [517, 93] on button "Mover para entrega" at bounding box center [529, 91] width 140 height 21
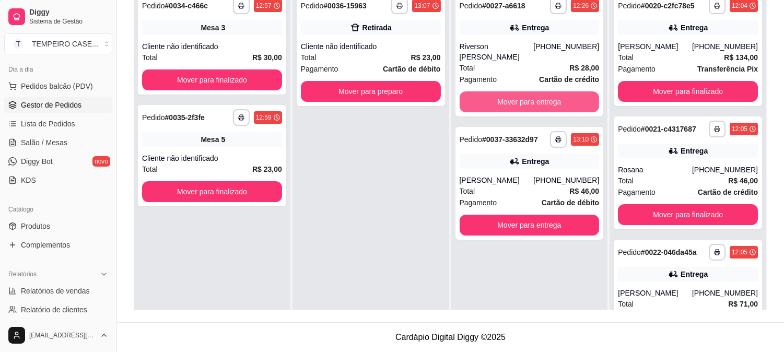
click at [517, 93] on button "Mover para entrega" at bounding box center [529, 101] width 140 height 21
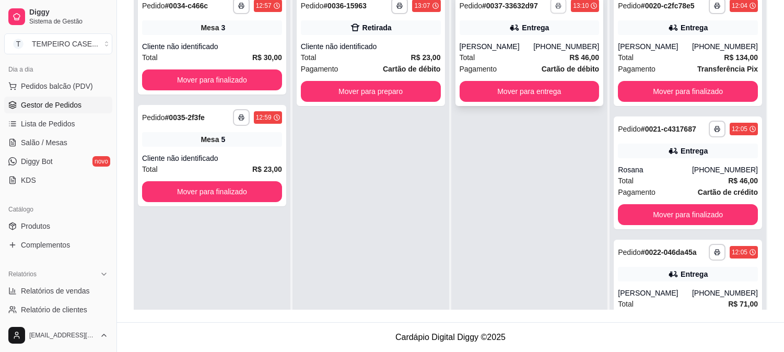
click at [556, 10] on button "button" at bounding box center [558, 5] width 16 height 16
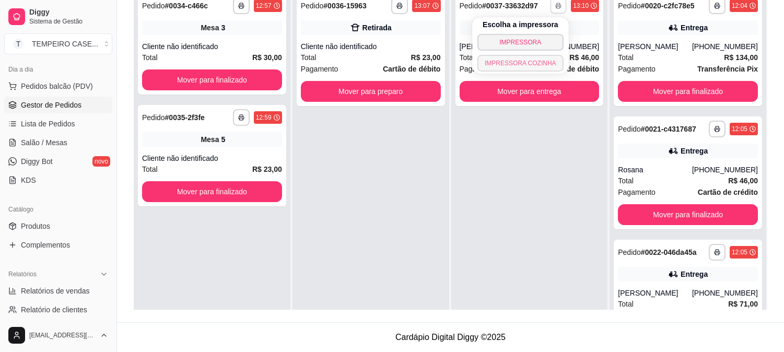
click at [536, 61] on button "IMPRESSORA COZINHA" at bounding box center [520, 63] width 86 height 17
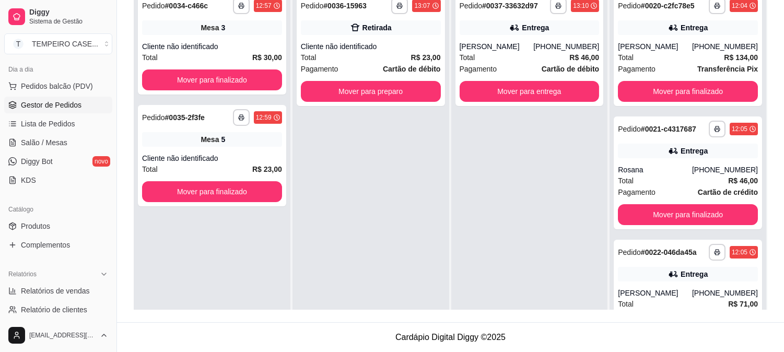
click at [48, 214] on div "Catálogo" at bounding box center [58, 209] width 108 height 17
click at [39, 228] on span "Produtos" at bounding box center [35, 226] width 29 height 10
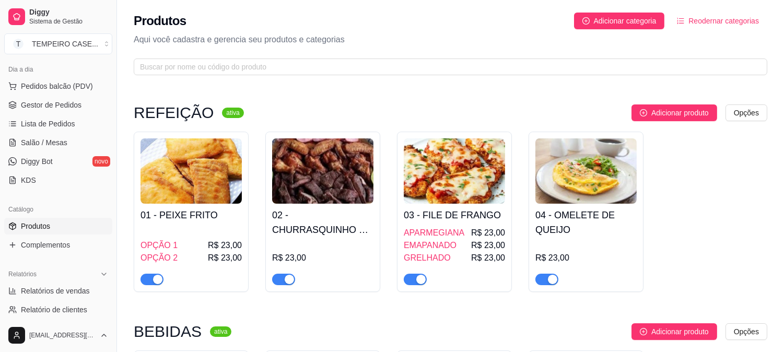
click at [452, 257] on div "GRELHADO R$ 23,00" at bounding box center [453, 258] width 101 height 13
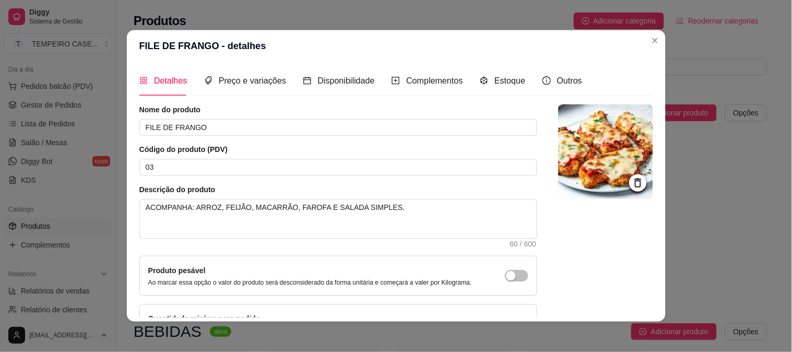
click at [452, 257] on div "Produto pesável Ao marcar essa opção o valor do produto será desconsiderado da …" at bounding box center [338, 276] width 398 height 40
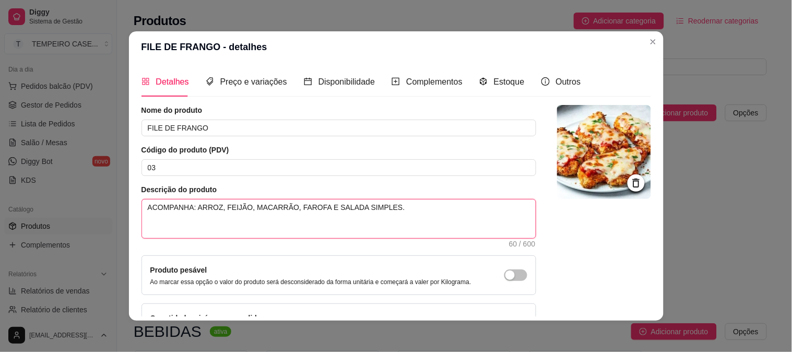
drag, startPoint x: 407, startPoint y: 212, endPoint x: 409, endPoint y: 207, distance: 5.4
click at [408, 209] on textarea "ACOMPANHA: ARROZ, FEIJÃO, MACARRÃO, FAROFA E SALADA SIMPLES." at bounding box center [339, 218] width 394 height 39
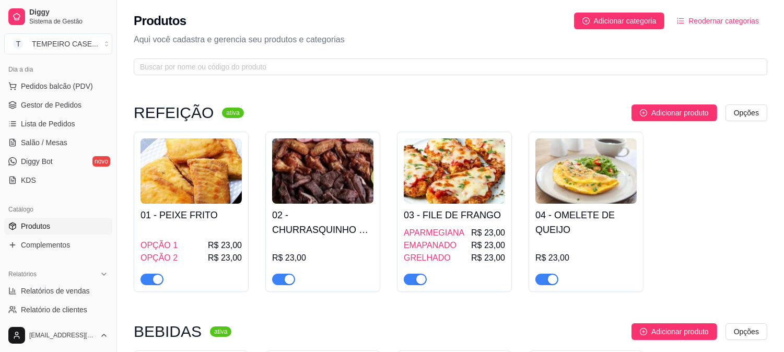
click at [200, 230] on div "OPÇÃO 1 R$ 23,00 OPÇÃO 2 R$ 23,00" at bounding box center [190, 256] width 101 height 58
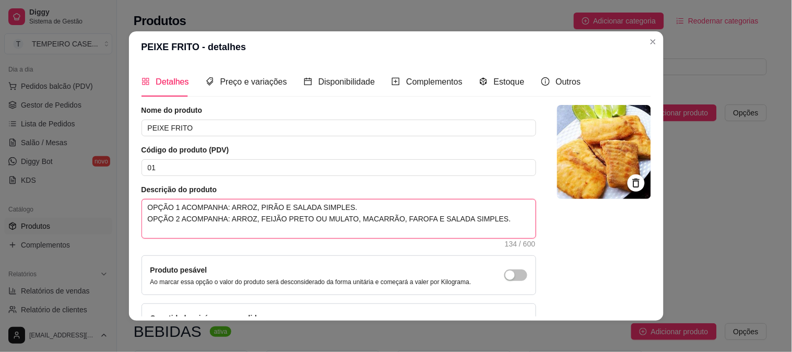
drag, startPoint x: 398, startPoint y: 230, endPoint x: 88, endPoint y: 184, distance: 313.4
click at [88, 184] on div "PEIXE FRITO - detalhes Detalhes Preço e variações Disponibilidade Complementos …" at bounding box center [396, 176] width 792 height 352
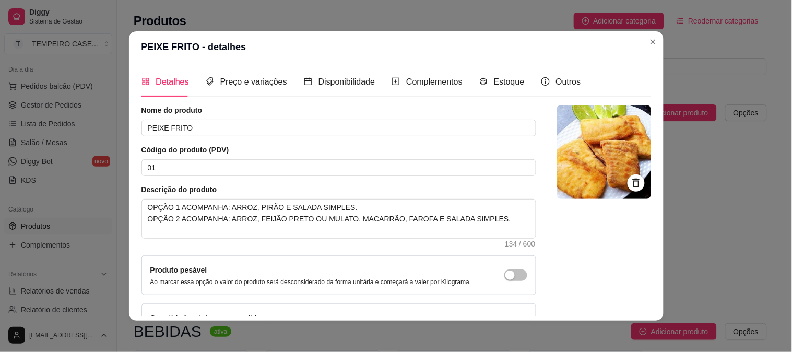
drag, startPoint x: 480, startPoint y: 220, endPoint x: 70, endPoint y: 200, distance: 410.7
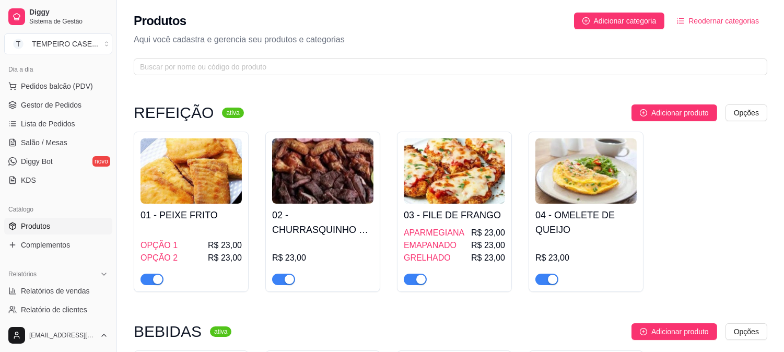
click at [231, 212] on h4 "01 - PEIXE FRITO" at bounding box center [190, 215] width 101 height 15
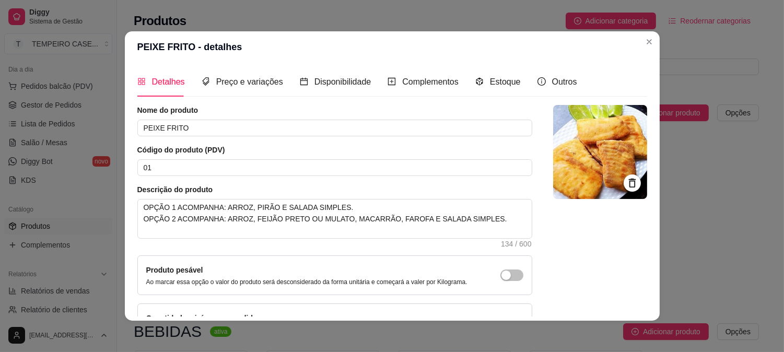
drag, startPoint x: 497, startPoint y: 227, endPoint x: 51, endPoint y: 201, distance: 447.0
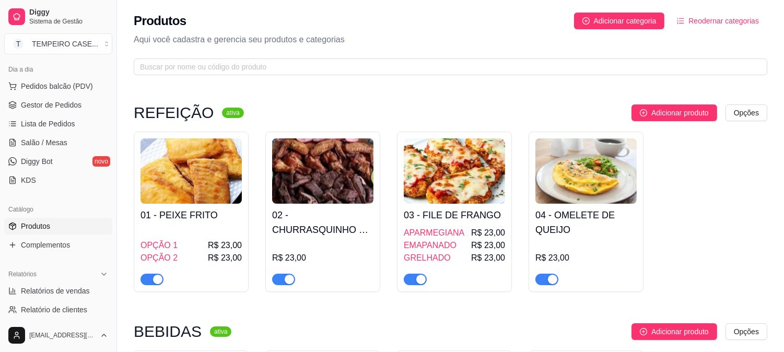
drag, startPoint x: 51, startPoint y: 201, endPoint x: 160, endPoint y: 215, distance: 109.9
click at [58, 198] on div "Catálogo Produtos Complementos" at bounding box center [58, 227] width 116 height 61
click at [184, 217] on h4 "01 - PEIXE FRITO" at bounding box center [190, 215] width 101 height 15
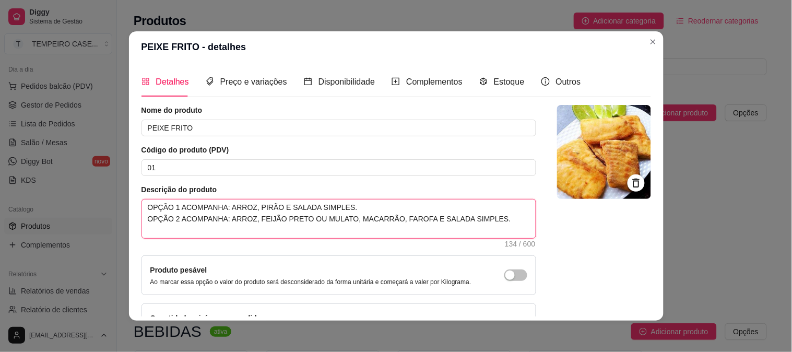
click at [323, 222] on textarea "OPÇÃO 1 ACOMPANHA: ARROZ, PIRÃO E SALADA SIMPLES. OPÇÃO 2 ACOMPANHA: ARROZ, FEI…" at bounding box center [339, 218] width 394 height 39
click at [322, 222] on textarea "OPÇÃO 1 ACOMPANHA: ARROZ, PIRÃO E SALADA SIMPLES. OPÇÃO 2 ACOMPANHA: ARROZ, FEI…" at bounding box center [339, 218] width 394 height 39
drag, startPoint x: 143, startPoint y: 207, endPoint x: 513, endPoint y: 232, distance: 370.4
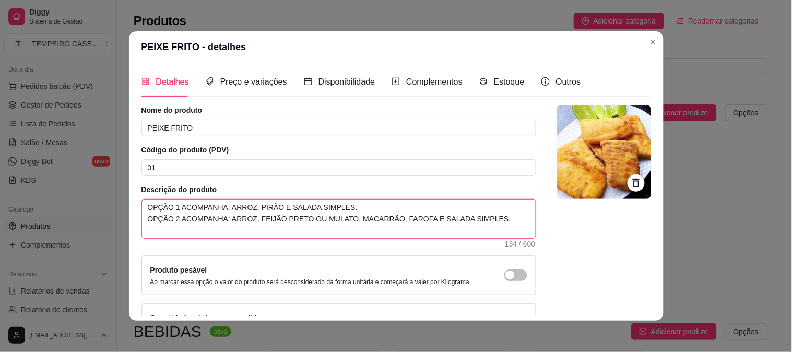
click at [513, 232] on textarea "OPÇÃO 1 ACOMPANHA: ARROZ, PIRÃO E SALADA SIMPLES. OPÇÃO 2 ACOMPANHA: ARROZ, FEI…" at bounding box center [339, 218] width 394 height 39
click at [346, 207] on textarea "OPÇÃO 1 ACOMPANHA: ARROZ, PIRÃO E SALADA SIMPLES. OPÇÃO 2 ACOMPANHA: ARROZ, FEI…" at bounding box center [339, 218] width 394 height 39
drag, startPoint x: 349, startPoint y: 206, endPoint x: 0, endPoint y: 209, distance: 348.7
click at [0, 209] on div "PEIXE FRITO - detalhes Detalhes Preço e variações Disponibilidade Complementos …" at bounding box center [396, 176] width 792 height 352
click at [301, 222] on textarea "OPÇÃO 1 ACOMPANHA: ARROZ, PIRÃO E SALADA SIMPLES. OPÇÃO 2 ACOMPANHA: ARROZ, FEI…" at bounding box center [339, 218] width 394 height 39
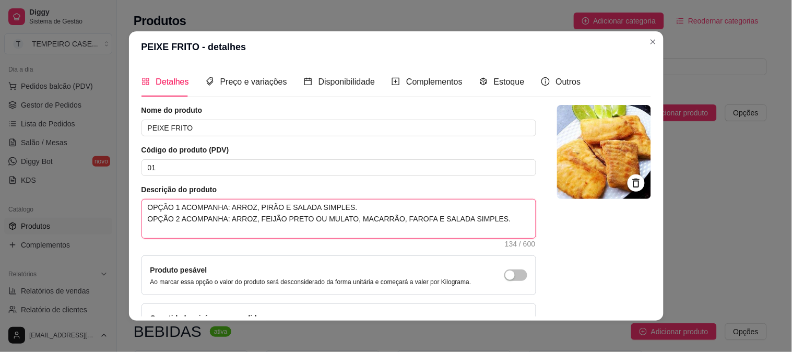
click at [301, 222] on textarea "OPÇÃO 1 ACOMPANHA: ARROZ, PIRÃO E SALADA SIMPLES. OPÇÃO 2 ACOMPANHA: ARROZ, FEI…" at bounding box center [339, 218] width 394 height 39
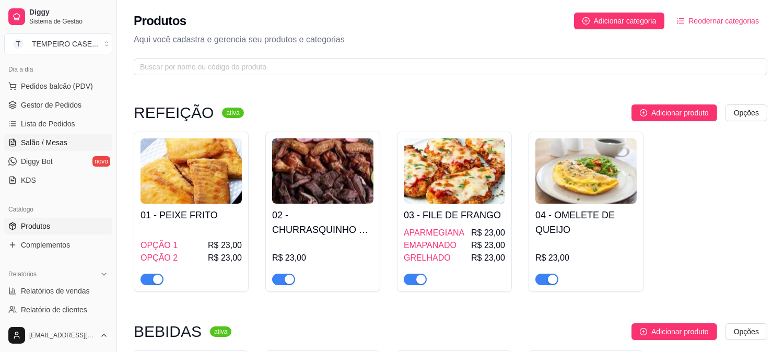
click at [47, 143] on span "Salão / Mesas" at bounding box center [44, 142] width 46 height 10
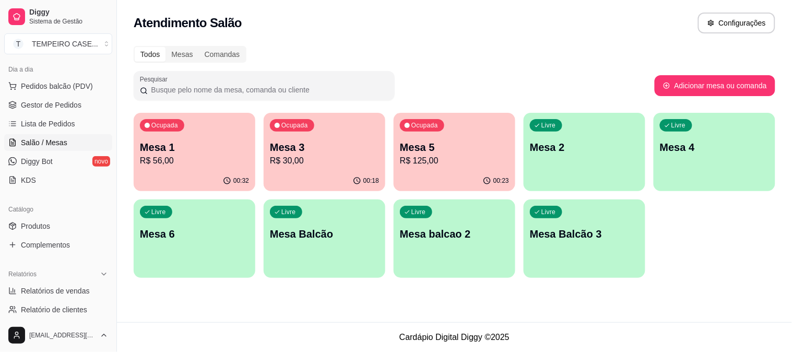
click at [183, 160] on p "R$ 56,00" at bounding box center [194, 161] width 109 height 13
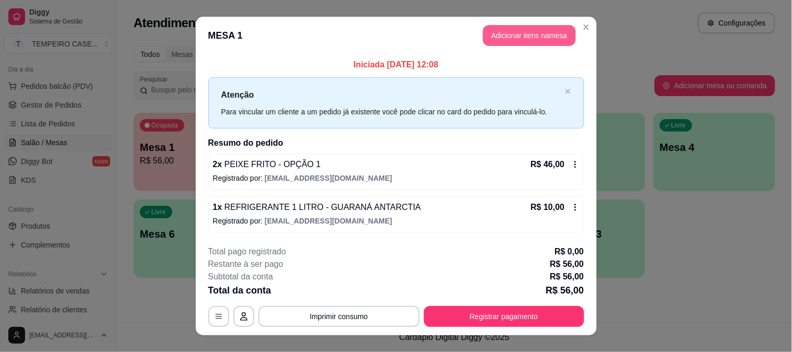
click at [520, 41] on button "Adicionar itens na mesa" at bounding box center [529, 35] width 93 height 21
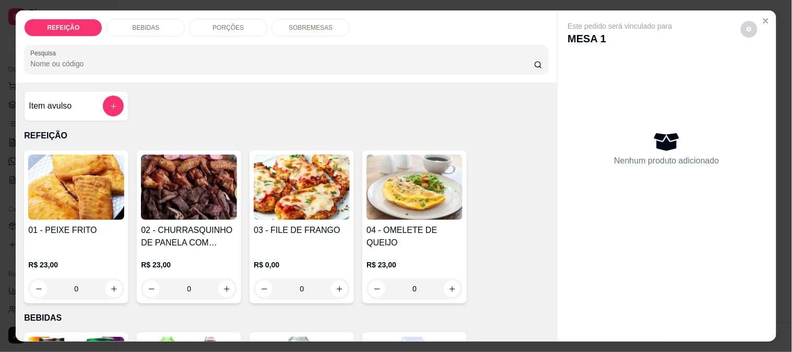
click at [230, 23] on p "PORÇÕES" at bounding box center [227, 27] width 31 height 8
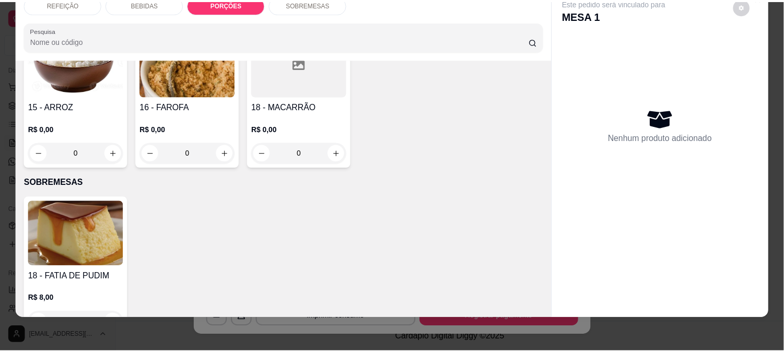
scroll to position [802, 0]
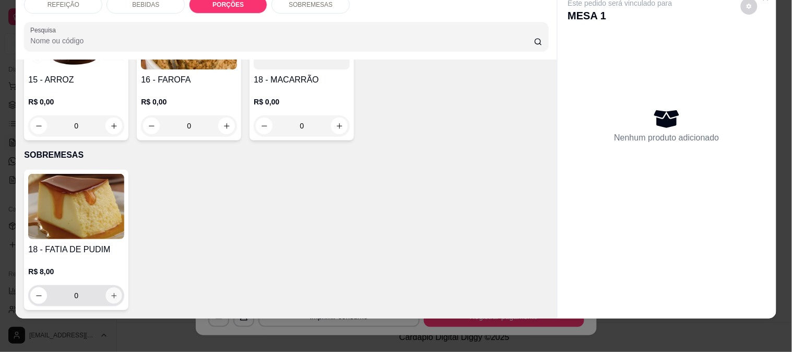
click at [106, 288] on button "increase-product-quantity" at bounding box center [114, 296] width 16 height 16
click at [110, 292] on icon "increase-product-quantity" at bounding box center [114, 296] width 8 height 8
type input "2"
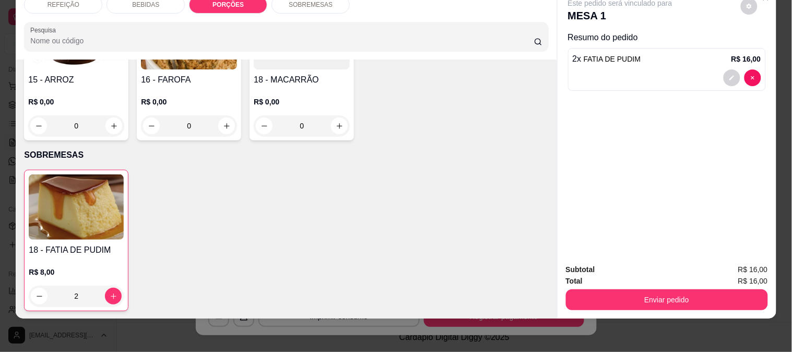
click at [629, 291] on button "Enviar pedido" at bounding box center [667, 299] width 202 height 21
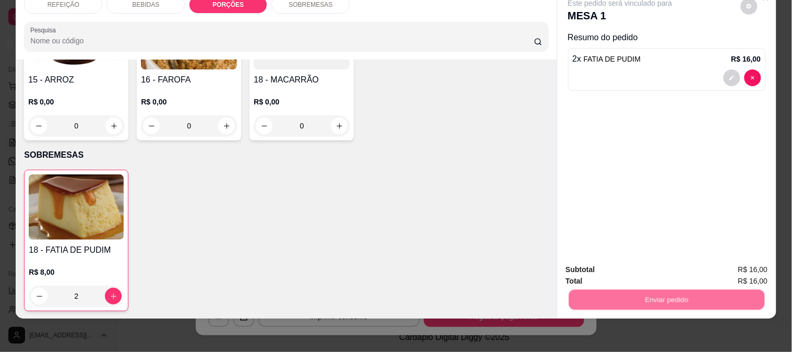
click at [619, 270] on button "Não registrar e enviar pedido" at bounding box center [631, 265] width 105 height 19
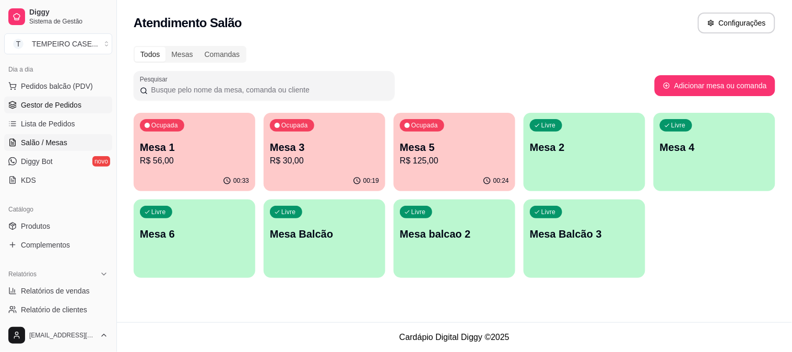
click at [53, 107] on span "Gestor de Pedidos" at bounding box center [51, 105] width 61 height 10
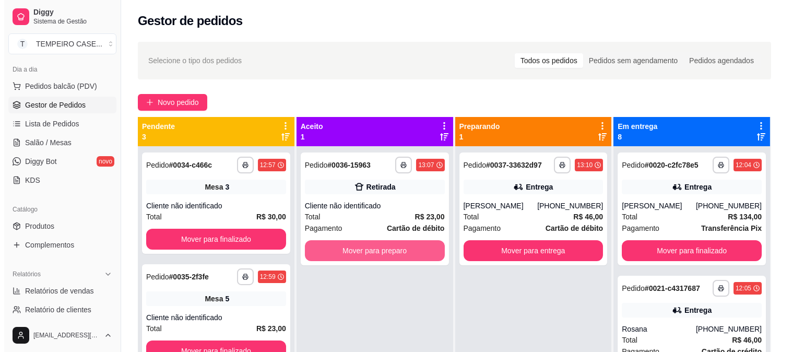
scroll to position [29, 0]
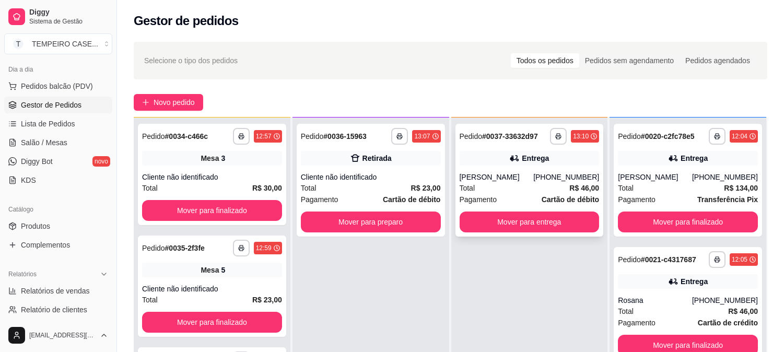
click at [526, 186] on div "Total R$ 46,00" at bounding box center [529, 187] width 140 height 11
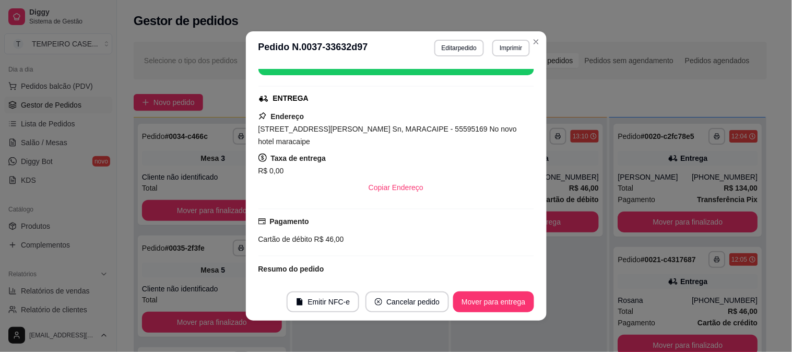
scroll to position [232, 0]
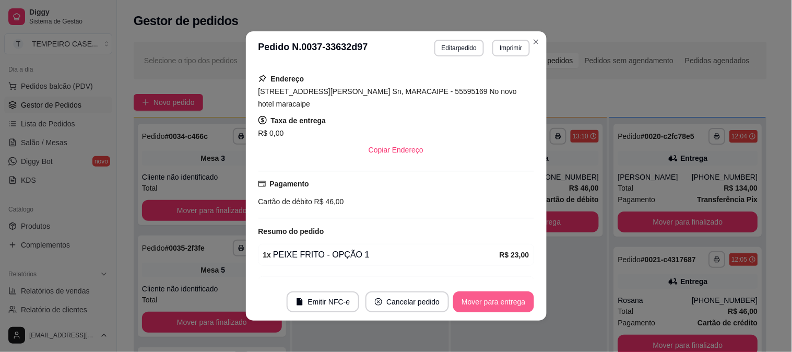
click at [489, 303] on button "Mover para entrega" at bounding box center [493, 301] width 80 height 21
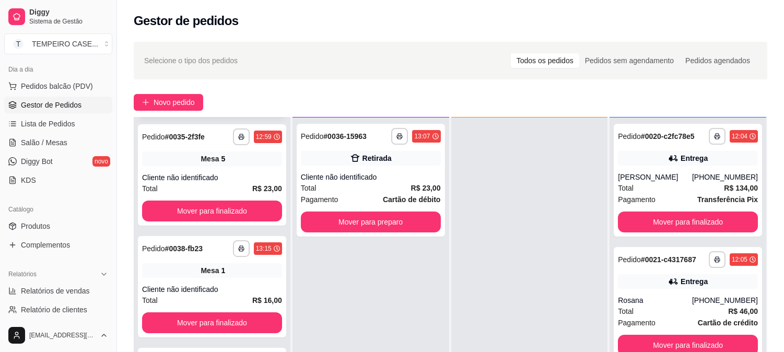
scroll to position [116, 0]
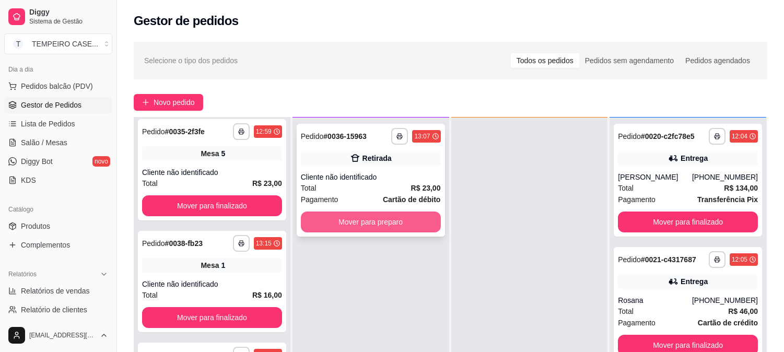
click at [348, 230] on button "Mover para preparo" at bounding box center [371, 221] width 140 height 21
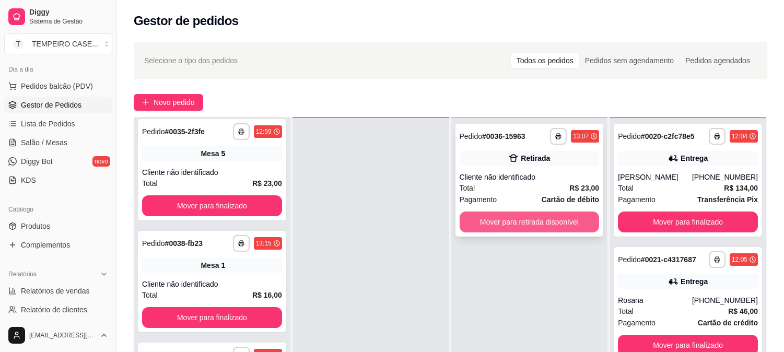
click at [517, 221] on button "Mover para retirada disponível" at bounding box center [529, 221] width 140 height 21
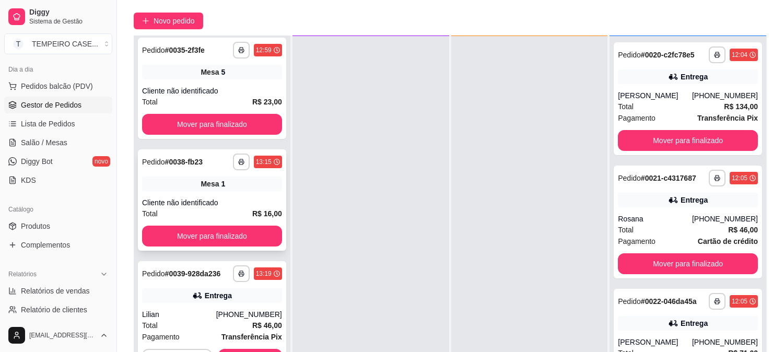
scroll to position [159, 0]
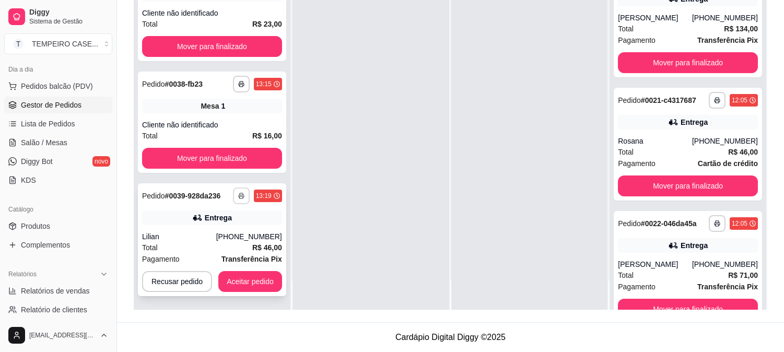
click at [238, 194] on icon "button" at bounding box center [241, 196] width 6 height 6
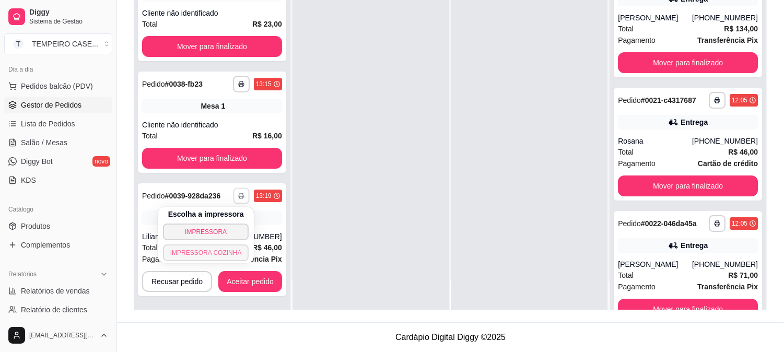
click at [214, 251] on button "IMPRESSORA COZINHA" at bounding box center [206, 252] width 86 height 17
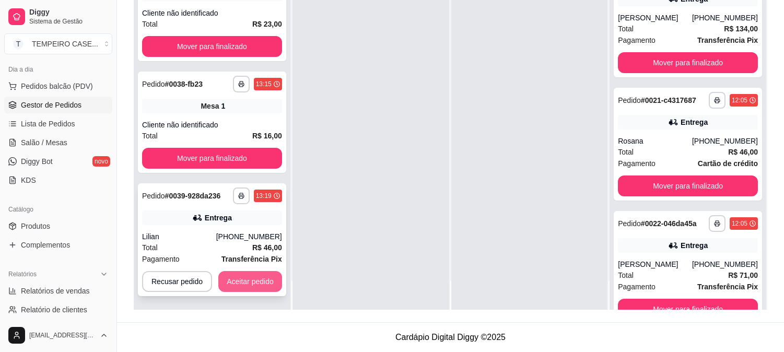
click at [270, 286] on button "Aceitar pedido" at bounding box center [250, 281] width 64 height 21
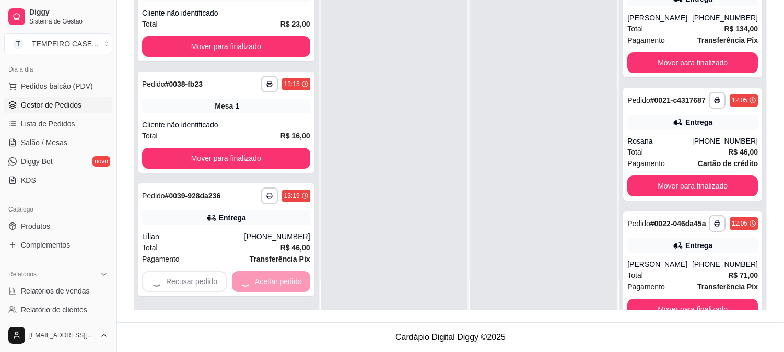
scroll to position [0, 0]
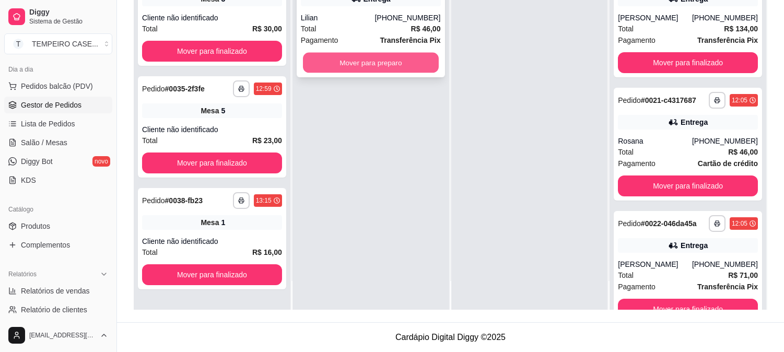
click at [352, 54] on button "Mover para preparo" at bounding box center [371, 63] width 136 height 20
click at [384, 70] on button "Mover para preparo" at bounding box center [371, 62] width 140 height 21
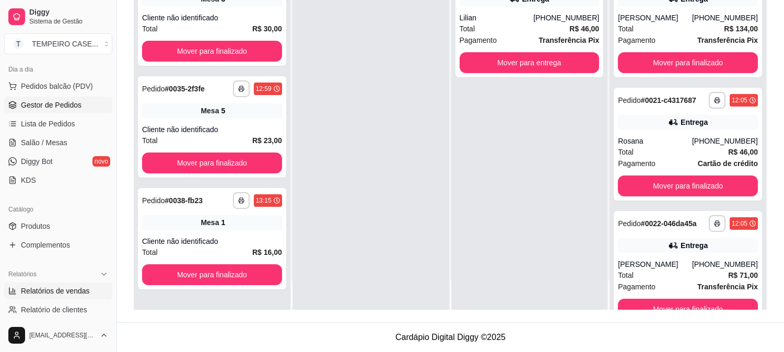
click at [68, 290] on span "Relatórios de vendas" at bounding box center [55, 291] width 69 height 10
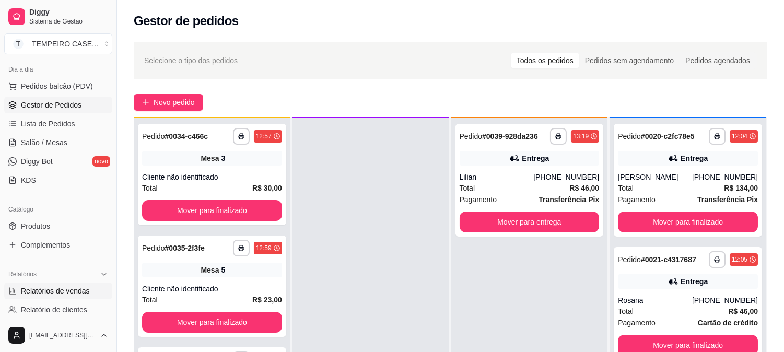
select select "ALL"
select select "0"
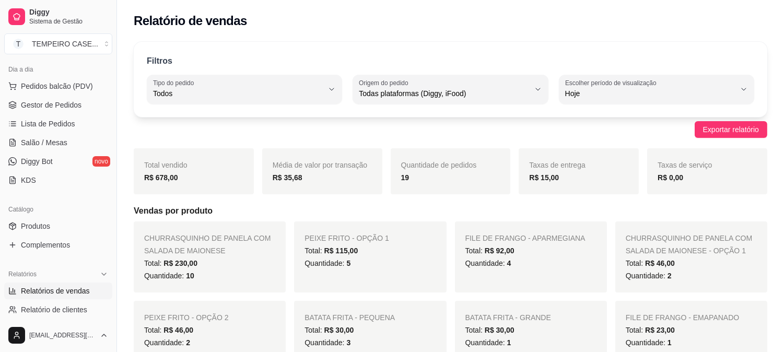
scroll to position [58, 0]
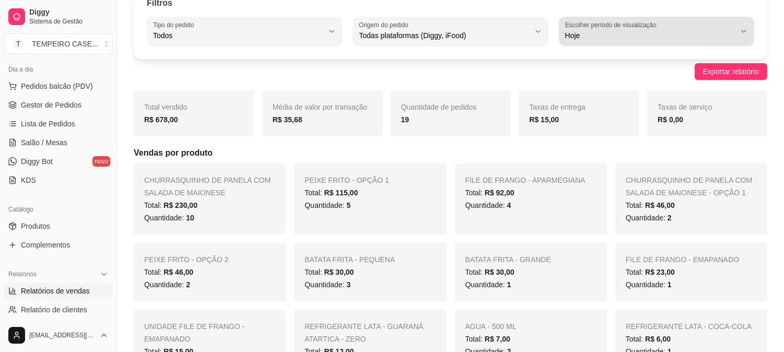
click at [717, 32] on span "Hoje" at bounding box center [650, 35] width 170 height 10
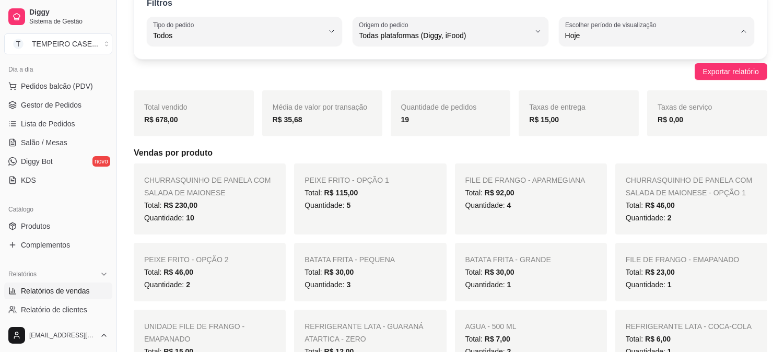
click at [600, 63] on span "Hoje" at bounding box center [651, 60] width 161 height 10
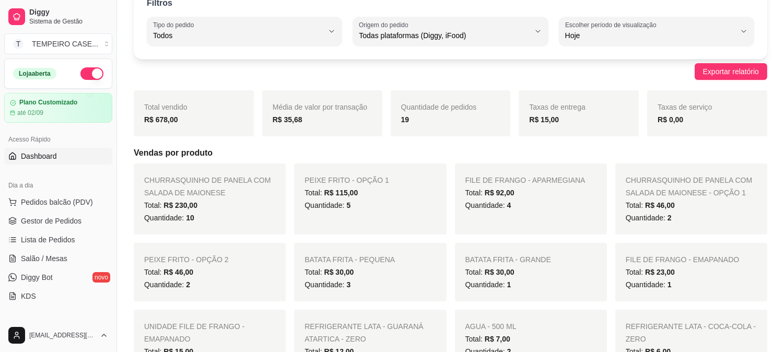
click at [38, 152] on span "Dashboard" at bounding box center [39, 156] width 36 height 10
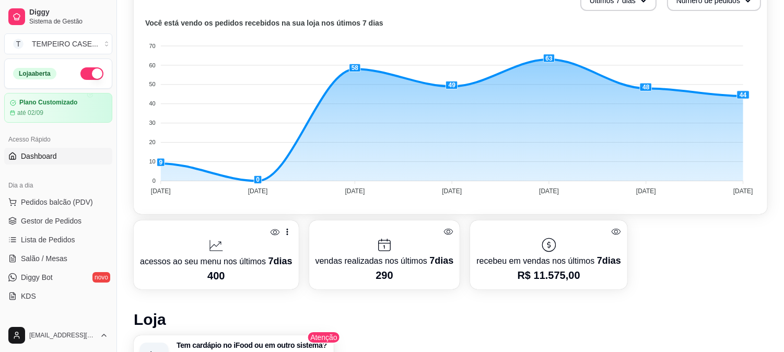
scroll to position [174, 0]
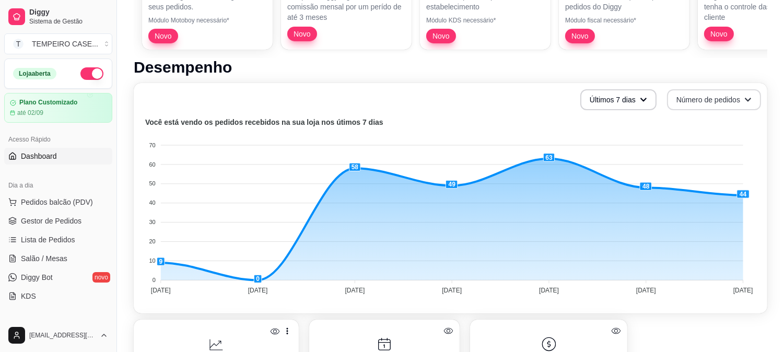
click at [609, 86] on div "Últimos 7 dias Número de pedidos Você está vendo os pedidos recebidos na sua lo…" at bounding box center [450, 198] width 633 height 230
click at [615, 101] on button "Últimos 7 dias" at bounding box center [618, 99] width 76 height 21
click at [691, 101] on button "Número de pedidos" at bounding box center [714, 99] width 94 height 21
click at [697, 144] on span "Total em reais de pedidos" at bounding box center [714, 142] width 88 height 10
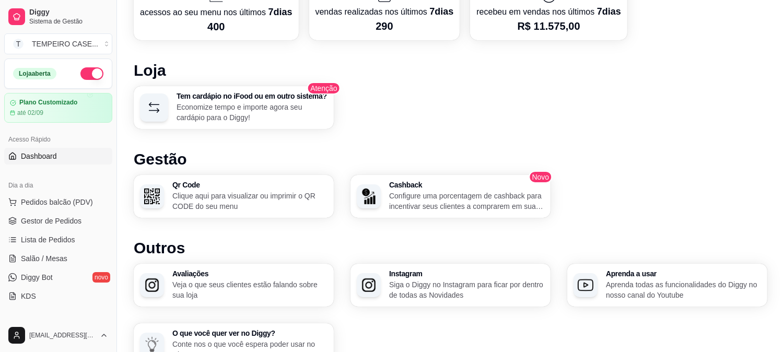
scroll to position [576, 0]
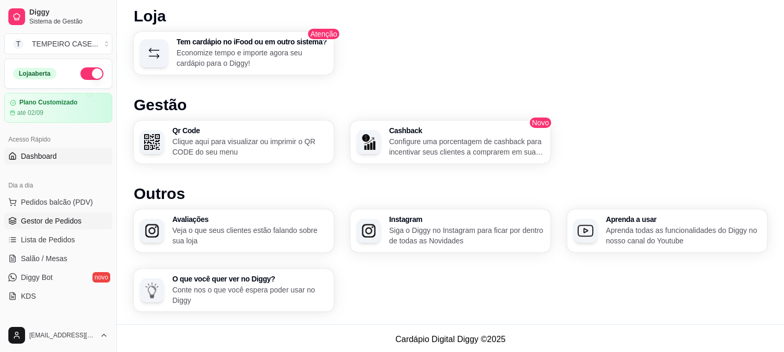
click at [44, 225] on span "Gestor de Pedidos" at bounding box center [51, 221] width 61 height 10
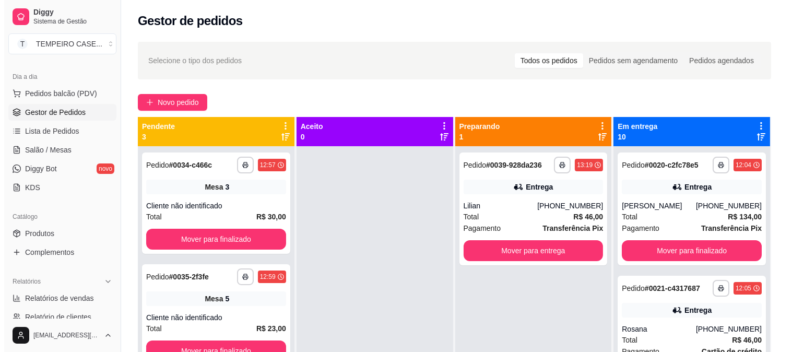
scroll to position [116, 0]
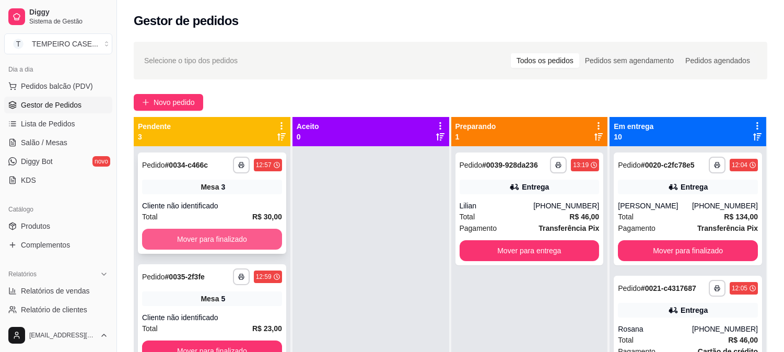
click at [196, 241] on button "Mover para finalizado" at bounding box center [212, 239] width 140 height 21
click at [196, 241] on button "Mover para finalizado" at bounding box center [212, 239] width 136 height 20
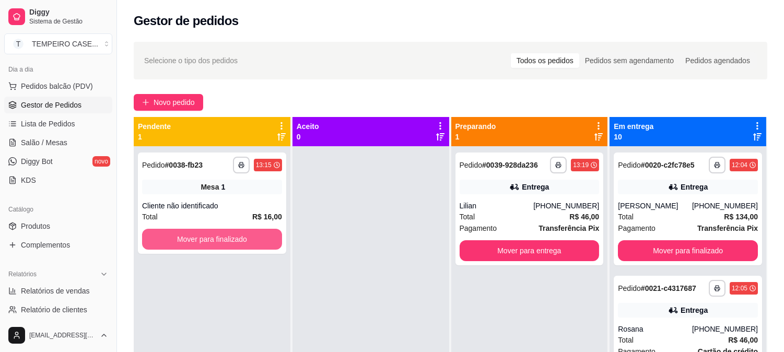
click at [196, 241] on button "Mover para finalizado" at bounding box center [212, 239] width 140 height 21
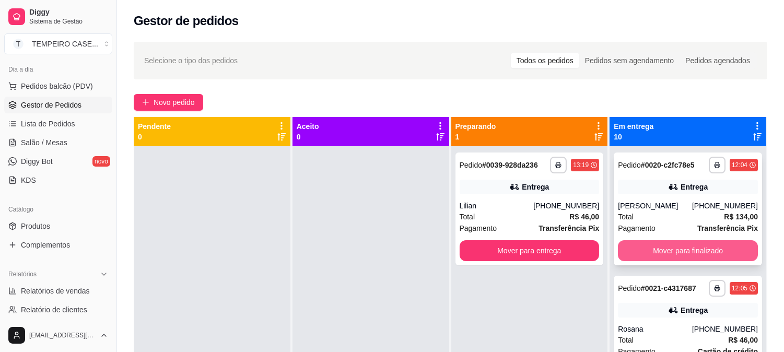
click at [658, 255] on button "Mover para finalizado" at bounding box center [688, 250] width 140 height 21
click at [676, 255] on button "Mover para finalizado" at bounding box center [688, 250] width 140 height 21
click at [692, 257] on button "Mover para finalizado" at bounding box center [688, 250] width 140 height 21
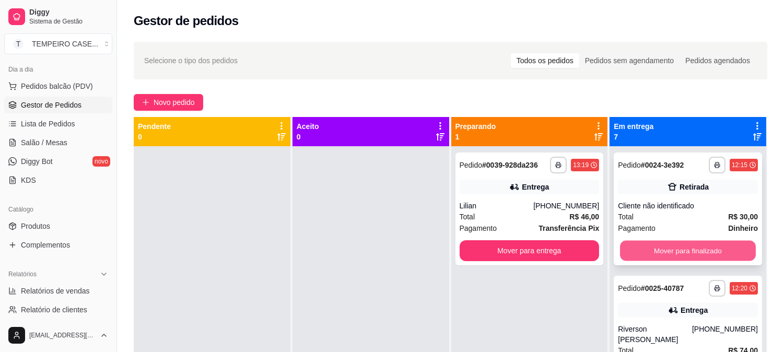
click at [705, 257] on button "Mover para finalizado" at bounding box center [688, 251] width 136 height 20
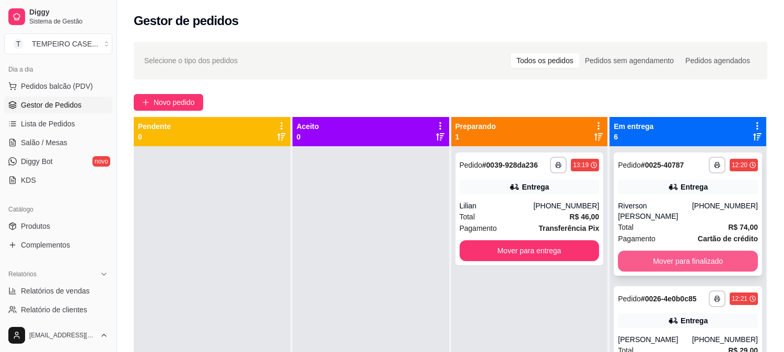
click at [718, 257] on button "Mover para finalizado" at bounding box center [688, 261] width 140 height 21
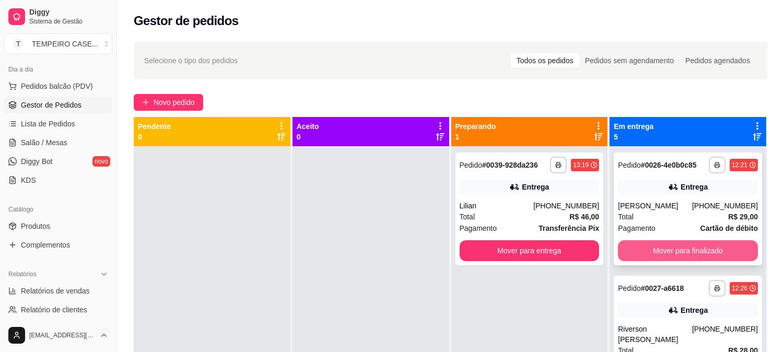
click at [711, 257] on button "Mover para finalizado" at bounding box center [688, 250] width 140 height 21
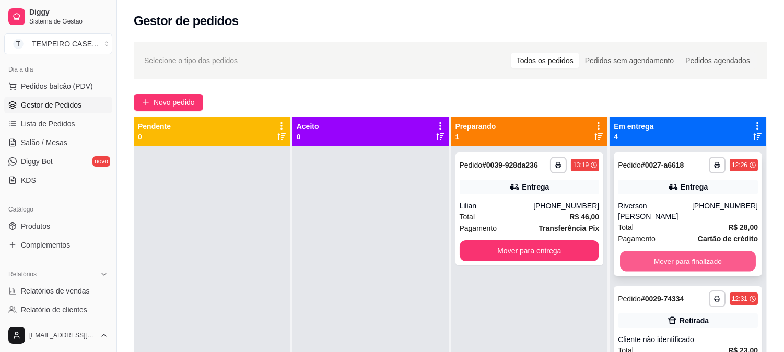
click at [705, 256] on button "Mover para finalizado" at bounding box center [688, 261] width 136 height 20
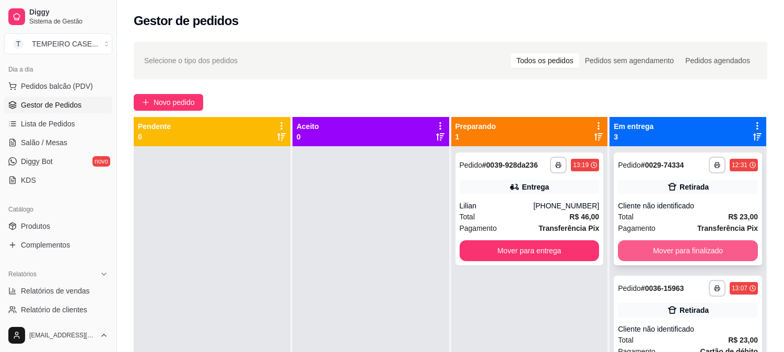
click at [698, 255] on button "Mover para finalizado" at bounding box center [688, 250] width 140 height 21
click at [695, 255] on button "Mover para finalizado" at bounding box center [688, 250] width 140 height 21
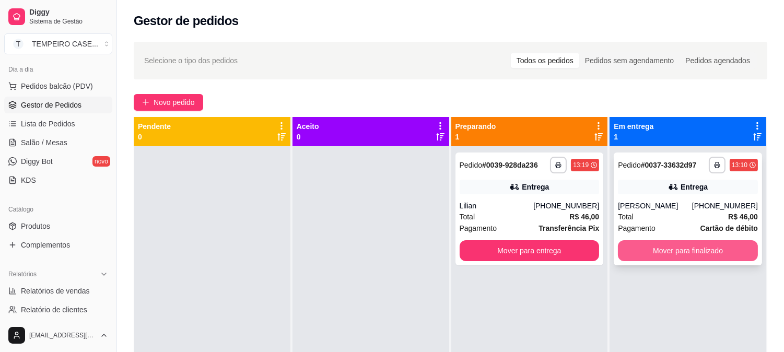
click at [686, 255] on button "Mover para finalizado" at bounding box center [688, 250] width 140 height 21
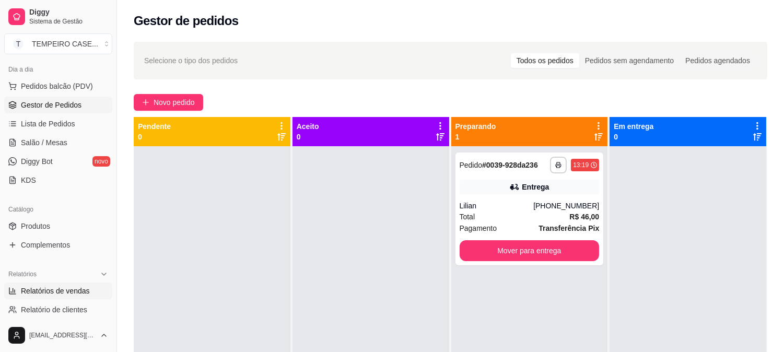
click at [72, 283] on link "Relatórios de vendas" at bounding box center [58, 290] width 108 height 17
select select "ALL"
select select "0"
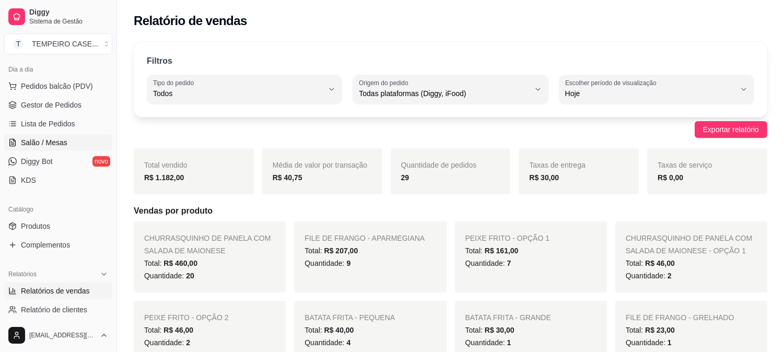
click at [59, 145] on span "Salão / Mesas" at bounding box center [44, 142] width 46 height 10
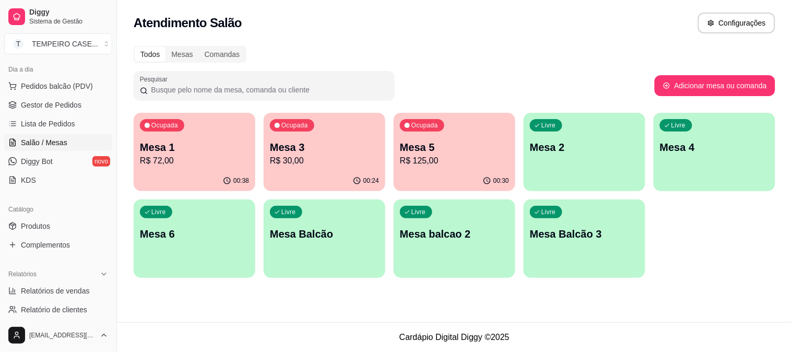
click at [183, 155] on p "R$ 72,00" at bounding box center [194, 161] width 109 height 13
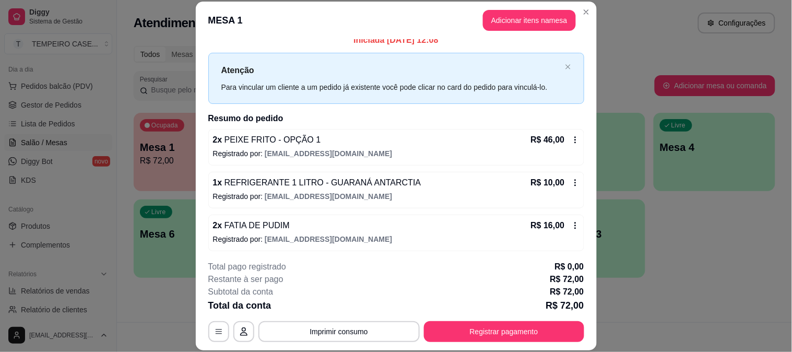
scroll to position [13, 0]
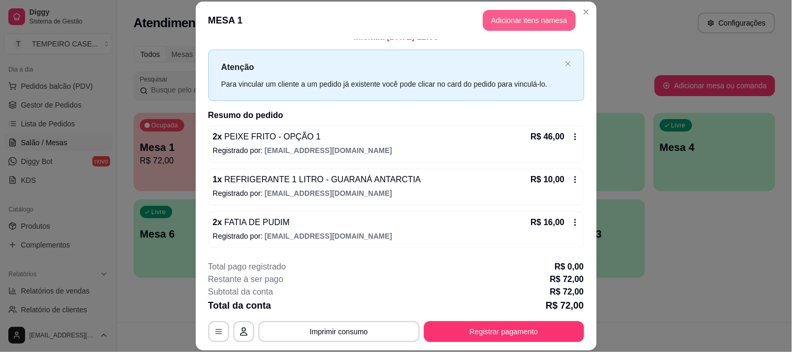
click at [550, 19] on button "Adicionar itens na mesa" at bounding box center [529, 20] width 93 height 21
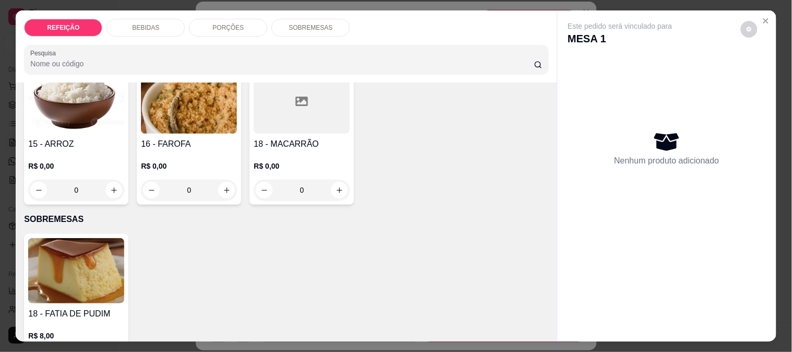
scroll to position [802, 0]
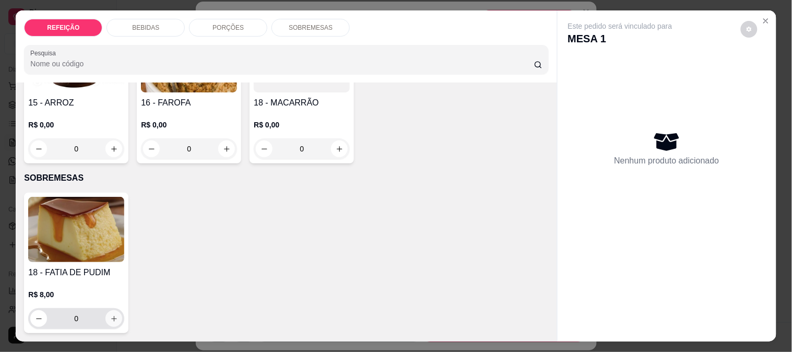
click at [110, 315] on icon "increase-product-quantity" at bounding box center [114, 319] width 8 height 8
type input "1"
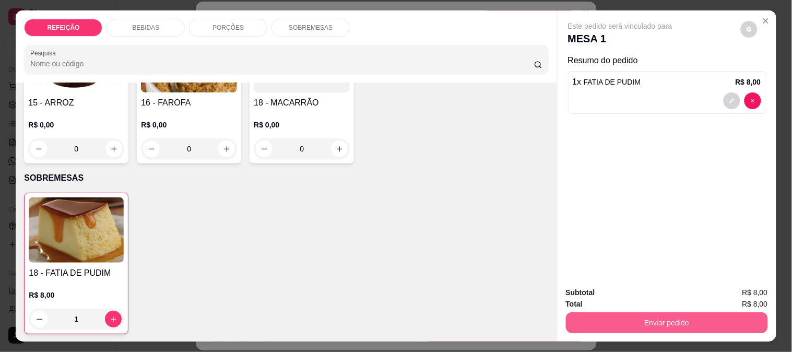
click at [670, 312] on button "Enviar pedido" at bounding box center [667, 322] width 202 height 21
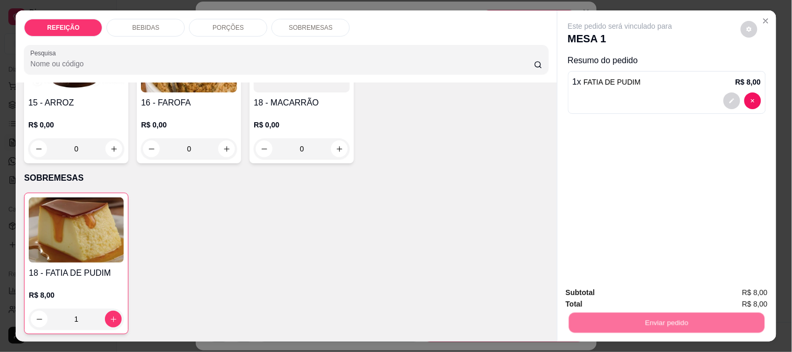
click at [632, 287] on button "Não registrar e enviar pedido" at bounding box center [631, 292] width 105 height 19
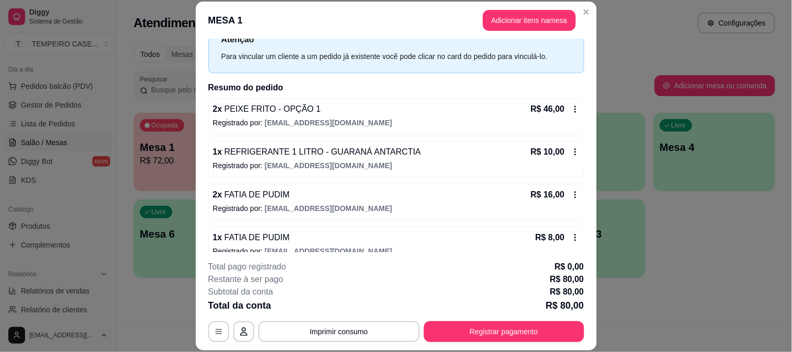
scroll to position [55, 0]
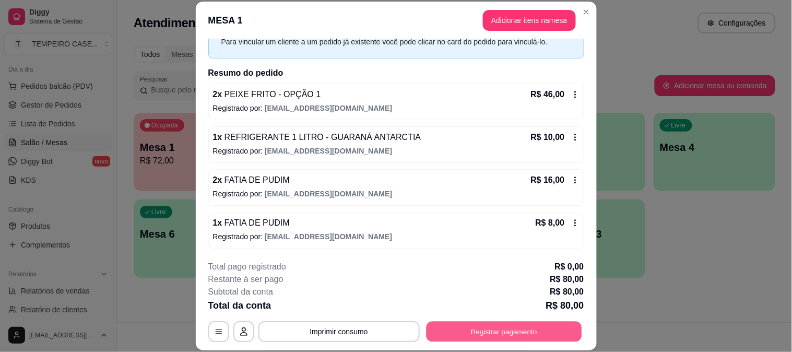
click at [529, 331] on button "Registrar pagamento" at bounding box center [504, 331] width 156 height 20
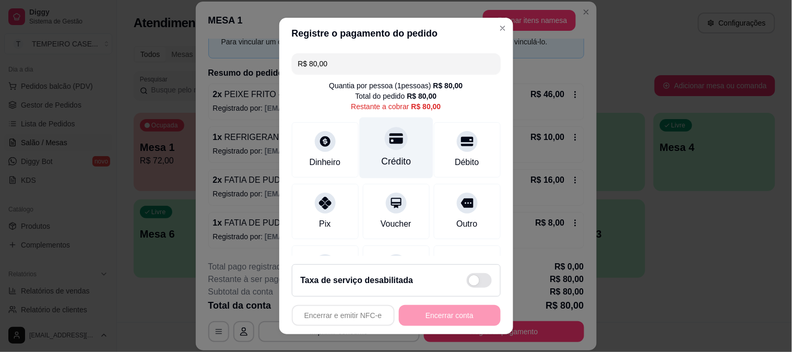
click at [389, 141] on icon at bounding box center [396, 138] width 14 height 10
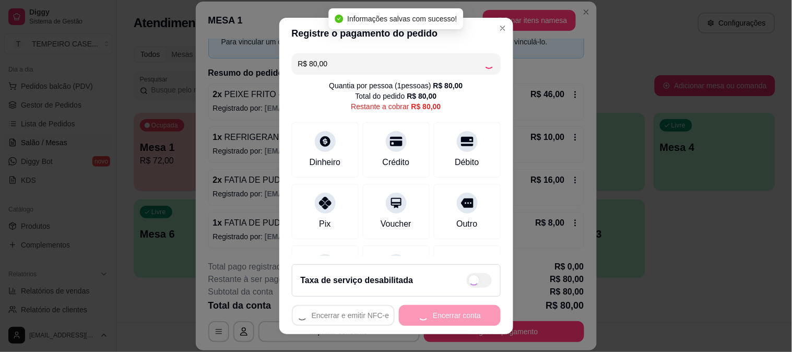
type input "R$ 0,00"
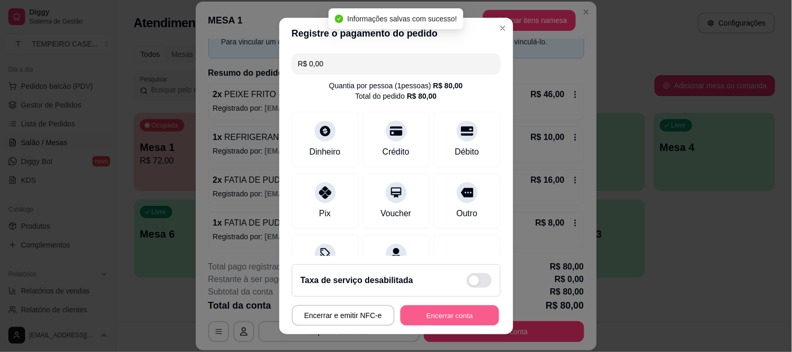
click at [467, 314] on button "Encerrar conta" at bounding box center [449, 315] width 99 height 20
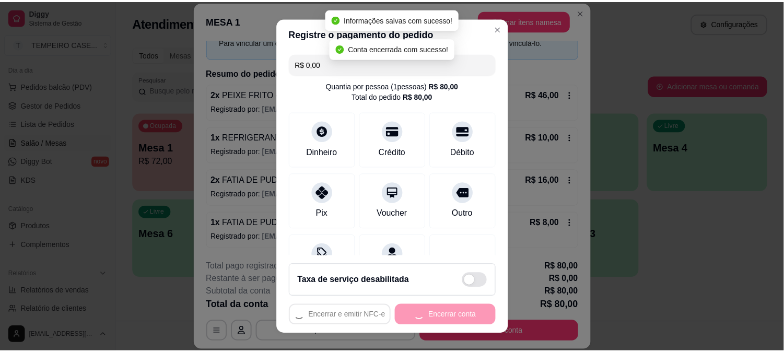
scroll to position [0, 0]
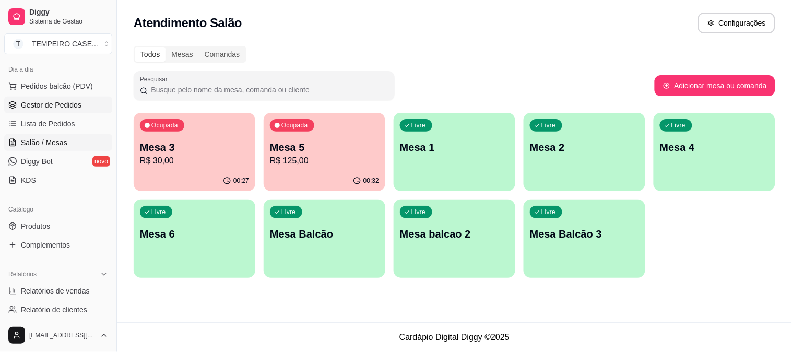
click at [67, 106] on span "Gestor de Pedidos" at bounding box center [51, 105] width 61 height 10
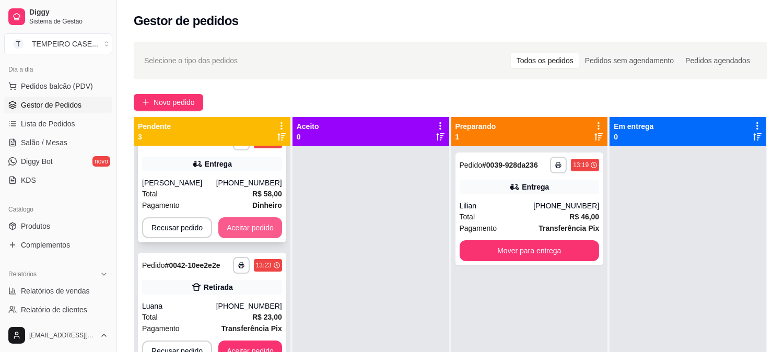
scroll to position [28, 0]
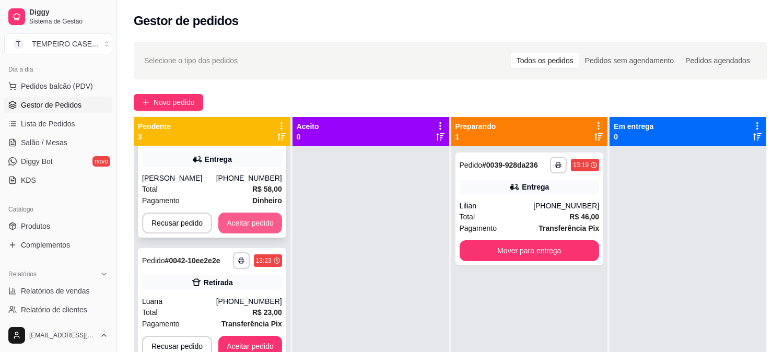
click at [237, 226] on button "Aceitar pedido" at bounding box center [250, 222] width 64 height 21
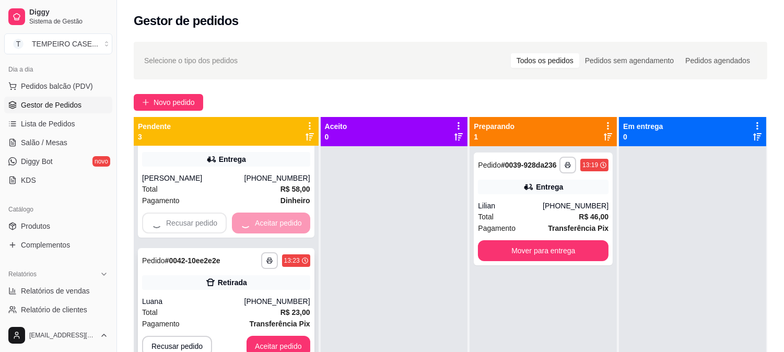
scroll to position [0, 0]
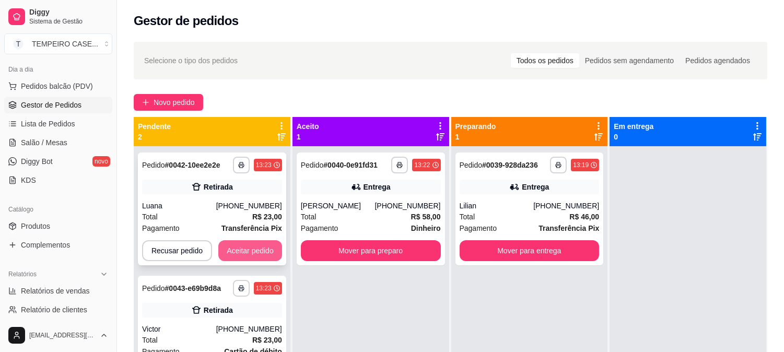
click at [246, 248] on button "Aceitar pedido" at bounding box center [250, 250] width 64 height 21
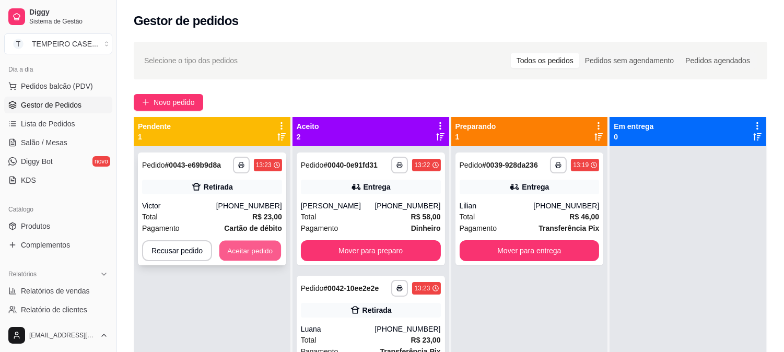
click at [251, 249] on button "Aceitar pedido" at bounding box center [250, 251] width 62 height 20
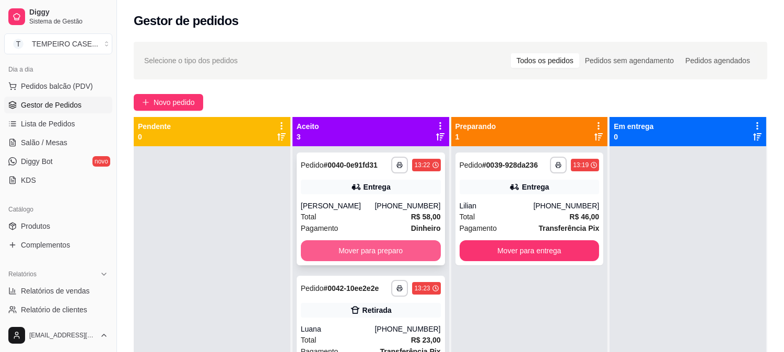
click at [358, 256] on button "Mover para preparo" at bounding box center [371, 250] width 140 height 21
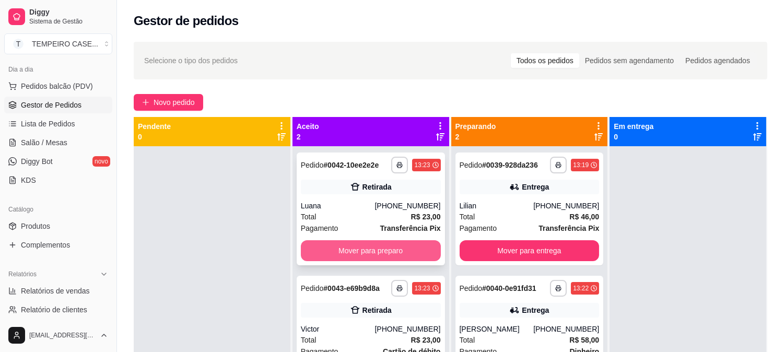
scroll to position [29, 0]
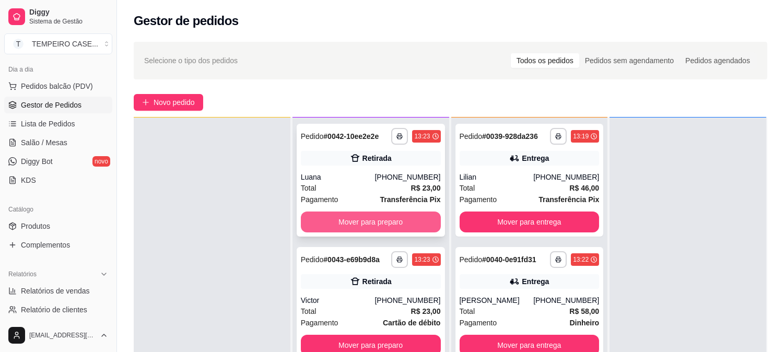
click at [389, 218] on button "Mover para preparo" at bounding box center [371, 221] width 140 height 21
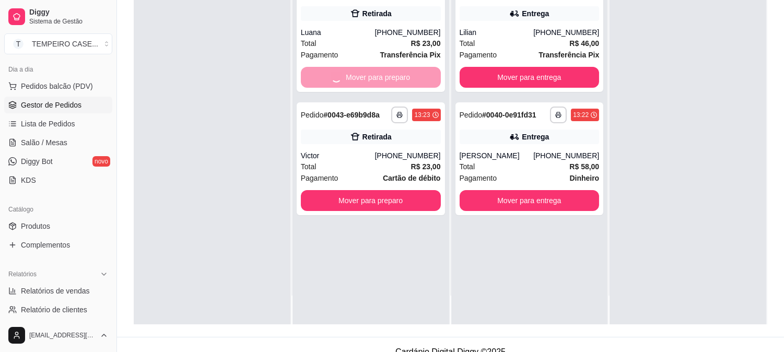
scroll to position [159, 0]
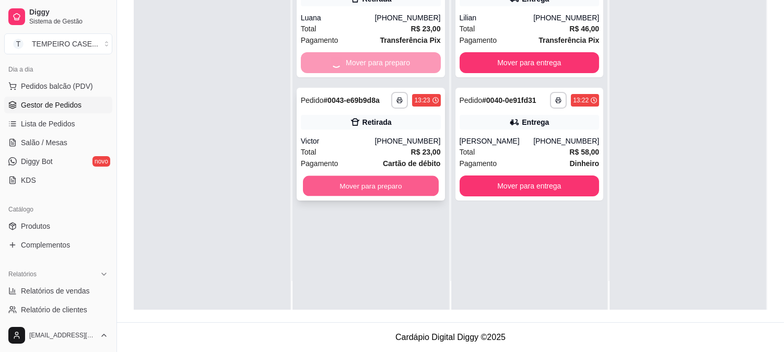
click at [373, 185] on button "Mover para preparo" at bounding box center [371, 186] width 136 height 20
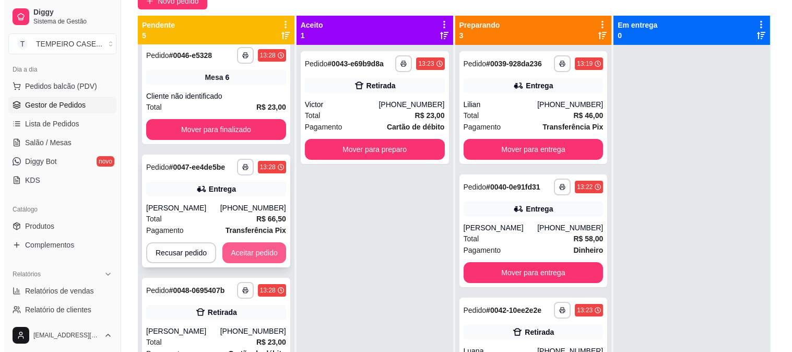
scroll to position [232, 0]
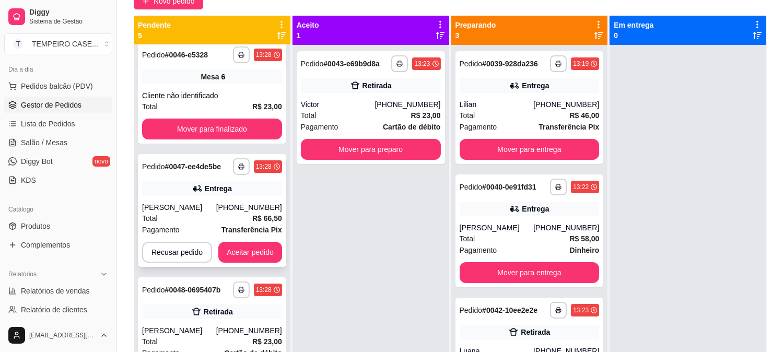
click at [206, 202] on div "[PERSON_NAME]" at bounding box center [179, 207] width 74 height 10
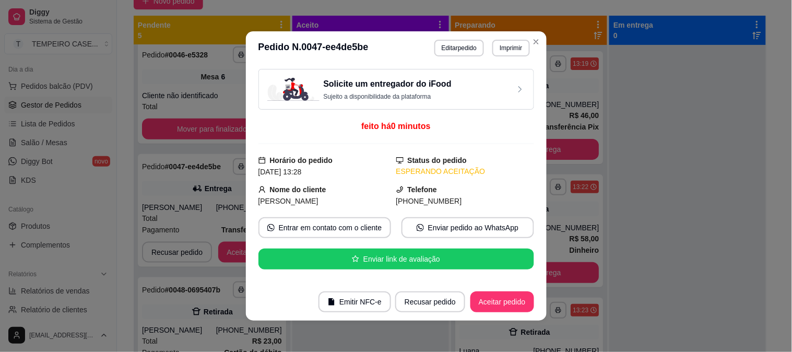
click at [508, 43] on button "Imprimir" at bounding box center [510, 48] width 37 height 17
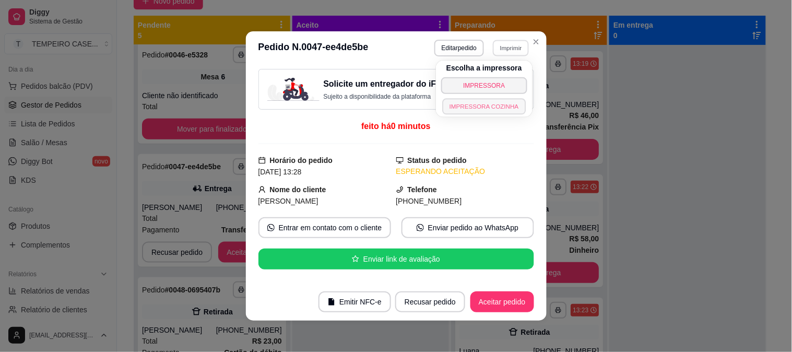
click at [483, 105] on button "IMPRESSORA COZINHA" at bounding box center [485, 106] width 84 height 16
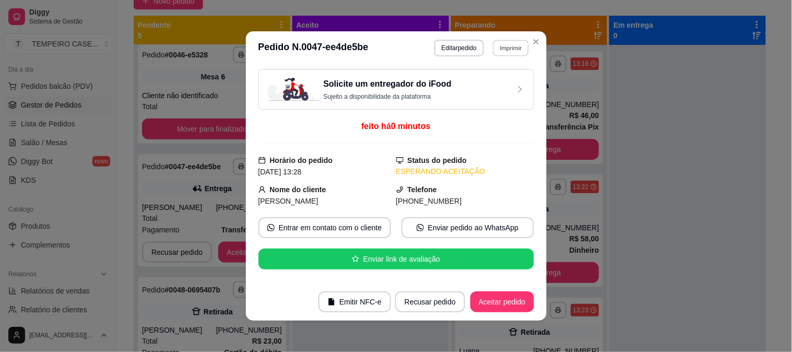
click at [502, 50] on button "Imprimir" at bounding box center [511, 48] width 36 height 16
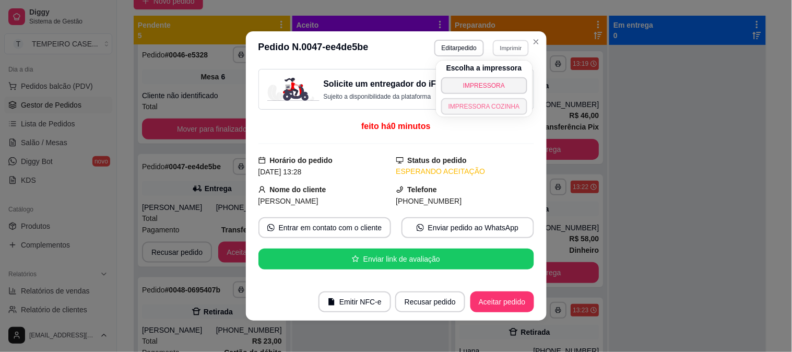
click at [492, 100] on button "IMPRESSORA COZINHA" at bounding box center [484, 106] width 86 height 17
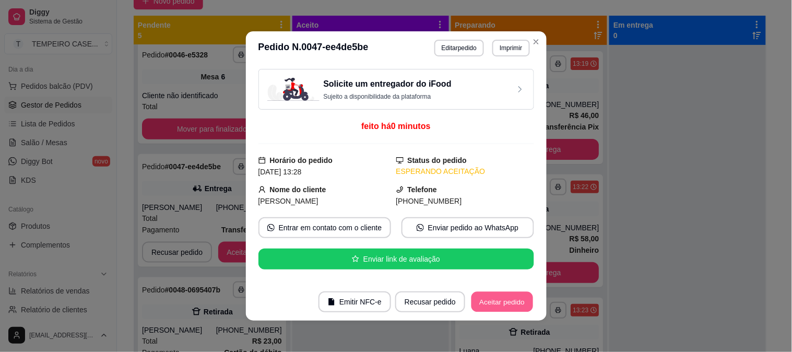
click at [505, 309] on button "Aceitar pedido" at bounding box center [502, 302] width 62 height 20
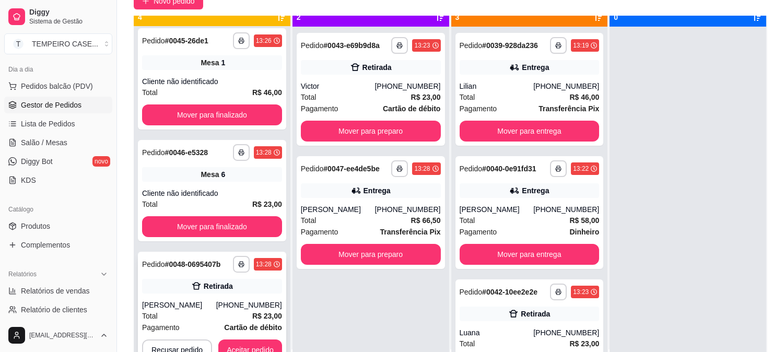
scroll to position [29, 0]
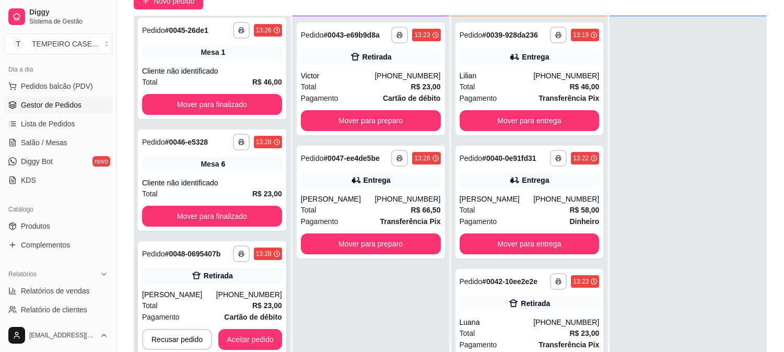
click at [241, 338] on button "Aceitar pedido" at bounding box center [250, 339] width 64 height 21
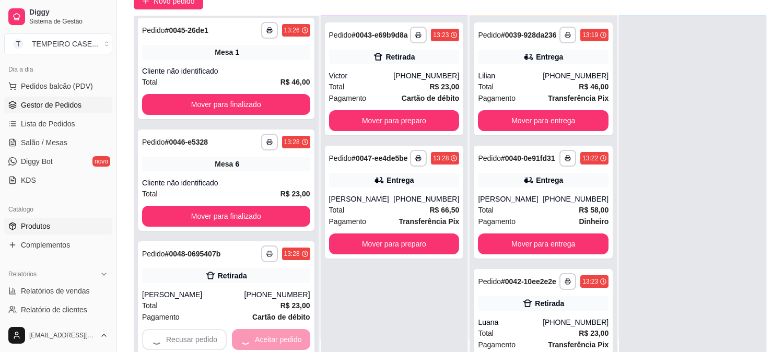
scroll to position [0, 0]
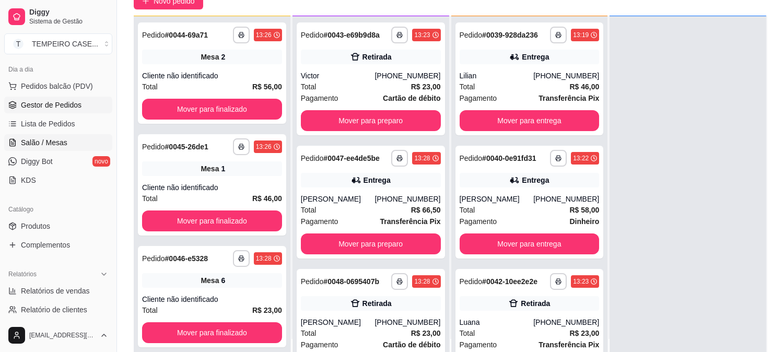
click at [52, 147] on span "Salão / Mesas" at bounding box center [44, 142] width 46 height 10
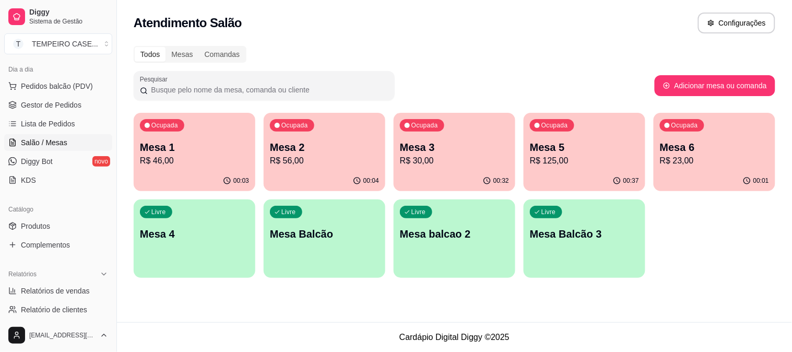
click at [562, 159] on p "R$ 125,00" at bounding box center [584, 161] width 109 height 13
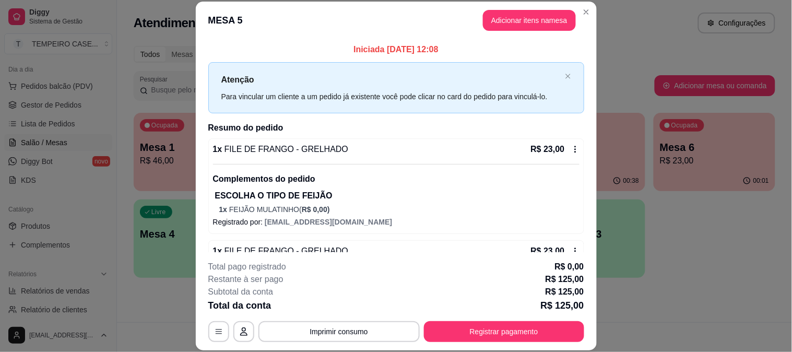
click at [521, 23] on button "Adicionar itens na mesa" at bounding box center [529, 20] width 93 height 21
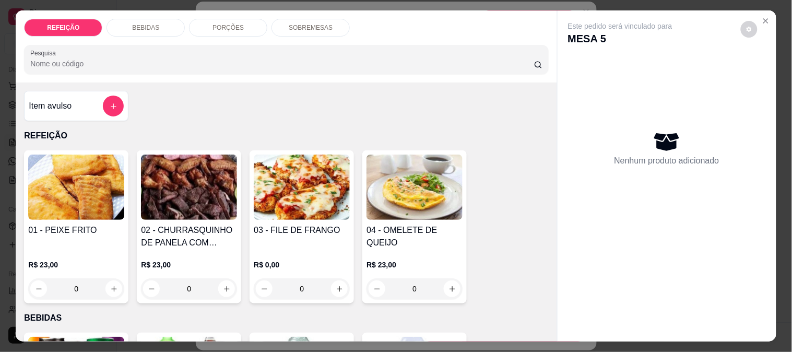
click at [143, 30] on div "BEBIDAS" at bounding box center [145, 28] width 78 height 18
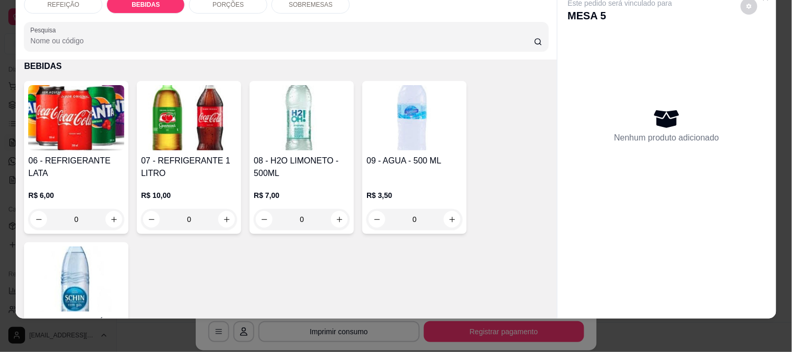
click at [295, 169] on h4 "08 - H2O LIMONETO - 500ML" at bounding box center [302, 167] width 96 height 25
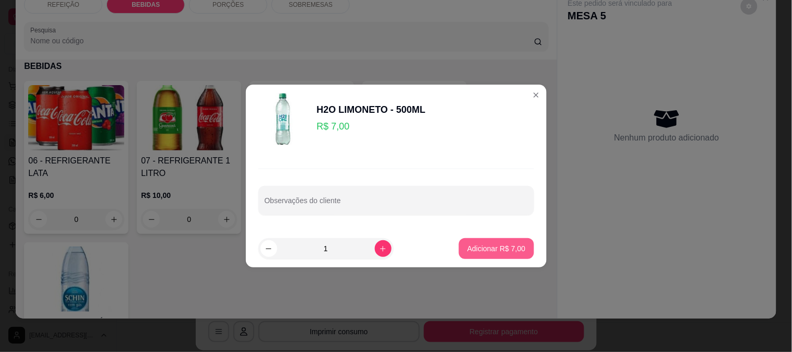
click at [491, 253] on p "Adicionar R$ 7,00" at bounding box center [496, 248] width 58 height 10
type input "1"
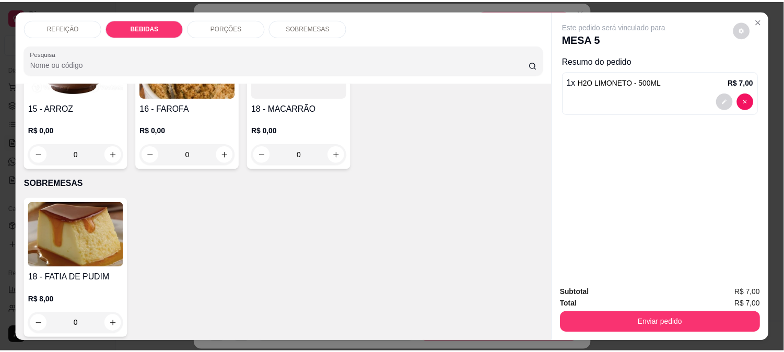
scroll to position [803, 0]
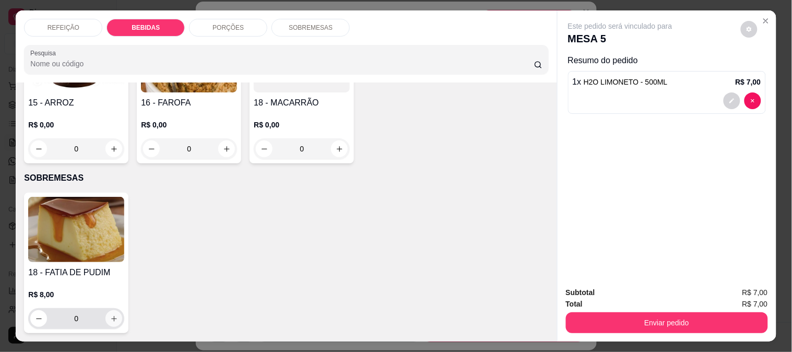
click at [112, 315] on icon "increase-product-quantity" at bounding box center [114, 319] width 8 height 8
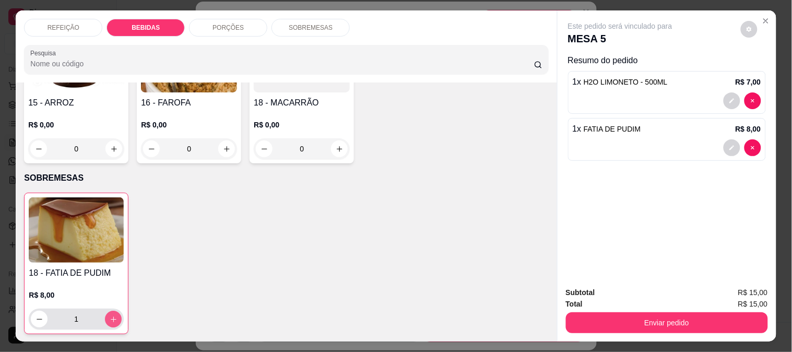
click at [112, 315] on icon "increase-product-quantity" at bounding box center [114, 319] width 8 height 8
type input "3"
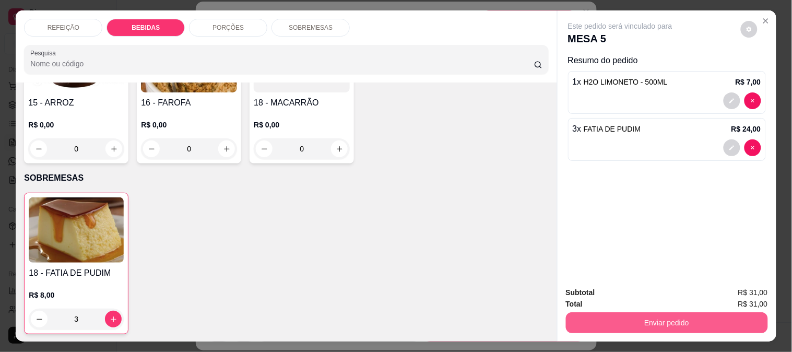
click at [634, 312] on button "Enviar pedido" at bounding box center [667, 322] width 202 height 21
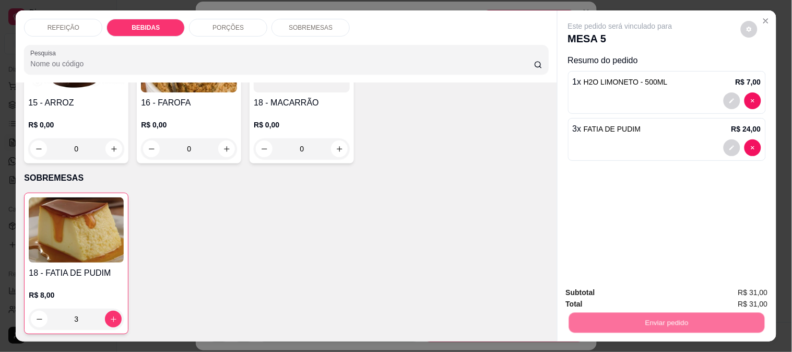
click at [630, 293] on button "Não registrar e enviar pedido" at bounding box center [631, 292] width 105 height 19
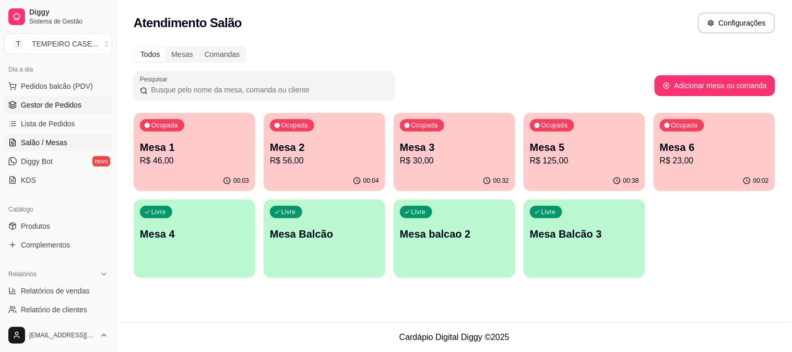
click at [64, 108] on span "Gestor de Pedidos" at bounding box center [51, 105] width 61 height 10
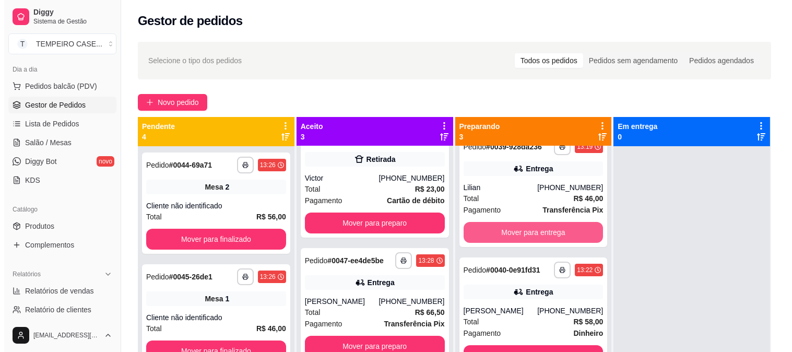
scroll to position [28, 0]
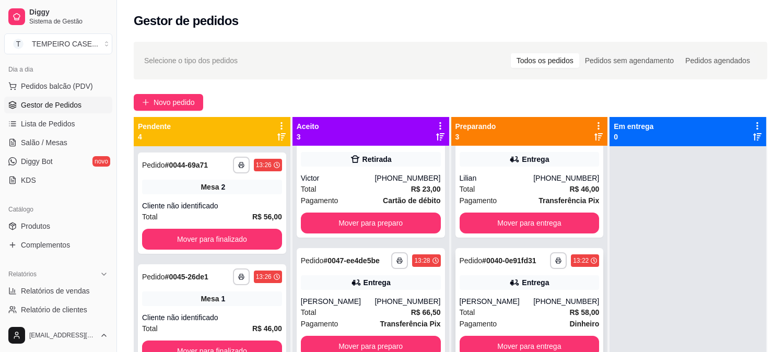
click at [486, 268] on div "**********" at bounding box center [529, 260] width 140 height 17
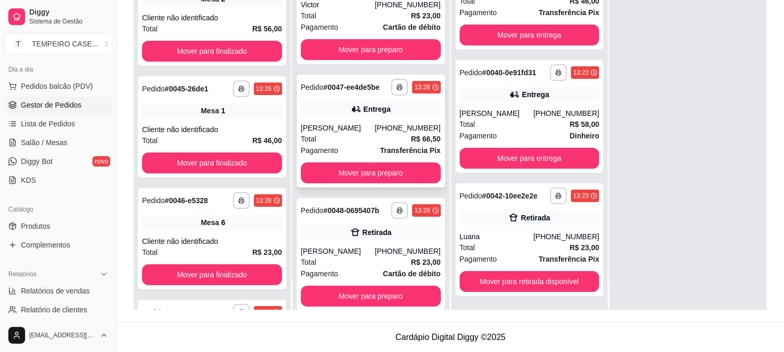
scroll to position [0, 0]
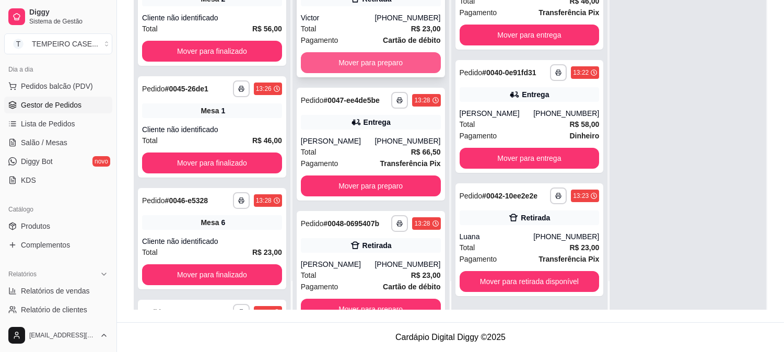
click at [363, 61] on button "Mover para preparo" at bounding box center [371, 62] width 140 height 21
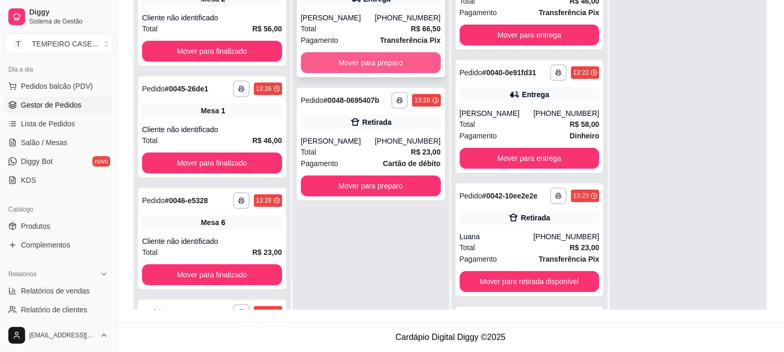
click at [368, 66] on button "Mover para preparo" at bounding box center [371, 62] width 140 height 21
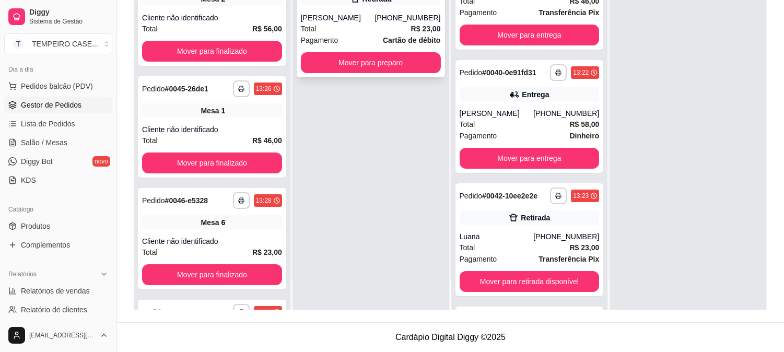
click at [371, 67] on button "Mover para preparo" at bounding box center [371, 62] width 140 height 21
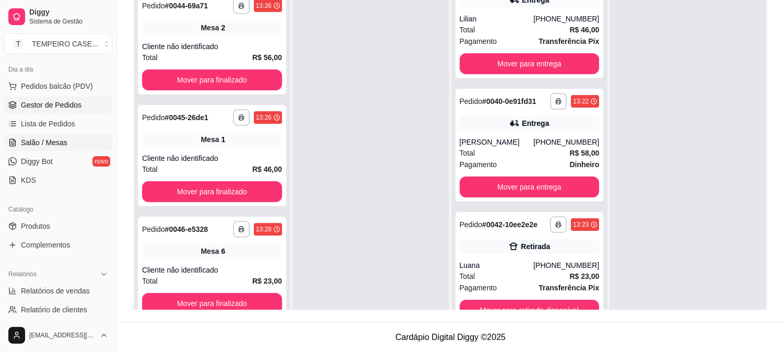
click at [37, 140] on span "Salão / Mesas" at bounding box center [44, 142] width 46 height 10
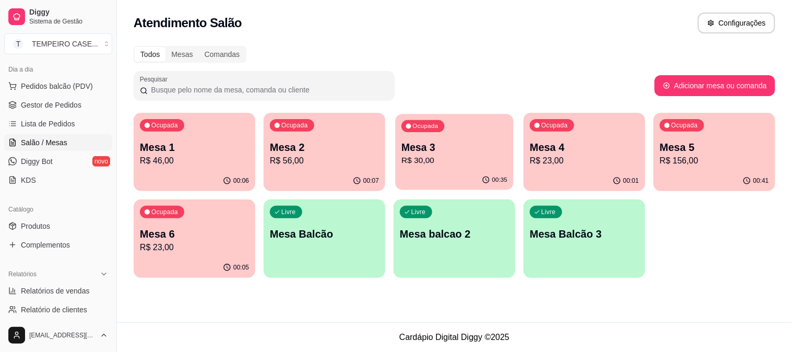
click at [452, 160] on p "R$ 30,00" at bounding box center [454, 161] width 106 height 12
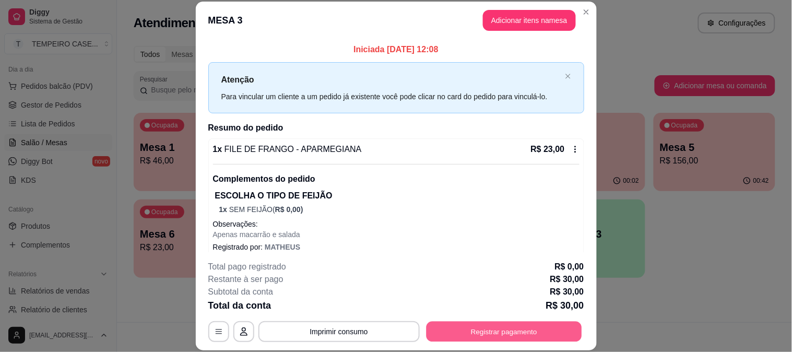
click at [489, 328] on button "Registrar pagamento" at bounding box center [504, 331] width 156 height 20
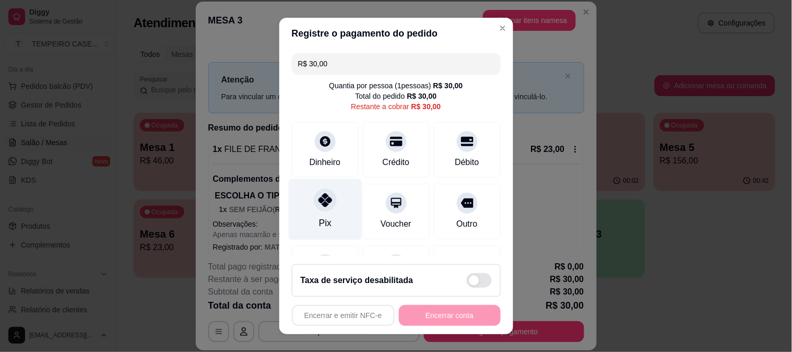
click at [319, 203] on icon at bounding box center [325, 200] width 14 height 14
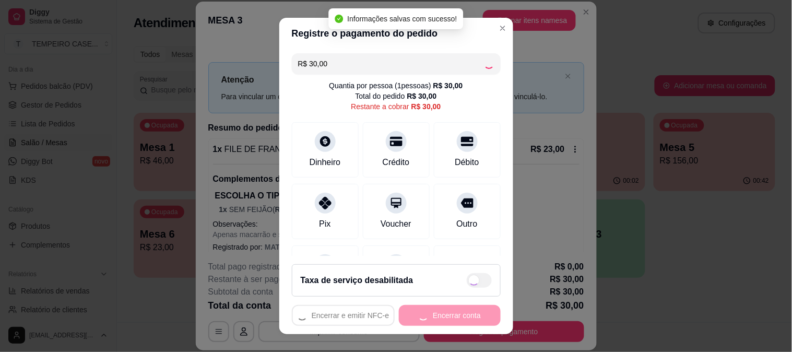
type input "R$ 0,00"
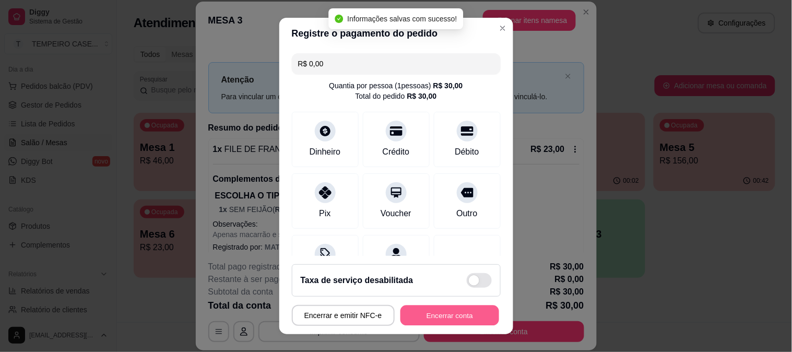
click at [429, 319] on button "Encerrar conta" at bounding box center [449, 315] width 99 height 20
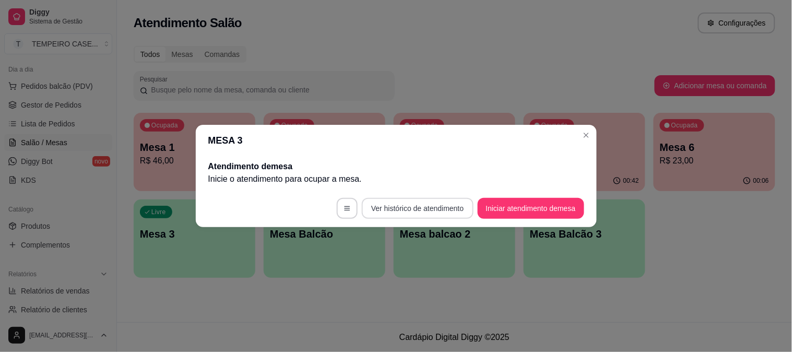
click at [434, 205] on button "Ver histórico de atendimento" at bounding box center [417, 208] width 111 height 21
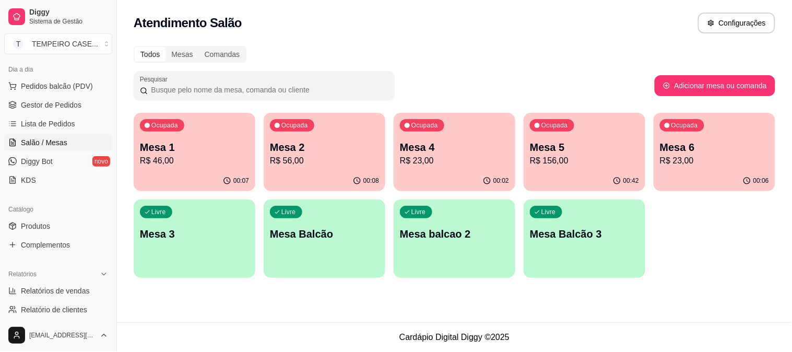
click at [562, 158] on p "R$ 156,00" at bounding box center [584, 161] width 109 height 13
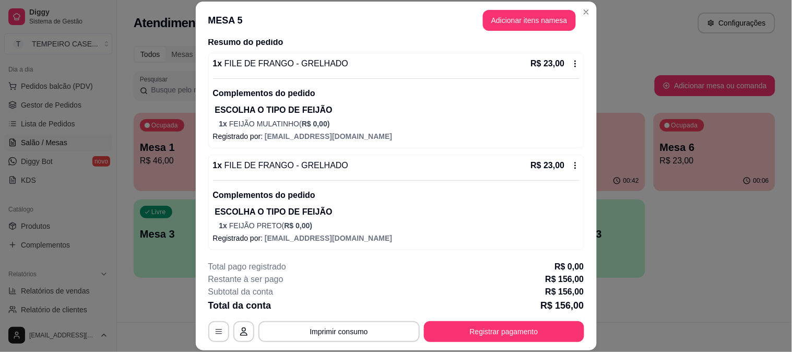
scroll to position [116, 0]
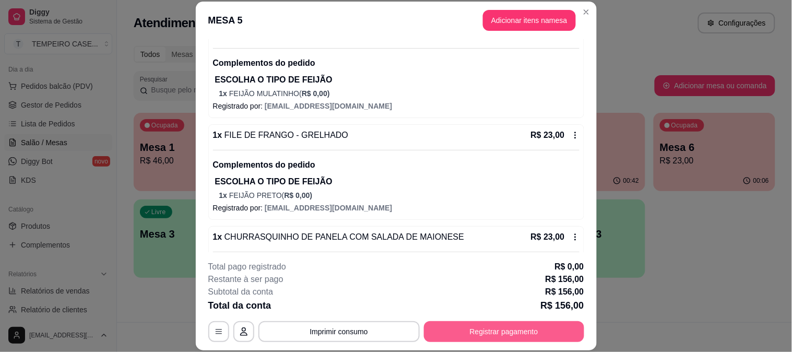
click at [488, 335] on button "Registrar pagamento" at bounding box center [504, 331] width 160 height 21
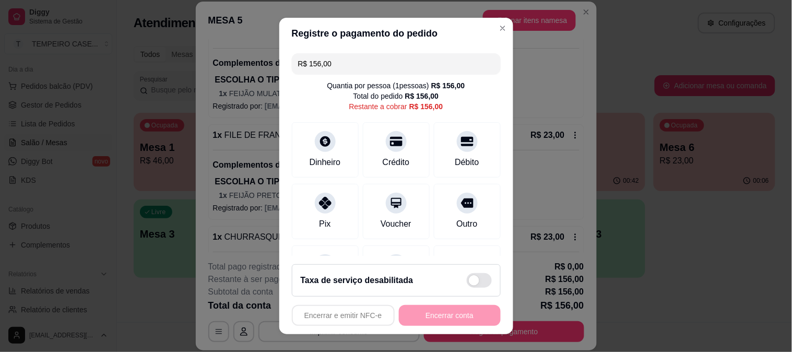
drag, startPoint x: 376, startPoint y: 61, endPoint x: 191, endPoint y: 60, distance: 185.3
click at [191, 60] on div "Registre o pagamento do pedido R$ 156,00 Quantia por pessoa ( 1 pessoas) R$ 156…" at bounding box center [396, 176] width 792 height 352
click at [389, 150] on div "Crédito" at bounding box center [396, 147] width 74 height 61
drag, startPoint x: 367, startPoint y: 63, endPoint x: 208, endPoint y: 54, distance: 159.4
click at [212, 54] on div "Registre o pagamento do pedido R$ 69,00 Quantia por pessoa ( 1 pessoas) R$ 156,…" at bounding box center [396, 176] width 792 height 352
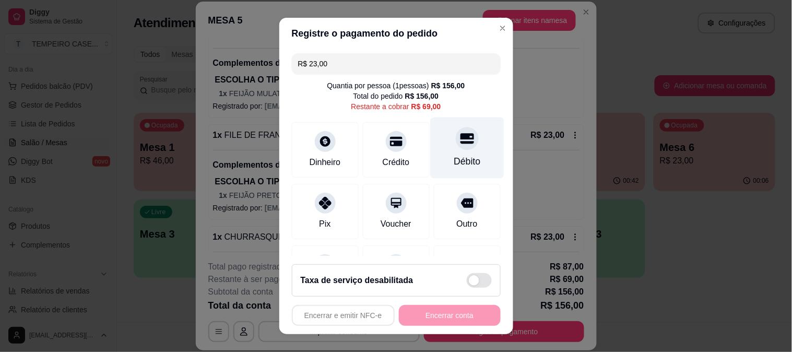
click at [454, 159] on div "Débito" at bounding box center [467, 162] width 27 height 14
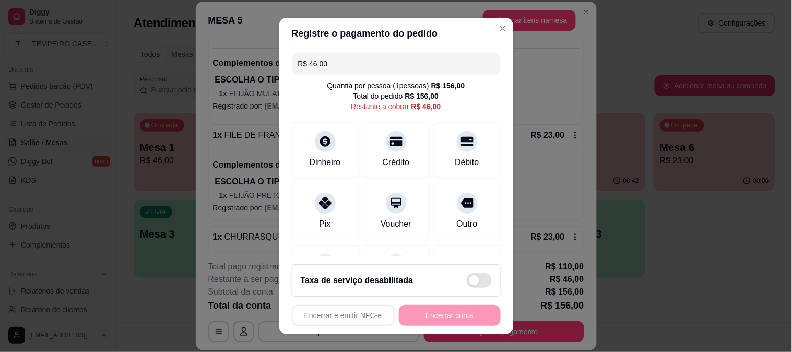
drag, startPoint x: 359, startPoint y: 74, endPoint x: 287, endPoint y: 74, distance: 72.0
click at [292, 74] on div "R$ 46,00" at bounding box center [396, 63] width 209 height 21
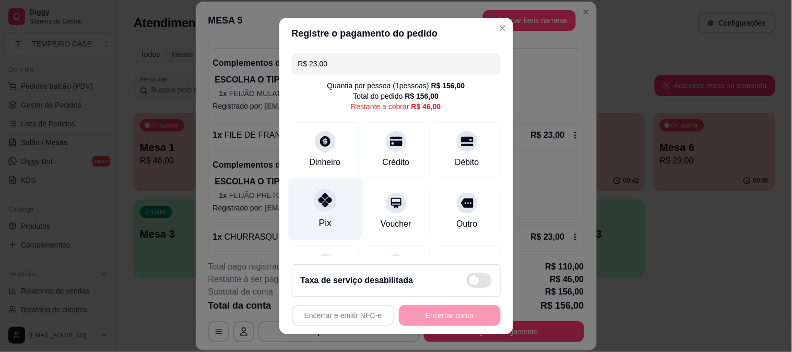
click at [324, 214] on div "Pix" at bounding box center [325, 209] width 74 height 61
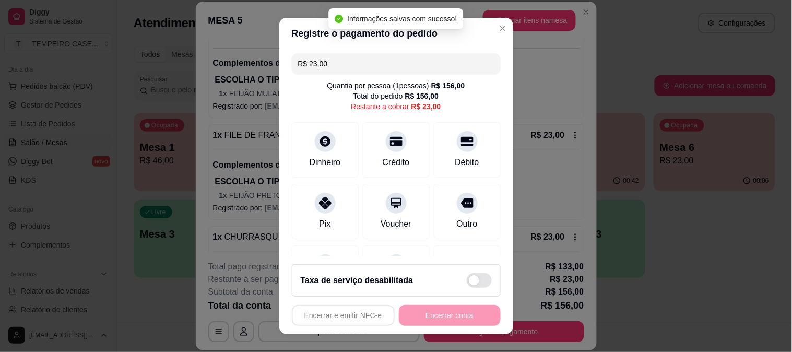
drag, startPoint x: 290, startPoint y: 63, endPoint x: 216, endPoint y: 63, distance: 74.1
click at [216, 63] on div "Registre o pagamento do pedido R$ 23,00 Quantia por pessoa ( 1 pessoas) R$ 156,…" at bounding box center [396, 176] width 792 height 352
click at [284, 244] on div "R$ 23,00 Quantia por pessoa ( 1 pessoas) R$ 156,00 Total do pedido R$ 156,00 Re…" at bounding box center [396, 152] width 234 height 207
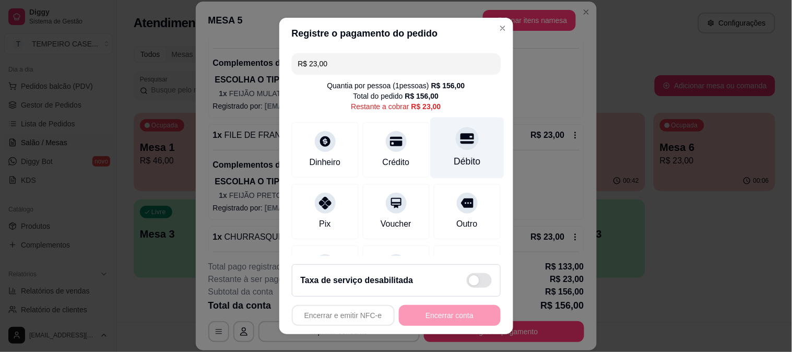
click at [460, 143] on icon at bounding box center [467, 138] width 14 height 10
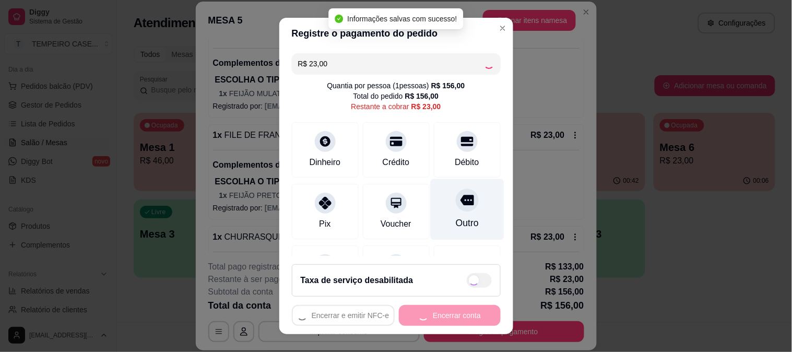
type input "R$ 0,00"
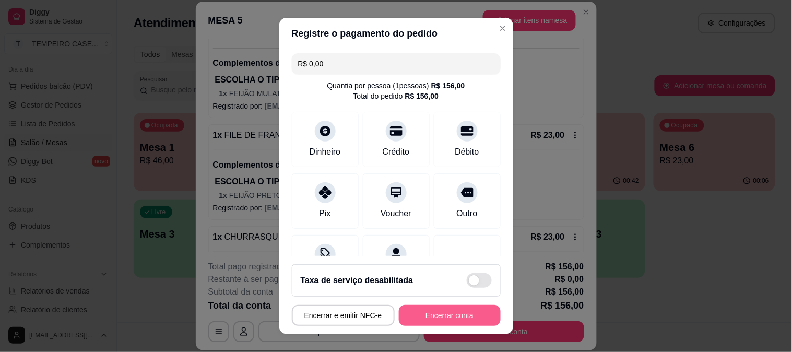
click at [429, 316] on button "Encerrar conta" at bounding box center [450, 315] width 102 height 21
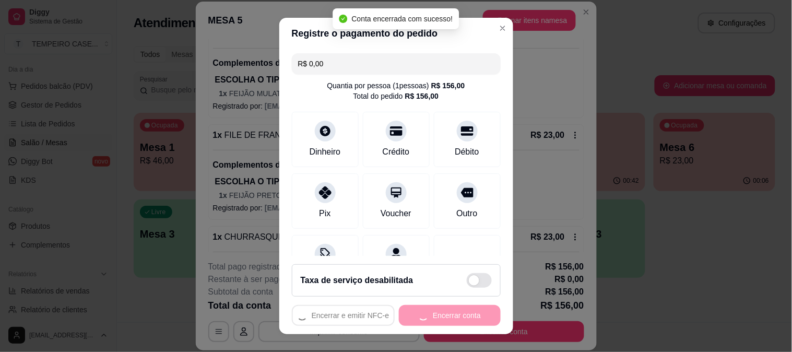
scroll to position [0, 0]
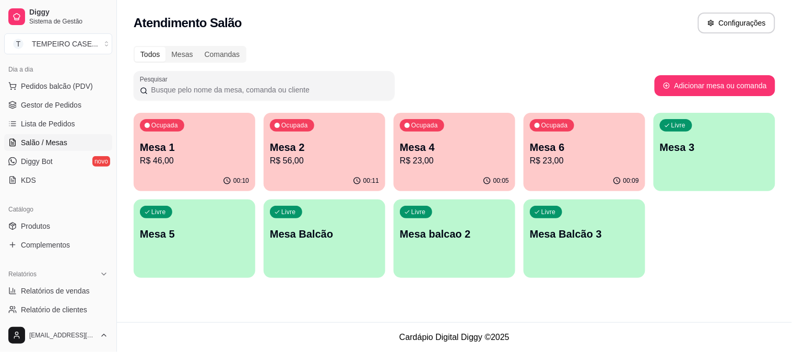
click at [436, 168] on div "Ocupada Mesa 4 R$ 23,00" at bounding box center [455, 142] width 122 height 58
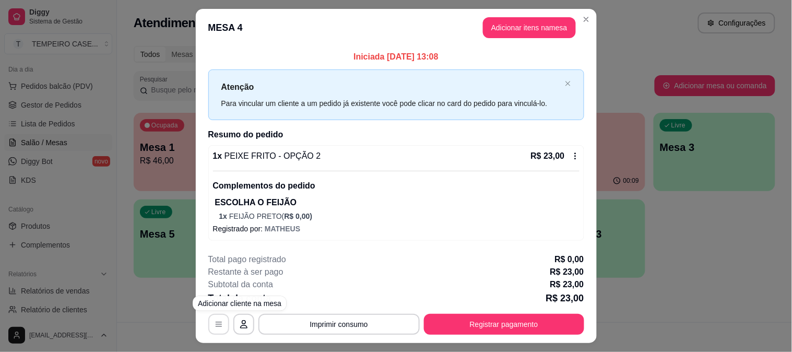
click at [219, 324] on button "button" at bounding box center [218, 324] width 21 height 21
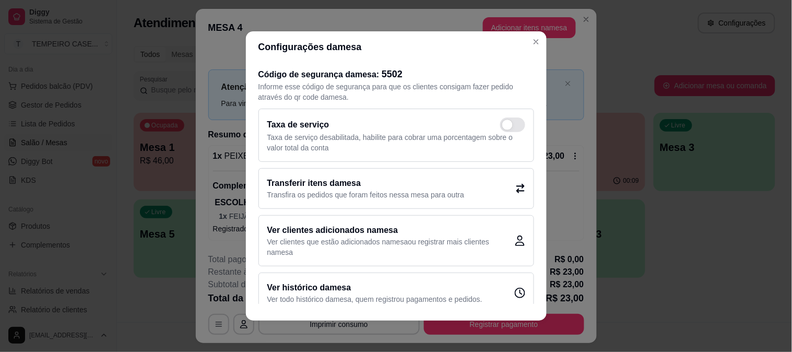
click at [429, 198] on p "Transfira os pedidos que foram feitos nessa mesa para outra" at bounding box center [365, 194] width 197 height 10
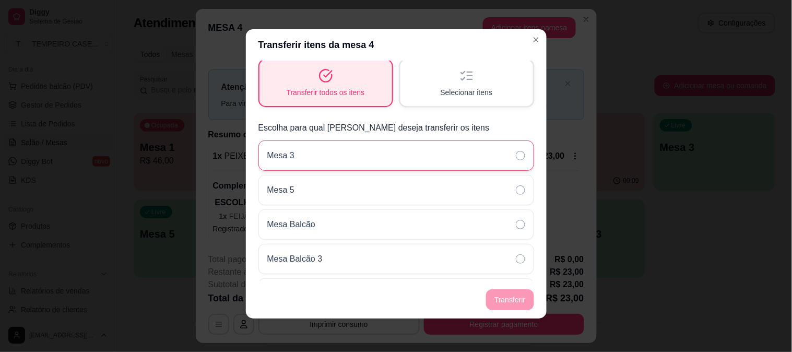
scroll to position [38, 0]
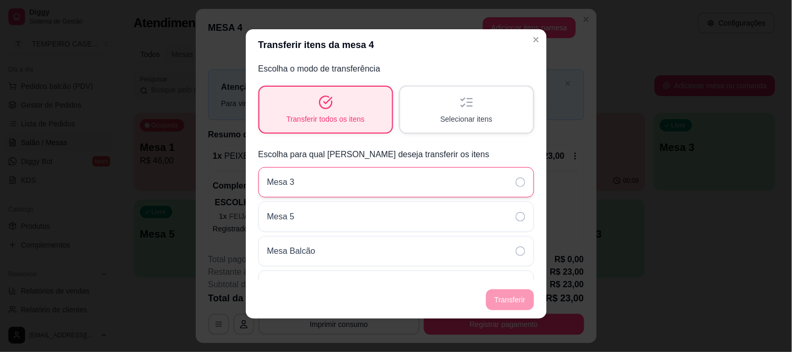
click at [323, 184] on div "Mesa 3" at bounding box center [396, 182] width 276 height 30
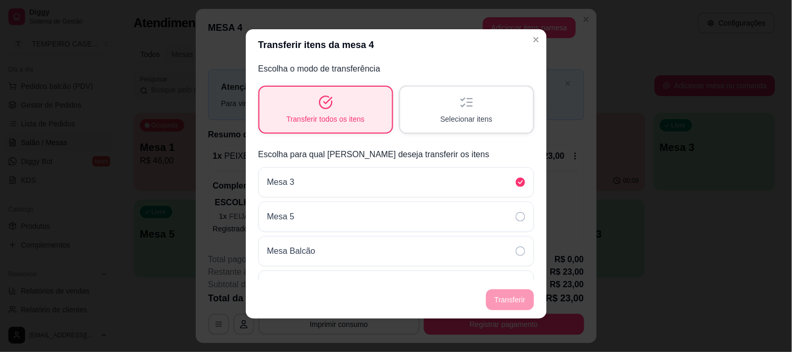
click at [504, 300] on footer "Transferir" at bounding box center [396, 300] width 301 height 38
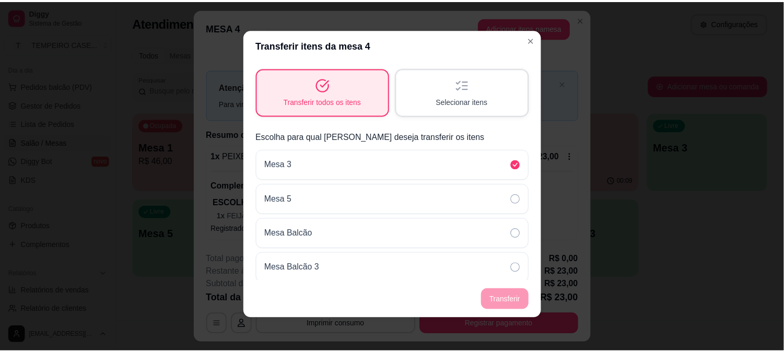
scroll to position [0, 0]
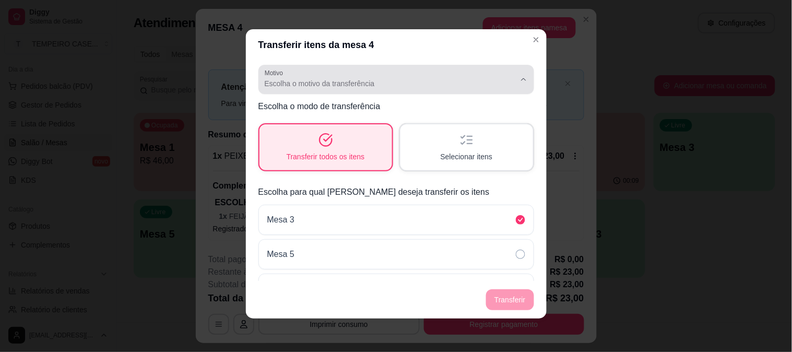
click at [353, 86] on span "Escolha o motivo da transferência" at bounding box center [390, 83] width 251 height 10
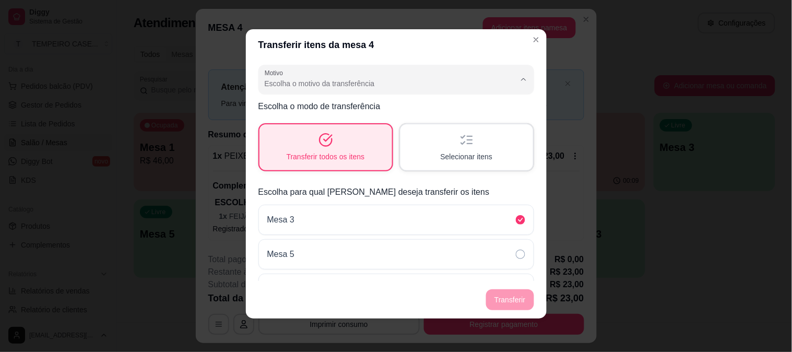
click at [330, 121] on span "Mudança de mesa" at bounding box center [382, 125] width 230 height 10
type input "TABLE_TRANSFER"
select select "TABLE_TRANSFER"
click at [500, 295] on button "Transferir" at bounding box center [509, 300] width 46 height 20
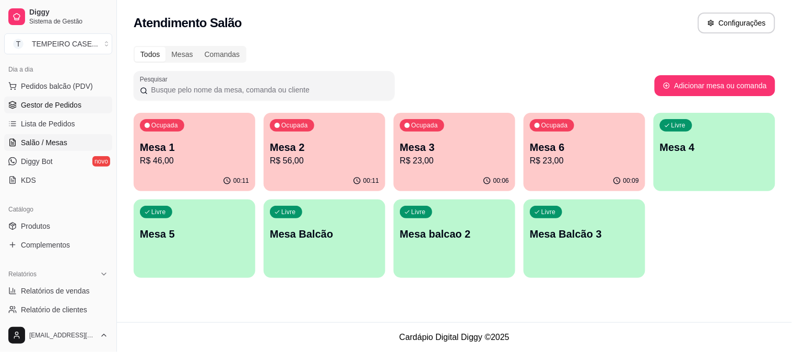
click at [62, 108] on span "Gestor de Pedidos" at bounding box center [51, 105] width 61 height 10
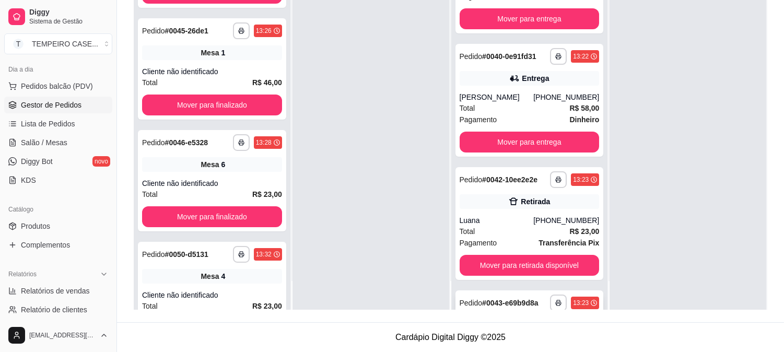
scroll to position [116, 0]
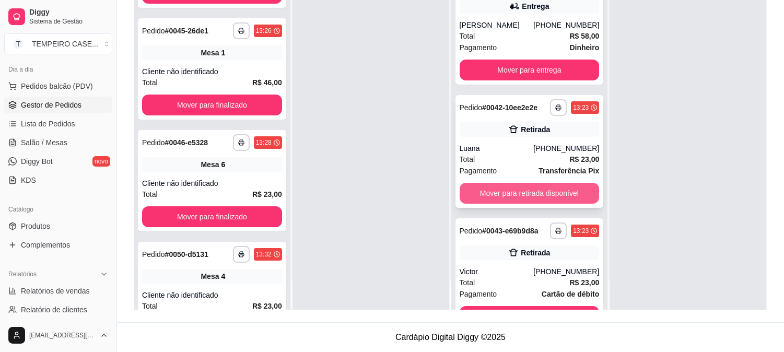
click at [519, 186] on button "Mover para retirada disponível" at bounding box center [529, 193] width 140 height 21
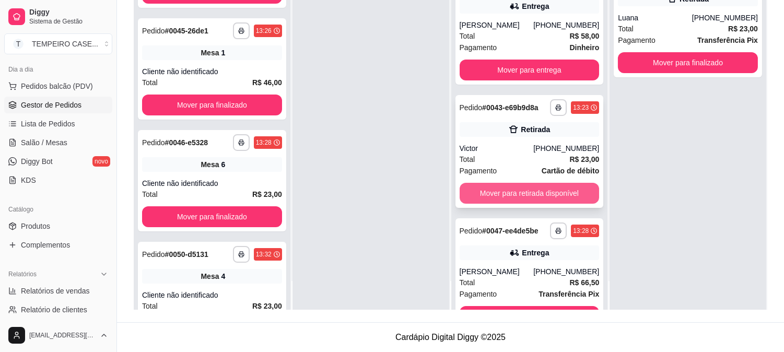
click at [524, 191] on button "Mover para retirada disponível" at bounding box center [529, 193] width 140 height 21
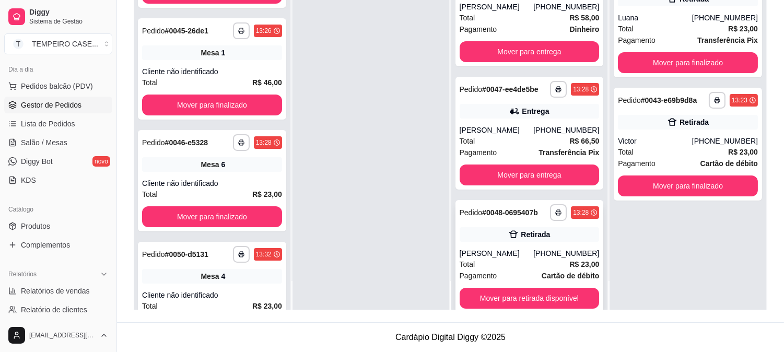
scroll to position [150, 0]
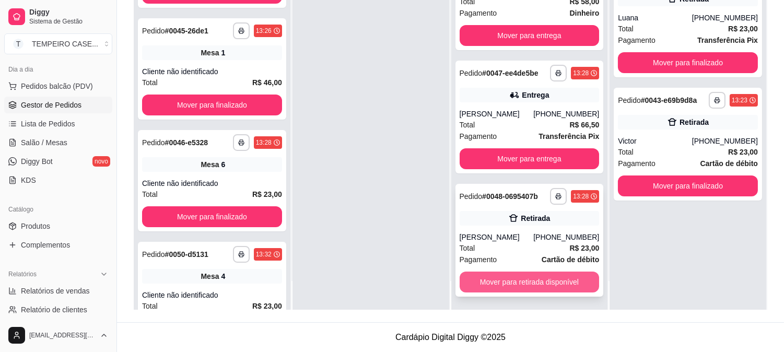
click at [520, 285] on button "Mover para retirada disponível" at bounding box center [529, 281] width 140 height 21
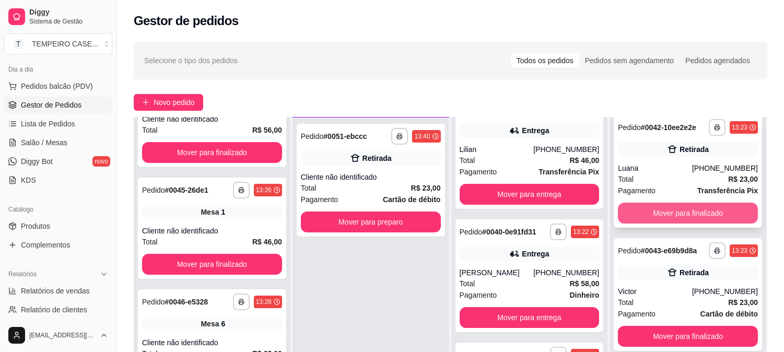
scroll to position [0, 0]
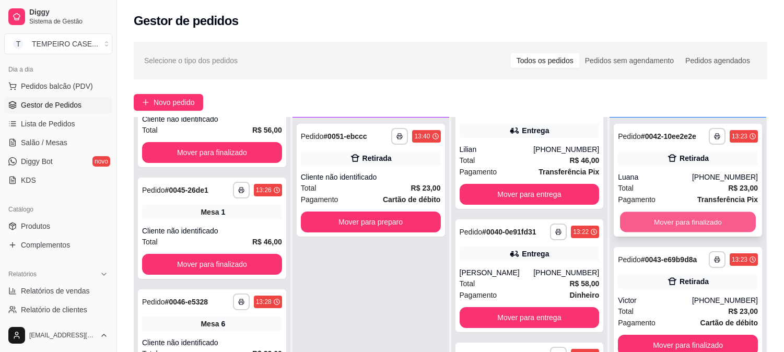
click at [662, 212] on button "Mover para finalizado" at bounding box center [688, 222] width 136 height 20
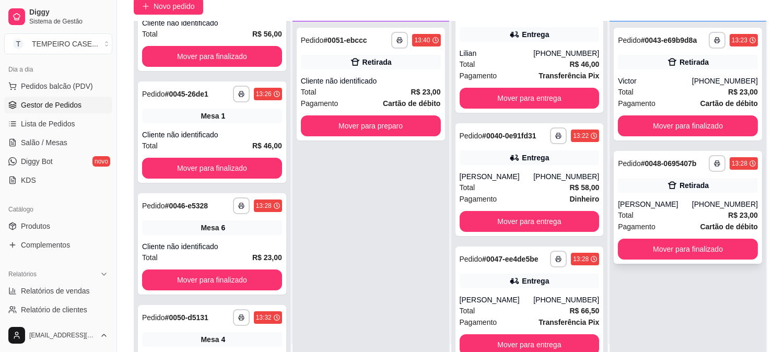
scroll to position [116, 0]
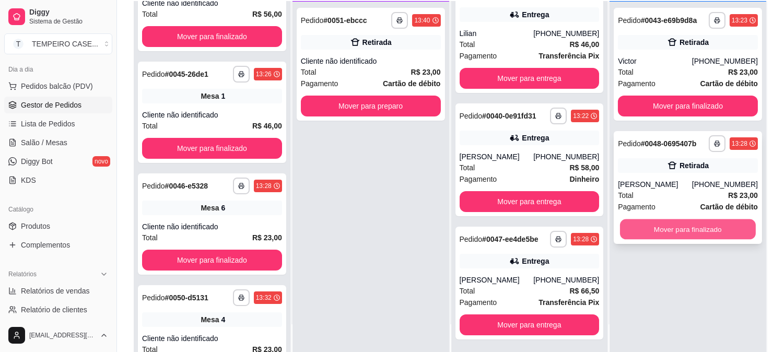
click at [684, 235] on button "Mover para finalizado" at bounding box center [688, 229] width 136 height 20
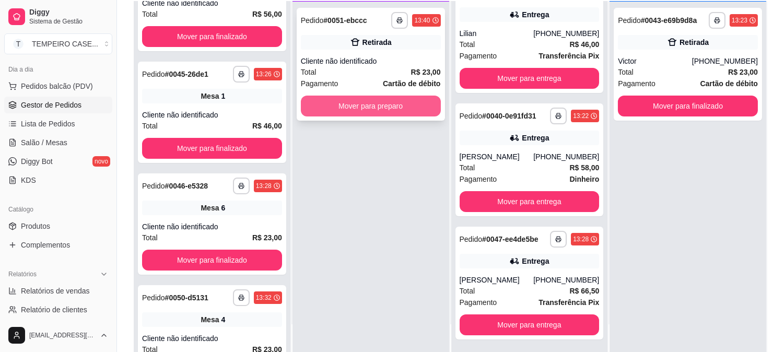
click at [372, 107] on button "Mover para preparo" at bounding box center [371, 106] width 140 height 21
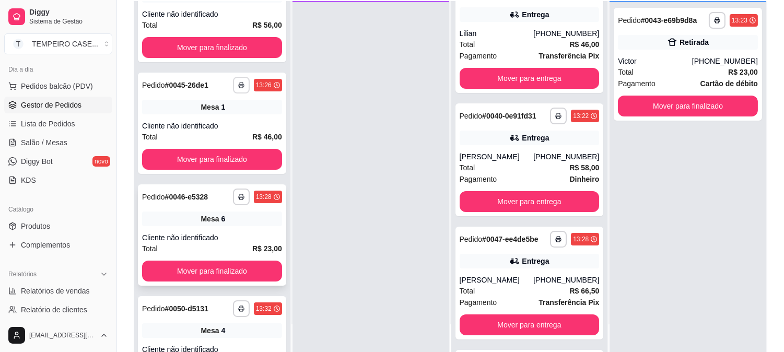
scroll to position [105, 0]
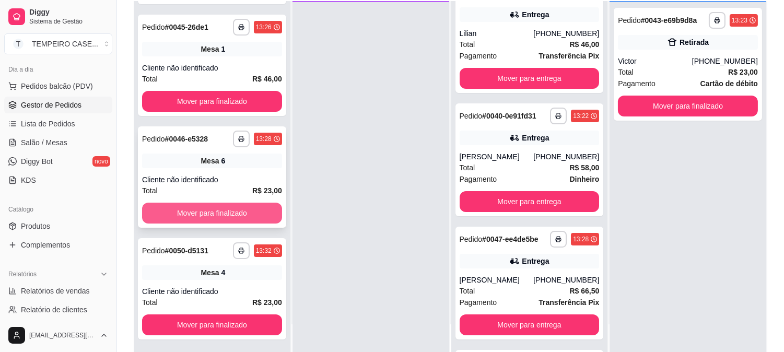
click at [216, 210] on button "Mover para finalizado" at bounding box center [212, 213] width 140 height 21
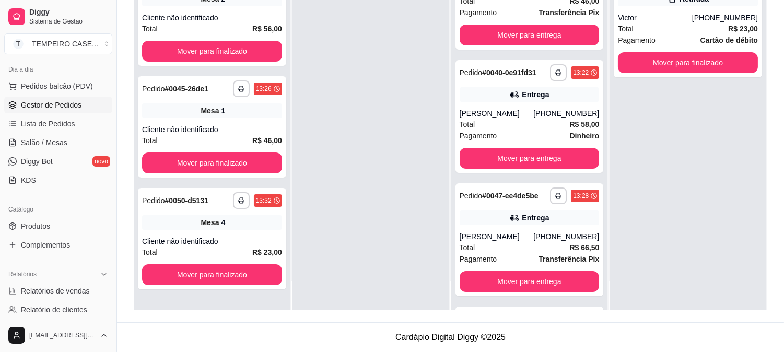
scroll to position [35, 0]
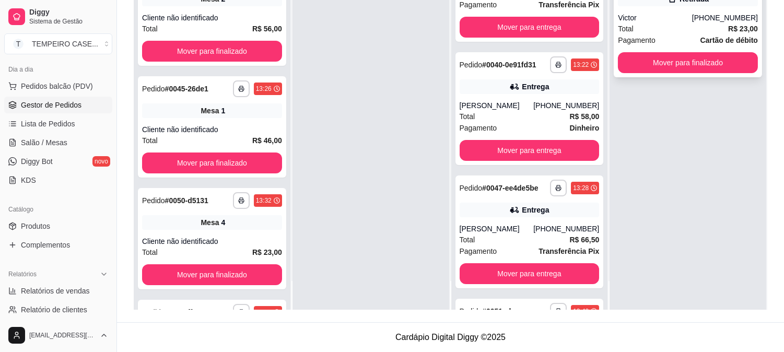
click at [669, 28] on div "Total R$ 23,00" at bounding box center [688, 28] width 140 height 11
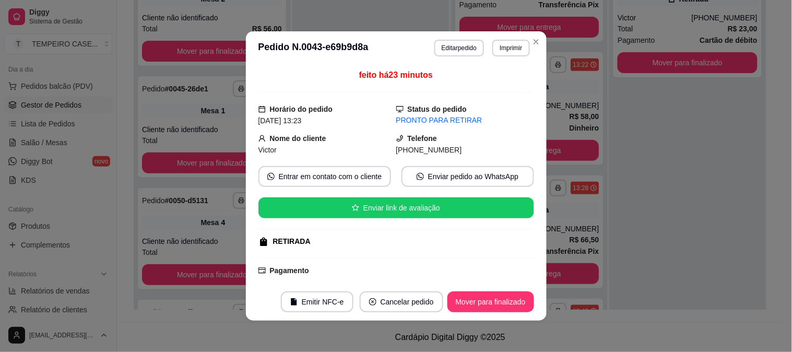
click at [447, 45] on button "Editar pedido" at bounding box center [459, 48] width 50 height 17
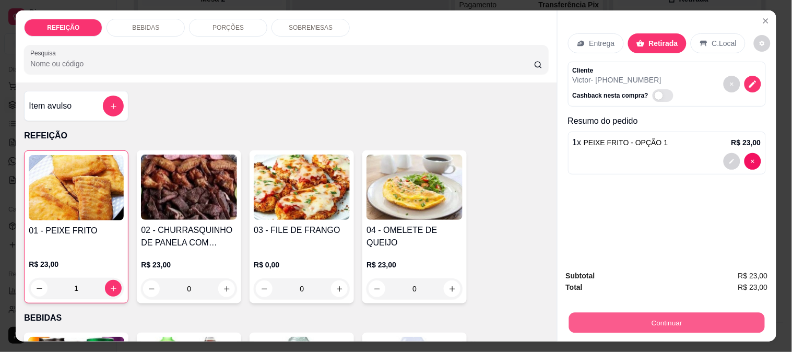
click at [619, 324] on button "Continuar" at bounding box center [666, 322] width 196 height 20
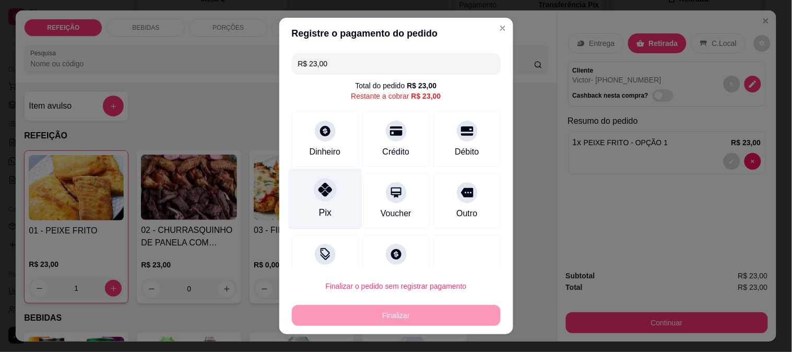
click at [301, 193] on div "Pix" at bounding box center [325, 198] width 74 height 61
type input "R$ 0,00"
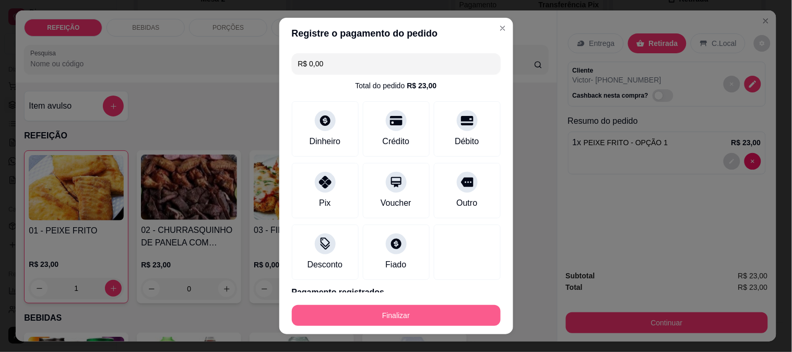
click at [390, 314] on button "Finalizar" at bounding box center [396, 315] width 209 height 21
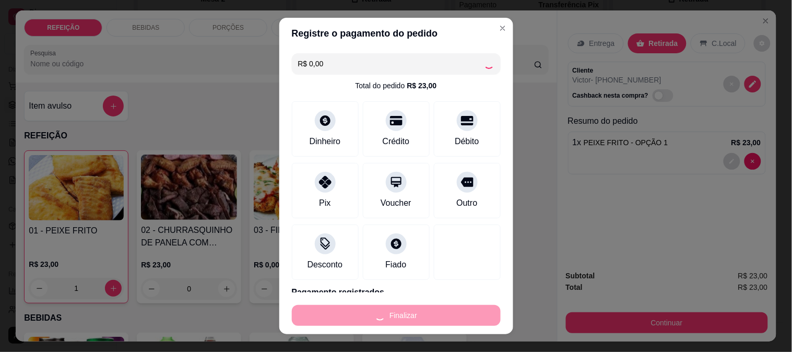
type input "0"
type input "-R$ 23,00"
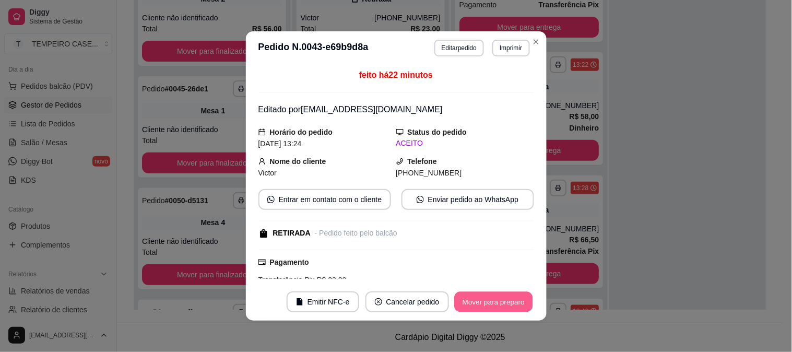
click at [492, 300] on button "Mover para preparo" at bounding box center [493, 302] width 78 height 20
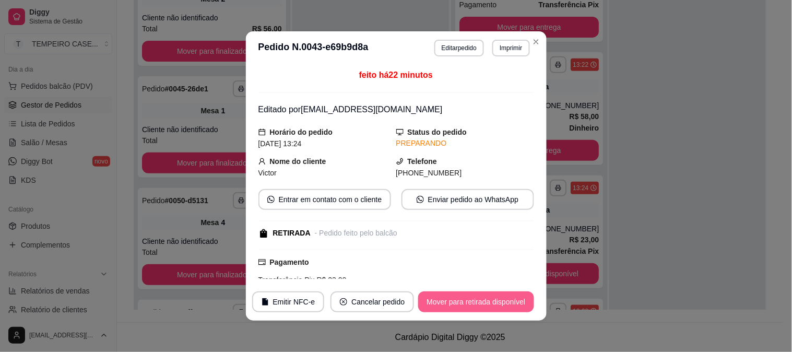
click at [488, 304] on button "Mover para retirada disponível" at bounding box center [475, 301] width 115 height 21
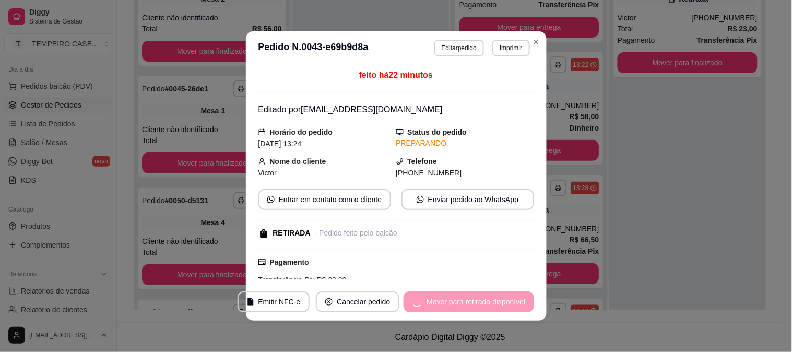
click at [483, 304] on div "Mover para retirada disponível" at bounding box center [468, 301] width 130 height 21
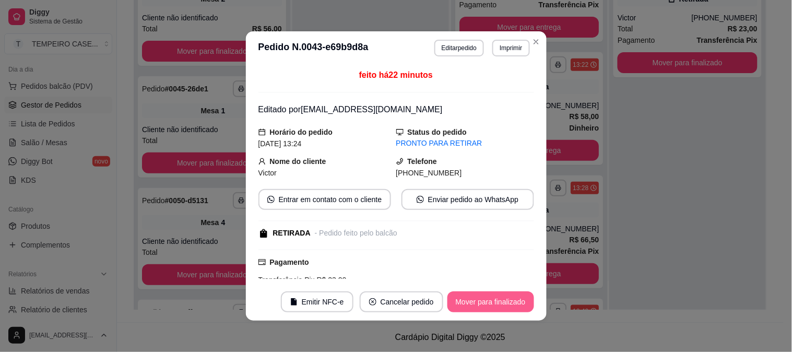
click at [484, 302] on button "Mover para finalizado" at bounding box center [490, 301] width 87 height 21
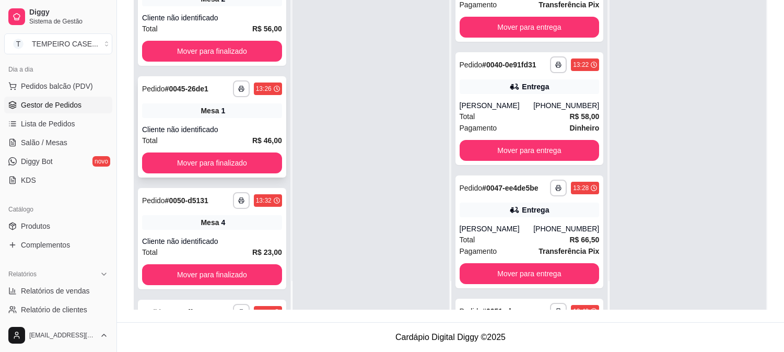
scroll to position [0, 0]
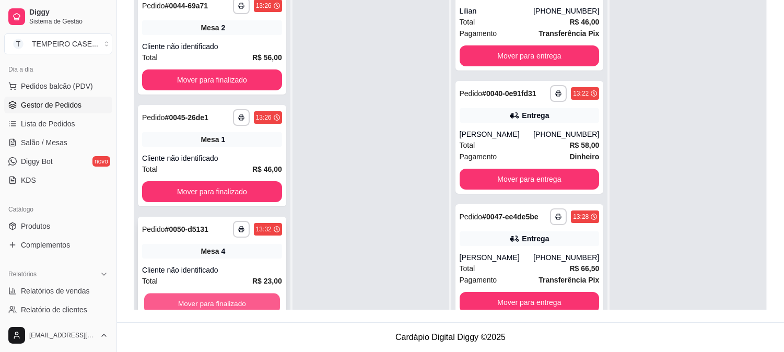
click at [209, 298] on button "Mover para finalizado" at bounding box center [212, 303] width 136 height 20
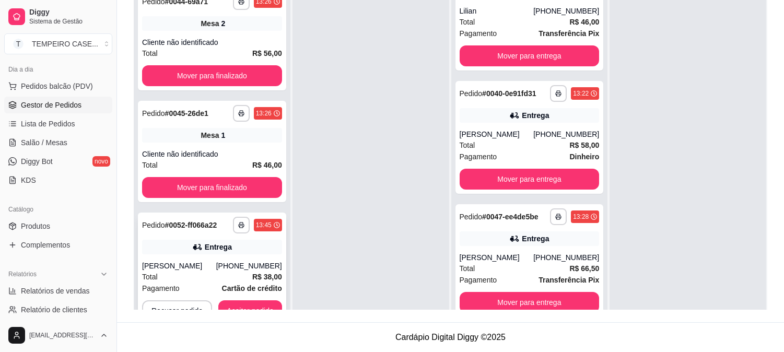
scroll to position [29, 0]
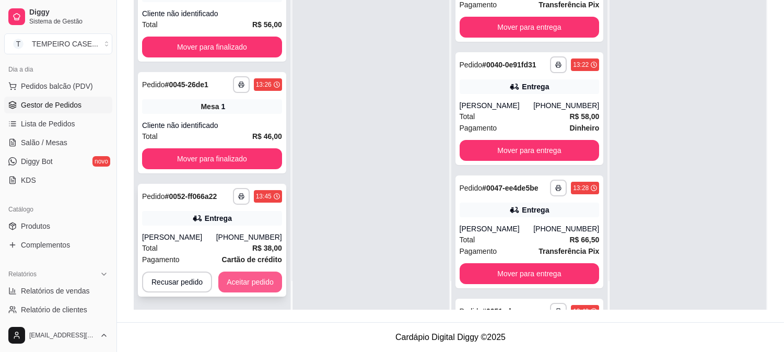
click at [230, 279] on button "Aceitar pedido" at bounding box center [250, 281] width 64 height 21
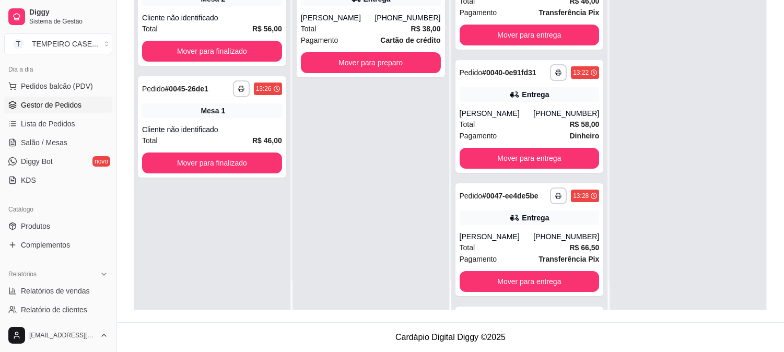
scroll to position [0, 0]
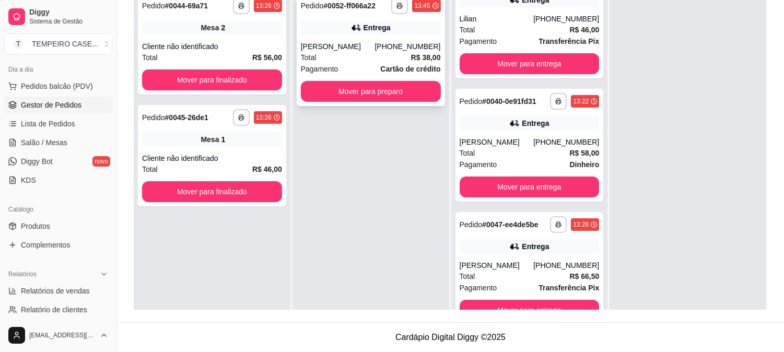
click at [393, 9] on button "button" at bounding box center [399, 5] width 17 height 17
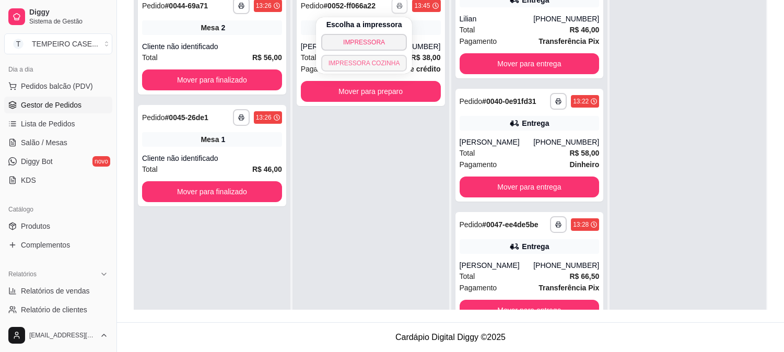
click at [379, 61] on button "IMPRESSORA COZINHA" at bounding box center [364, 63] width 86 height 17
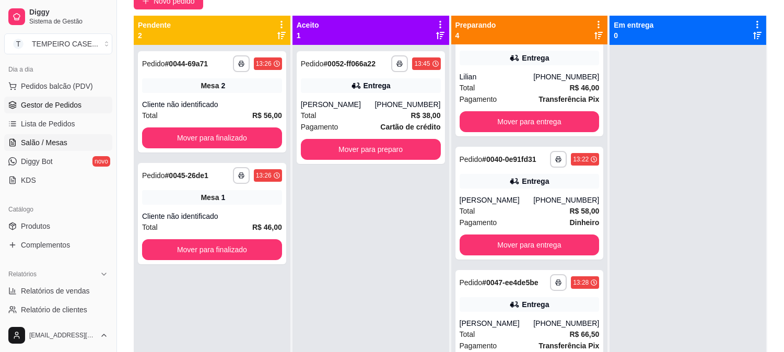
click at [66, 146] on link "Salão / Mesas" at bounding box center [58, 142] width 108 height 17
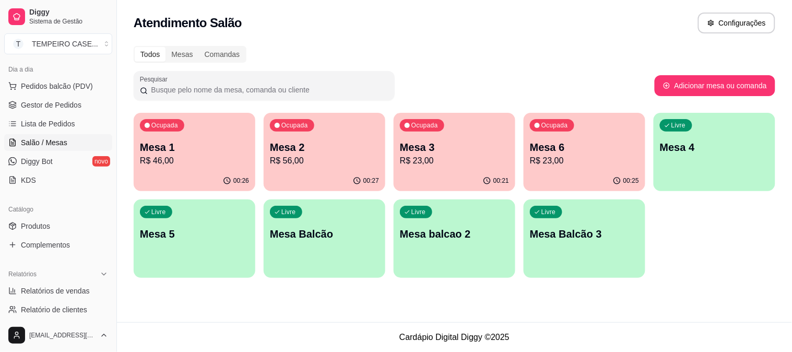
click at [607, 163] on p "R$ 23,00" at bounding box center [584, 161] width 109 height 13
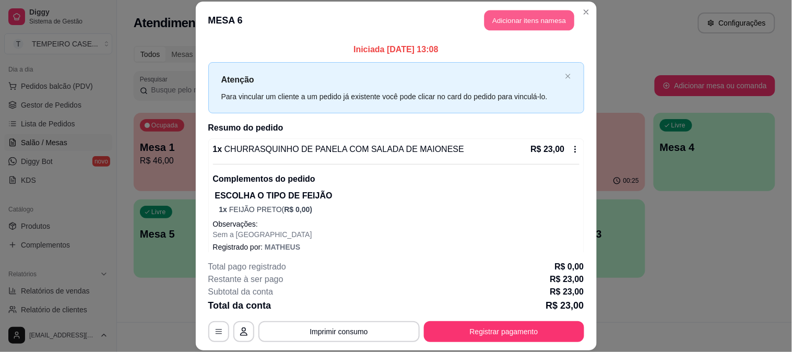
click at [528, 14] on button "Adicionar itens na mesa" at bounding box center [529, 20] width 90 height 20
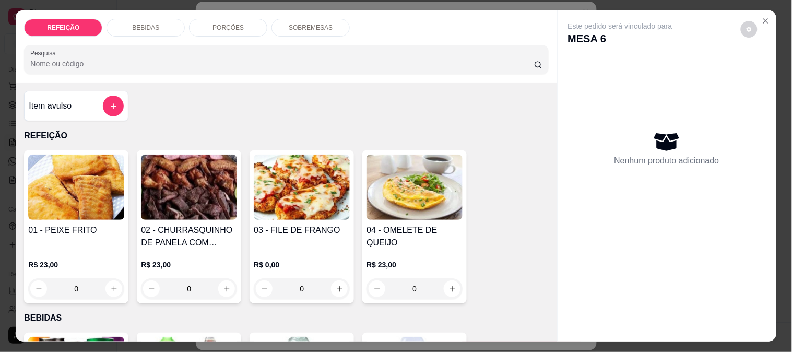
click at [150, 19] on div "BEBIDAS" at bounding box center [145, 28] width 78 height 18
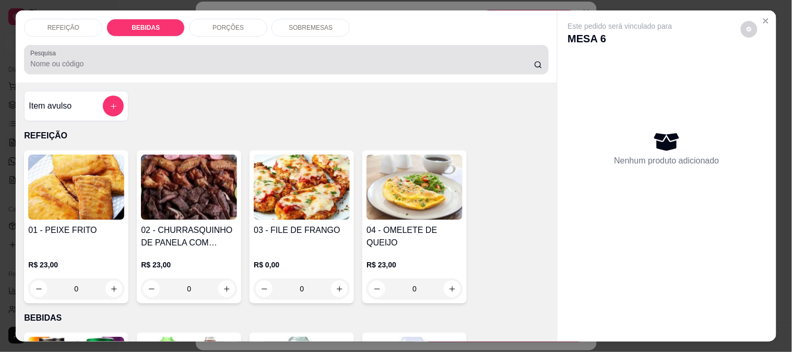
scroll to position [27, 0]
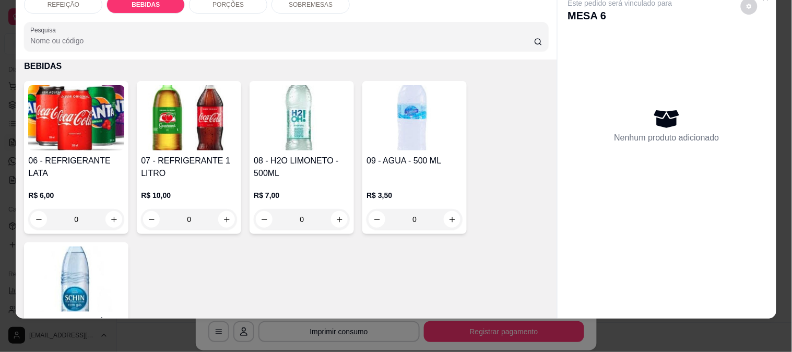
click at [84, 142] on div "06 - REFRIGERANTE LATA R$ 6,00 0" at bounding box center [76, 157] width 104 height 153
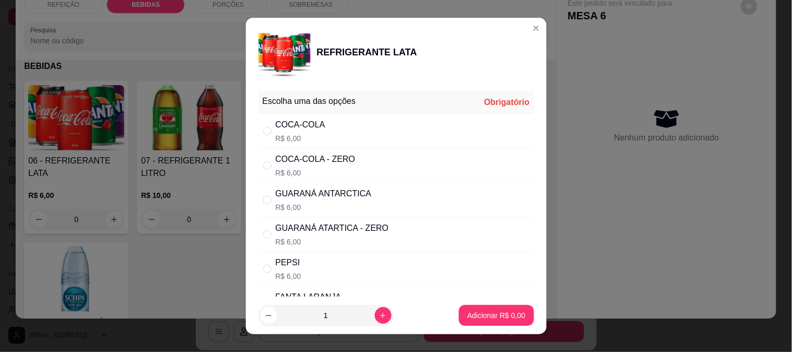
click at [331, 154] on div "COCA-COLA - ZERO" at bounding box center [316, 159] width 80 height 13
radio input "true"
click at [337, 127] on div "COCA-COLA R$ 6,00" at bounding box center [396, 131] width 276 height 34
radio input "true"
radio input "false"
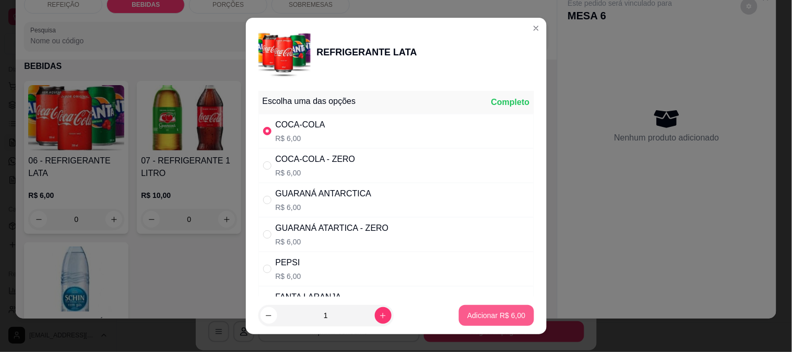
click at [469, 315] on p "Adicionar R$ 6,00" at bounding box center [496, 315] width 58 height 10
type input "1"
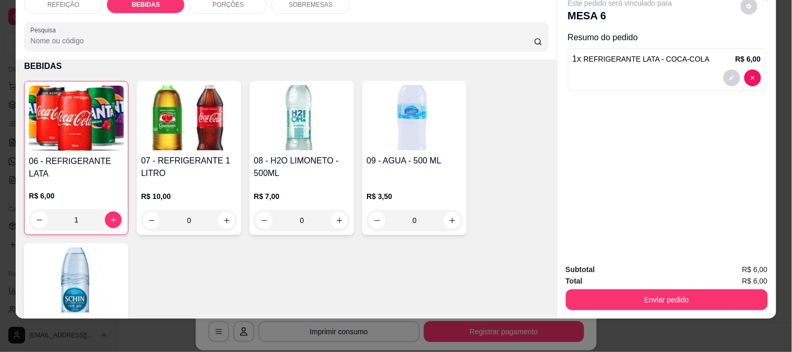
click at [599, 298] on button "Enviar pedido" at bounding box center [667, 299] width 202 height 21
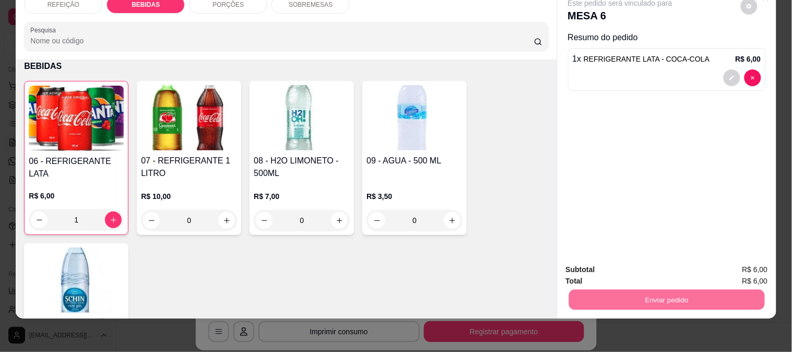
click at [602, 264] on button "Não registrar e enviar pedido" at bounding box center [632, 265] width 109 height 20
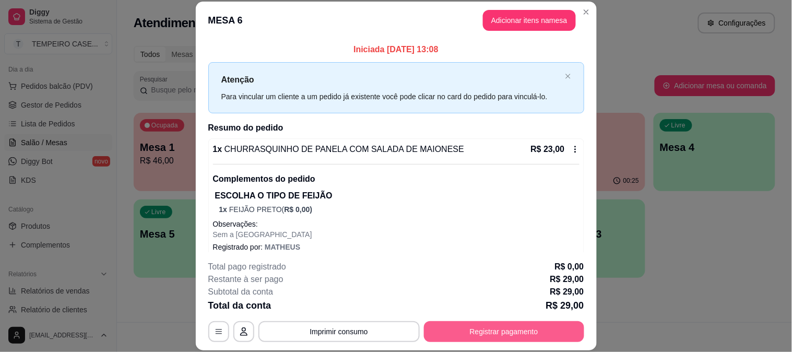
click at [493, 333] on button "Registrar pagamento" at bounding box center [504, 331] width 160 height 21
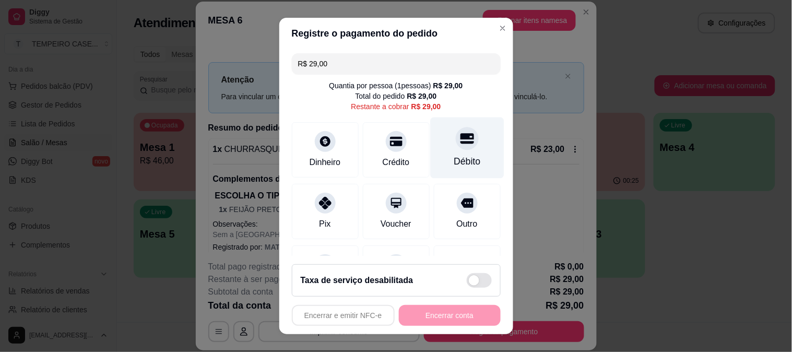
click at [456, 136] on div at bounding box center [467, 138] width 23 height 23
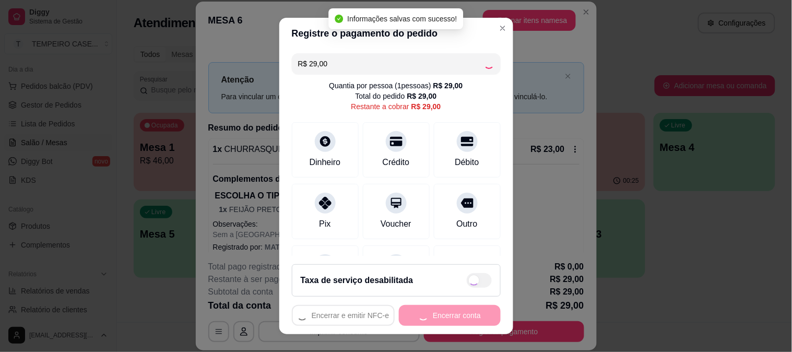
type input "R$ 0,00"
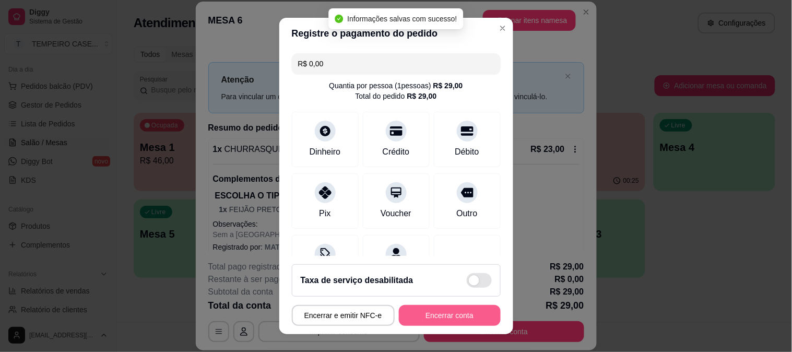
click at [444, 314] on button "Encerrar conta" at bounding box center [450, 315] width 102 height 21
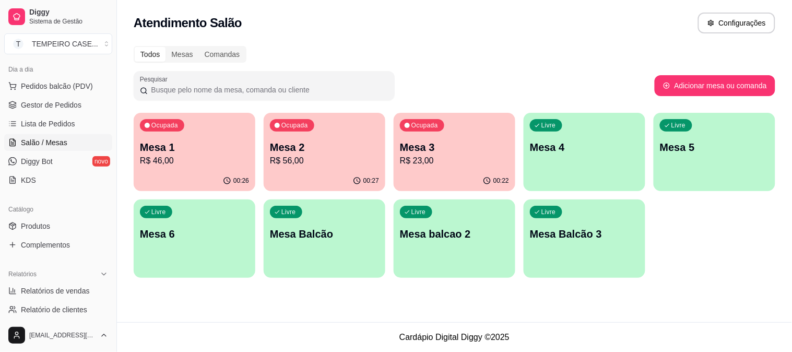
click at [413, 169] on div "Ocupada Mesa 3 R$ 23,00" at bounding box center [455, 142] width 122 height 58
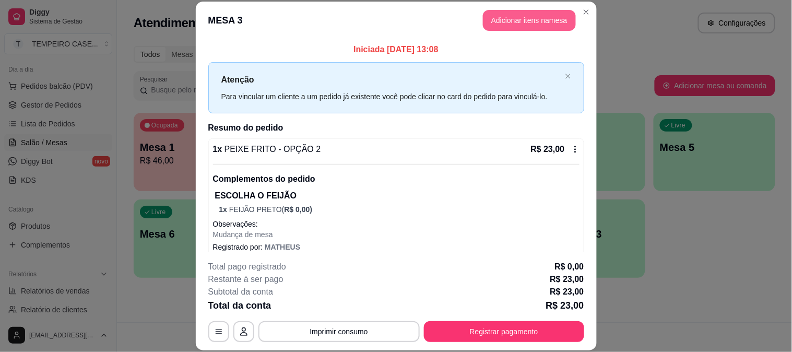
click at [520, 23] on button "Adicionar itens na mesa" at bounding box center [529, 20] width 93 height 21
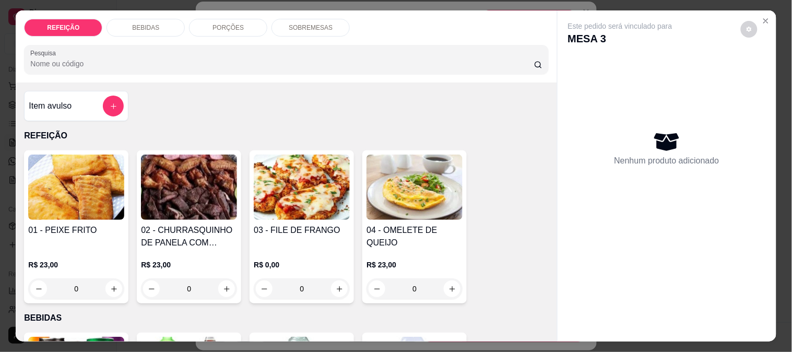
click at [162, 20] on div "BEBIDAS" at bounding box center [145, 28] width 78 height 18
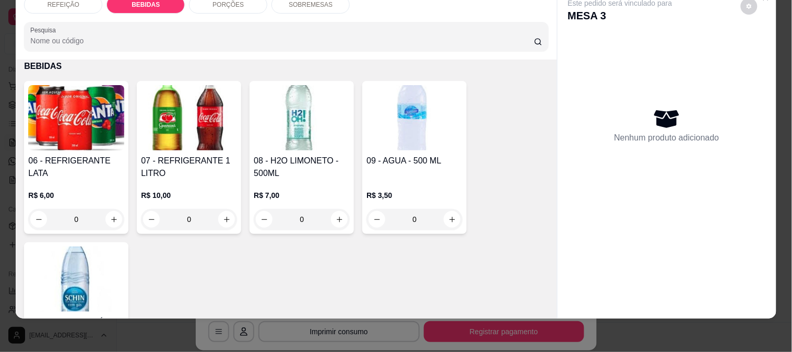
click at [163, 139] on img at bounding box center [189, 117] width 96 height 65
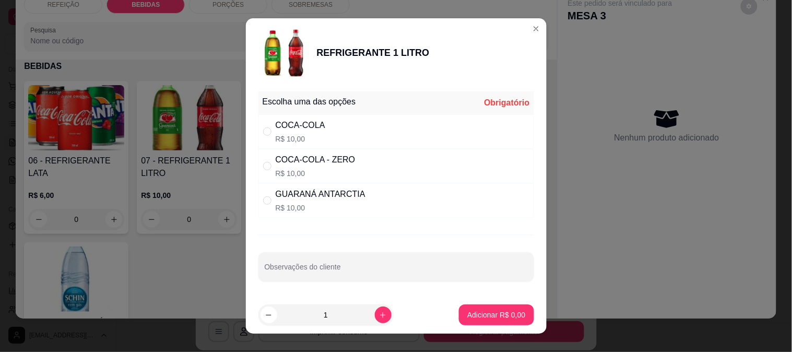
click at [306, 135] on p "R$ 10,00" at bounding box center [301, 139] width 50 height 10
radio input "true"
click at [478, 312] on p "Adicionar R$ 10,00" at bounding box center [494, 315] width 62 height 10
type input "1"
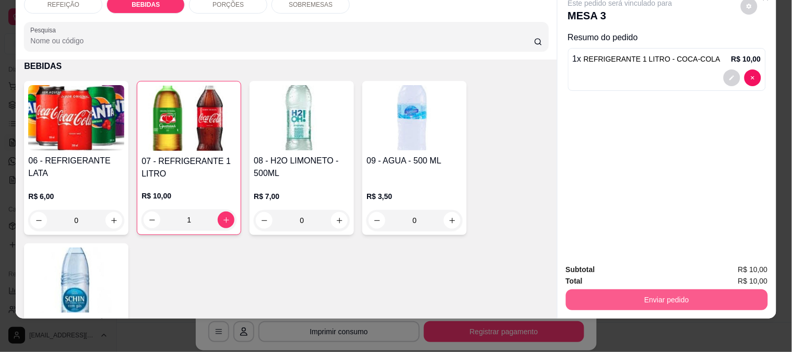
click at [661, 289] on button "Enviar pedido" at bounding box center [667, 299] width 202 height 21
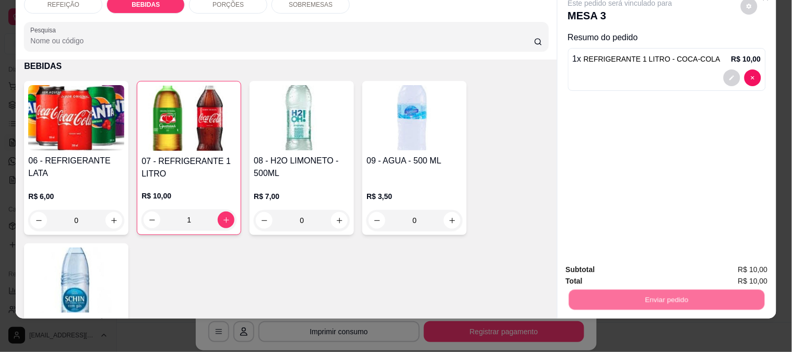
click at [588, 264] on button "Não registrar e enviar pedido" at bounding box center [632, 266] width 109 height 20
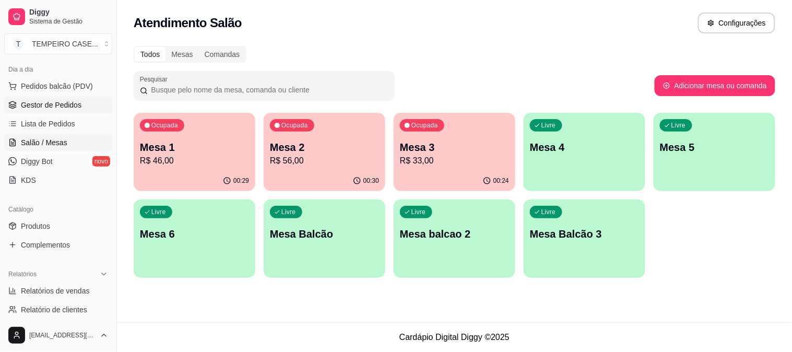
click at [63, 97] on link "Gestor de Pedidos" at bounding box center [58, 105] width 108 height 17
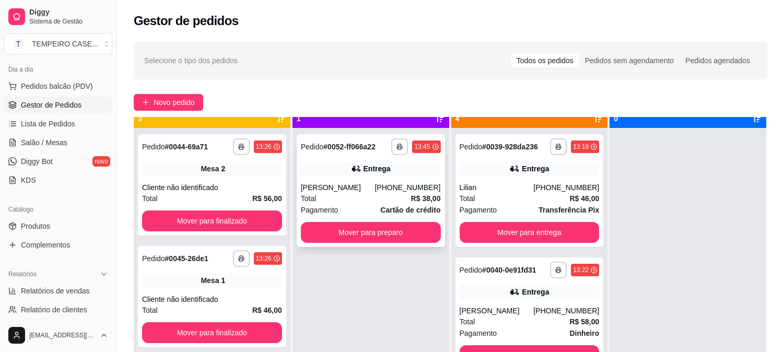
scroll to position [29, 0]
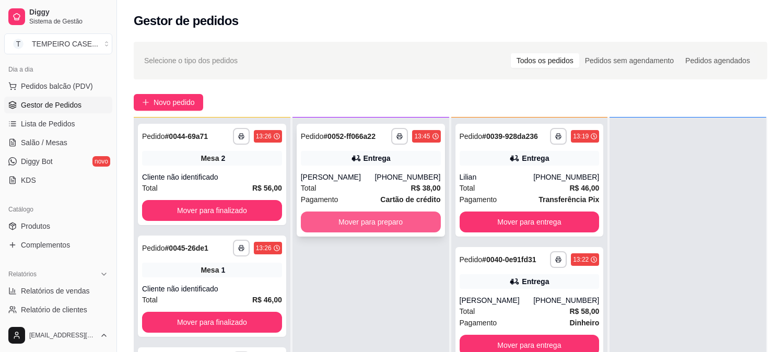
click at [386, 225] on button "Mover para preparo" at bounding box center [371, 221] width 140 height 21
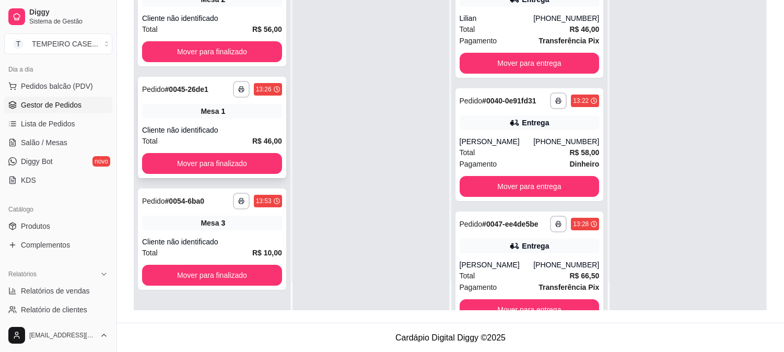
scroll to position [159, 0]
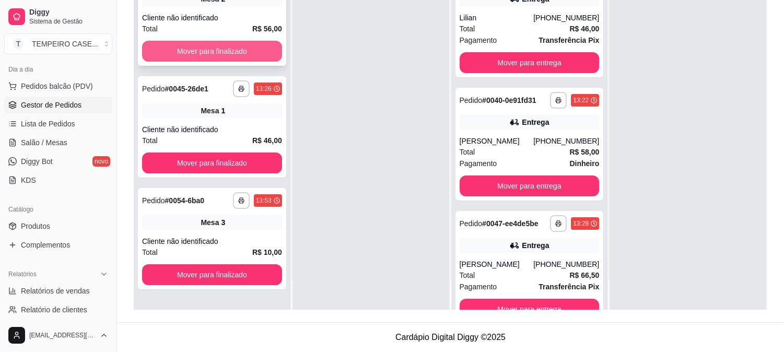
click at [238, 54] on button "Mover para finalizado" at bounding box center [212, 51] width 140 height 21
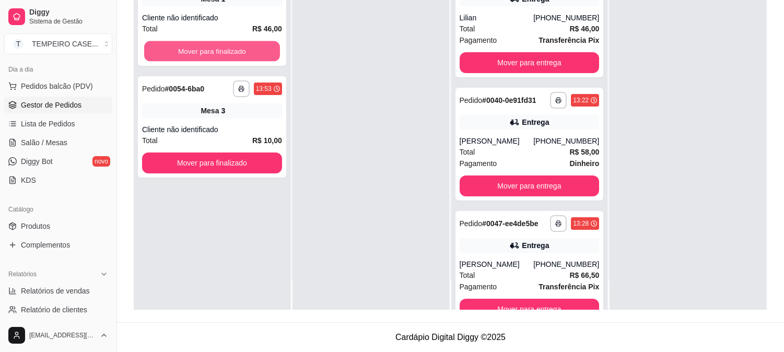
click at [238, 55] on button "Mover para finalizado" at bounding box center [212, 51] width 136 height 20
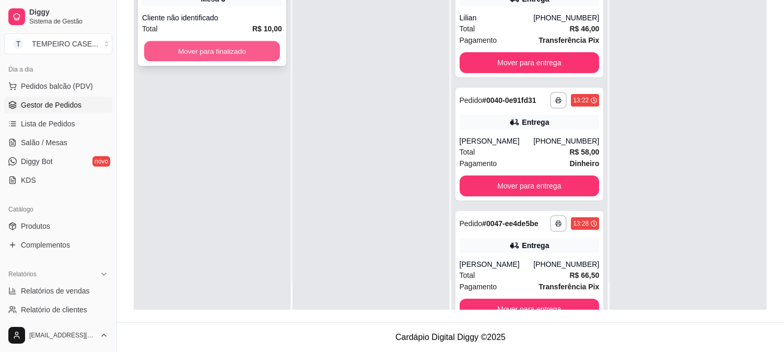
click at [241, 55] on button "Mover para finalizado" at bounding box center [212, 51] width 136 height 20
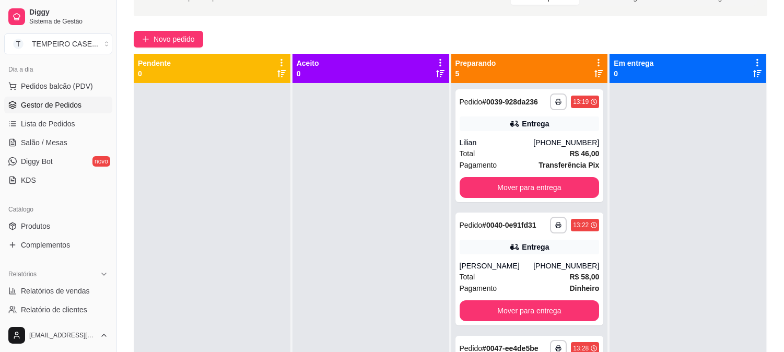
scroll to position [0, 0]
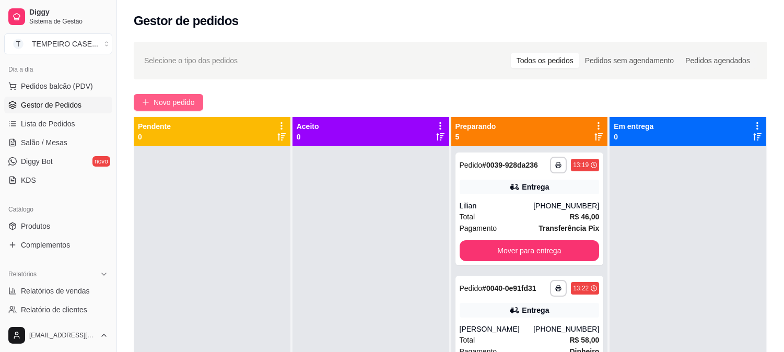
click at [150, 108] on button "Novo pedido" at bounding box center [168, 102] width 69 height 17
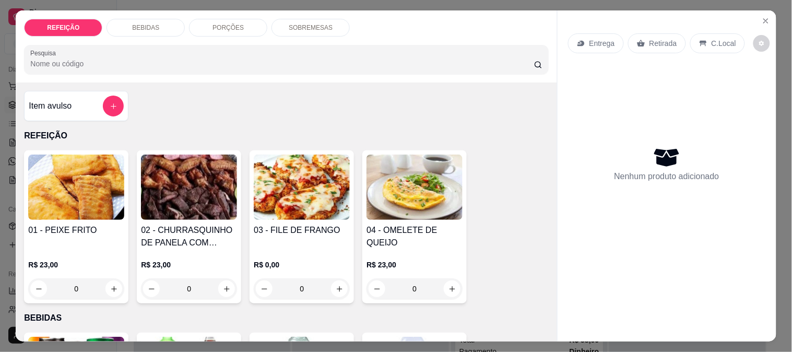
click at [67, 200] on img at bounding box center [76, 187] width 96 height 65
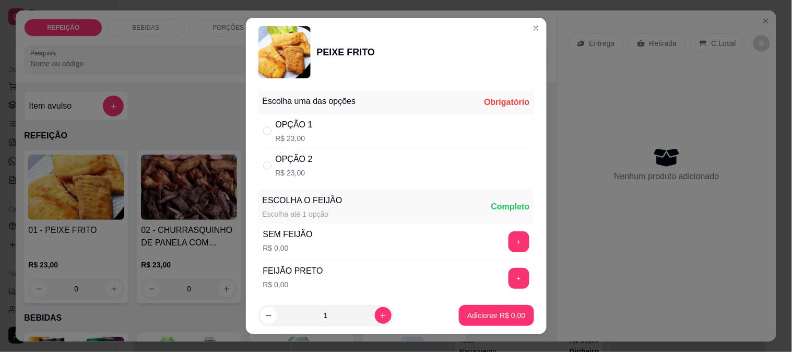
click at [282, 122] on div "OPÇÃO 1" at bounding box center [294, 124] width 37 height 13
radio input "true"
click at [476, 310] on button "Adicionar R$ 23,00" at bounding box center [494, 315] width 79 height 21
type input "1"
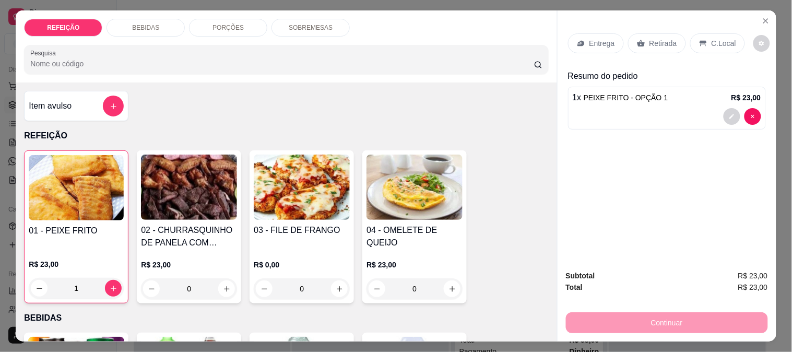
click at [637, 39] on icon at bounding box center [641, 43] width 8 height 8
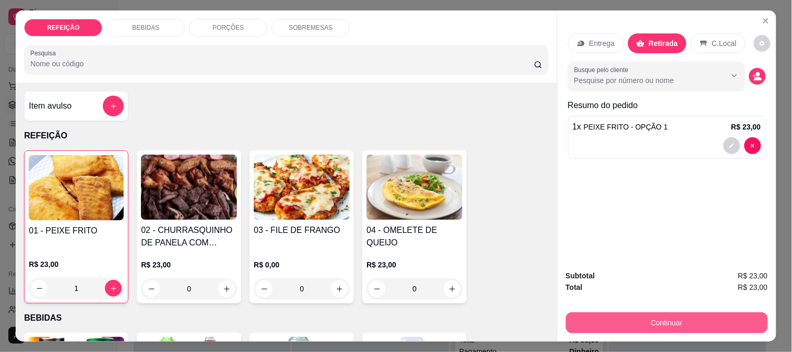
click at [674, 316] on button "Continuar" at bounding box center [667, 322] width 202 height 21
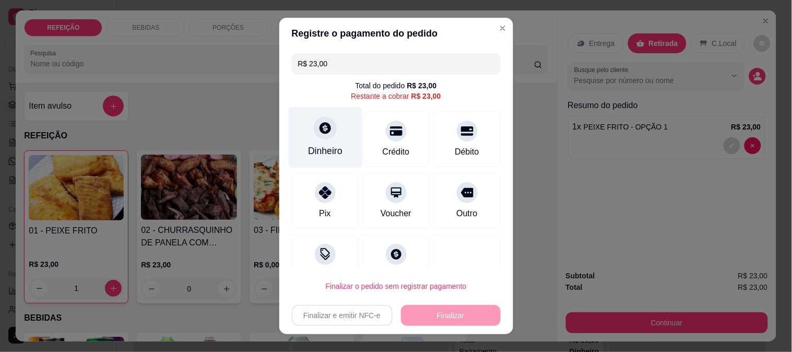
click at [318, 134] on icon at bounding box center [325, 128] width 14 height 14
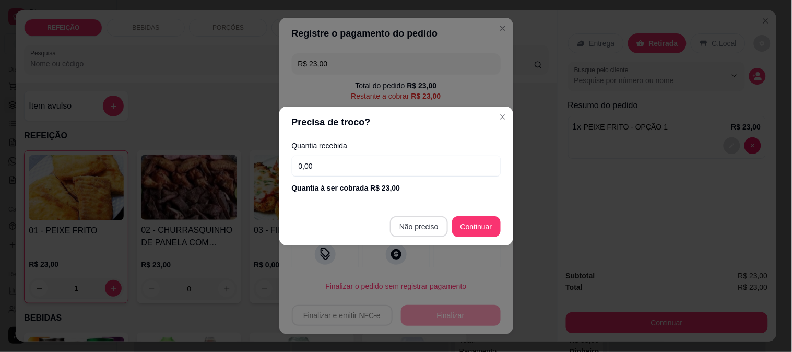
type input "R$ 0,00"
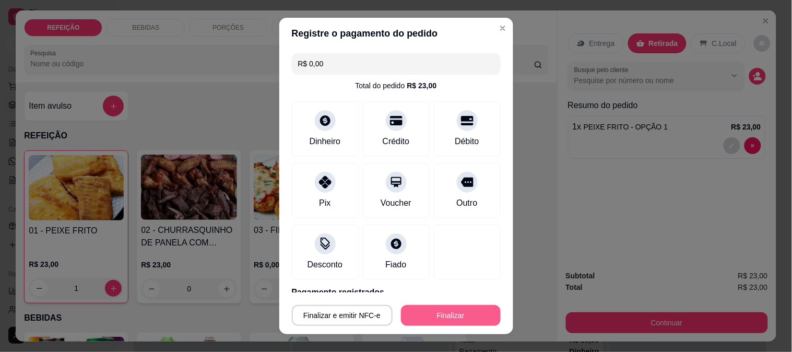
click at [449, 317] on button "Finalizar" at bounding box center [451, 315] width 100 height 21
type input "0"
type input "-R$ 23,00"
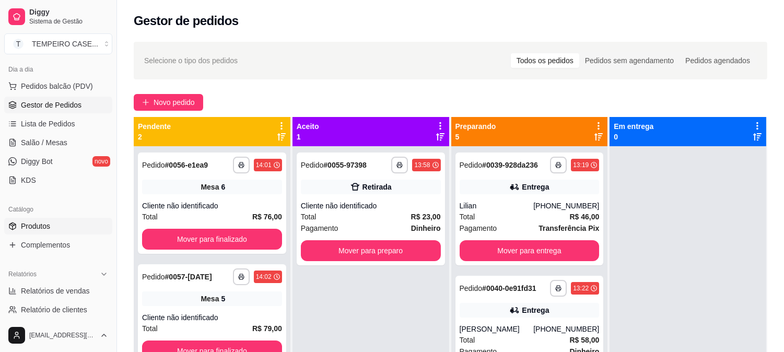
click at [25, 232] on link "Produtos" at bounding box center [58, 226] width 108 height 17
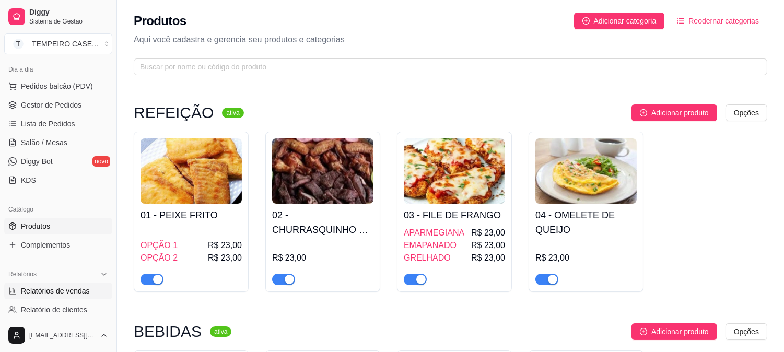
click at [50, 298] on link "Relatórios de vendas" at bounding box center [58, 290] width 108 height 17
select select "ALL"
select select "0"
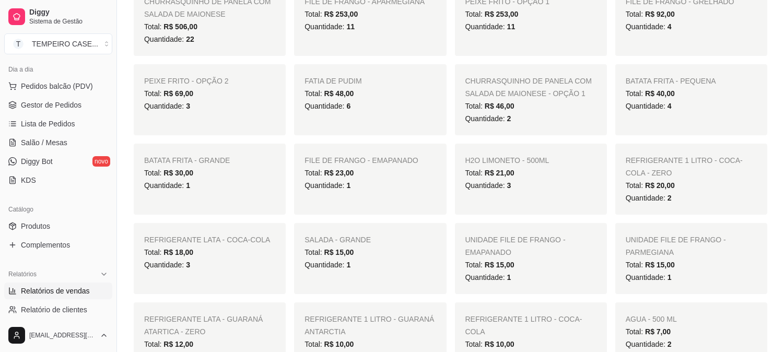
scroll to position [232, 0]
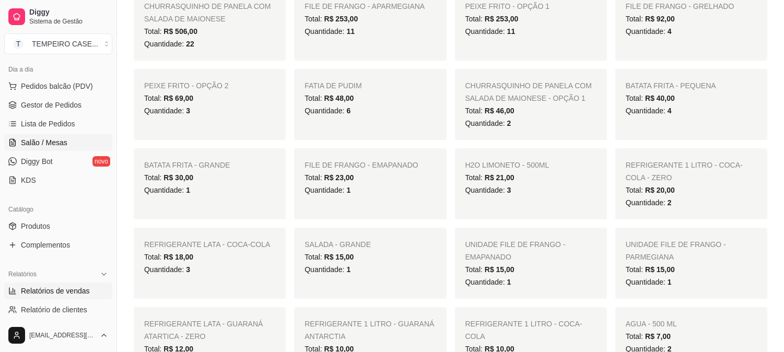
click at [52, 146] on span "Salão / Mesas" at bounding box center [44, 142] width 46 height 10
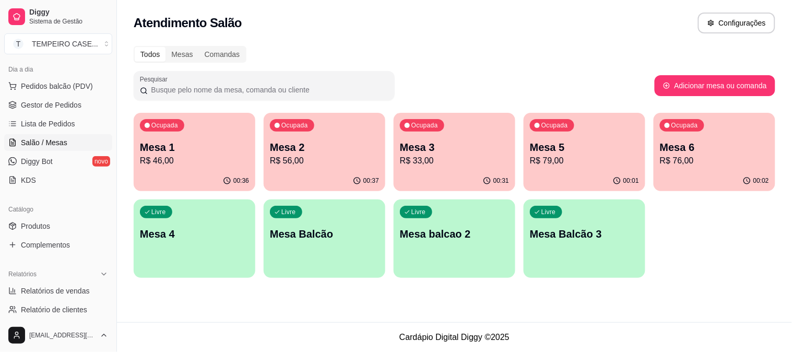
click at [602, 166] on p "R$ 79,00" at bounding box center [584, 161] width 109 height 13
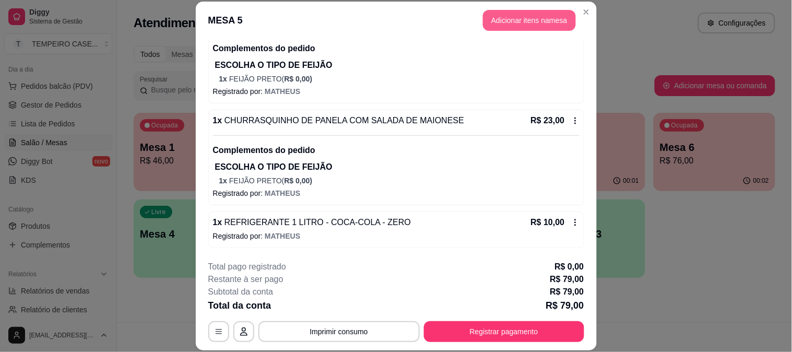
click at [508, 18] on button "Adicionar itens na mesa" at bounding box center [529, 20] width 93 height 21
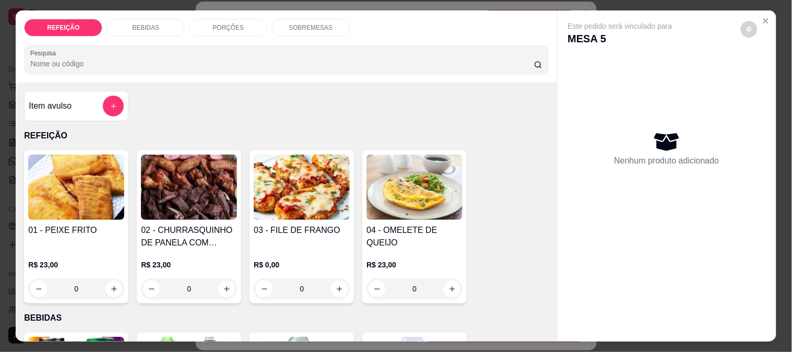
click at [159, 26] on div "BEBIDAS" at bounding box center [145, 28] width 78 height 18
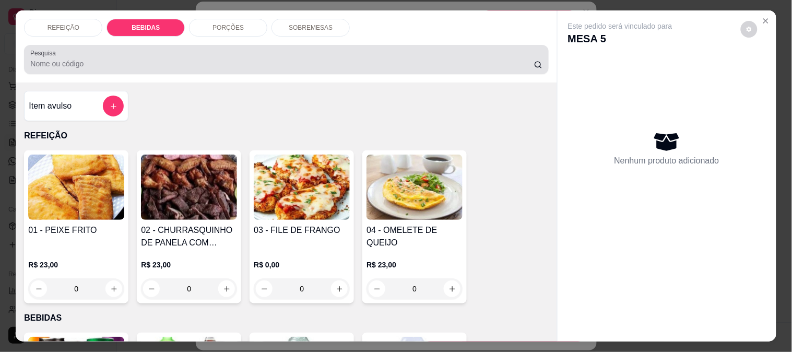
scroll to position [27, 0]
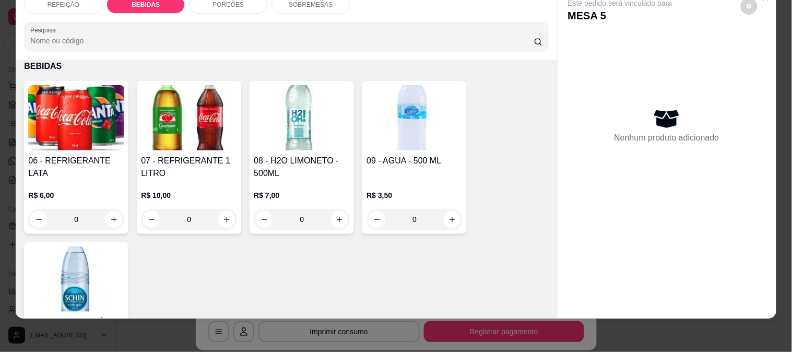
click at [398, 143] on div "09 - AGUA - 500 ML R$ 3,50 0" at bounding box center [414, 157] width 104 height 153
click at [493, 243] on p "Adicionar R$ 3,50" at bounding box center [496, 248] width 58 height 10
type input "1"
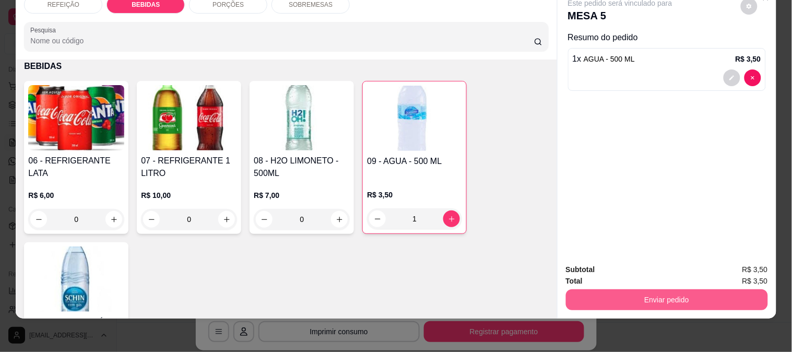
click at [653, 289] on button "Enviar pedido" at bounding box center [667, 299] width 202 height 21
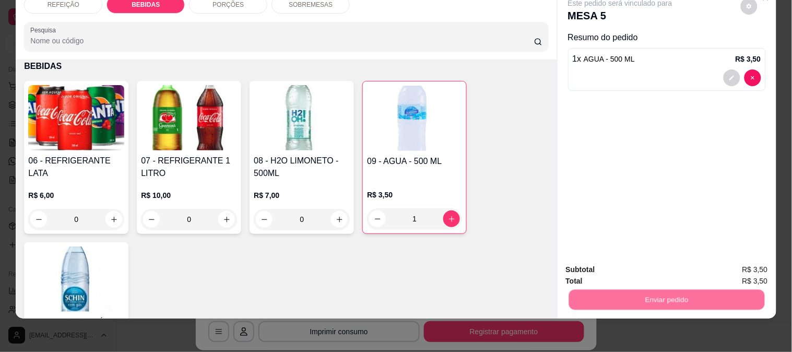
click at [641, 253] on div "Deseja registrar o cliente que fez esse pedido? Essa é uma forma de identificar…" at bounding box center [662, 253] width 179 height 45
click at [639, 273] on button "Não registrar e enviar pedido" at bounding box center [631, 265] width 105 height 19
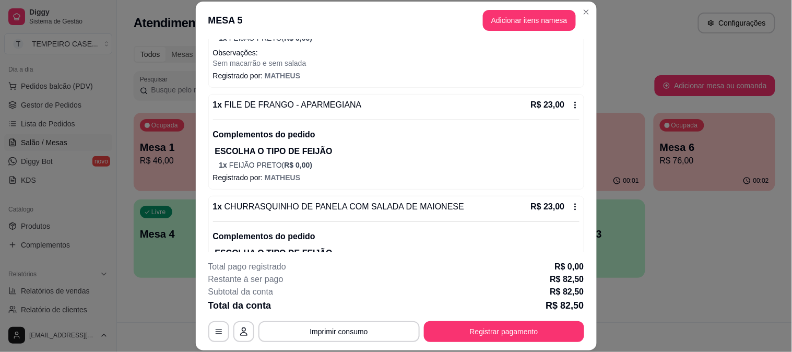
scroll to position [141, 0]
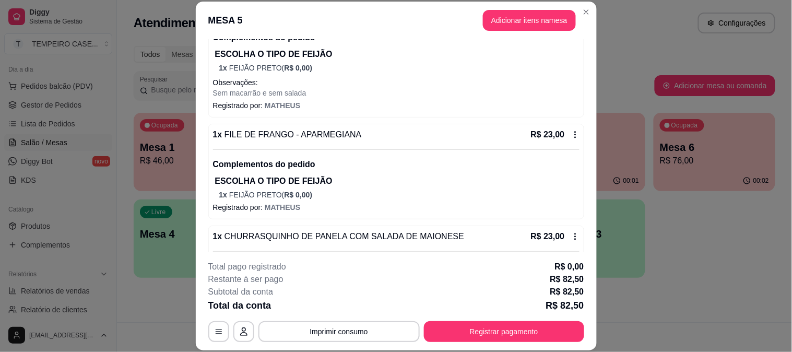
click at [588, 4] on header "MESA 5 Adicionar itens na mesa" at bounding box center [396, 21] width 401 height 38
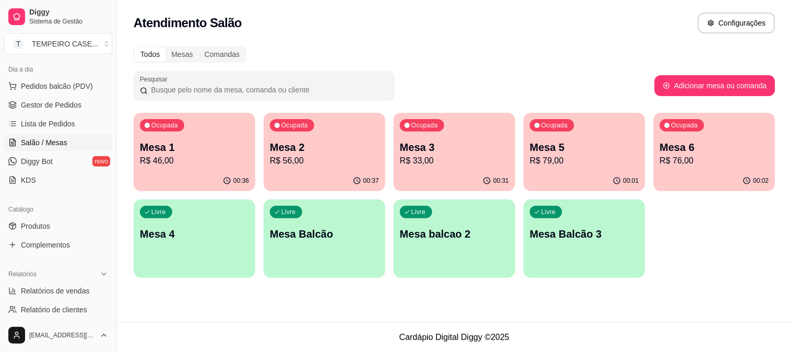
click at [702, 138] on div "Ocupada Mesa 6 R$ 76,00" at bounding box center [715, 142] width 122 height 58
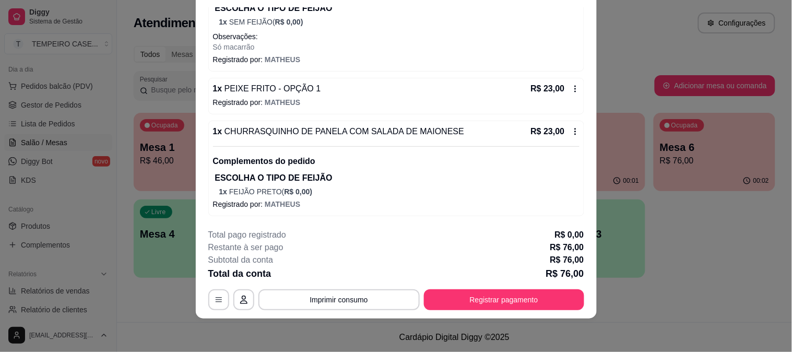
scroll to position [0, 0]
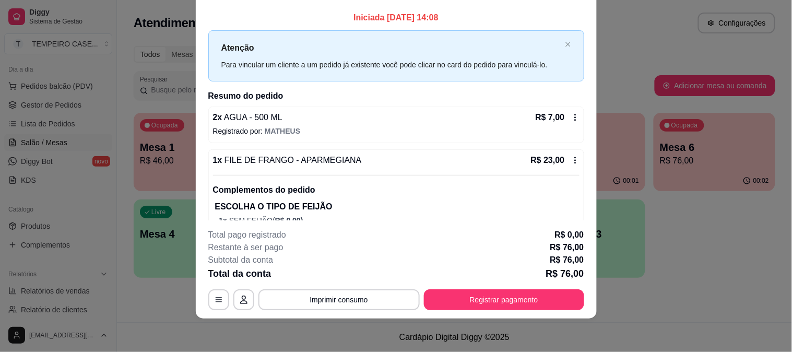
click at [571, 118] on icon at bounding box center [575, 117] width 8 height 8
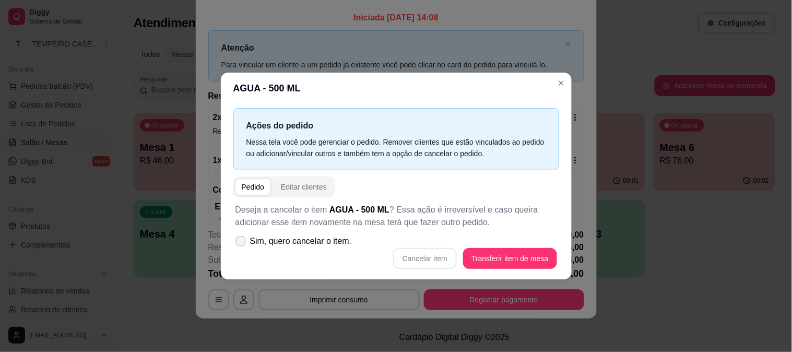
click at [277, 247] on span "Sim, quero cancelar o item." at bounding box center [301, 241] width 102 height 13
click at [242, 247] on input "Sim, quero cancelar o item." at bounding box center [238, 246] width 7 height 7
checkbox input "true"
click at [426, 260] on button "Cancelar item" at bounding box center [425, 258] width 64 height 21
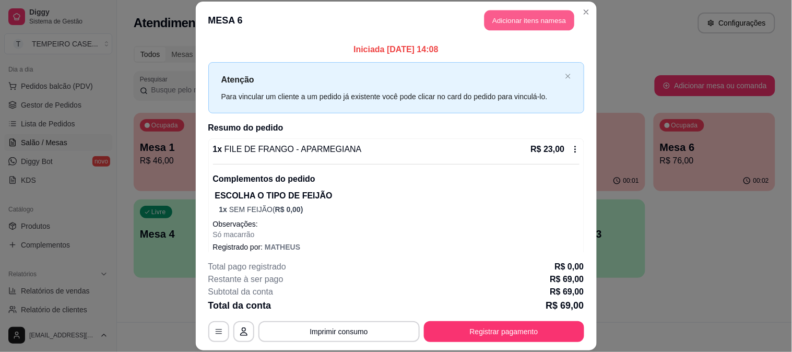
click at [507, 30] on button "Adicionar itens na mesa" at bounding box center [529, 20] width 90 height 20
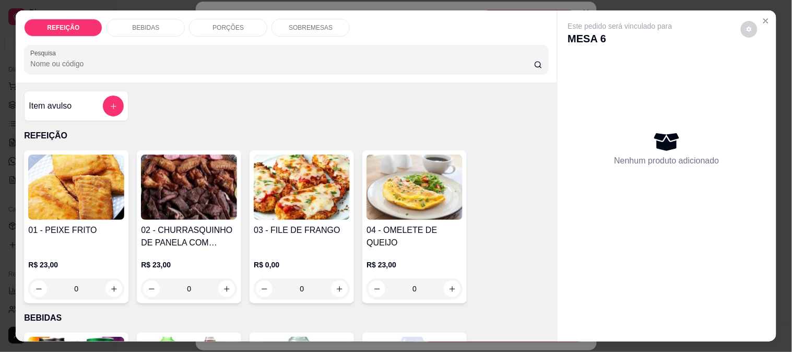
click at [143, 25] on p "BEBIDAS" at bounding box center [145, 27] width 27 height 8
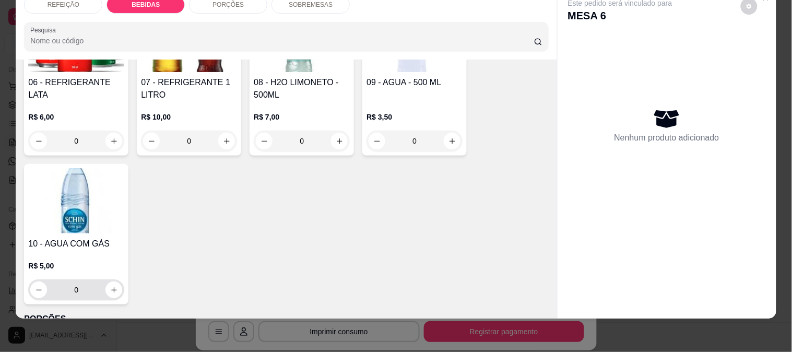
scroll to position [403, 0]
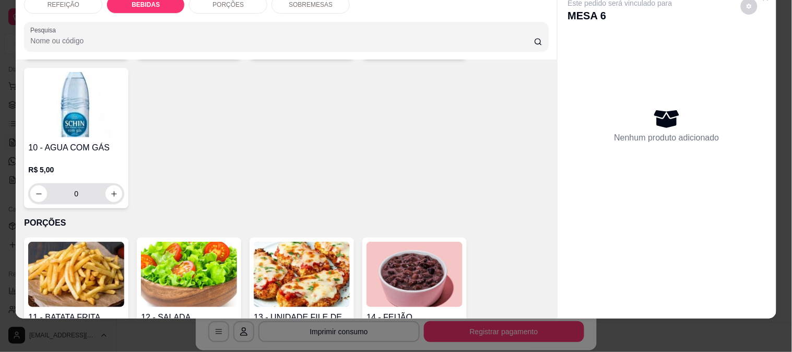
click at [111, 191] on icon "increase-product-quantity" at bounding box center [114, 194] width 6 height 6
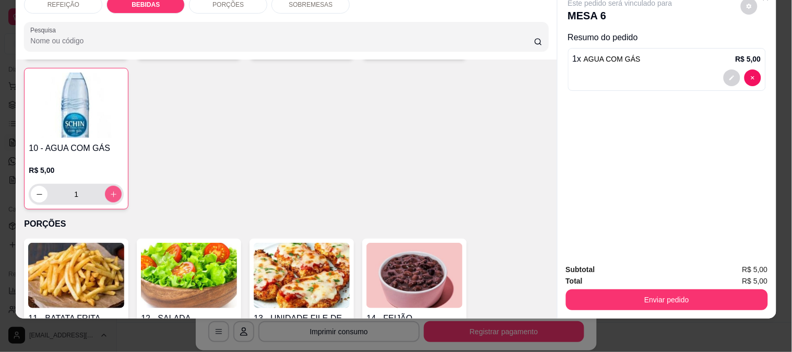
click at [111, 192] on icon "increase-product-quantity" at bounding box center [114, 195] width 6 height 6
type input "2"
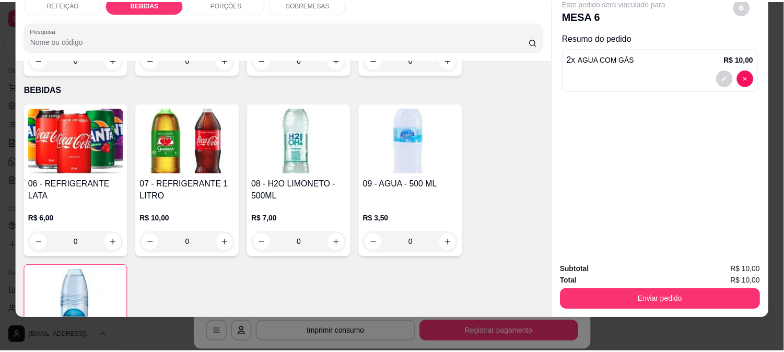
scroll to position [171, 0]
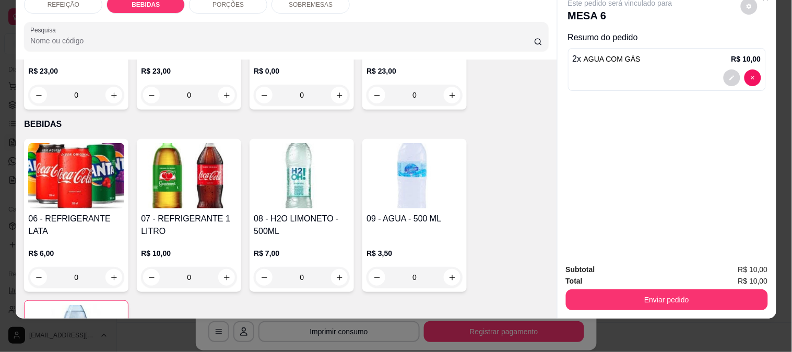
click at [448, 274] on icon "increase-product-quantity" at bounding box center [452, 278] width 8 height 8
type input "1"
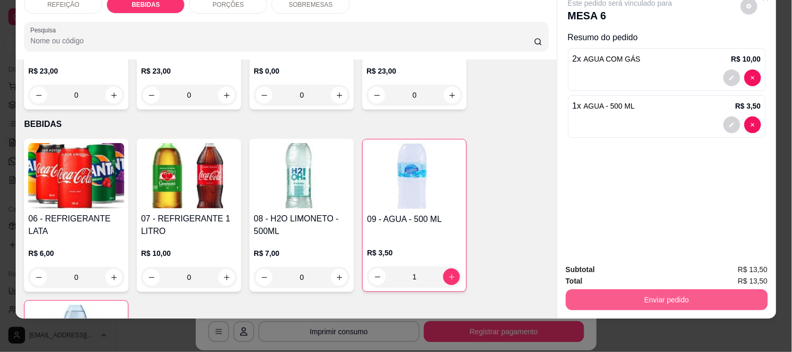
click at [643, 289] on button "Enviar pedido" at bounding box center [667, 299] width 202 height 21
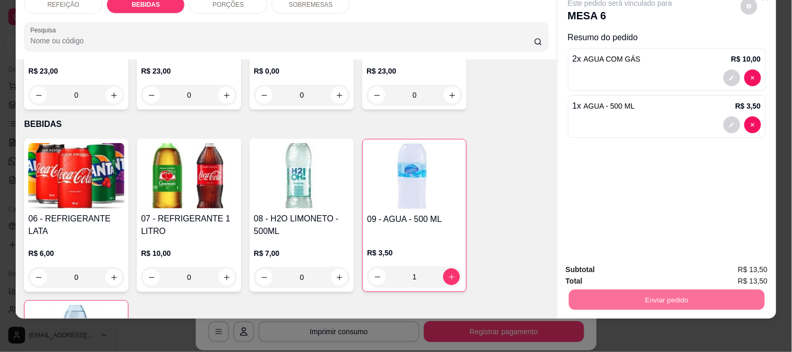
click at [656, 261] on button "Não registrar e enviar pedido" at bounding box center [631, 264] width 105 height 19
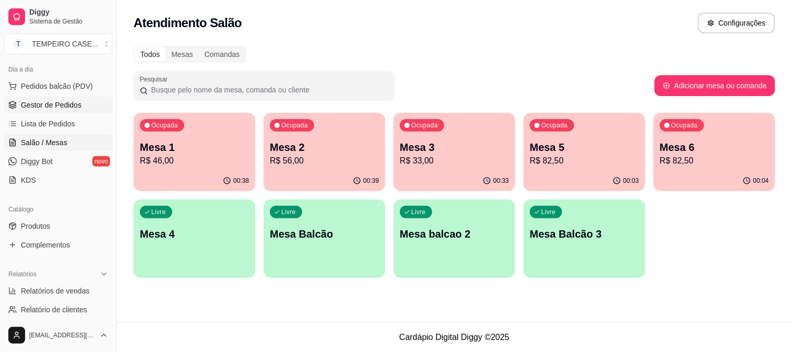
click at [57, 106] on span "Gestor de Pedidos" at bounding box center [51, 105] width 61 height 10
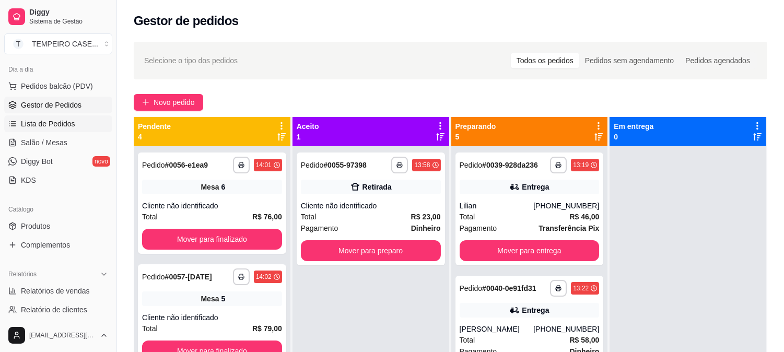
click at [58, 124] on span "Lista de Pedidos" at bounding box center [48, 123] width 54 height 10
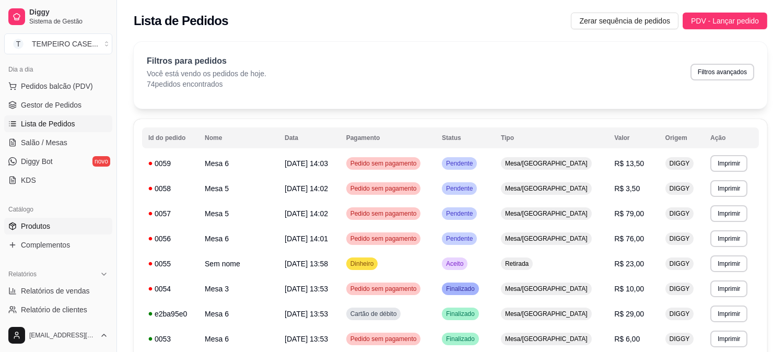
click at [52, 221] on link "Produtos" at bounding box center [58, 226] width 108 height 17
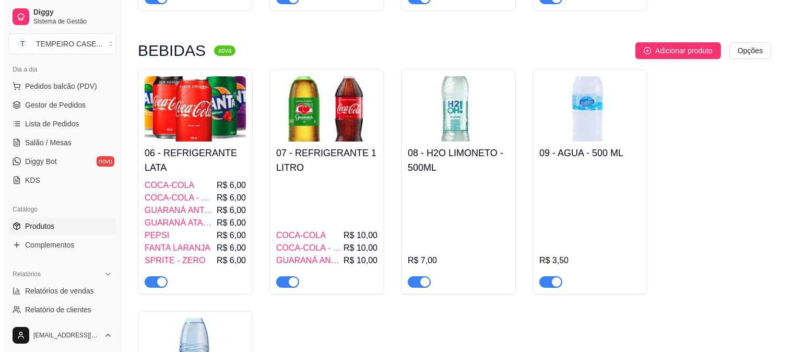
scroll to position [290, 0]
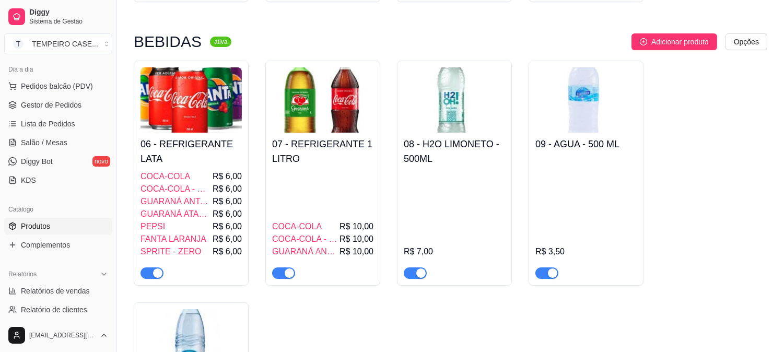
click at [316, 176] on div "COCA-COLA R$ 10,00 COCA-COLA - ZERO R$ 10,00 GUARANÁ ANTARCTIA R$ 10,00" at bounding box center [322, 224] width 101 height 109
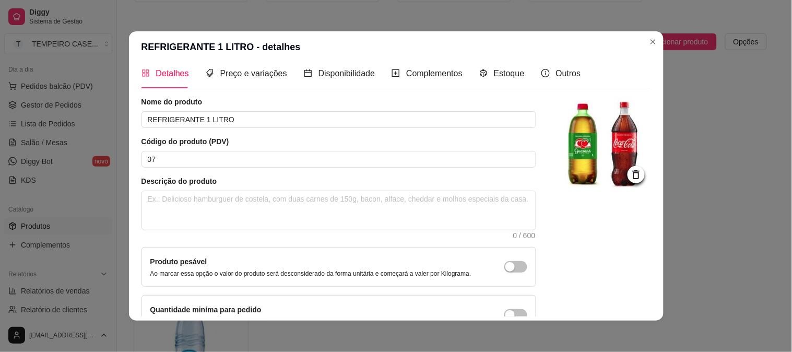
scroll to position [0, 0]
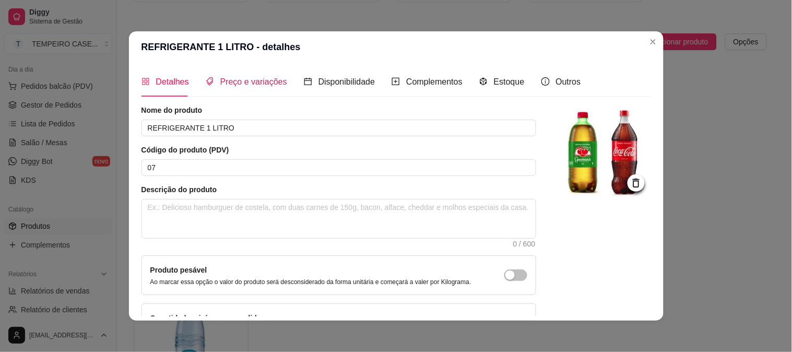
click at [262, 75] on div "Preço e variações" at bounding box center [246, 81] width 81 height 13
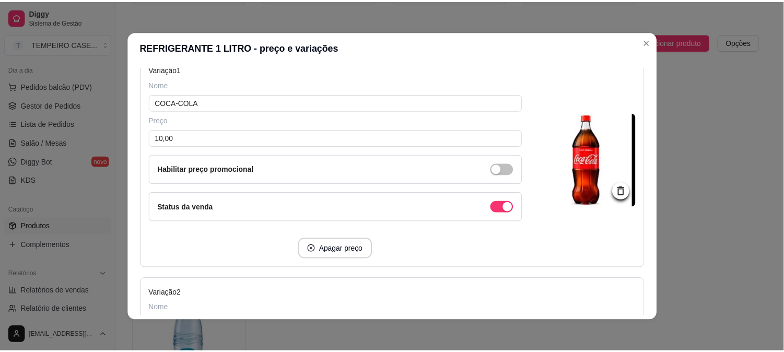
scroll to position [116, 0]
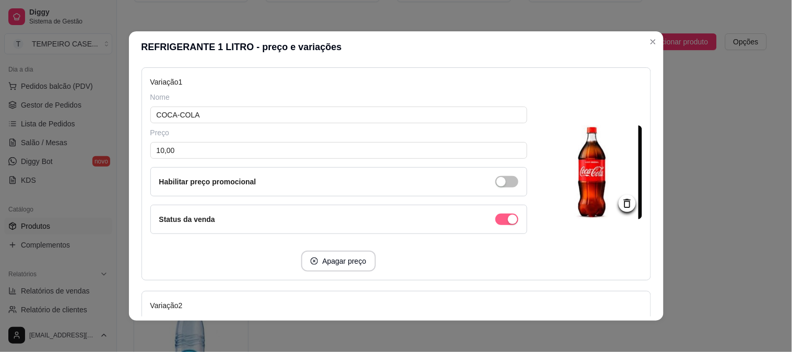
click at [508, 217] on div "button" at bounding box center [512, 219] width 9 height 9
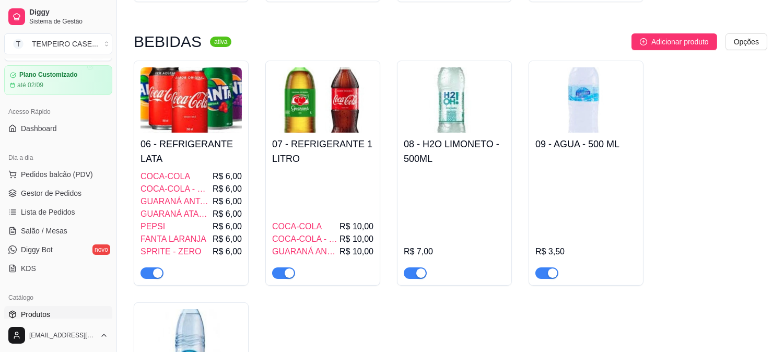
scroll to position [0, 0]
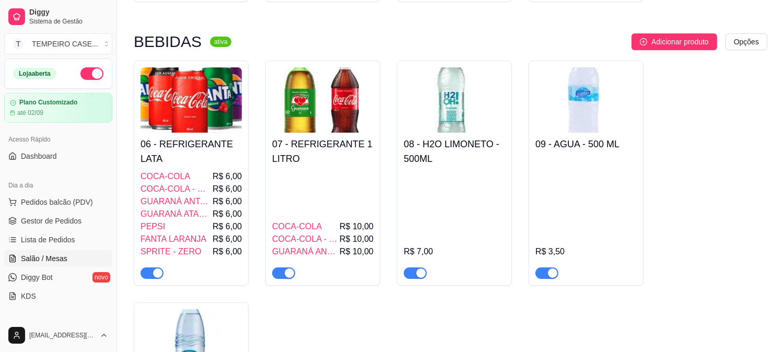
click at [57, 263] on span "Salão / Mesas" at bounding box center [44, 258] width 46 height 10
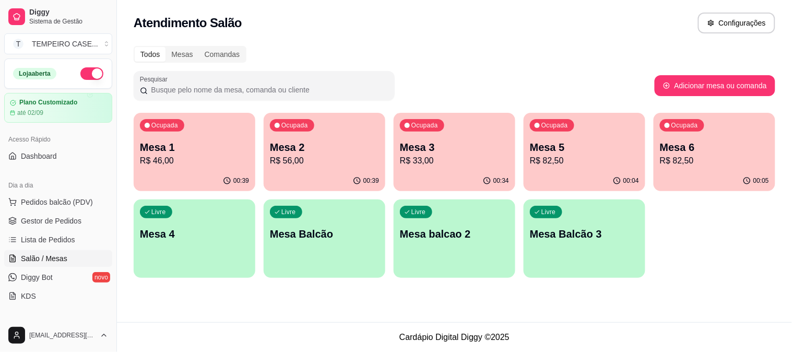
click at [163, 167] on div "Ocupada Mesa 1 R$ 46,00" at bounding box center [195, 142] width 122 height 58
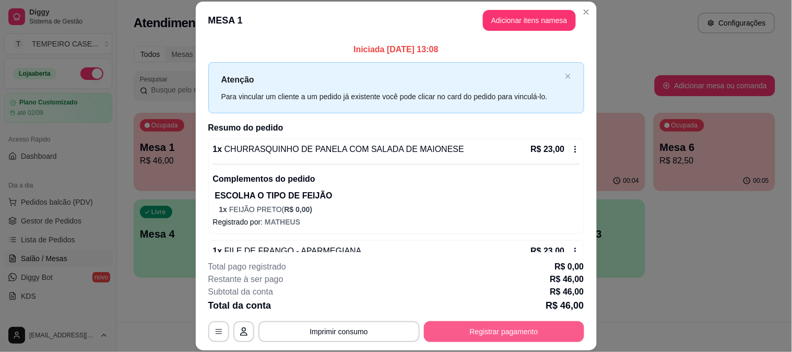
click at [479, 332] on button "Registrar pagamento" at bounding box center [504, 331] width 160 height 21
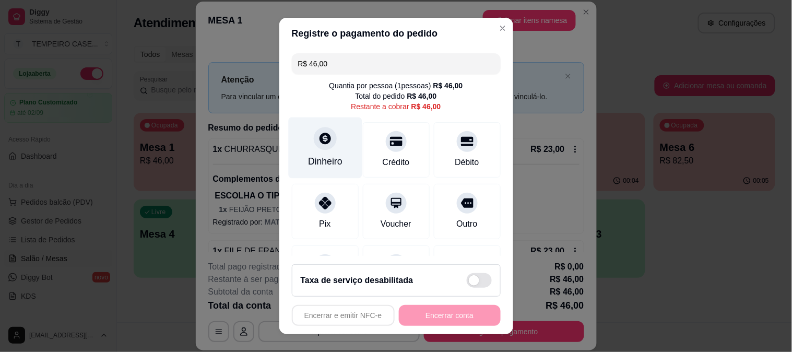
click at [309, 149] on div "Dinheiro" at bounding box center [325, 147] width 74 height 61
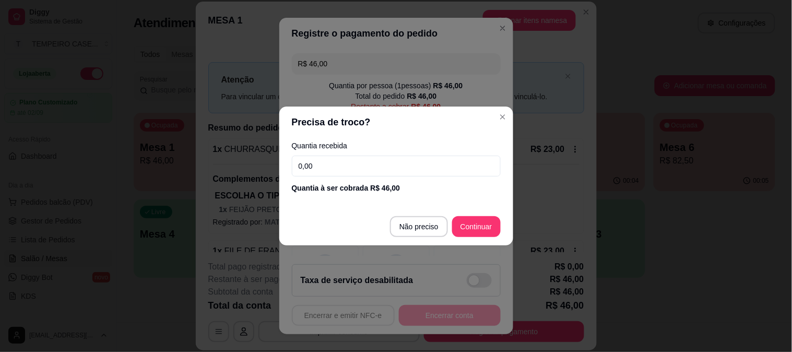
click at [346, 168] on input "0,00" at bounding box center [396, 166] width 209 height 21
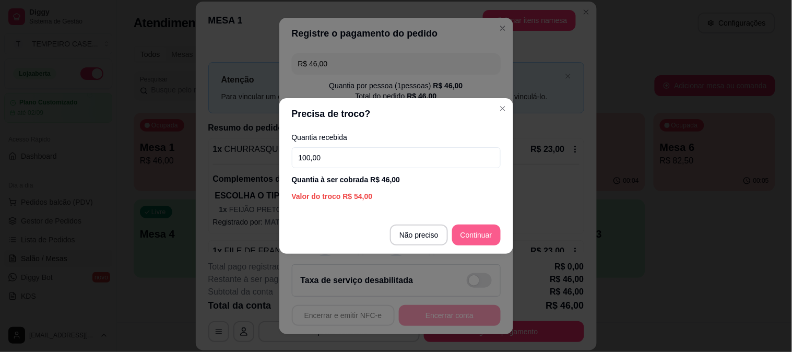
type input "100,00"
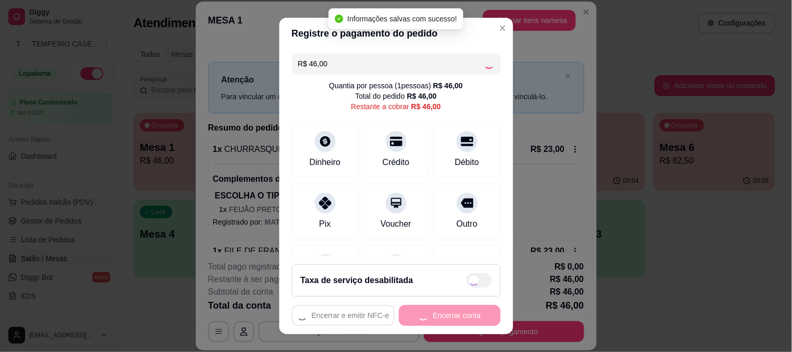
type input "R$ 0,00"
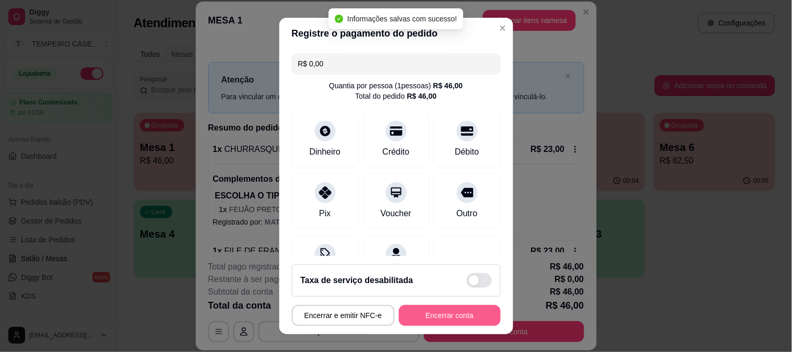
click at [426, 316] on button "Encerrar conta" at bounding box center [450, 315] width 102 height 21
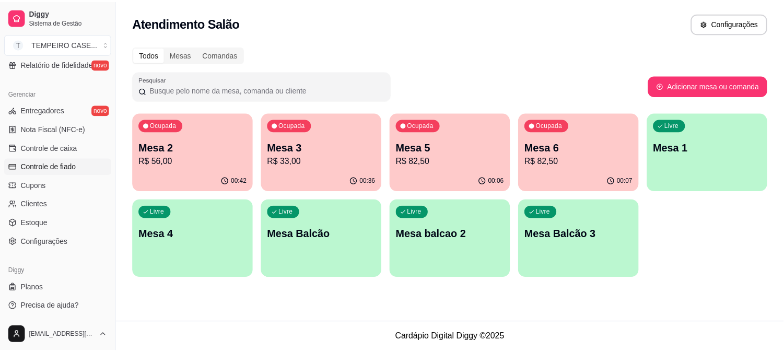
scroll to position [225, 0]
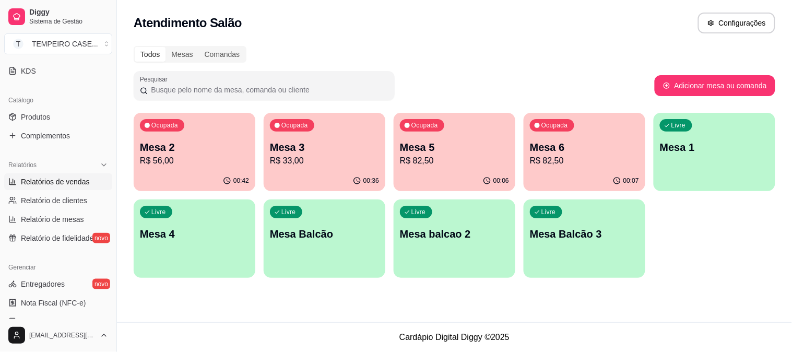
click at [60, 180] on span "Relatórios de vendas" at bounding box center [55, 181] width 69 height 10
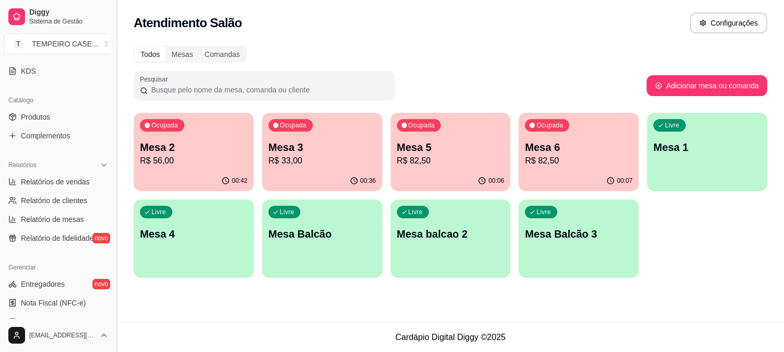
select select "ALL"
select select "0"
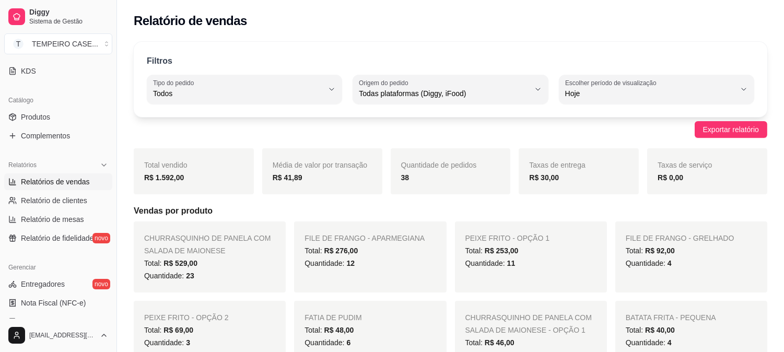
click at [42, 117] on span "Produtos" at bounding box center [35, 117] width 29 height 10
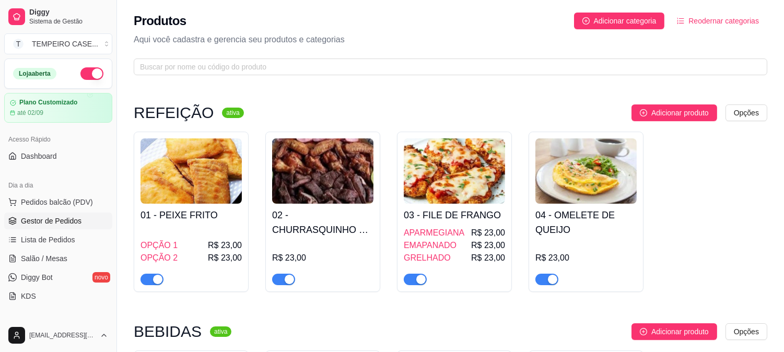
click at [58, 222] on span "Gestor de Pedidos" at bounding box center [51, 221] width 61 height 10
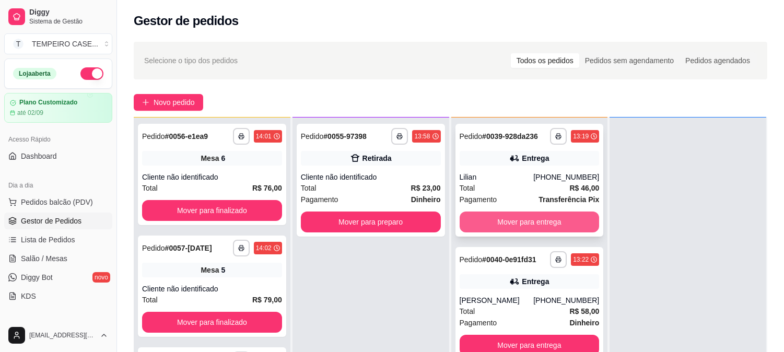
click at [527, 219] on button "Mover para entrega" at bounding box center [529, 221] width 140 height 21
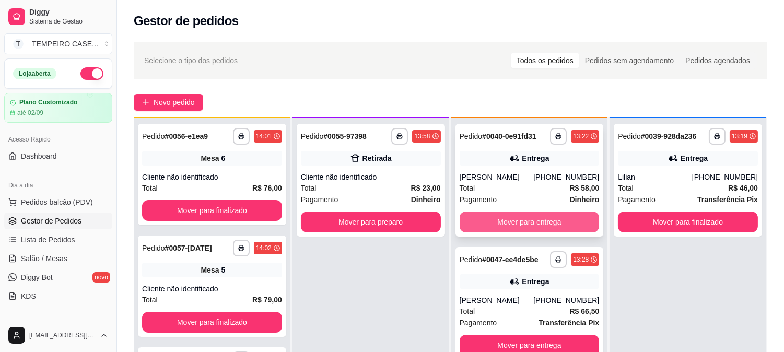
click at [529, 220] on button "Mover para entrega" at bounding box center [529, 221] width 140 height 21
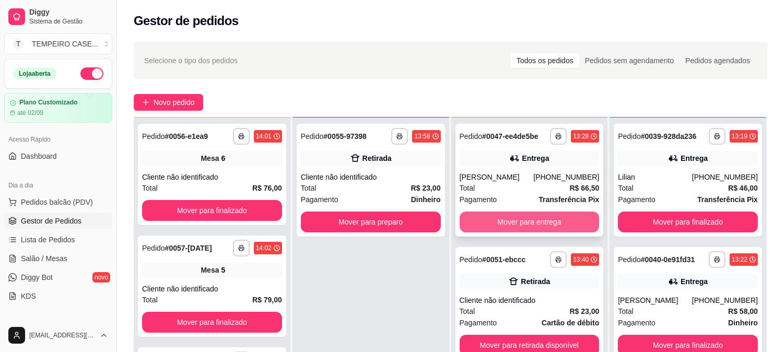
click at [545, 222] on button "Mover para entrega" at bounding box center [529, 221] width 140 height 21
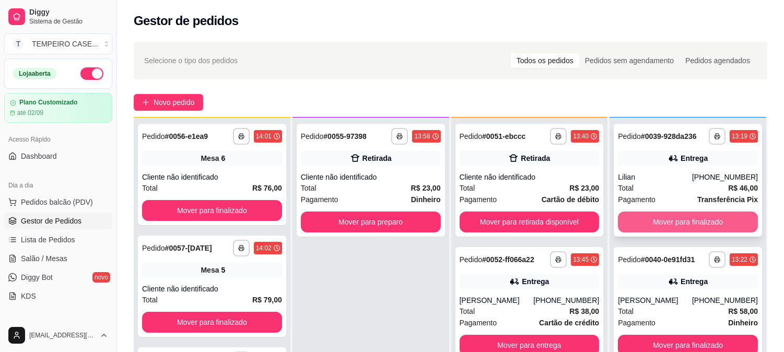
click at [697, 217] on button "Mover para finalizado" at bounding box center [688, 221] width 140 height 21
click at [696, 221] on button "Mover para finalizado" at bounding box center [688, 222] width 136 height 20
click at [684, 220] on button "Mover para finalizado" at bounding box center [688, 221] width 140 height 21
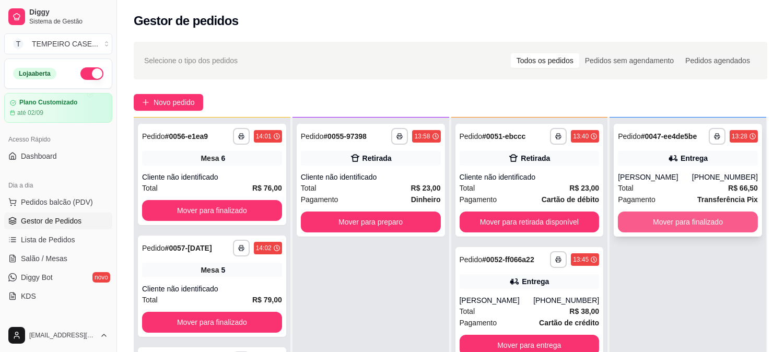
click at [682, 225] on button "Mover para finalizado" at bounding box center [688, 221] width 140 height 21
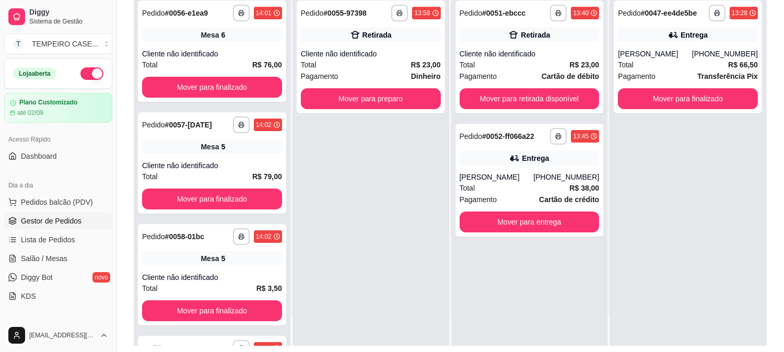
scroll to position [159, 0]
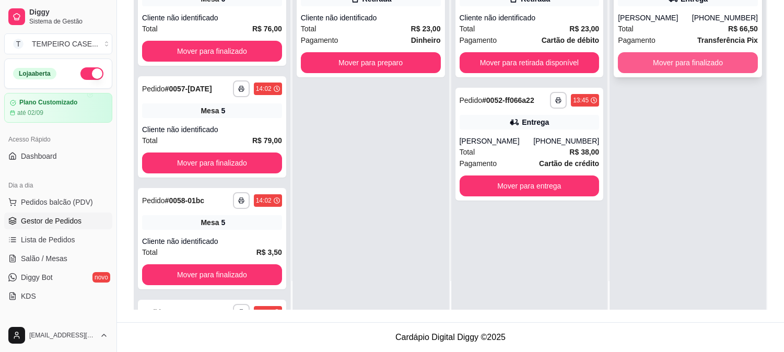
click at [666, 68] on button "Mover para finalizado" at bounding box center [688, 62] width 140 height 21
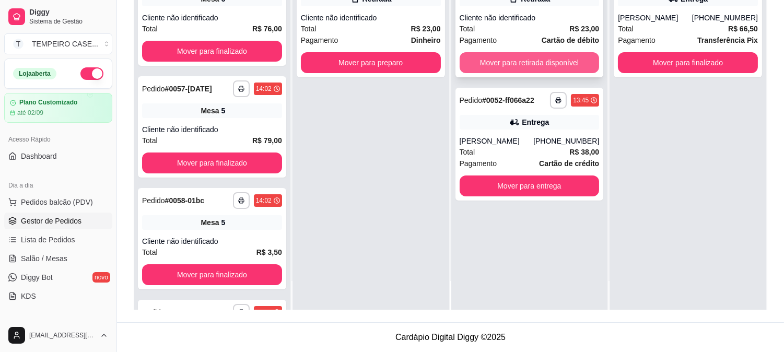
click at [557, 55] on button "Mover para retirada disponível" at bounding box center [529, 62] width 140 height 21
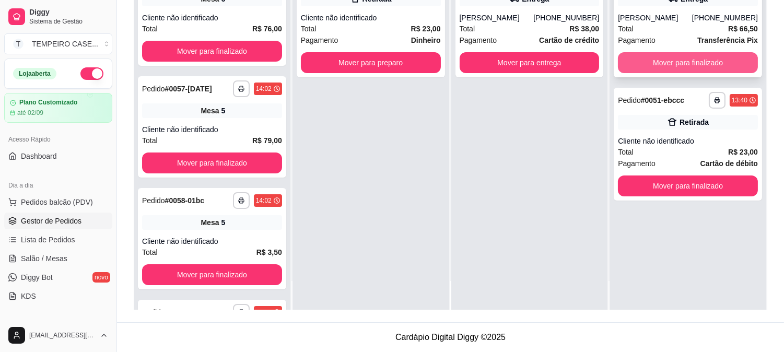
click at [680, 67] on button "Mover para finalizado" at bounding box center [688, 62] width 140 height 21
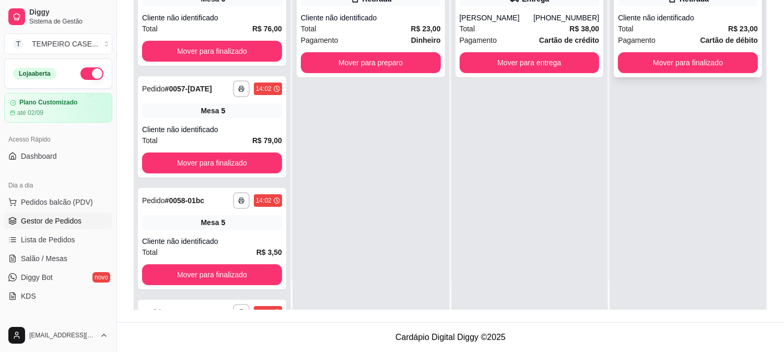
click at [684, 65] on button "Mover para finalizado" at bounding box center [688, 62] width 140 height 21
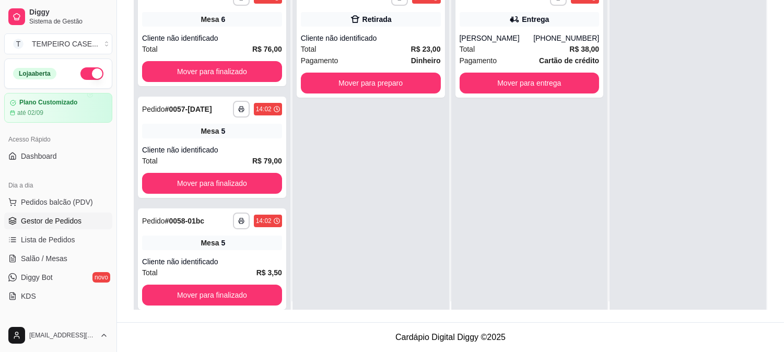
scroll to position [0, 0]
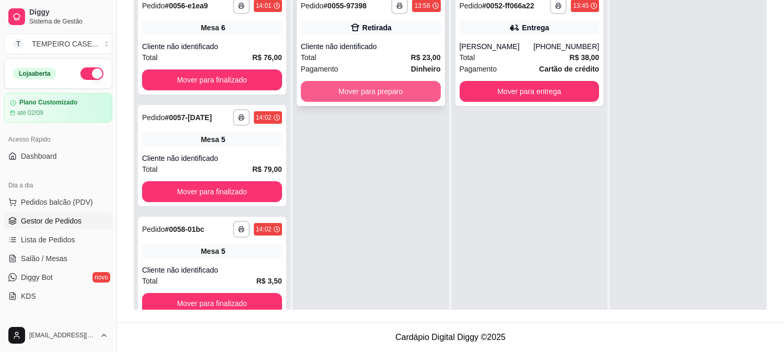
click at [377, 87] on button "Mover para preparo" at bounding box center [371, 91] width 140 height 21
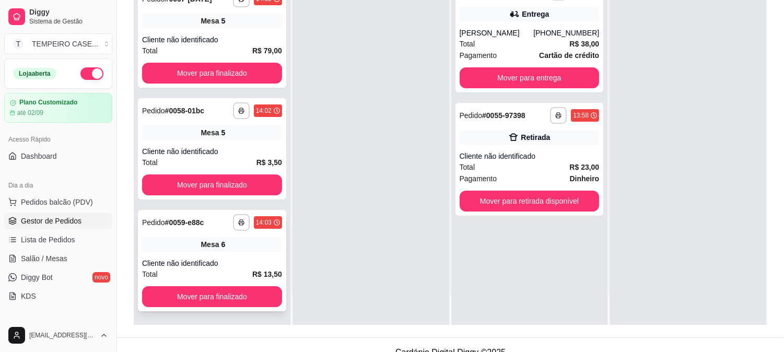
scroll to position [159, 0]
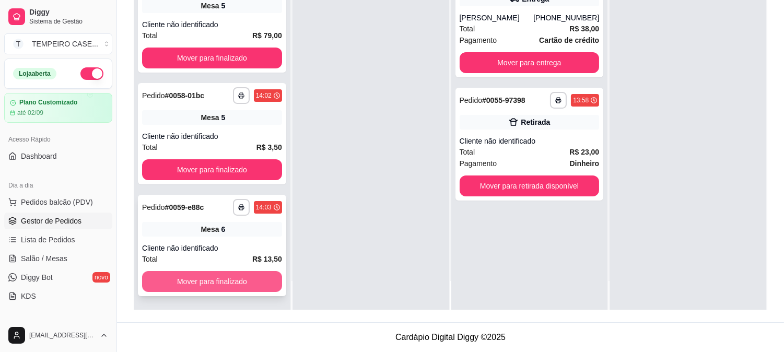
click at [213, 288] on button "Mover para finalizado" at bounding box center [212, 281] width 140 height 21
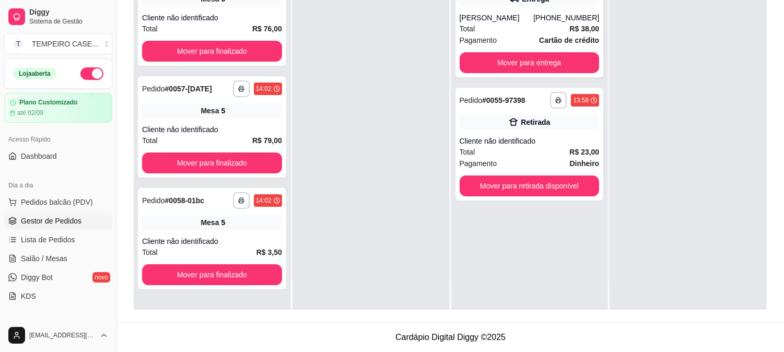
scroll to position [0, 0]
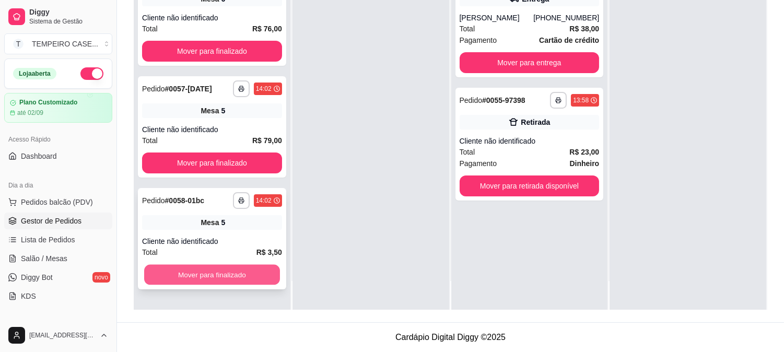
click at [218, 270] on button "Mover para finalizado" at bounding box center [212, 275] width 136 height 20
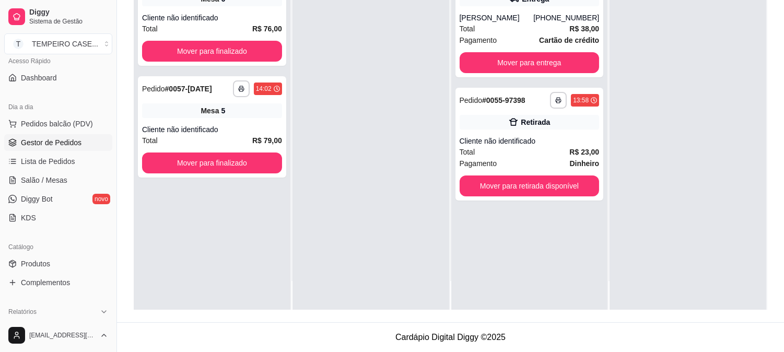
scroll to position [174, 0]
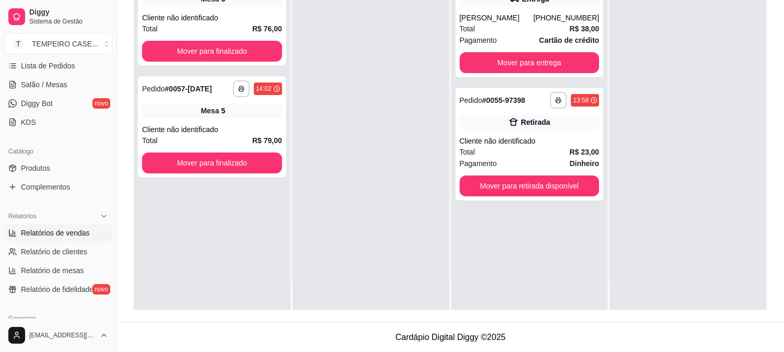
click at [81, 240] on link "Relatórios de vendas" at bounding box center [58, 232] width 108 height 17
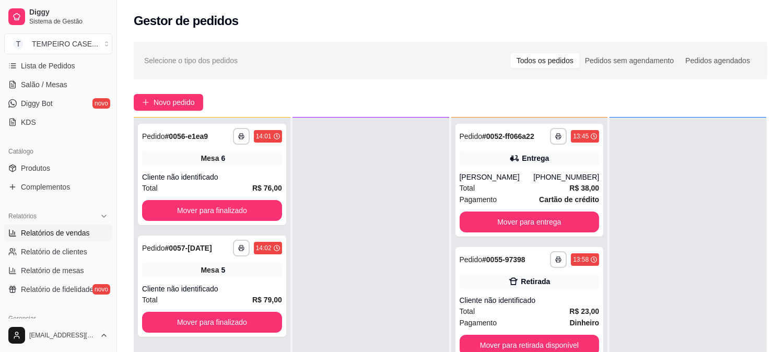
select select "ALL"
select select "0"
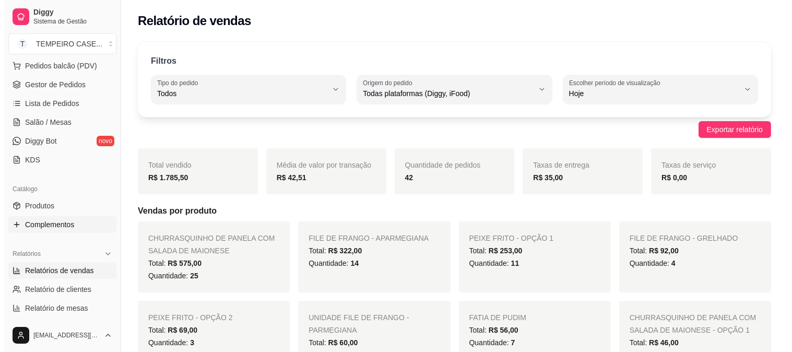
scroll to position [116, 0]
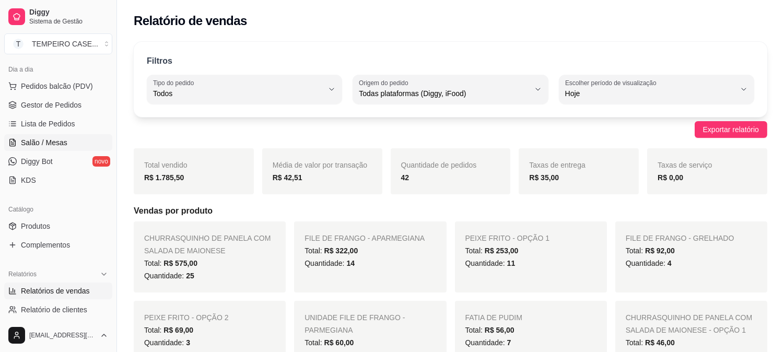
click at [64, 138] on span "Salão / Mesas" at bounding box center [44, 142] width 46 height 10
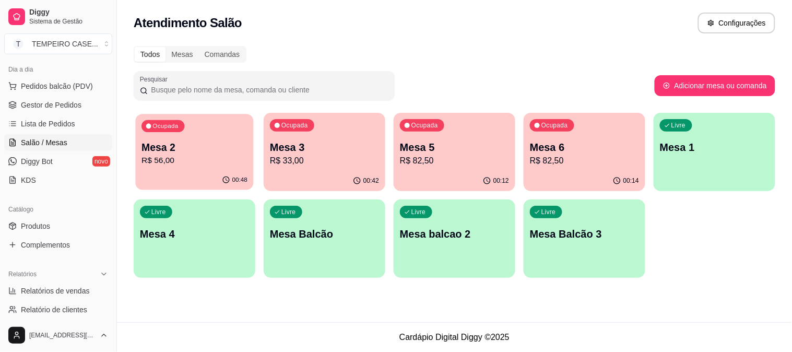
click at [215, 157] on p "R$ 56,00" at bounding box center [194, 161] width 106 height 12
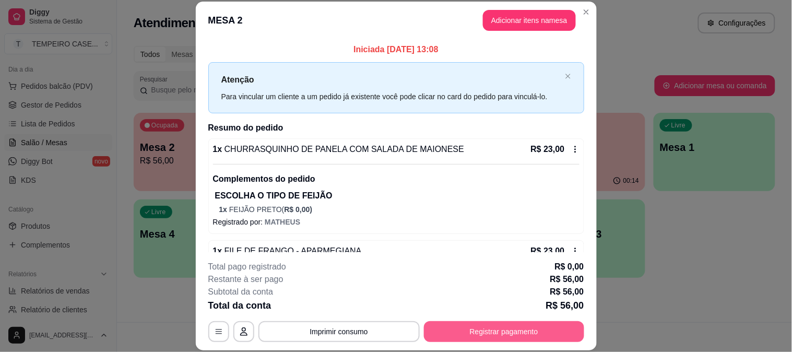
click at [473, 333] on button "Registrar pagamento" at bounding box center [504, 331] width 160 height 21
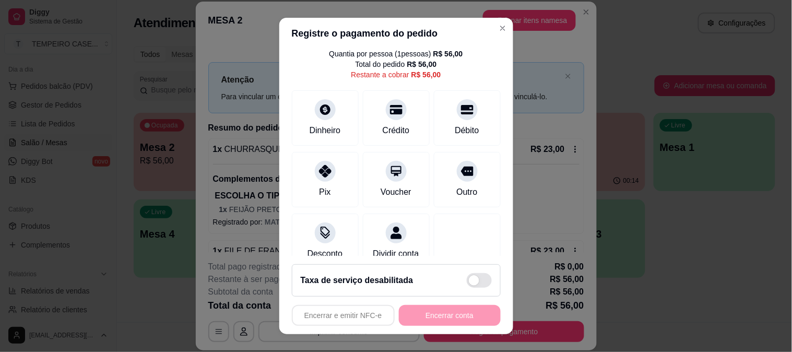
scroll to position [61, 0]
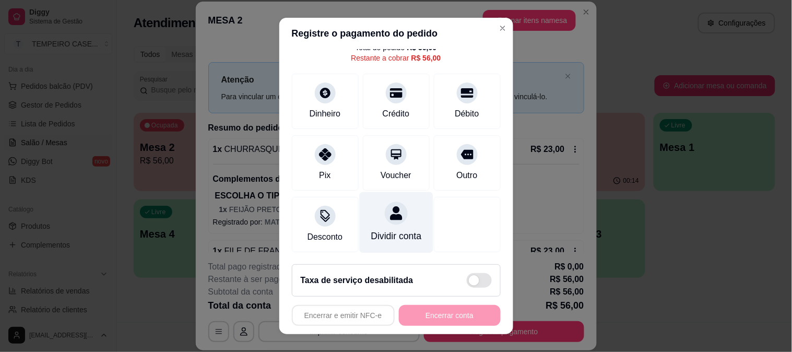
click at [368, 212] on div "Dividir conta" at bounding box center [396, 222] width 74 height 61
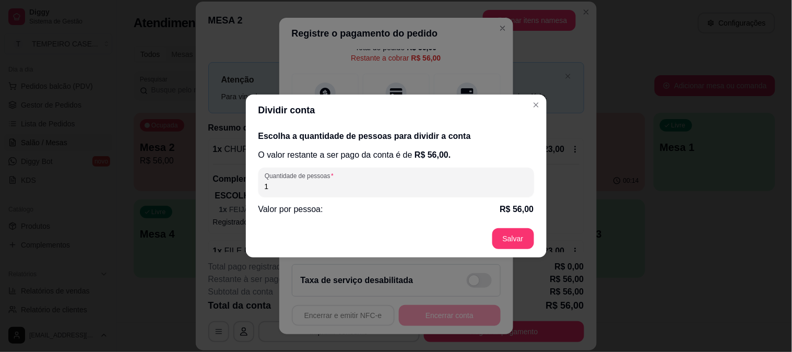
click at [361, 196] on div "Quantidade de pessoas 1" at bounding box center [396, 182] width 276 height 29
type input "2"
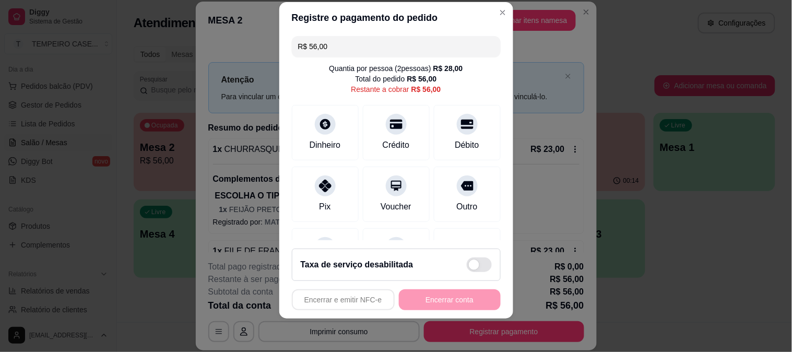
scroll to position [0, 0]
drag, startPoint x: 392, startPoint y: 52, endPoint x: 267, endPoint y: 47, distance: 125.4
click at [267, 48] on div "Registre o pagamento do pedido R$ 56,00 Quantia por pessoa ( 2 pessoas) R$ 28,0…" at bounding box center [396, 176] width 792 height 352
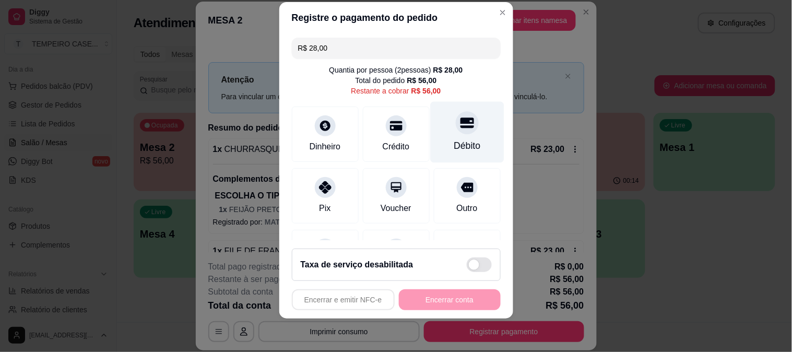
click at [448, 138] on div "Débito" at bounding box center [467, 131] width 74 height 61
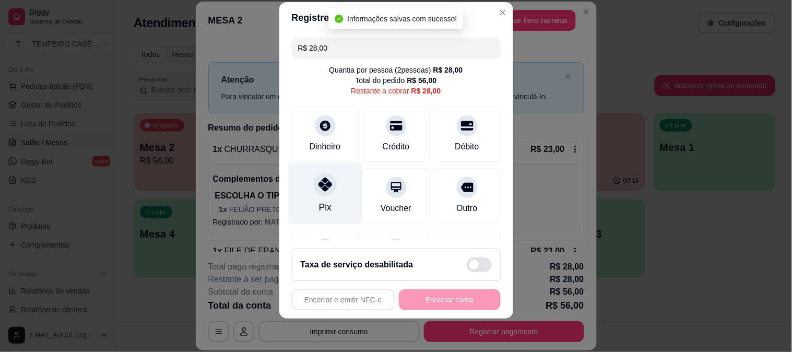
click at [324, 176] on div at bounding box center [325, 184] width 23 height 23
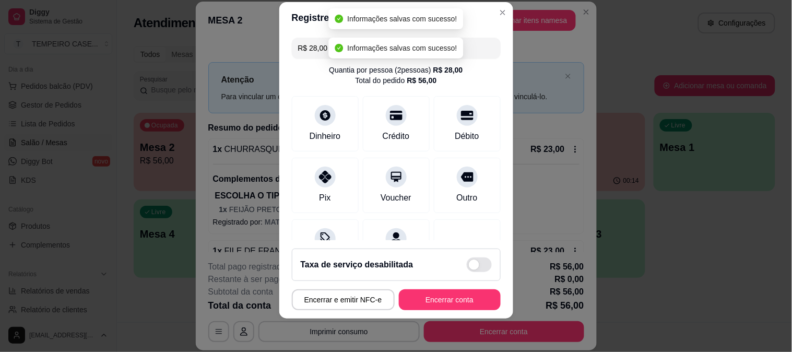
type input "R$ 0,00"
click at [434, 295] on button "Encerrar conta" at bounding box center [450, 299] width 102 height 21
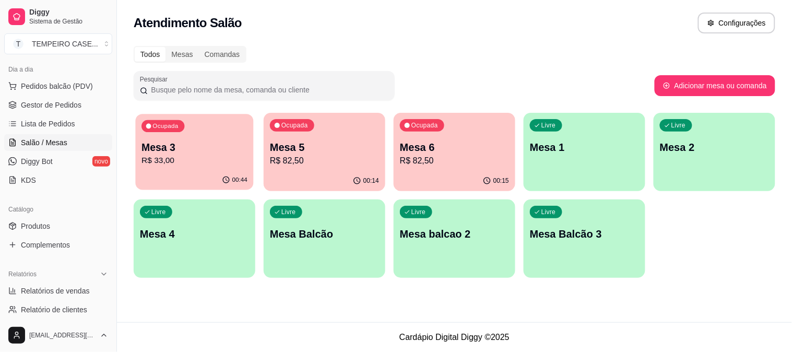
click at [188, 180] on div "00:44" at bounding box center [194, 180] width 118 height 20
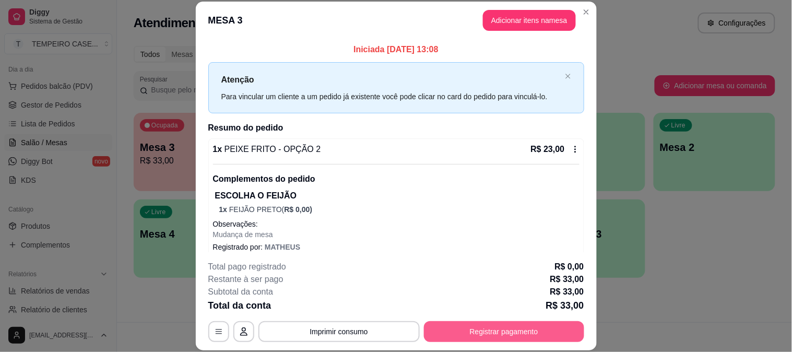
click at [450, 325] on button "Registrar pagamento" at bounding box center [504, 331] width 160 height 21
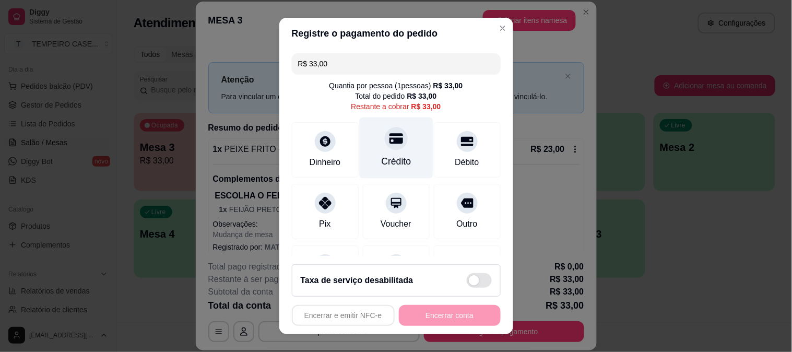
click at [389, 159] on div "Crédito" at bounding box center [396, 162] width 30 height 14
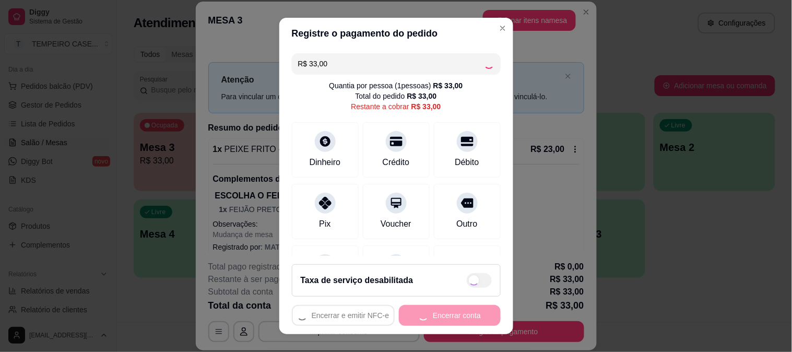
type input "R$ 0,00"
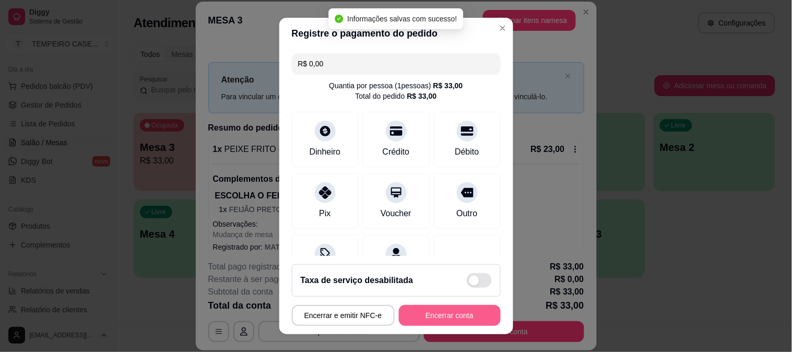
click at [461, 314] on button "Encerrar conta" at bounding box center [450, 315] width 102 height 21
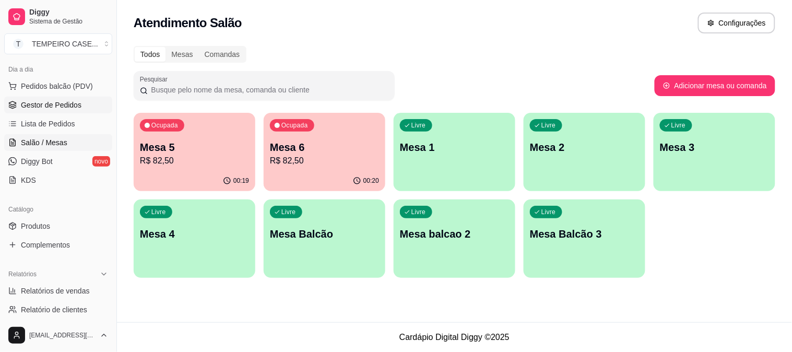
click at [64, 108] on span "Gestor de Pedidos" at bounding box center [51, 105] width 61 height 10
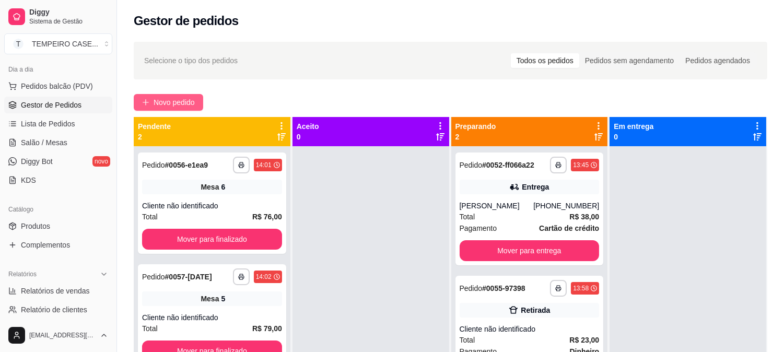
click at [158, 105] on span "Novo pedido" at bounding box center [173, 102] width 41 height 11
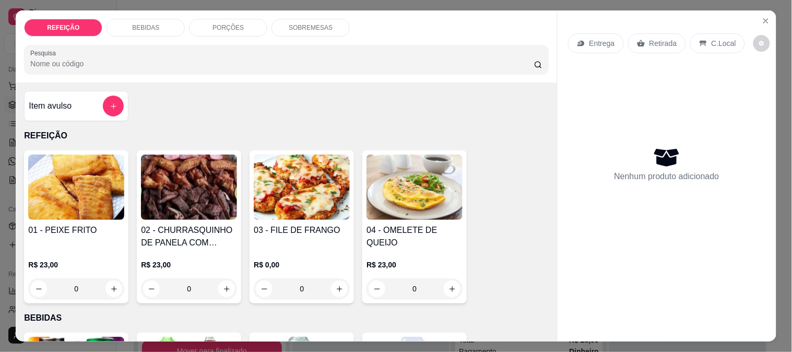
click at [209, 216] on div "02 - CHURRASQUINHO DE PANELA COM SALADA DE MAIONESE R$ 23,00 0" at bounding box center [189, 226] width 104 height 153
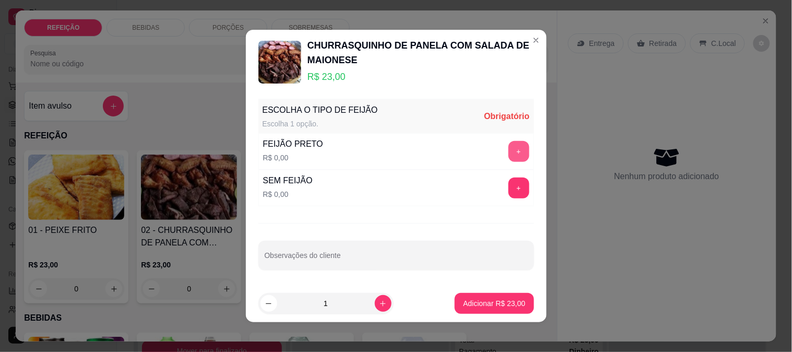
click at [508, 155] on button "+" at bounding box center [518, 151] width 21 height 21
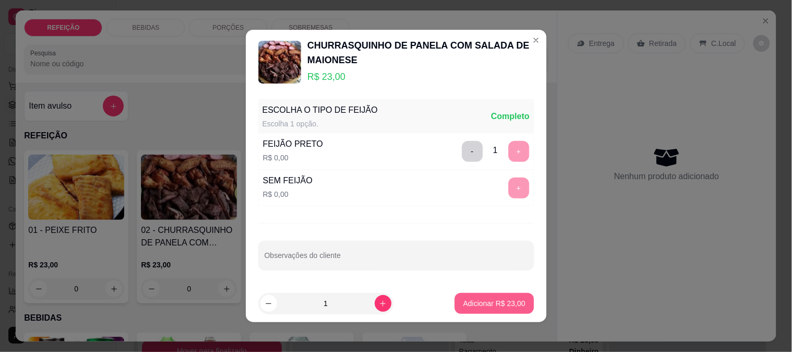
click at [489, 298] on p "Adicionar R$ 23,00" at bounding box center [494, 303] width 62 height 10
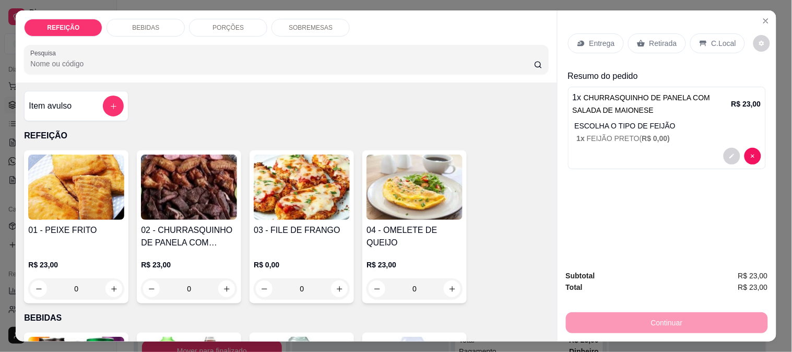
click at [284, 193] on img at bounding box center [302, 187] width 96 height 65
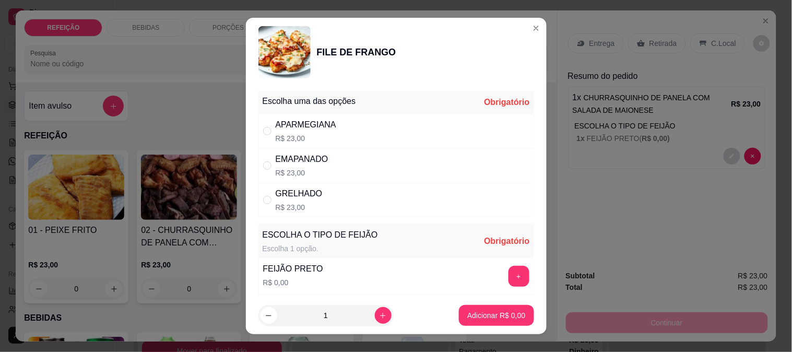
click at [406, 138] on div "APARMEGIANA R$ 23,00" at bounding box center [396, 131] width 276 height 34
radio input "true"
click at [508, 270] on button "+" at bounding box center [518, 276] width 20 height 20
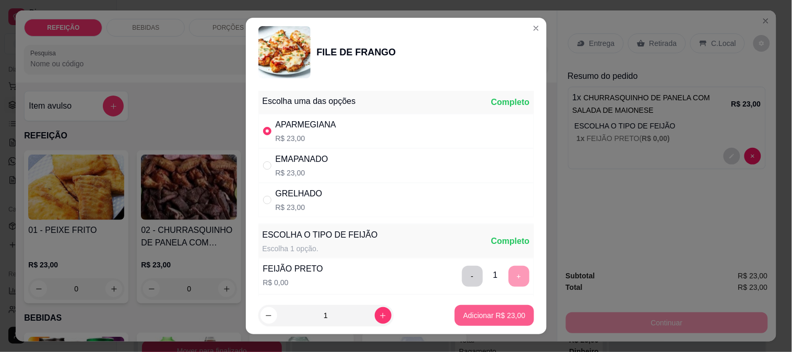
click at [488, 324] on button "Adicionar R$ 23,00" at bounding box center [494, 315] width 79 height 21
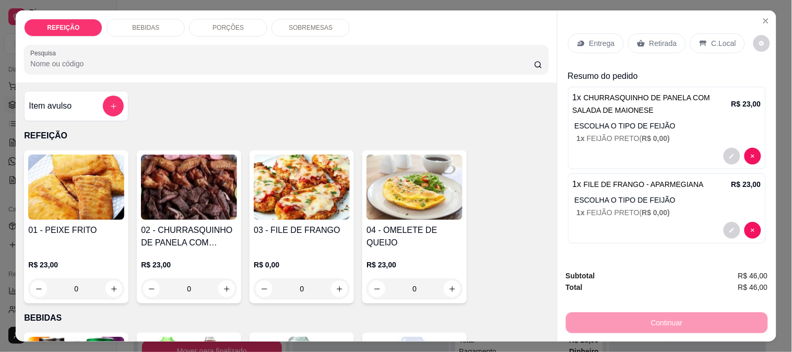
click at [598, 38] on p "Entrega" at bounding box center [602, 43] width 26 height 10
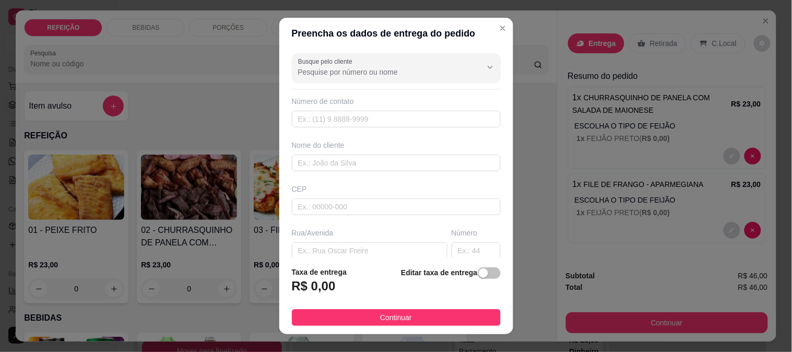
click at [372, 79] on div "Busque pelo cliente" at bounding box center [396, 67] width 209 height 29
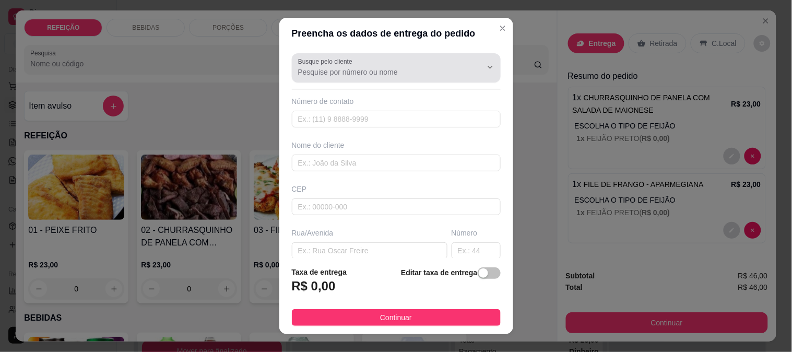
click at [372, 79] on div "Busque pelo cliente" at bounding box center [396, 67] width 209 height 29
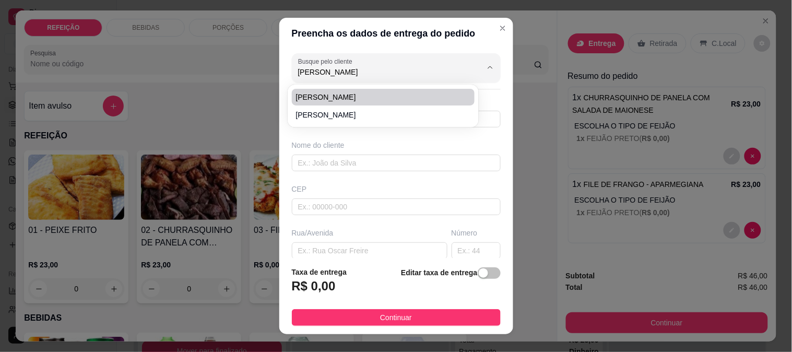
click at [350, 100] on span "[PERSON_NAME]" at bounding box center [378, 97] width 164 height 10
type input "[PERSON_NAME]"
type input "81995448012"
type input "[PERSON_NAME]"
type input "55590000"
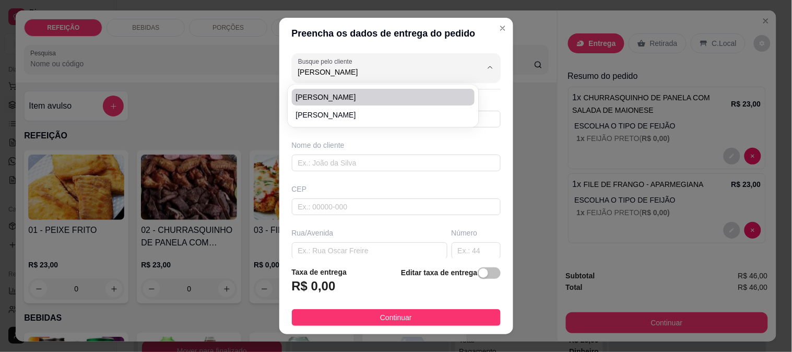
type input "Rodovia PE-009"
type input "Sem número"
type input "IPOJUCA"
type input "Entre a pousada recanto do lobo e pousada iande. [GEOGRAPHIC_DATA], em frente a…"
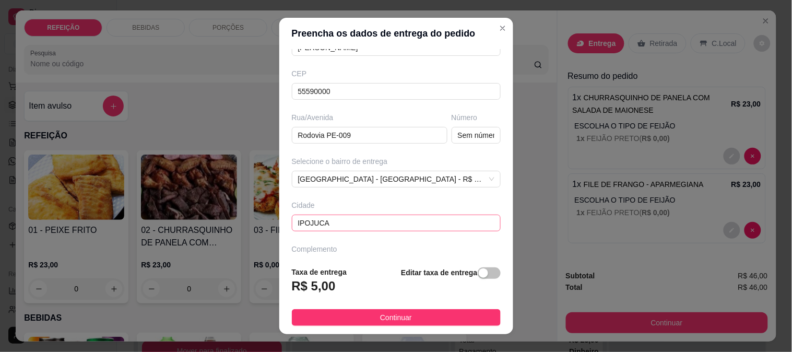
scroll to position [116, 0]
type input "[PERSON_NAME]"
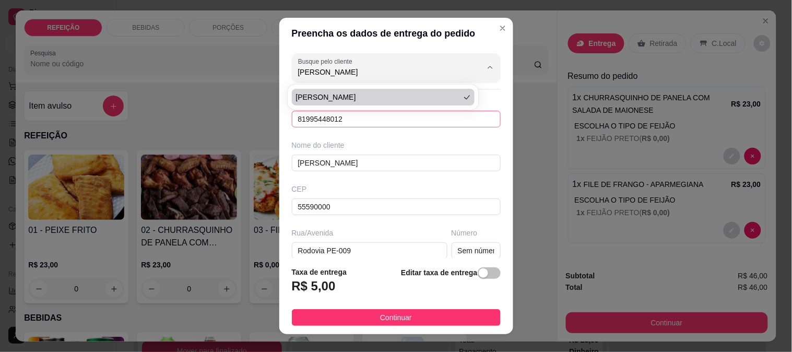
click at [351, 124] on input "81995448012" at bounding box center [396, 119] width 209 height 17
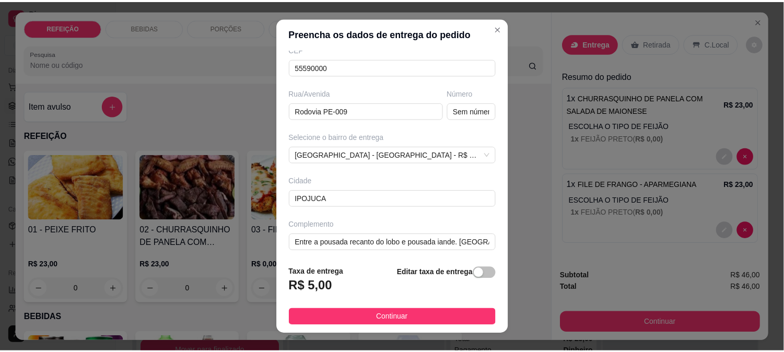
scroll to position [143, 0]
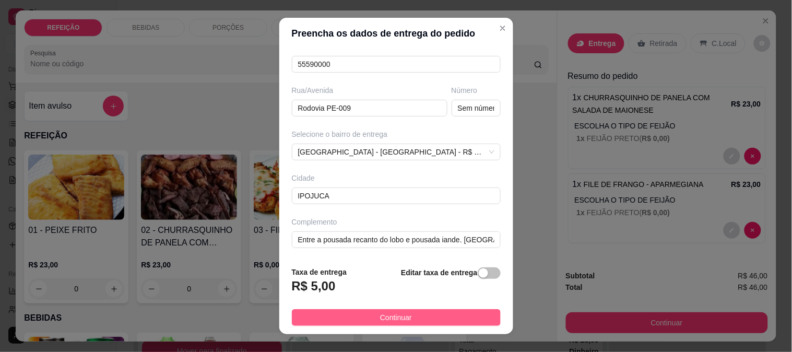
click at [387, 322] on span "Continuar" at bounding box center [396, 317] width 32 height 11
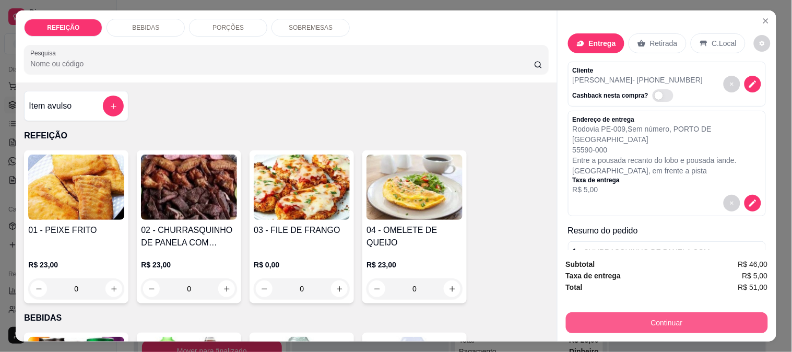
click at [654, 315] on button "Continuar" at bounding box center [667, 322] width 202 height 21
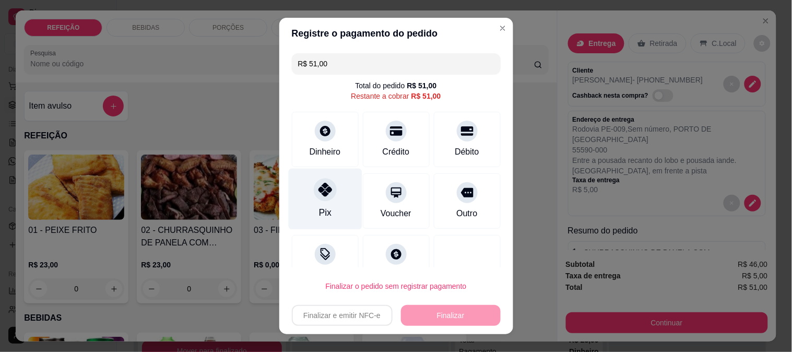
click at [298, 192] on div "Pix" at bounding box center [325, 198] width 74 height 61
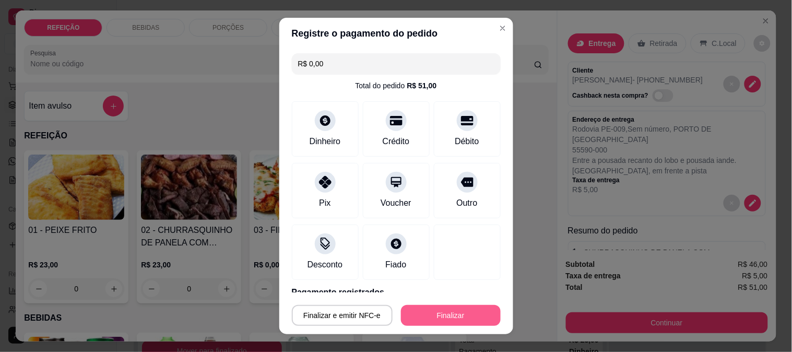
click at [435, 316] on button "Finalizar" at bounding box center [451, 315] width 100 height 21
type input "-R$ 51,00"
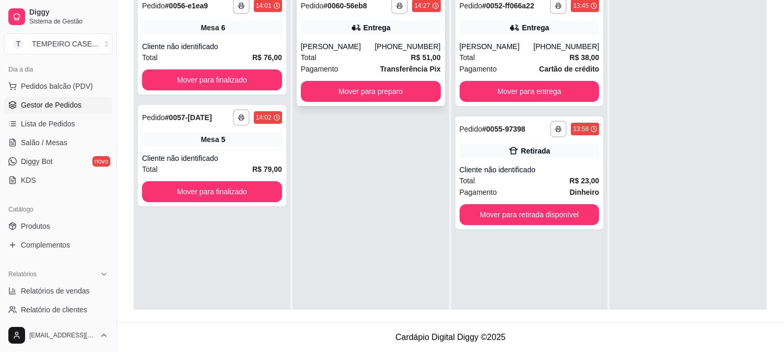
click at [398, 11] on button "button" at bounding box center [399, 5] width 17 height 17
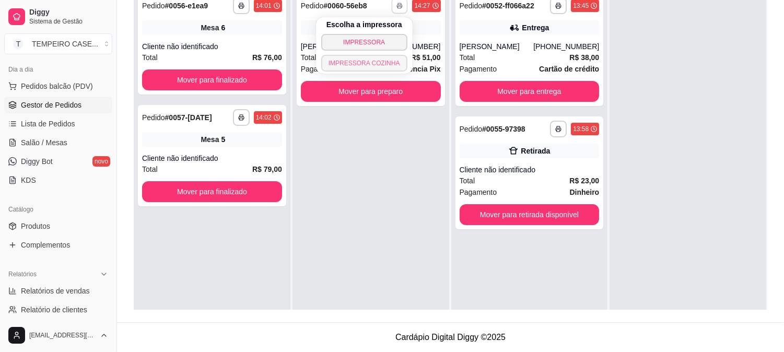
click at [372, 64] on button "IMPRESSORA COZINHA" at bounding box center [364, 63] width 86 height 17
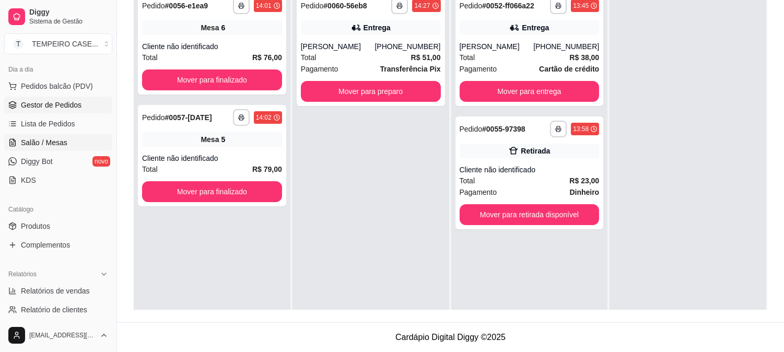
click at [44, 149] on link "Salão / Mesas" at bounding box center [58, 142] width 108 height 17
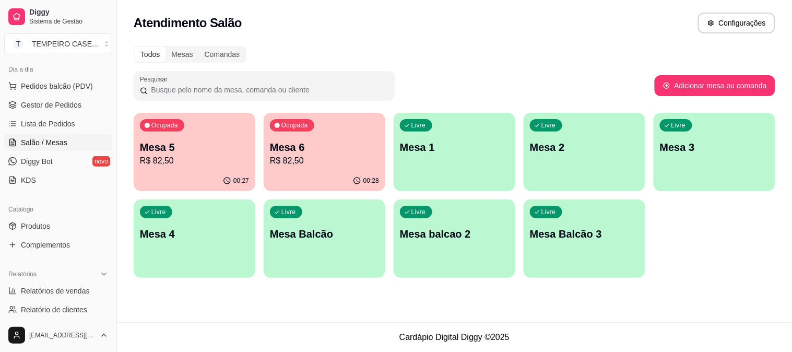
click at [298, 137] on div "Ocupada Mesa 6 R$ 82,50" at bounding box center [325, 142] width 122 height 58
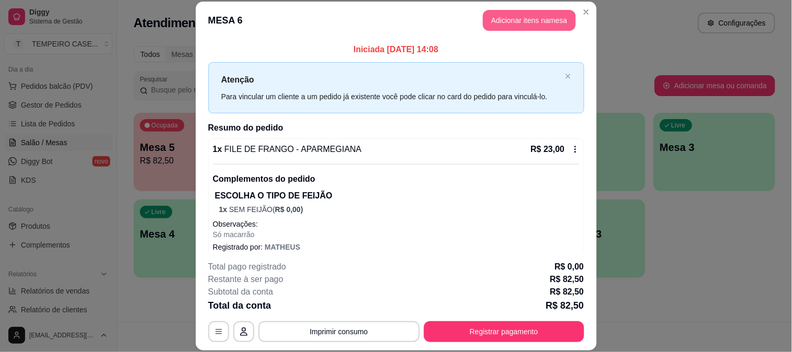
click at [503, 28] on button "Adicionar itens na mesa" at bounding box center [529, 20] width 93 height 21
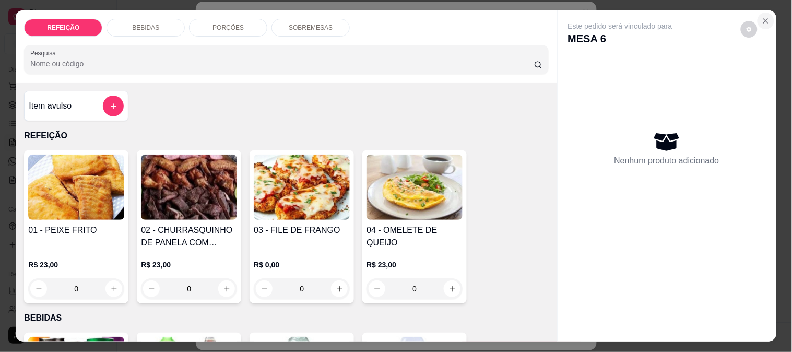
click at [763, 17] on icon "Close" at bounding box center [766, 21] width 8 height 8
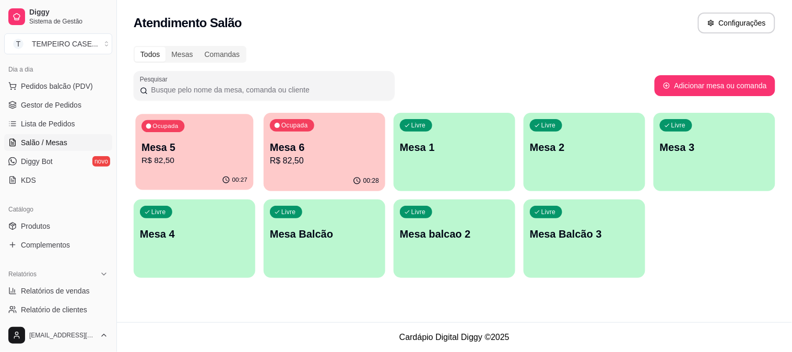
click at [199, 150] on p "Mesa 5" at bounding box center [194, 147] width 106 height 14
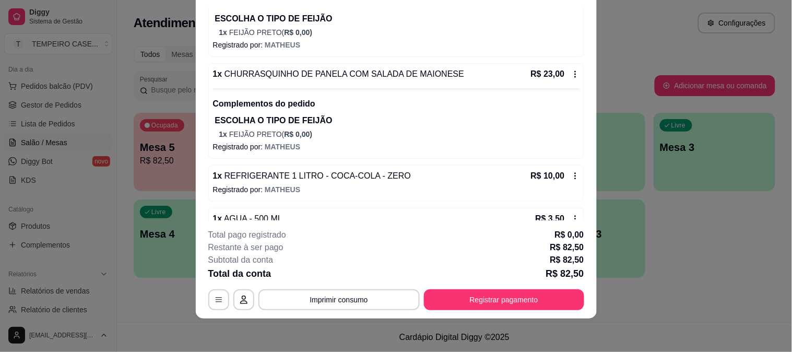
scroll to position [300, 0]
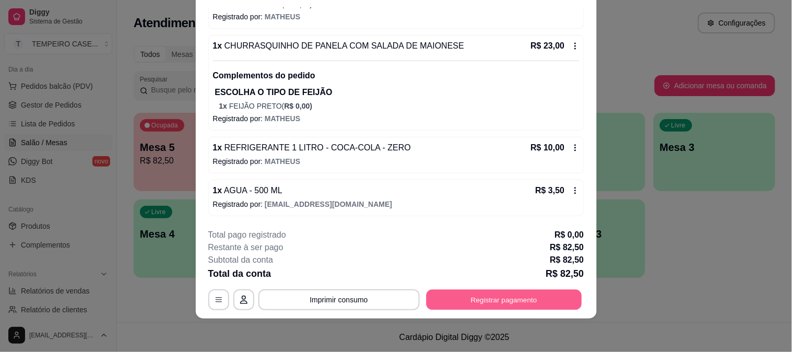
click at [531, 305] on button "Registrar pagamento" at bounding box center [504, 299] width 156 height 20
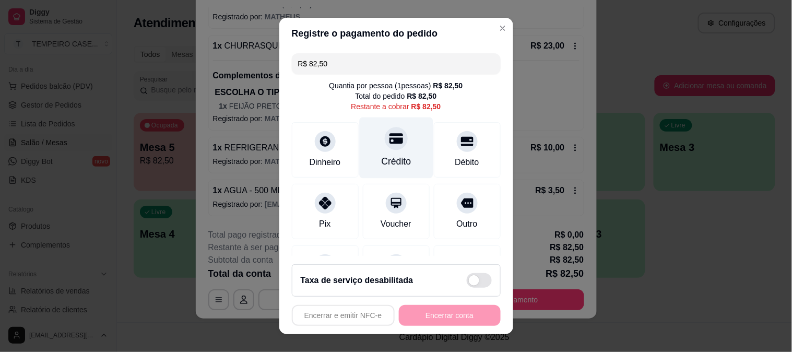
click at [388, 152] on div "Crédito" at bounding box center [396, 147] width 74 height 61
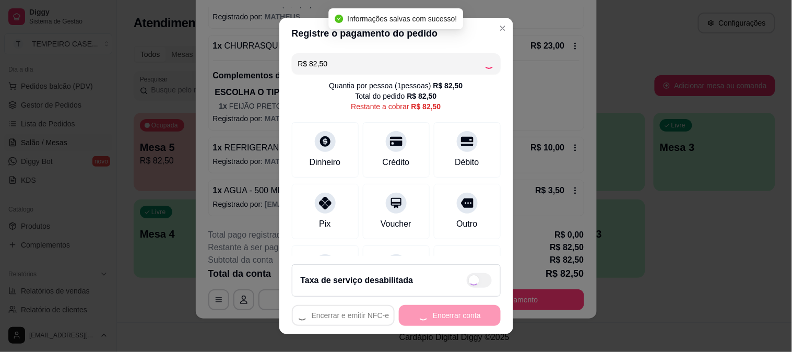
type input "R$ 0,00"
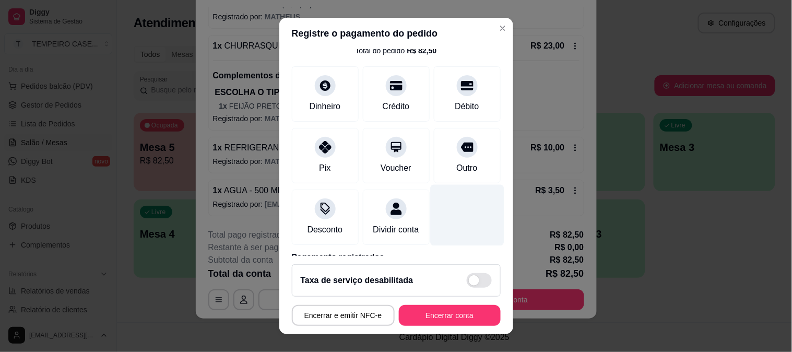
scroll to position [105, 0]
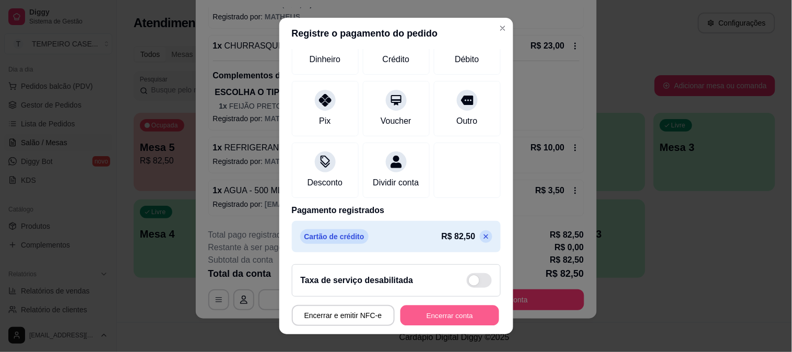
click at [453, 311] on button "Encerrar conta" at bounding box center [449, 315] width 99 height 20
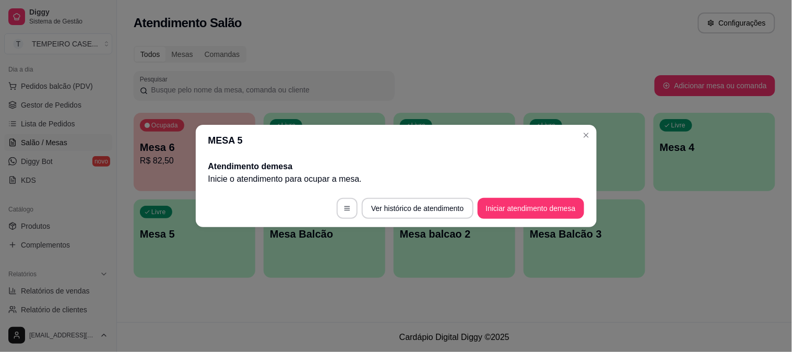
scroll to position [0, 0]
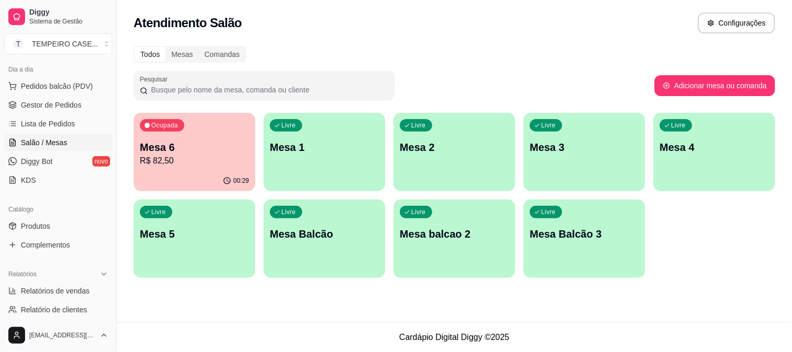
click at [217, 162] on p "R$ 82,50" at bounding box center [194, 161] width 109 height 13
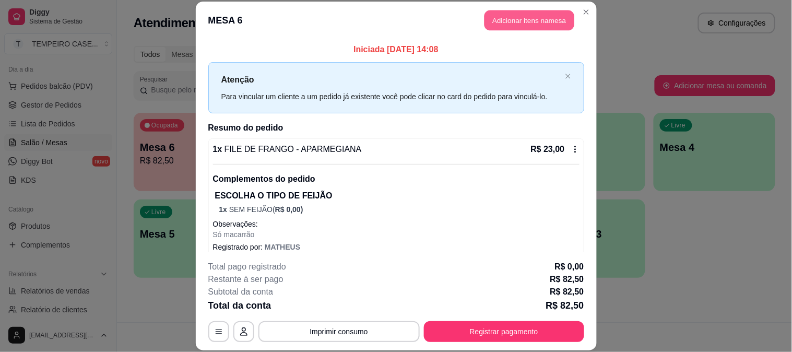
click at [499, 22] on button "Adicionar itens na mesa" at bounding box center [529, 20] width 90 height 20
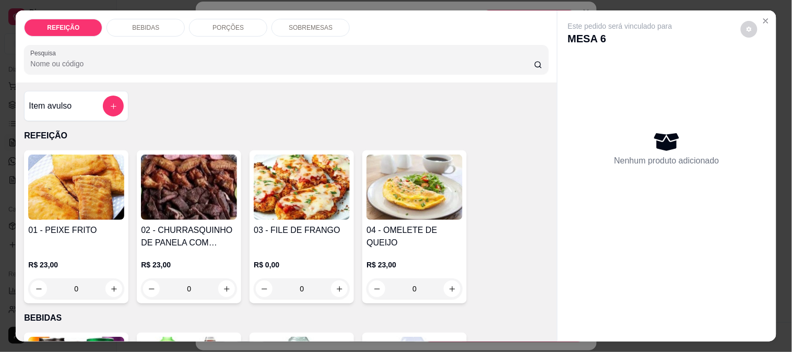
click at [156, 25] on div "BEBIDAS" at bounding box center [145, 28] width 78 height 18
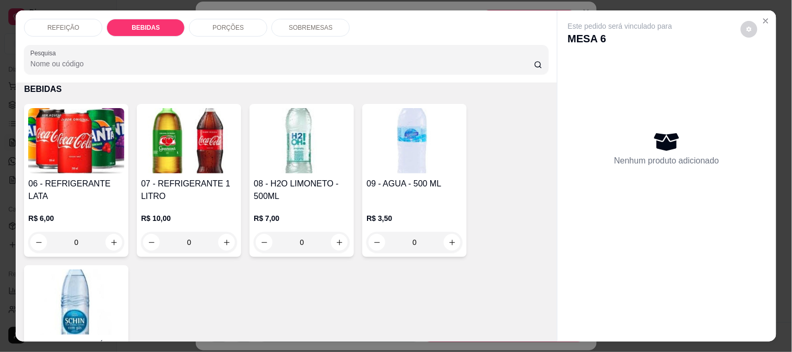
click at [239, 27] on div "PORÇÕES" at bounding box center [228, 28] width 78 height 18
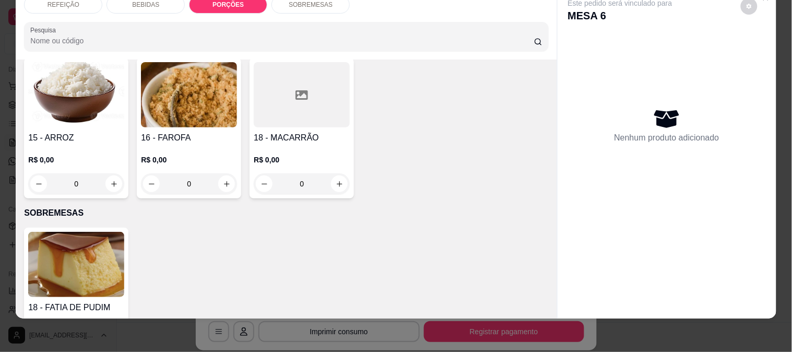
scroll to position [802, 0]
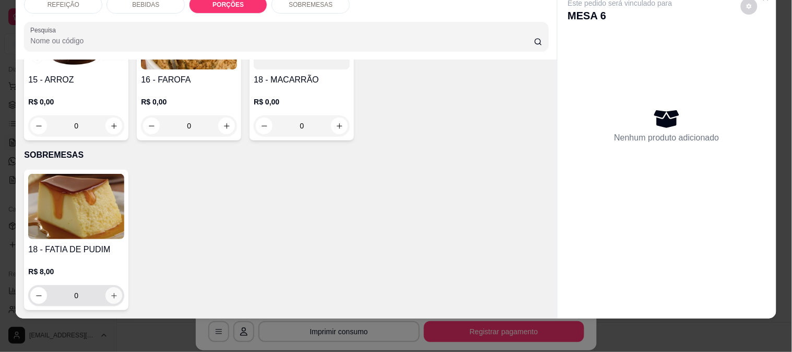
click at [112, 287] on button "increase-product-quantity" at bounding box center [113, 295] width 17 height 17
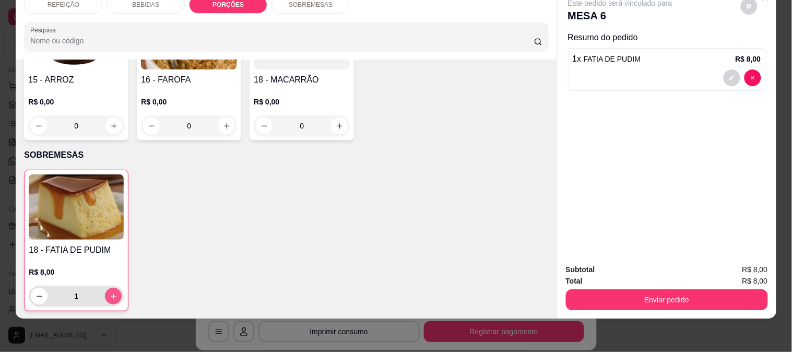
click at [112, 292] on icon "increase-product-quantity" at bounding box center [114, 296] width 8 height 8
type input "2"
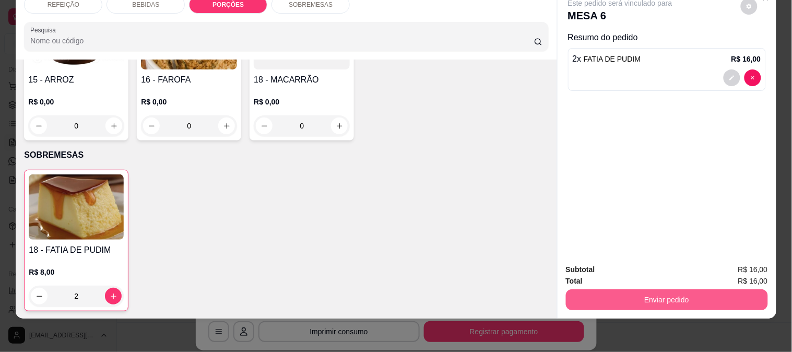
click at [606, 289] on button "Enviar pedido" at bounding box center [667, 299] width 202 height 21
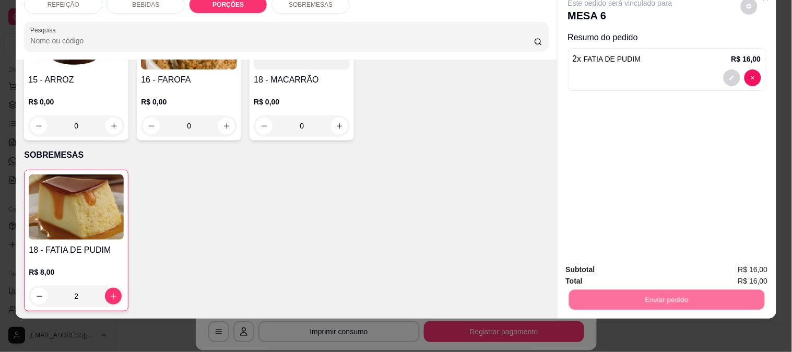
click at [621, 265] on button "Não registrar e enviar pedido" at bounding box center [632, 265] width 109 height 20
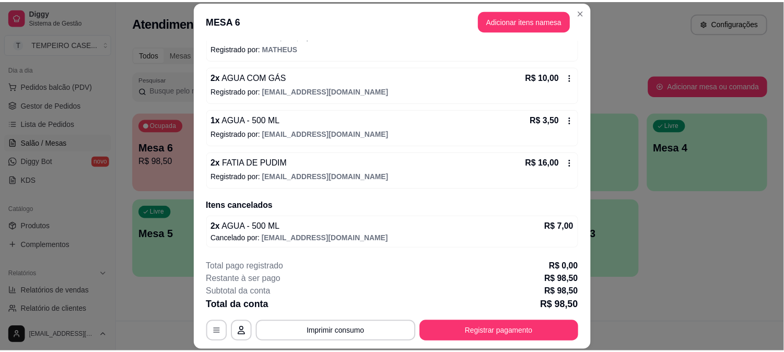
scroll to position [0, 0]
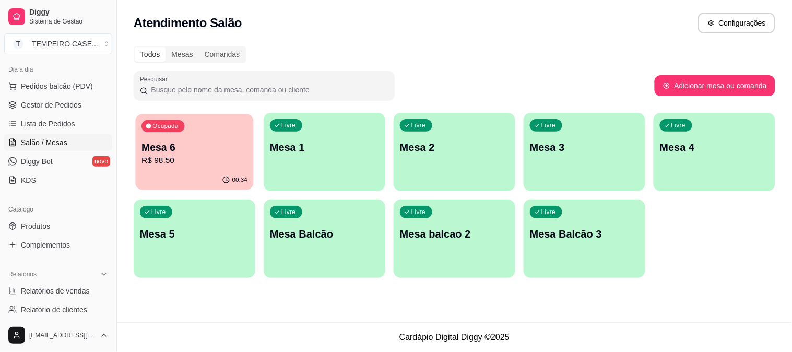
click at [221, 165] on p "R$ 98,50" at bounding box center [194, 161] width 106 height 12
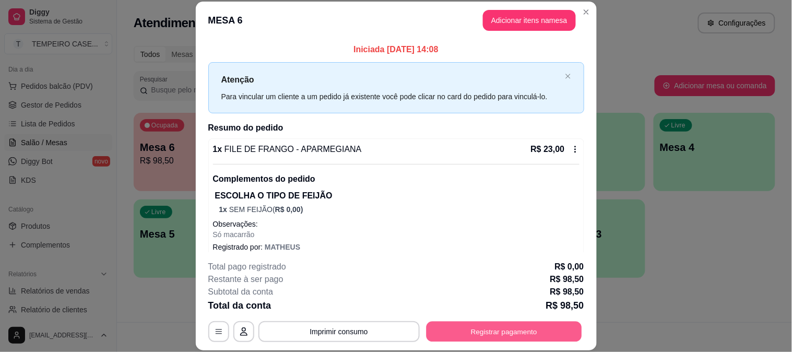
click at [493, 335] on button "Registrar pagamento" at bounding box center [504, 331] width 156 height 20
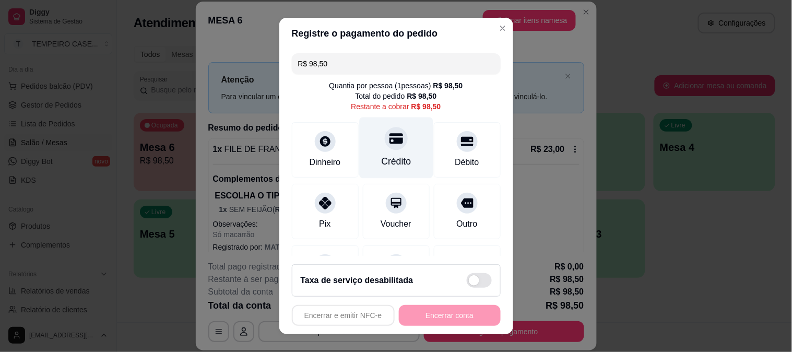
click at [389, 136] on icon at bounding box center [396, 139] width 14 height 14
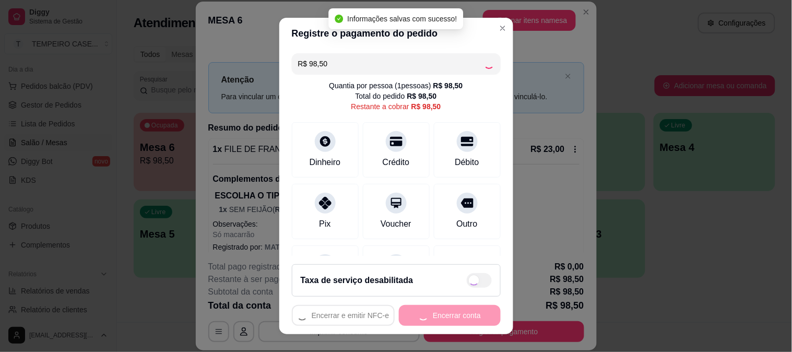
type input "R$ 0,00"
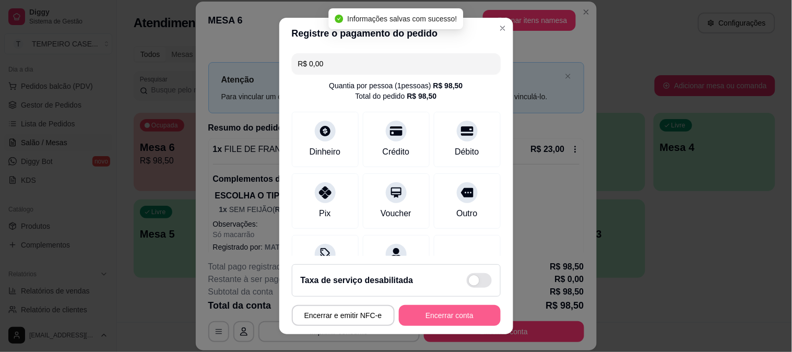
click at [453, 324] on button "Encerrar conta" at bounding box center [450, 315] width 102 height 21
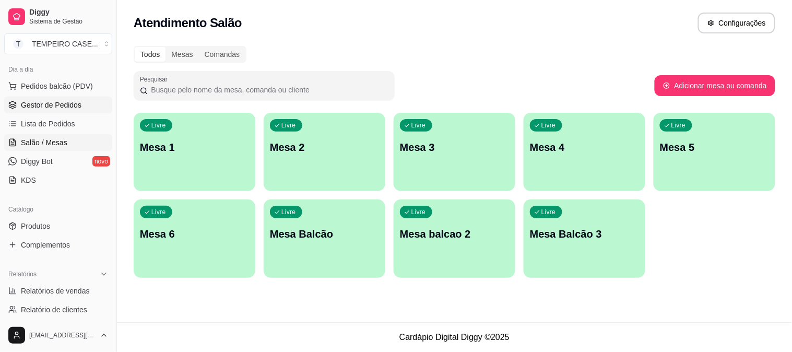
click at [50, 106] on span "Gestor de Pedidos" at bounding box center [51, 105] width 61 height 10
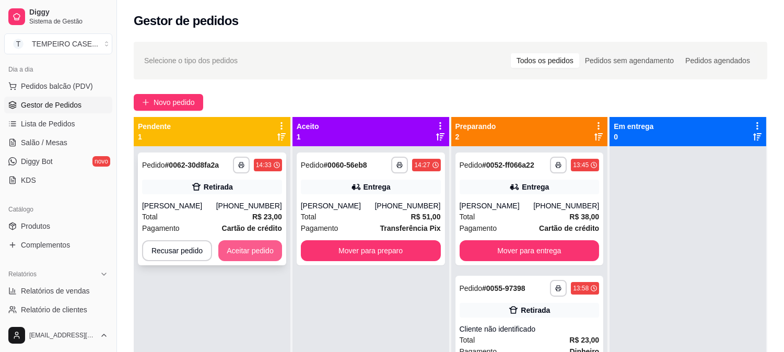
click at [247, 247] on button "Aceitar pedido" at bounding box center [250, 250] width 64 height 21
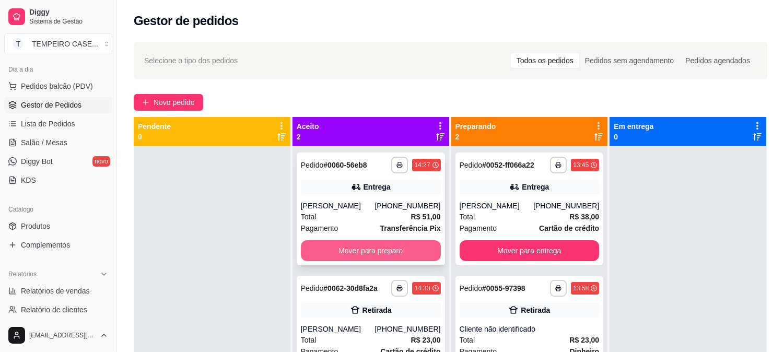
click at [369, 257] on button "Mover para preparo" at bounding box center [371, 250] width 140 height 21
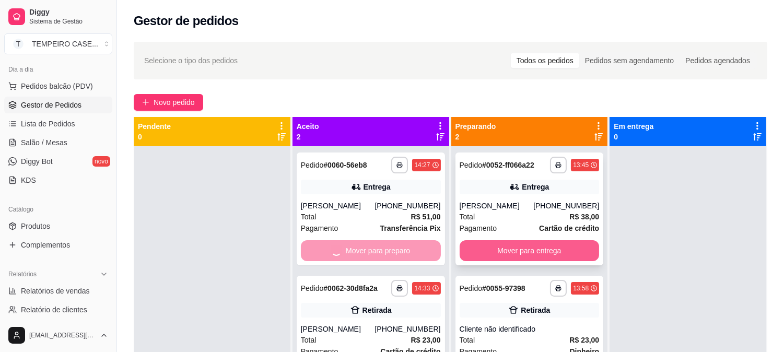
click at [499, 248] on button "Mover para entrega" at bounding box center [529, 250] width 140 height 21
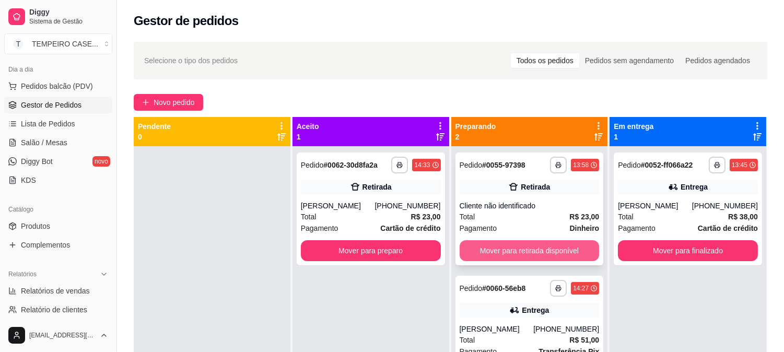
click at [530, 254] on button "Mover para retirada disponível" at bounding box center [529, 250] width 140 height 21
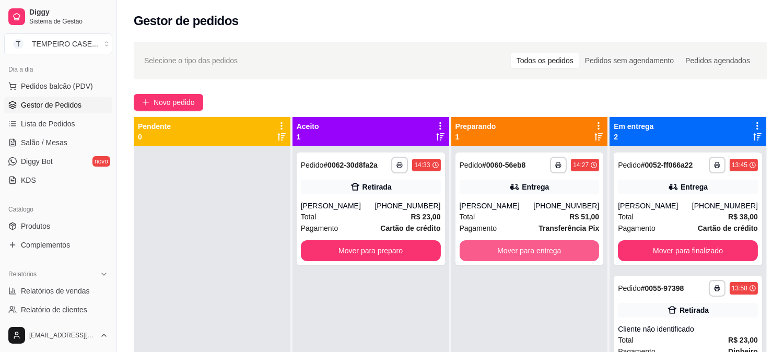
click at [530, 254] on button "Mover para entrega" at bounding box center [529, 250] width 140 height 21
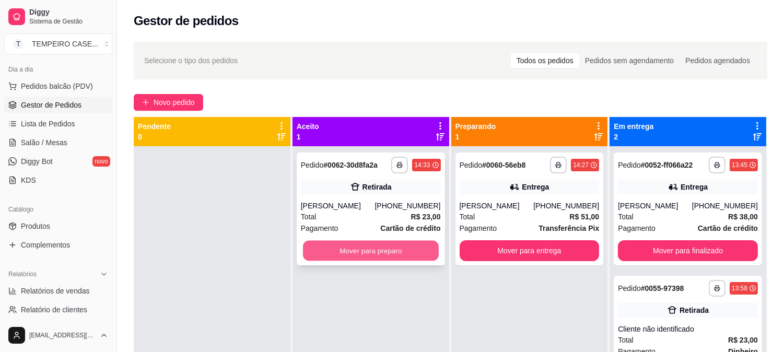
click at [362, 251] on button "Mover para preparo" at bounding box center [371, 251] width 136 height 20
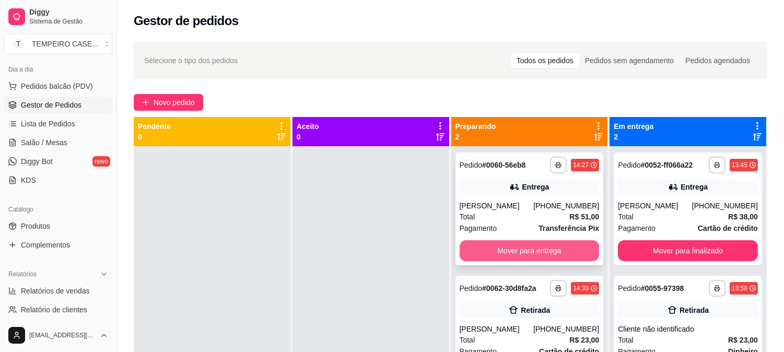
click at [479, 258] on button "Mover para entrega" at bounding box center [529, 250] width 140 height 21
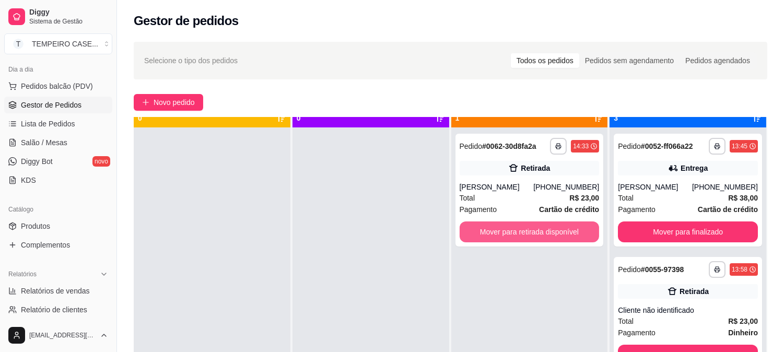
scroll to position [29, 0]
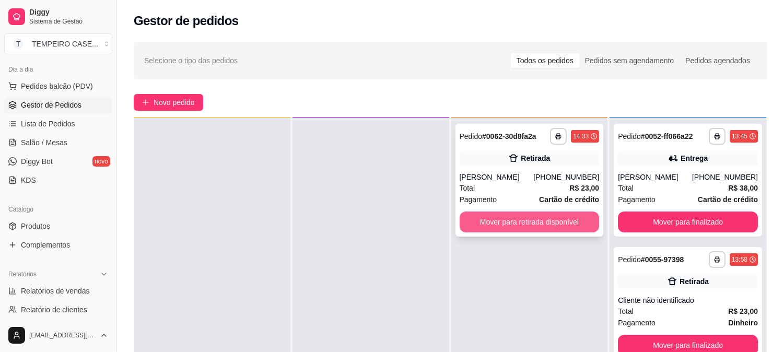
click at [571, 223] on button "Mover para retirada disponível" at bounding box center [529, 221] width 140 height 21
click at [494, 223] on button "Mover para retirada disponível" at bounding box center [529, 221] width 140 height 21
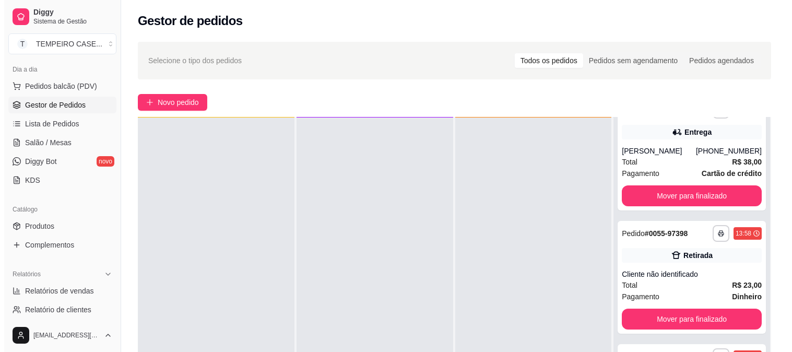
scroll to position [0, 0]
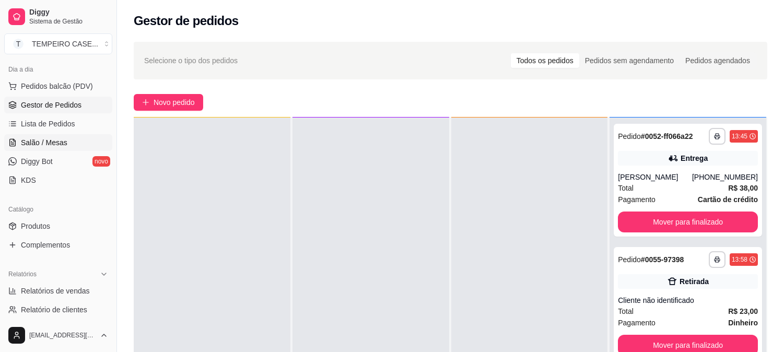
click at [66, 137] on link "Salão / Mesas" at bounding box center [58, 142] width 108 height 17
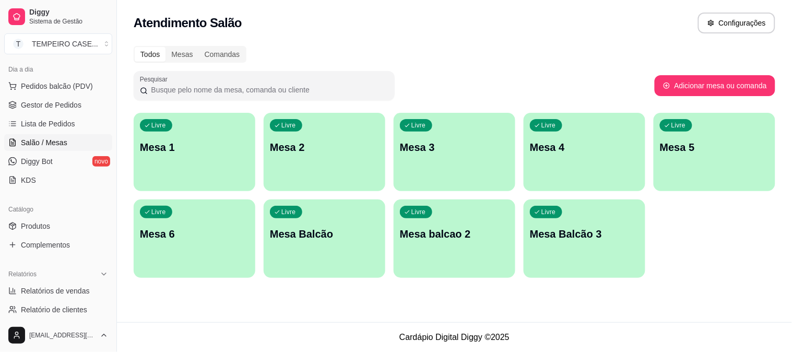
drag, startPoint x: 129, startPoint y: 239, endPoint x: 156, endPoint y: 238, distance: 26.6
click at [130, 239] on div "Todos Mesas Comandas Pesquisar Adicionar mesa ou comanda Livre Mesa 1 Livre Mes…" at bounding box center [454, 165] width 675 height 251
click at [156, 238] on p "Mesa 6" at bounding box center [194, 234] width 109 height 15
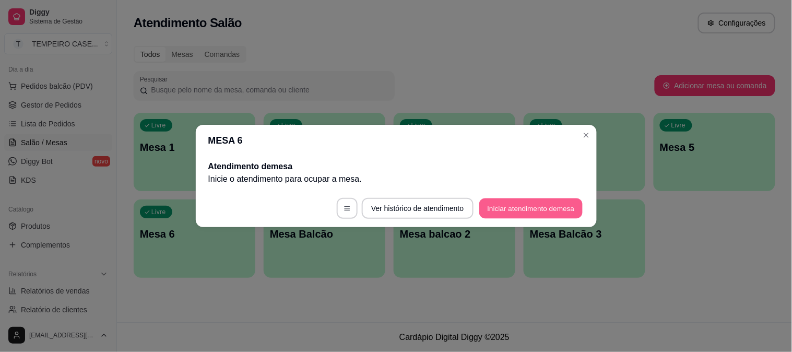
click at [500, 218] on button "Iniciar atendimento de mesa" at bounding box center [530, 208] width 103 height 20
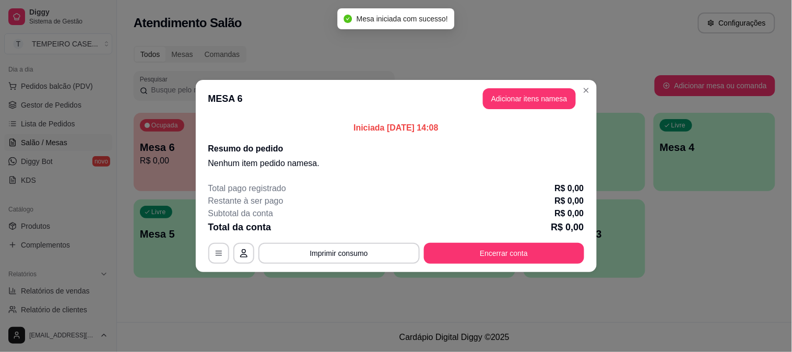
click at [513, 94] on button "Adicionar itens na mesa" at bounding box center [529, 98] width 93 height 21
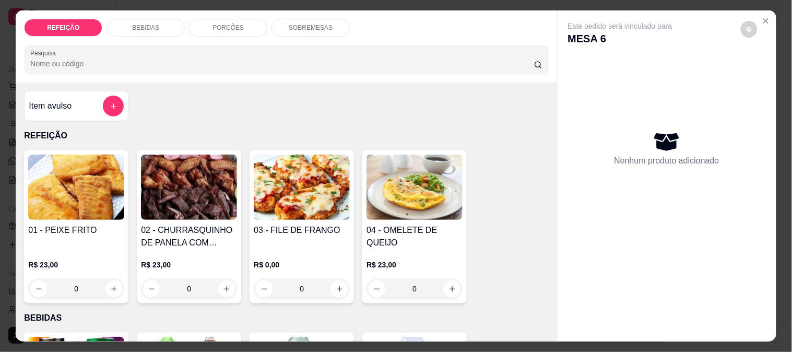
click at [189, 171] on img at bounding box center [189, 187] width 96 height 65
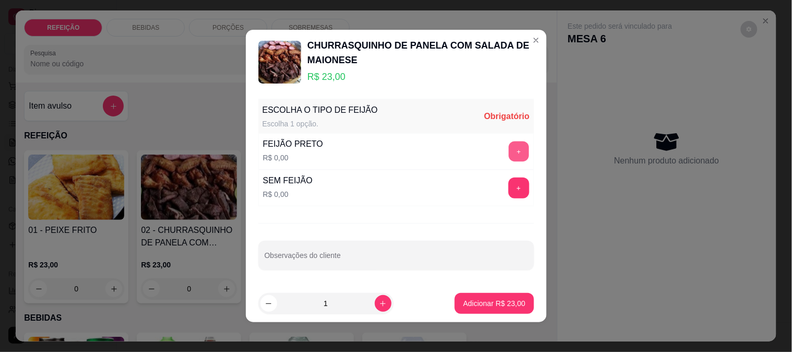
click at [508, 144] on button "+" at bounding box center [518, 151] width 20 height 20
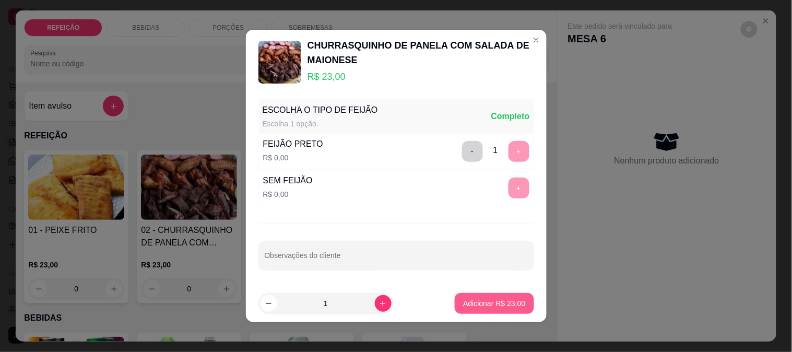
click at [470, 299] on p "Adicionar R$ 23,00" at bounding box center [494, 303] width 62 height 10
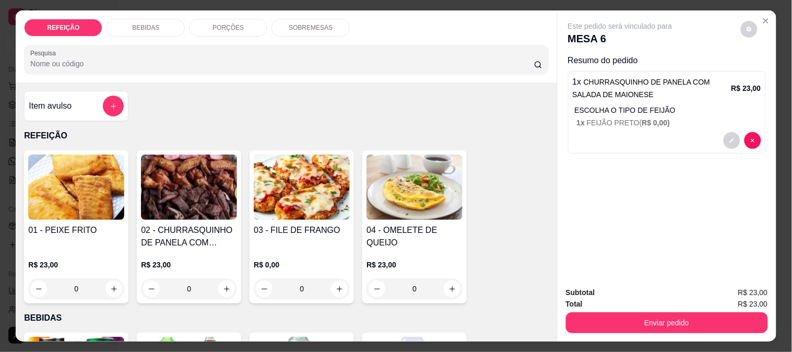
click at [627, 321] on button "Enviar pedido" at bounding box center [667, 322] width 202 height 21
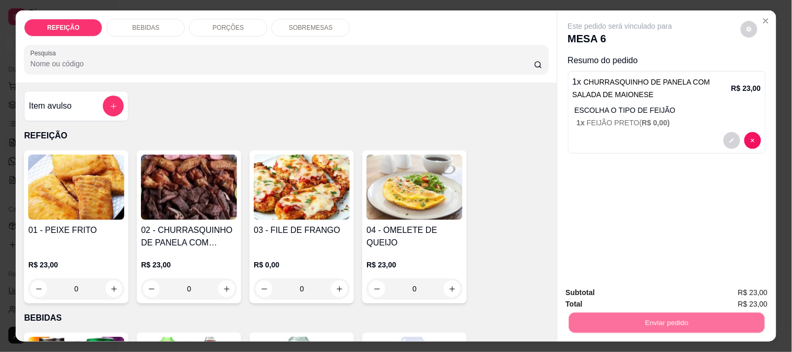
click at [625, 295] on button "Não registrar e enviar pedido" at bounding box center [632, 293] width 109 height 20
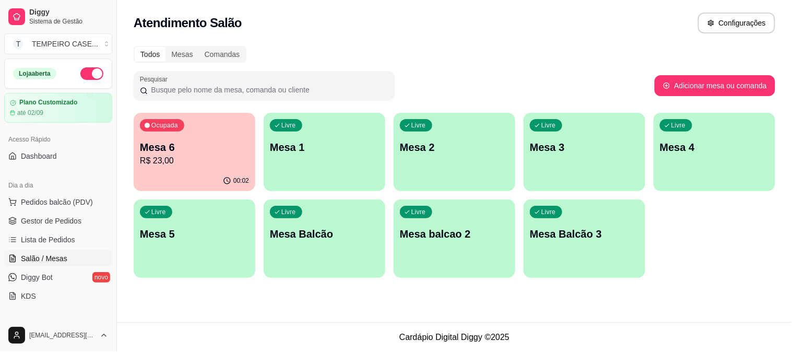
click at [86, 74] on button "button" at bounding box center [91, 73] width 23 height 13
click at [38, 219] on span "Gestor de Pedidos" at bounding box center [51, 221] width 61 height 10
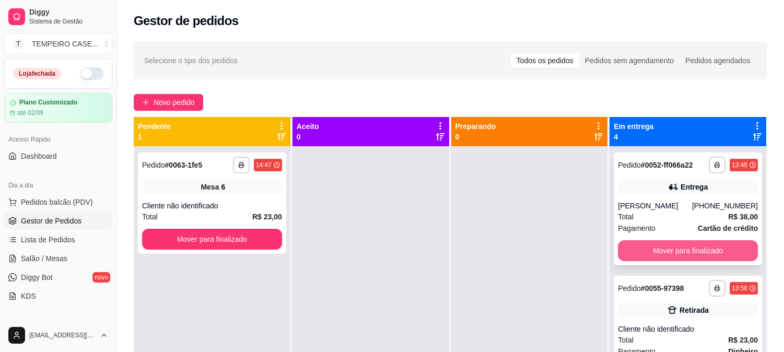
click at [645, 242] on button "Mover para finalizado" at bounding box center [688, 250] width 140 height 21
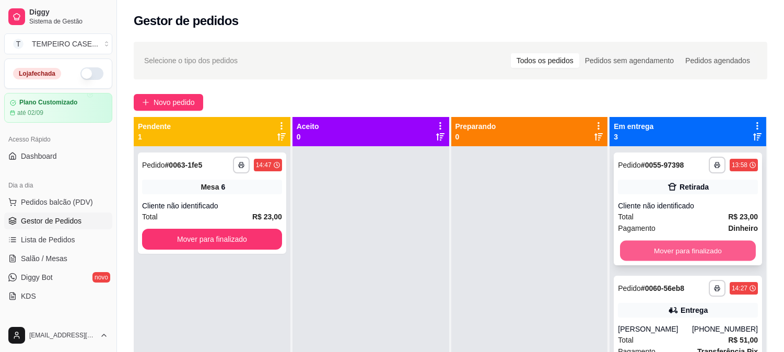
click at [686, 251] on button "Mover para finalizado" at bounding box center [688, 251] width 136 height 20
click at [690, 250] on button "Mover para finalizado" at bounding box center [688, 250] width 140 height 21
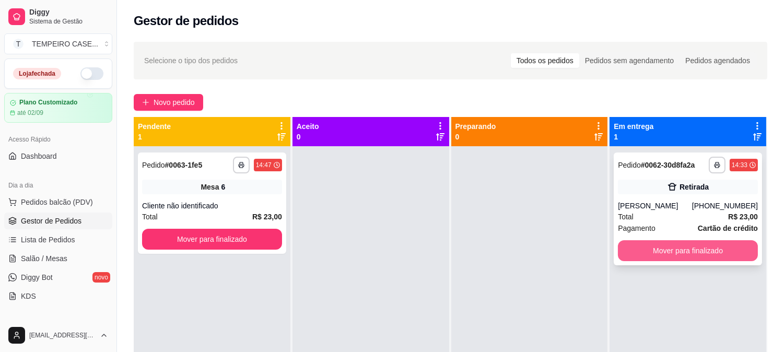
click at [691, 250] on button "Mover para finalizado" at bounding box center [688, 250] width 140 height 21
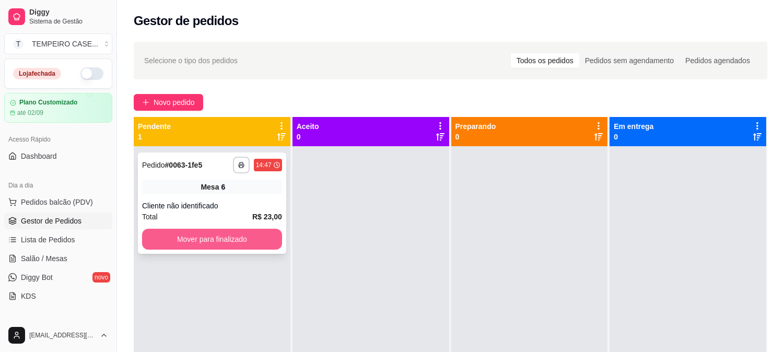
click at [255, 239] on button "Mover para finalizado" at bounding box center [212, 239] width 140 height 21
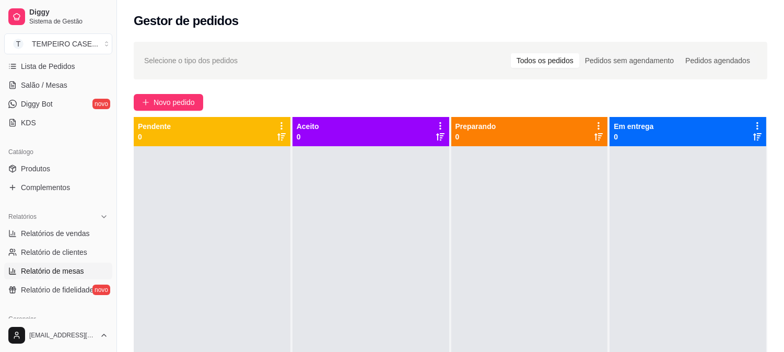
scroll to position [174, 0]
click at [61, 236] on span "Relatórios de vendas" at bounding box center [55, 233] width 69 height 10
select select "ALL"
select select "0"
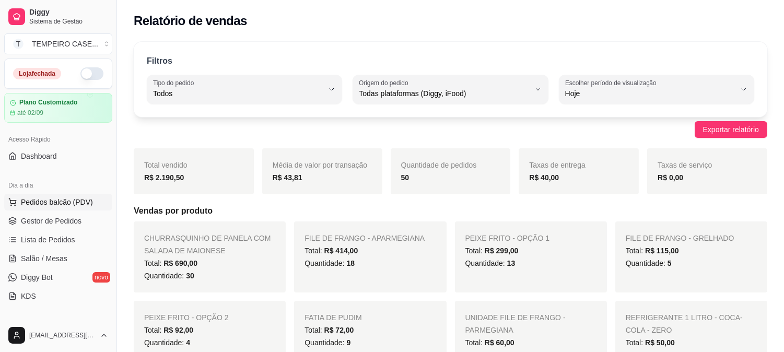
click at [50, 197] on span "Pedidos balcão (PDV)" at bounding box center [57, 202] width 72 height 10
click at [44, 241] on span "Lista de Pedidos" at bounding box center [48, 239] width 54 height 10
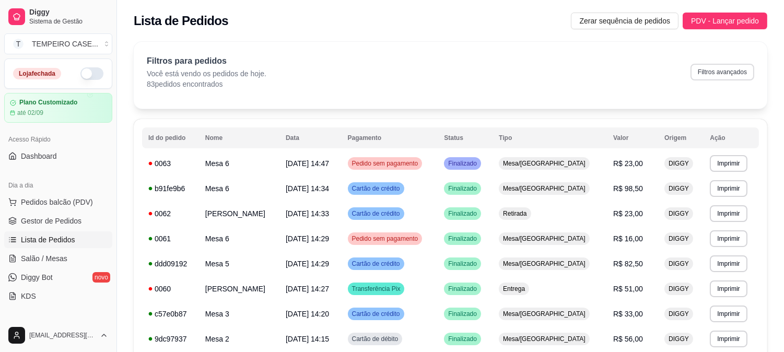
click at [735, 67] on button "Filtros avançados" at bounding box center [722, 72] width 64 height 17
select select "0"
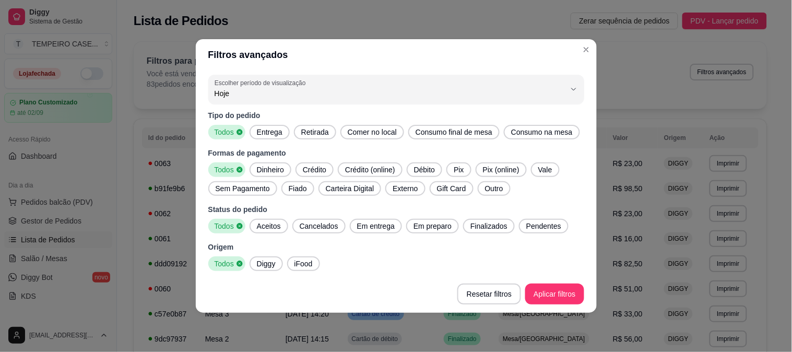
click at [272, 129] on span "Entrega" at bounding box center [270, 132] width 34 height 10
click at [317, 133] on span "Retirada" at bounding box center [315, 132] width 36 height 10
click at [273, 166] on span "Dinheiro" at bounding box center [270, 169] width 35 height 10
click at [233, 165] on span "Todos" at bounding box center [225, 169] width 28 height 10
click at [270, 226] on span "Aceitos" at bounding box center [269, 226] width 32 height 10
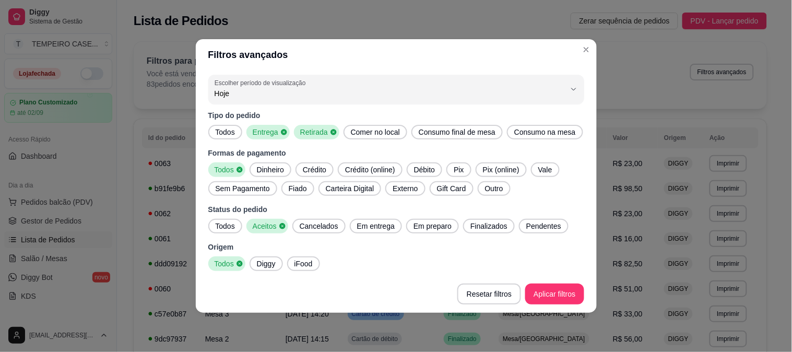
drag, startPoint x: 369, startPoint y: 231, endPoint x: 414, endPoint y: 232, distance: 45.9
click at [371, 231] on span "Em entrega" at bounding box center [376, 226] width 46 height 10
click at [426, 230] on span "Em preparo" at bounding box center [435, 226] width 46 height 10
drag, startPoint x: 479, startPoint y: 230, endPoint x: 533, endPoint y: 233, distance: 54.4
click at [479, 230] on span "Finalizados" at bounding box center [494, 226] width 45 height 10
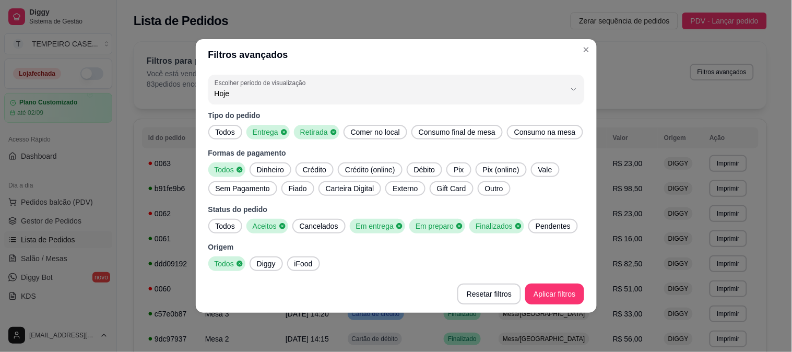
click at [539, 233] on div "Pendentes" at bounding box center [553, 226] width 50 height 15
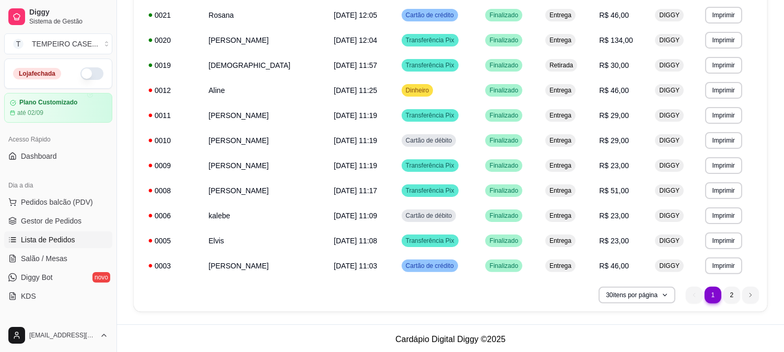
scroll to position [625, 0]
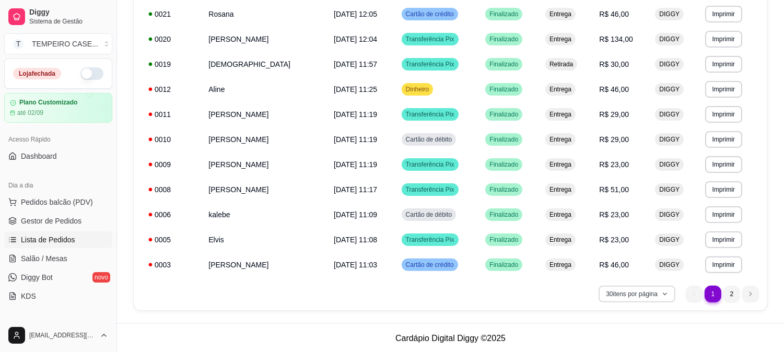
click at [661, 289] on button "30 itens por página" at bounding box center [636, 294] width 77 height 17
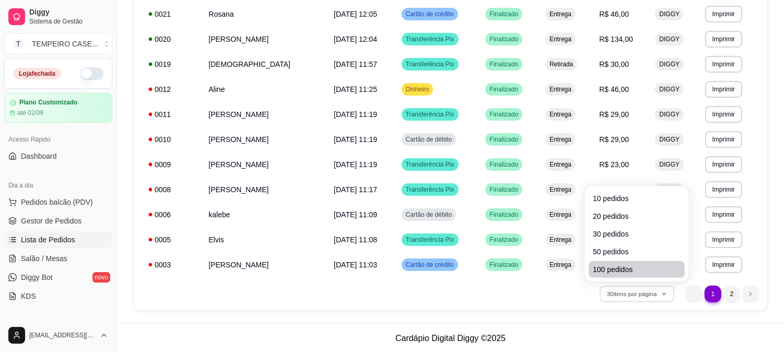
click at [619, 269] on span "100 pedidos" at bounding box center [636, 269] width 88 height 10
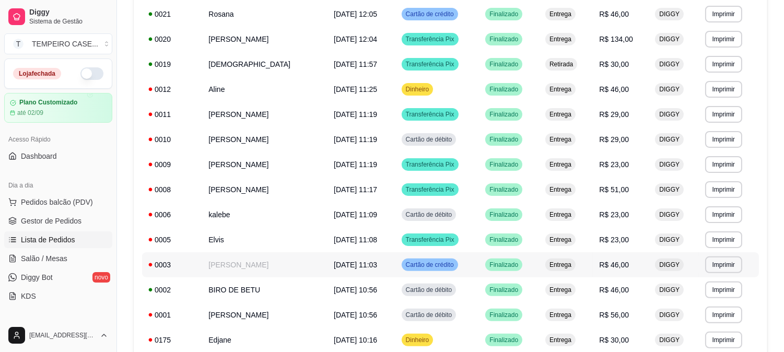
click at [614, 269] on td "R$ 46,00" at bounding box center [620, 264] width 56 height 25
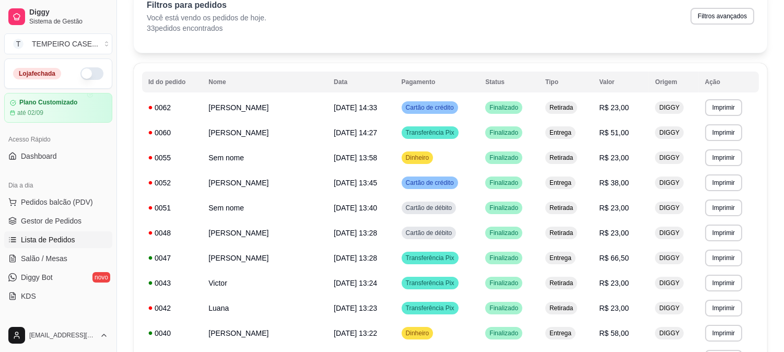
scroll to position [0, 0]
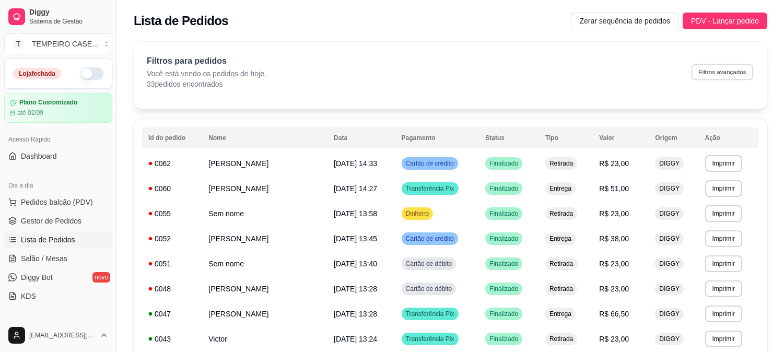
click at [706, 65] on button "Filtros avançados" at bounding box center [722, 72] width 62 height 16
select select "0"
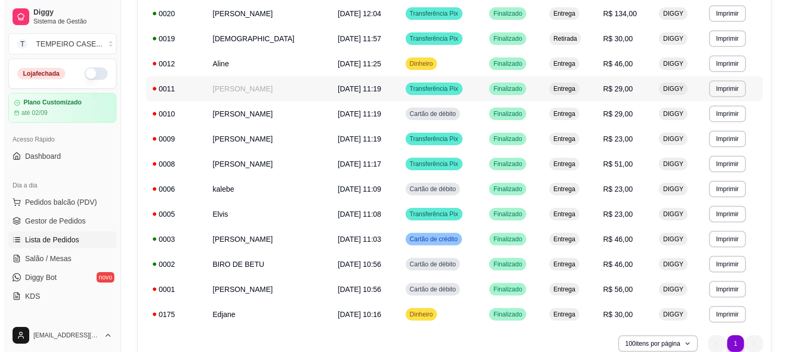
scroll to position [701, 0]
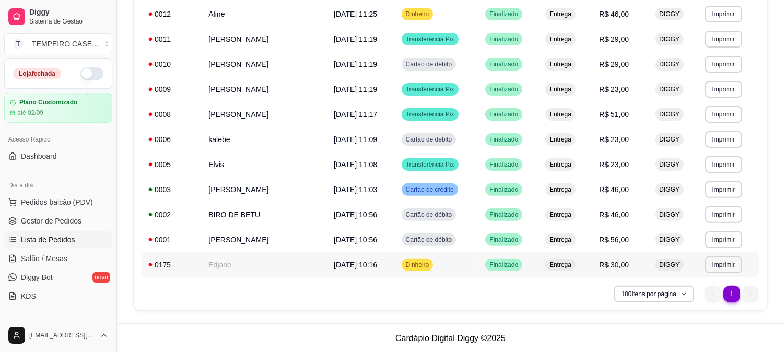
click at [231, 267] on td "Edjane" at bounding box center [264, 264] width 125 height 25
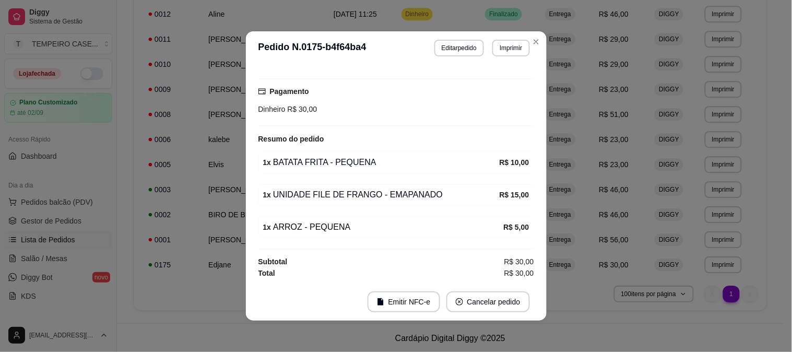
scroll to position [237, 0]
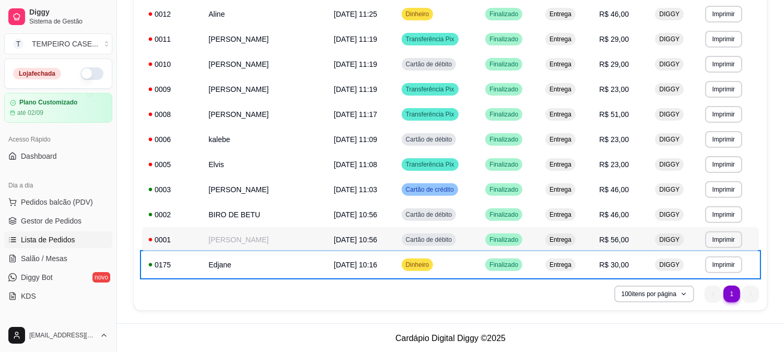
click at [201, 242] on td "0001" at bounding box center [172, 239] width 60 height 25
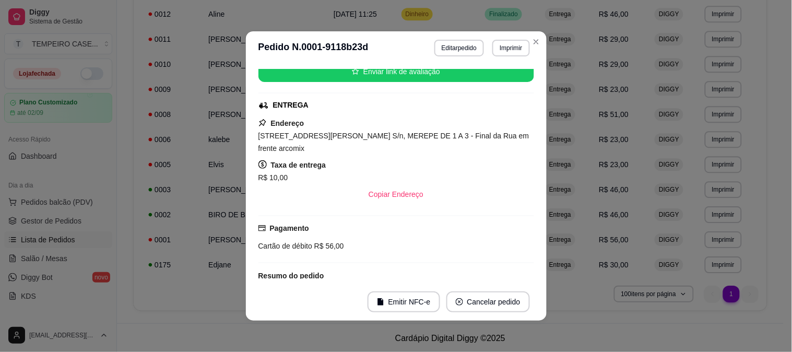
scroll to position [112, 0]
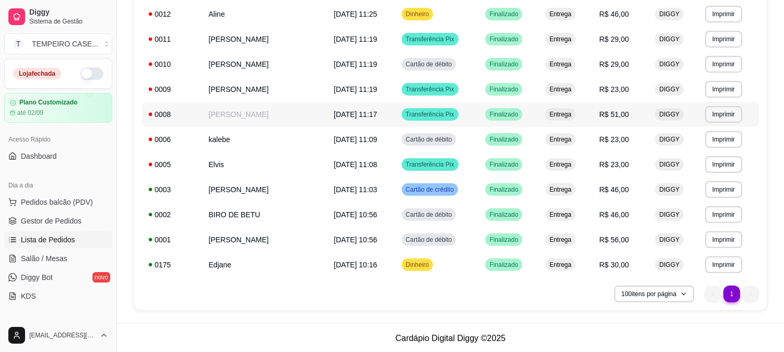
click at [242, 108] on td "[PERSON_NAME]" at bounding box center [264, 114] width 125 height 25
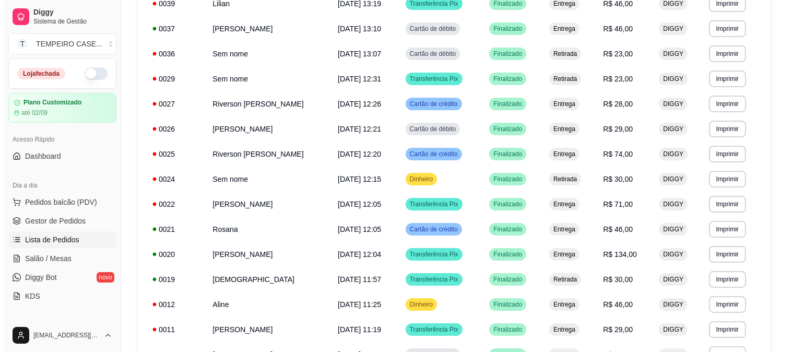
scroll to position [475, 0]
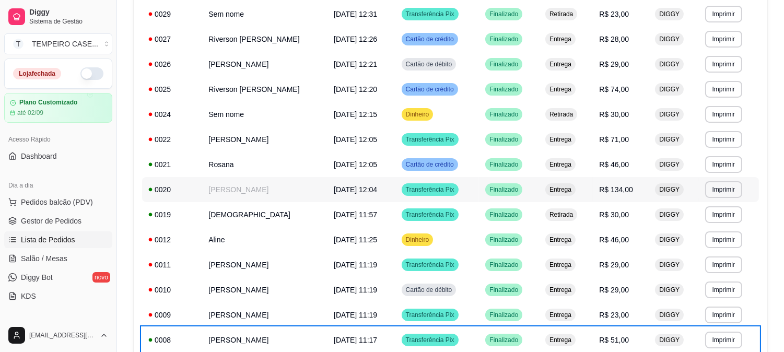
click at [356, 187] on span "[DATE] 12:04" at bounding box center [355, 189] width 43 height 8
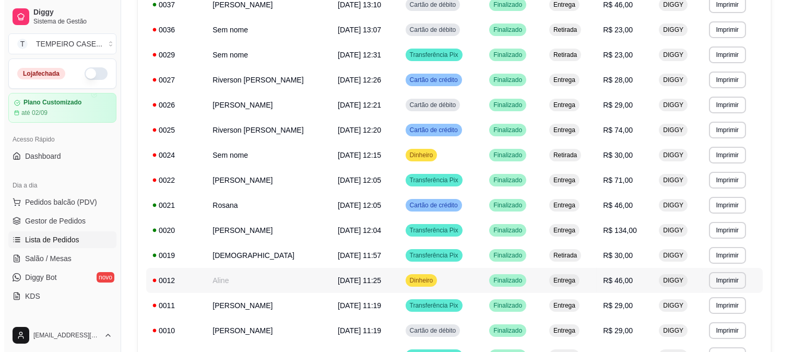
scroll to position [417, 0]
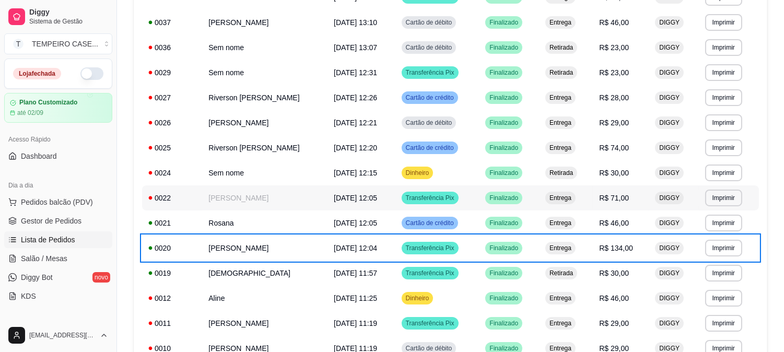
click at [248, 194] on td "[PERSON_NAME]" at bounding box center [264, 197] width 125 height 25
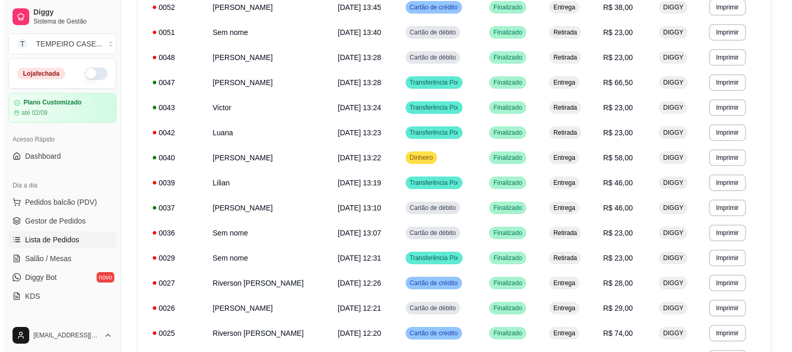
scroll to position [202, 0]
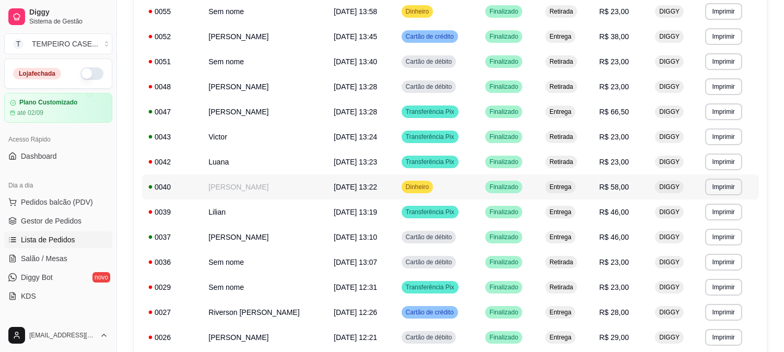
click at [240, 189] on td "[PERSON_NAME]" at bounding box center [264, 186] width 125 height 25
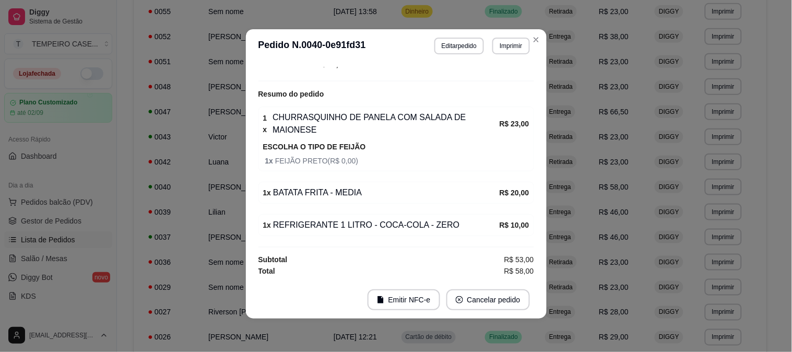
scroll to position [329, 0]
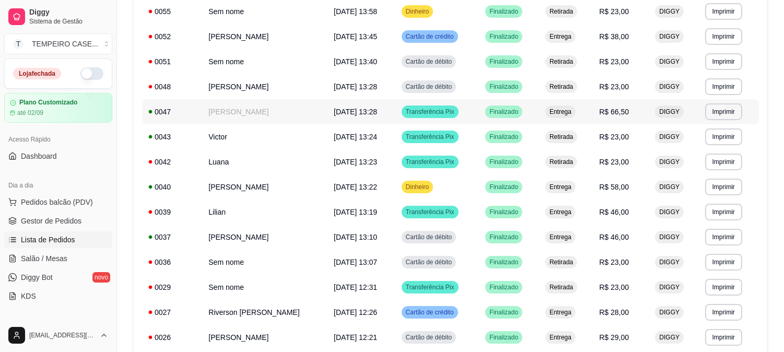
click at [288, 108] on td "[PERSON_NAME]" at bounding box center [264, 111] width 125 height 25
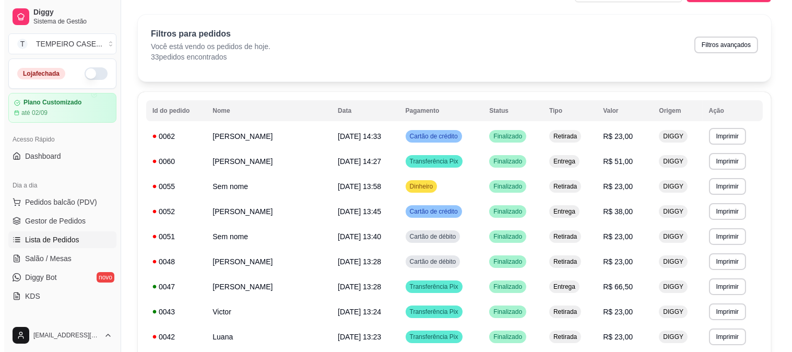
scroll to position [0, 0]
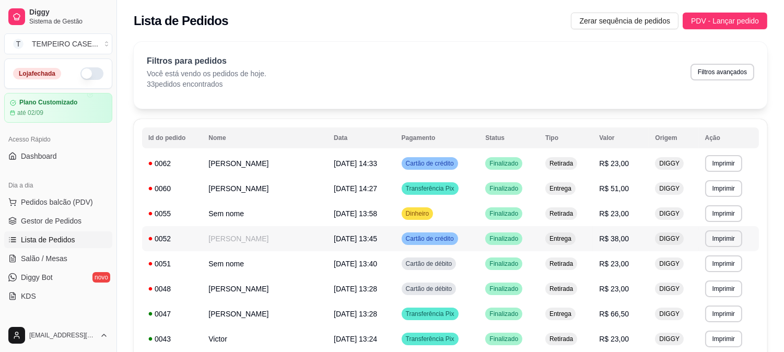
click at [270, 247] on td "[PERSON_NAME]" at bounding box center [264, 238] width 125 height 25
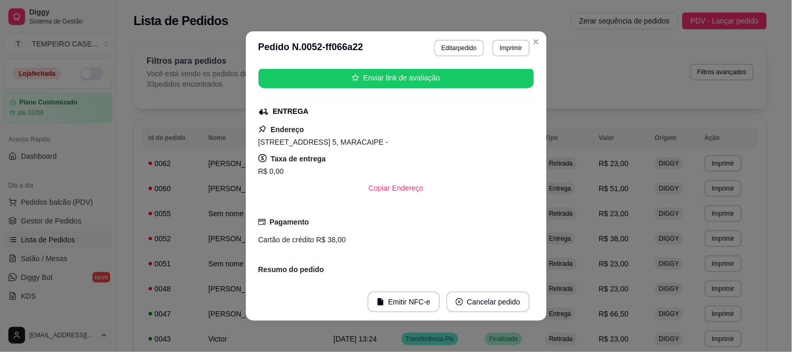
scroll to position [235, 0]
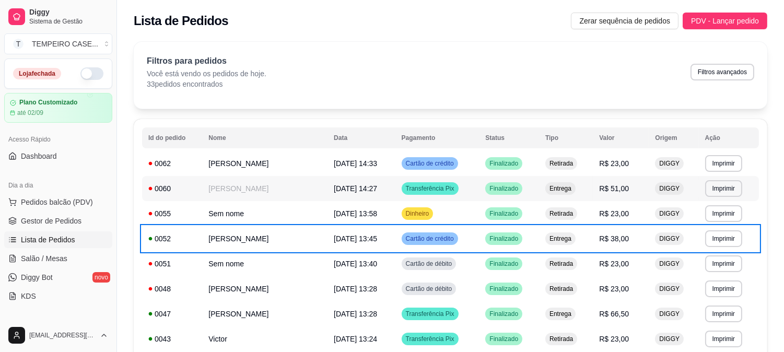
click at [227, 195] on td "[PERSON_NAME]" at bounding box center [264, 188] width 125 height 25
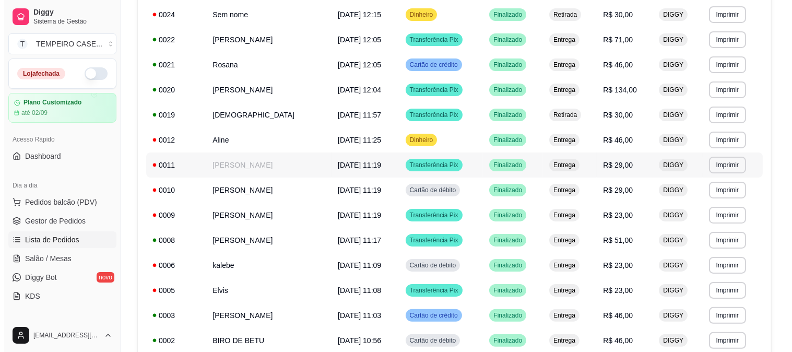
scroll to position [701, 0]
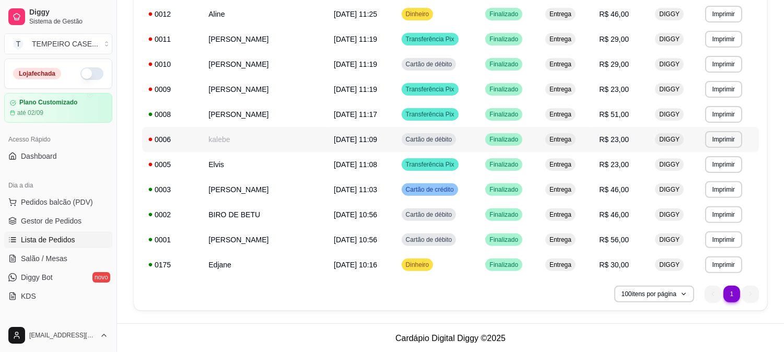
click at [250, 119] on td "[PERSON_NAME]" at bounding box center [264, 114] width 125 height 25
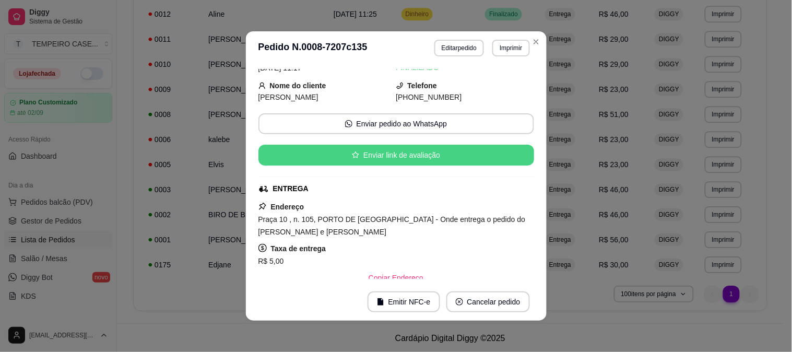
scroll to position [0, 0]
